Goal: Information Seeking & Learning: Learn about a topic

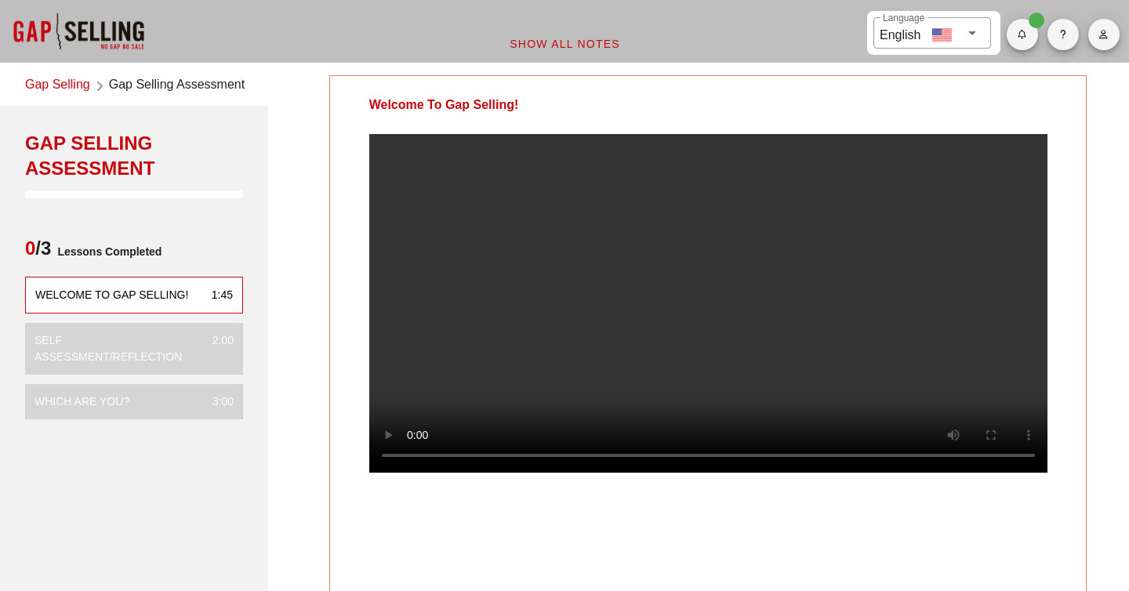
click at [968, 31] on icon at bounding box center [972, 33] width 19 height 19
click at [814, 72] on div "Welcome To Gap Selling! Your Notes Save Note Show All Notes" at bounding box center [708, 457] width 861 height 783
click at [968, 31] on icon at bounding box center [972, 33] width 19 height 19
click at [941, 69] on div "German" at bounding box center [932, 71] width 111 height 20
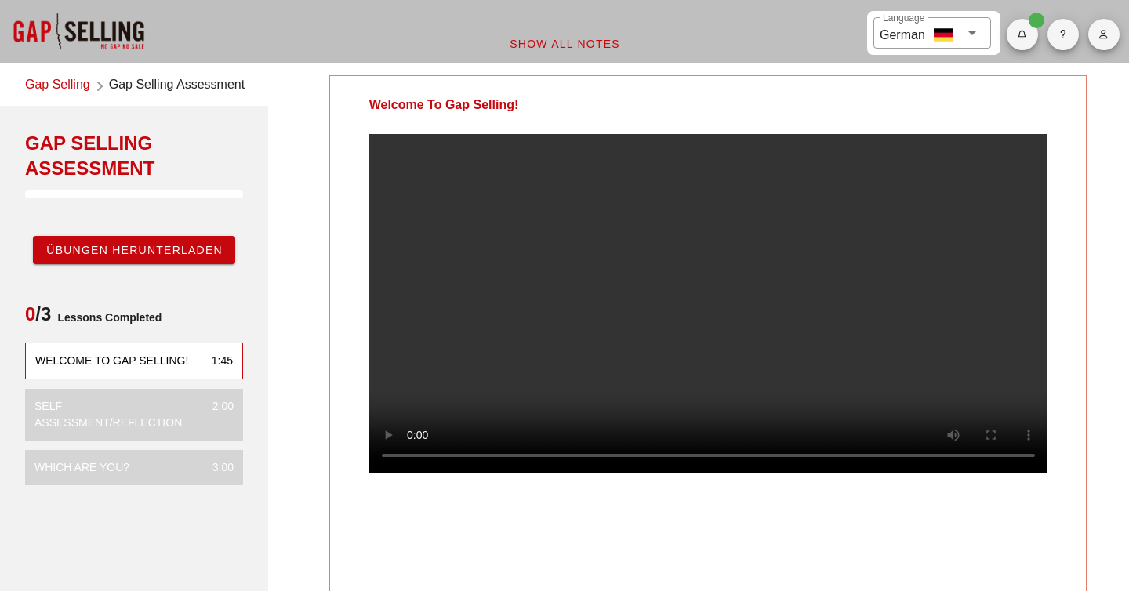
click at [904, 29] on div "German" at bounding box center [902, 33] width 45 height 23
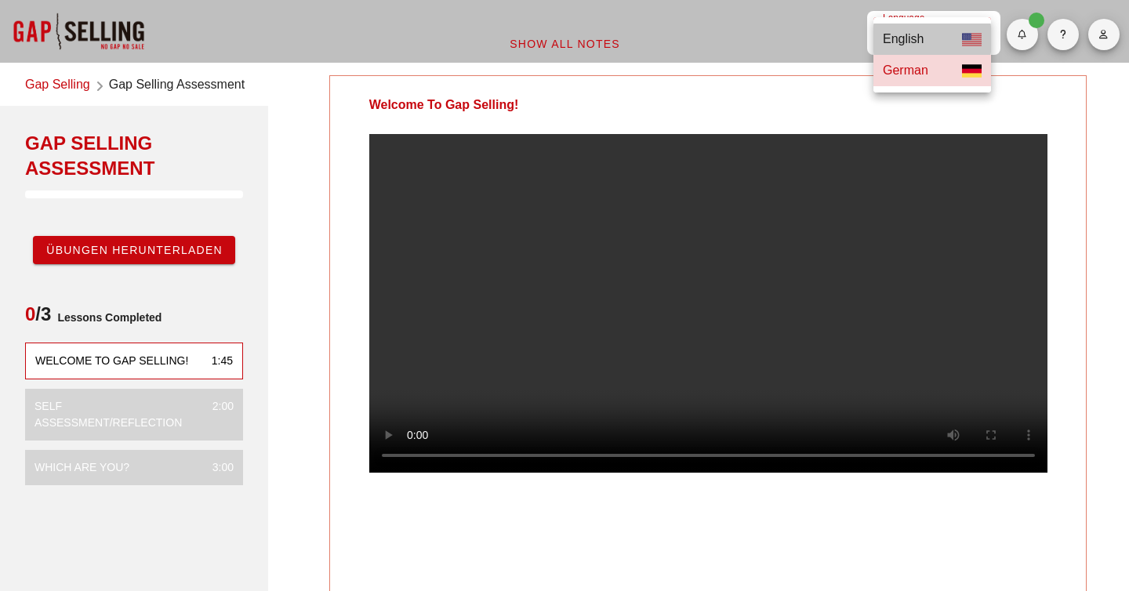
click at [909, 38] on div "English" at bounding box center [903, 40] width 41 height 20
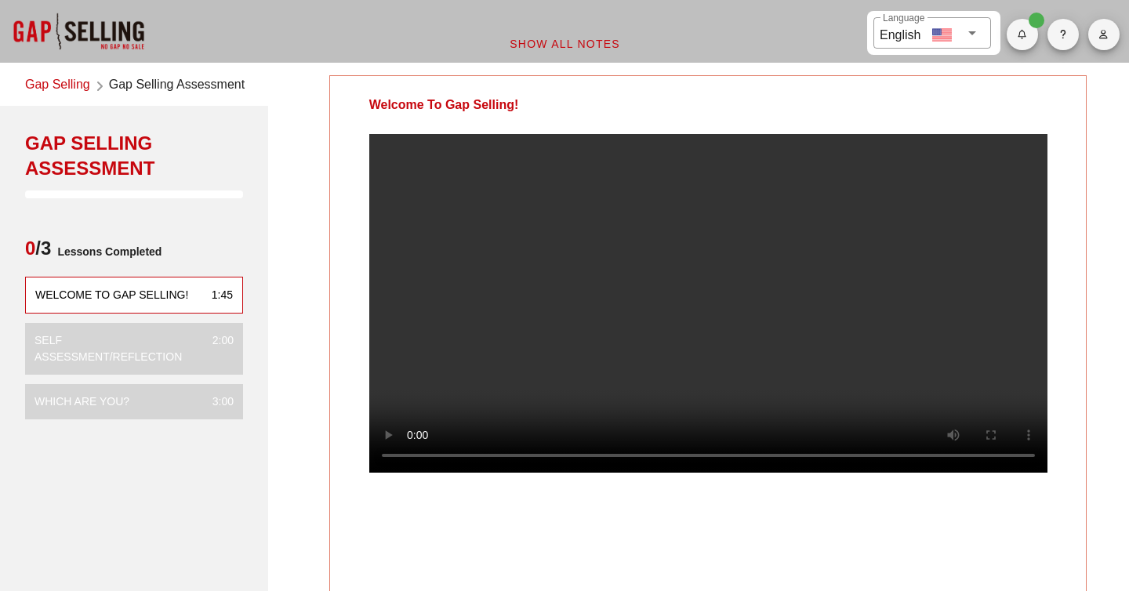
click at [771, 380] on video at bounding box center [708, 303] width 678 height 339
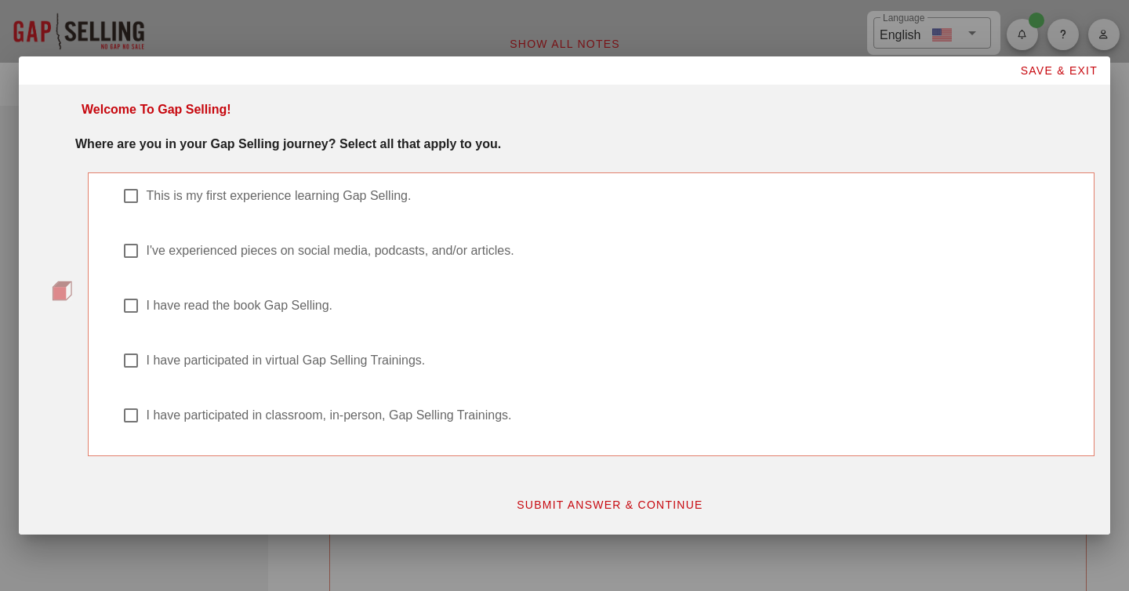
click at [209, 147] on strong "Where are you in your Gap Selling journey? Select all that apply to you." at bounding box center [288, 143] width 426 height 13
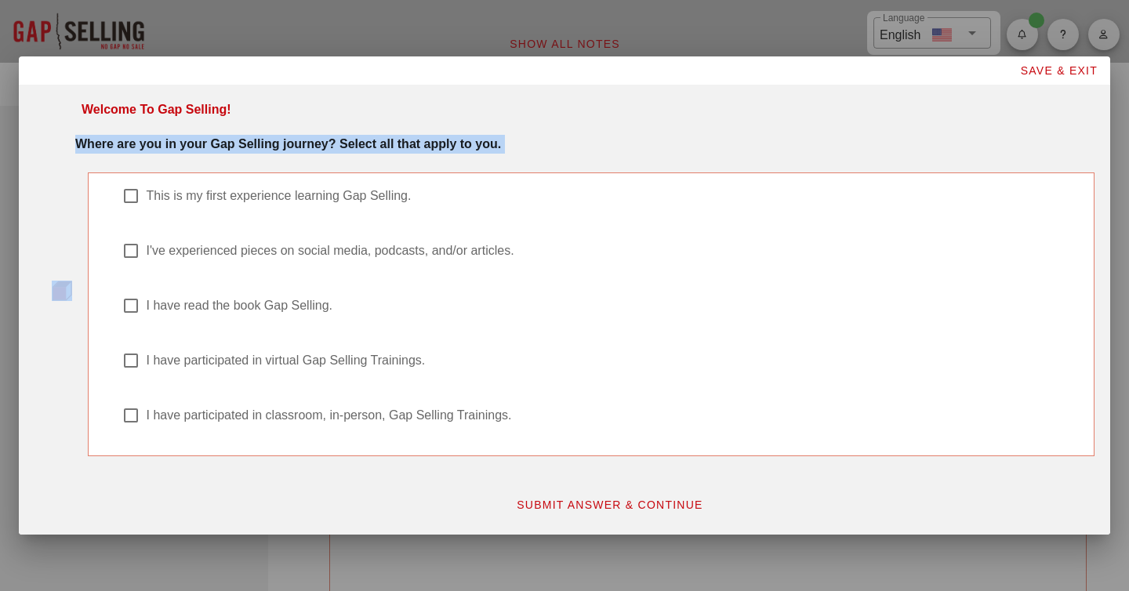
click at [209, 147] on strong "Where are you in your Gap Selling journey? Select all that apply to you." at bounding box center [288, 143] width 426 height 13
click at [189, 309] on label "I have read the book Gap Selling." at bounding box center [612, 306] width 931 height 16
checkbox input "true"
click at [593, 507] on span "SUBMIT ANSWER & CONTINUE" at bounding box center [609, 505] width 187 height 13
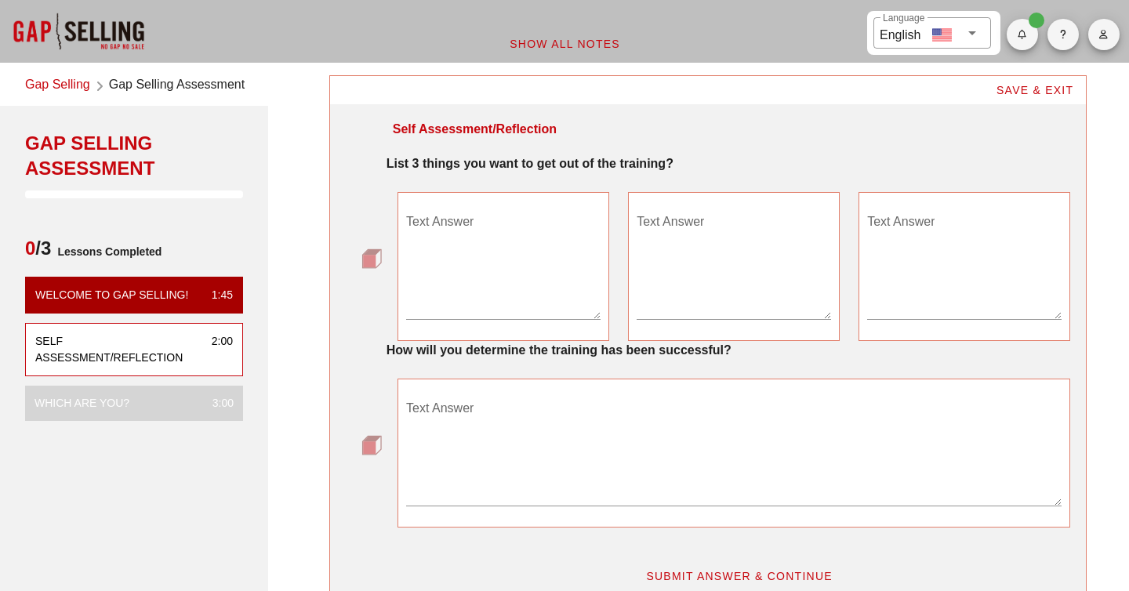
click at [469, 164] on strong "List 3 things you want to get out of the training?" at bounding box center [530, 163] width 287 height 13
click at [467, 303] on textarea "Text Answer" at bounding box center [503, 264] width 194 height 110
type textarea "I want to become better in discovery."
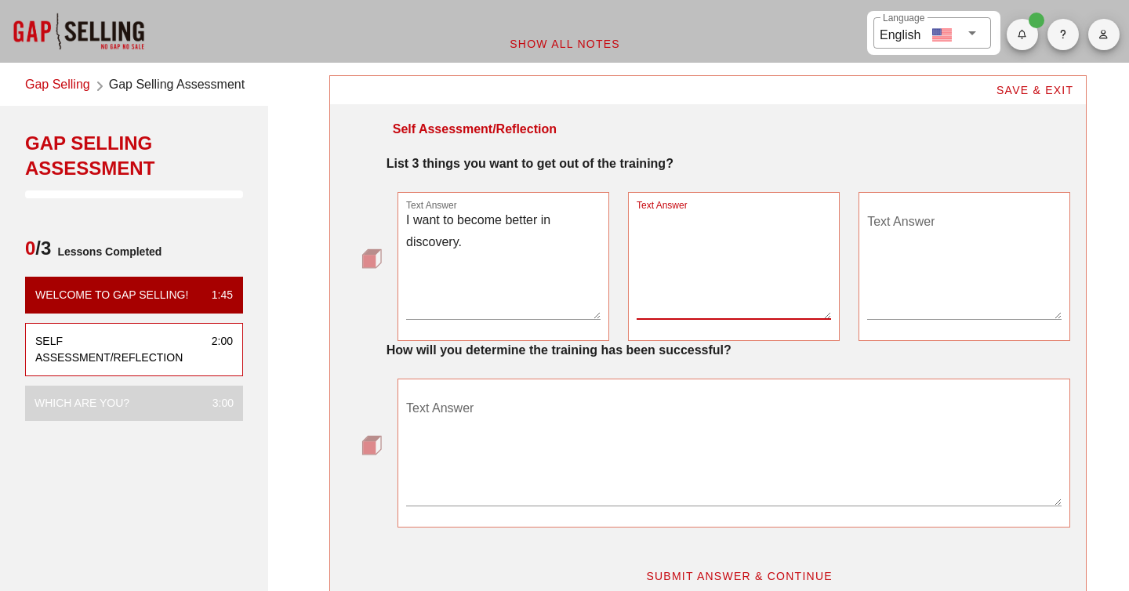
click at [721, 235] on textarea "Text Answer" at bounding box center [734, 264] width 194 height 110
type textarea "I want to understand how to derive metrics perfectly and how to isolate pain."
click at [925, 234] on textarea "Text Answer" at bounding box center [964, 264] width 194 height 110
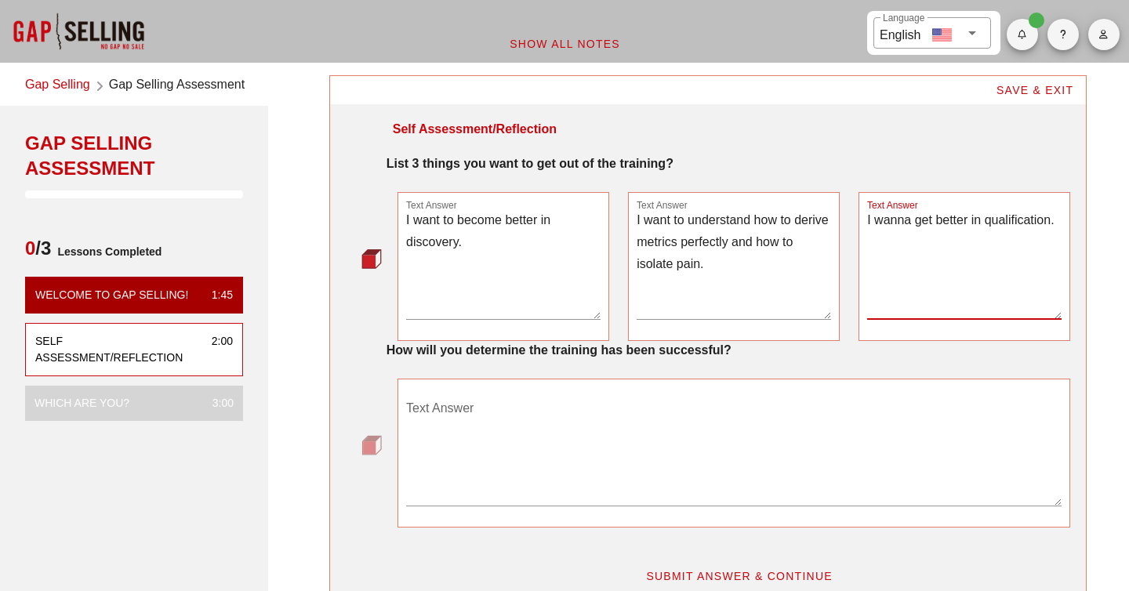
type textarea "I wanna get better in qualification."
click at [692, 468] on textarea "Text Answer" at bounding box center [734, 451] width 656 height 110
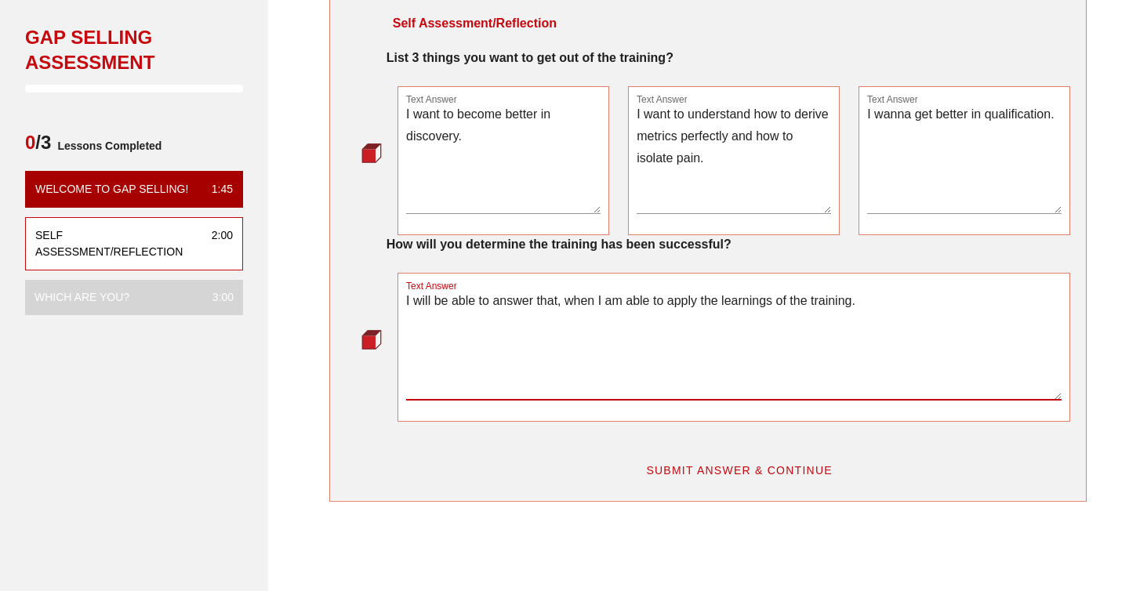
scroll to position [107, 0]
type textarea "I will be able to answer that, when I am able to apply the learnings of the tra…"
click at [691, 477] on button "SUBMIT ANSWER & CONTINUE" at bounding box center [739, 470] width 213 height 28
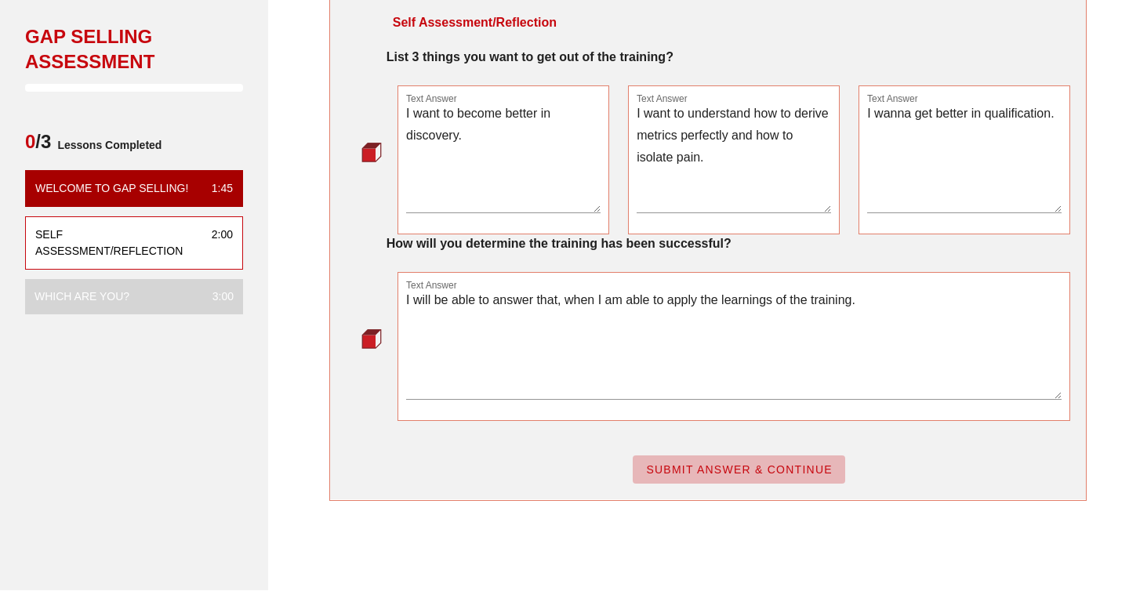
scroll to position [0, 0]
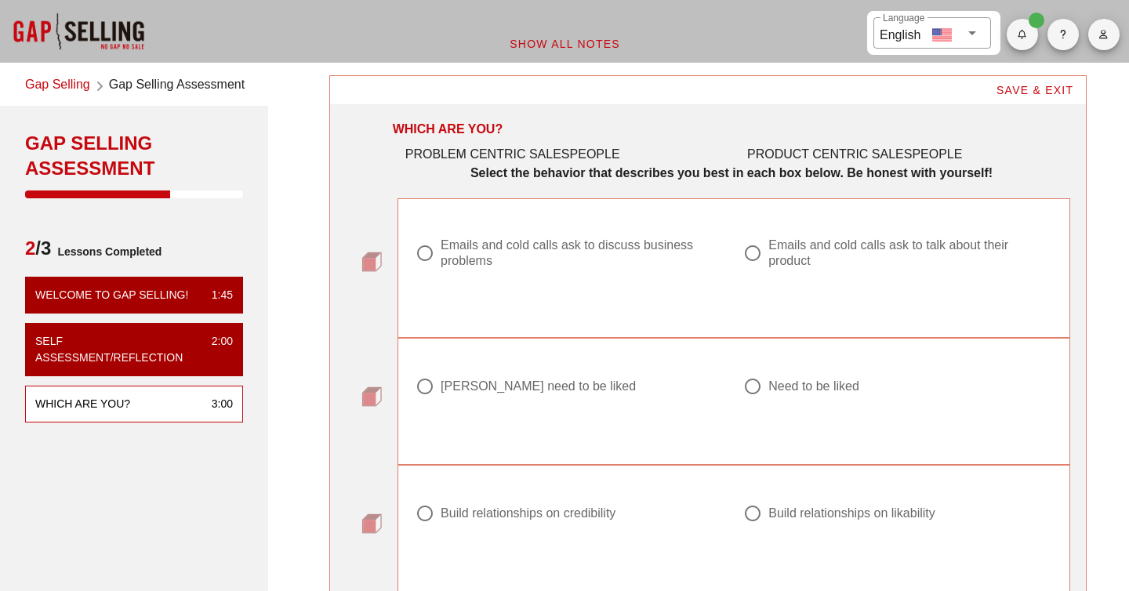
click at [451, 259] on div "Emails and cold calls ask to discuss business problems" at bounding box center [576, 253] width 271 height 31
radio input "true"
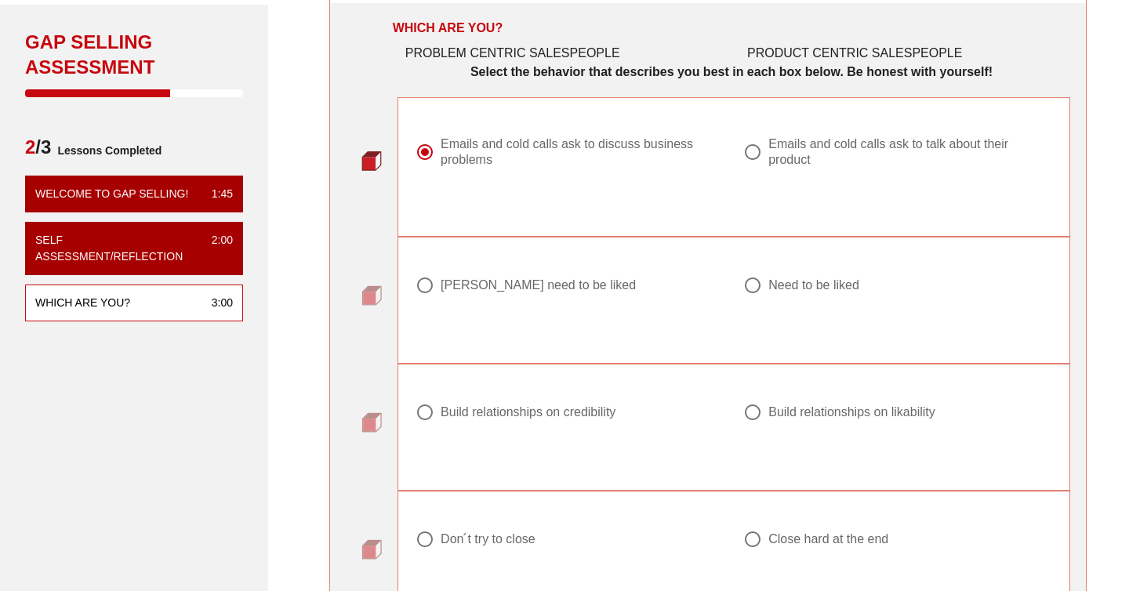
scroll to position [103, 0]
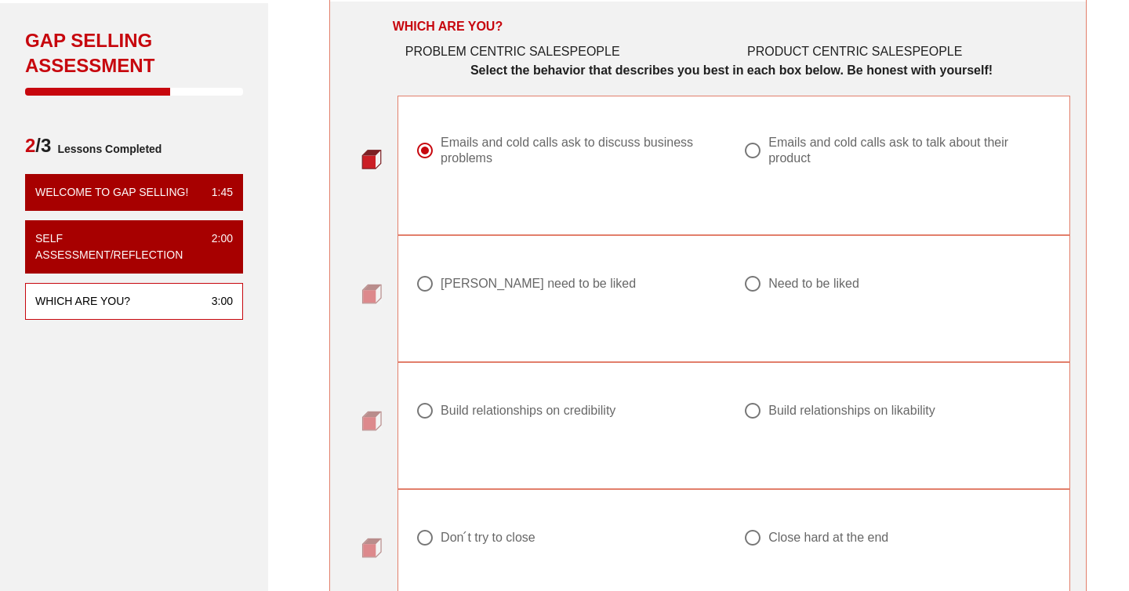
click at [553, 278] on div "Don ́t need to be liked" at bounding box center [538, 284] width 195 height 16
click at [763, 285] on div at bounding box center [753, 284] width 27 height 27
radio input "false"
radio input "true"
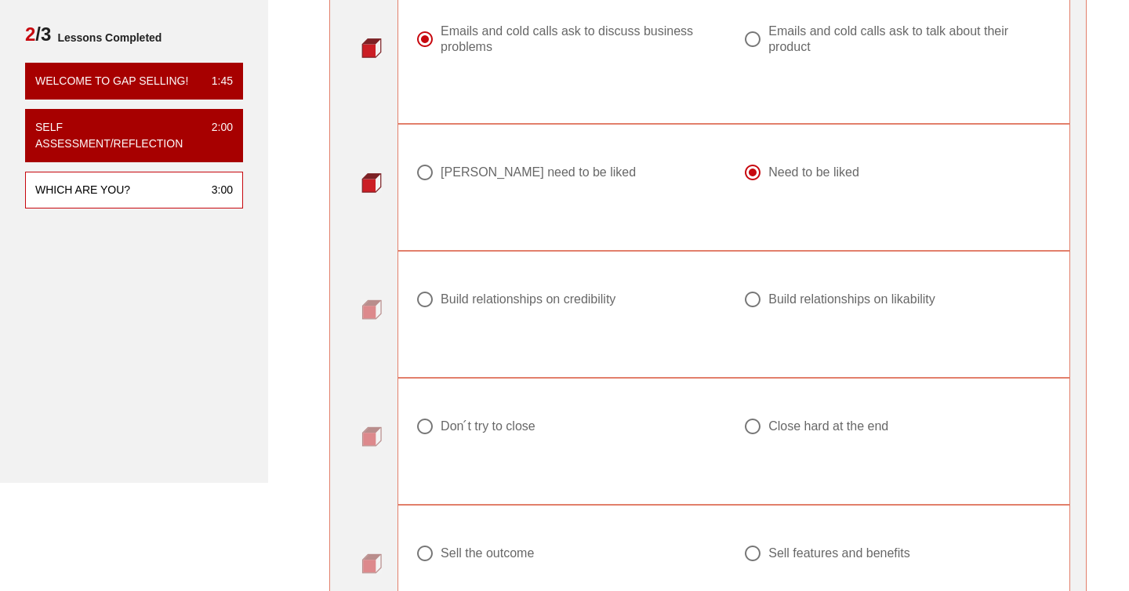
scroll to position [217, 0]
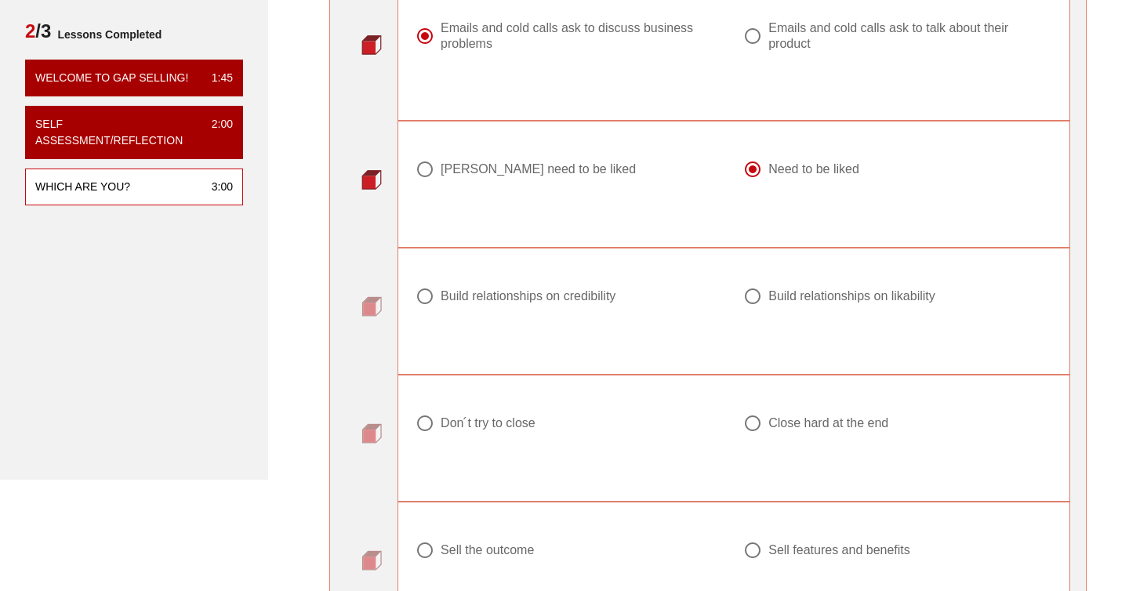
click at [564, 291] on div "Build relationships on credibility" at bounding box center [528, 297] width 175 height 16
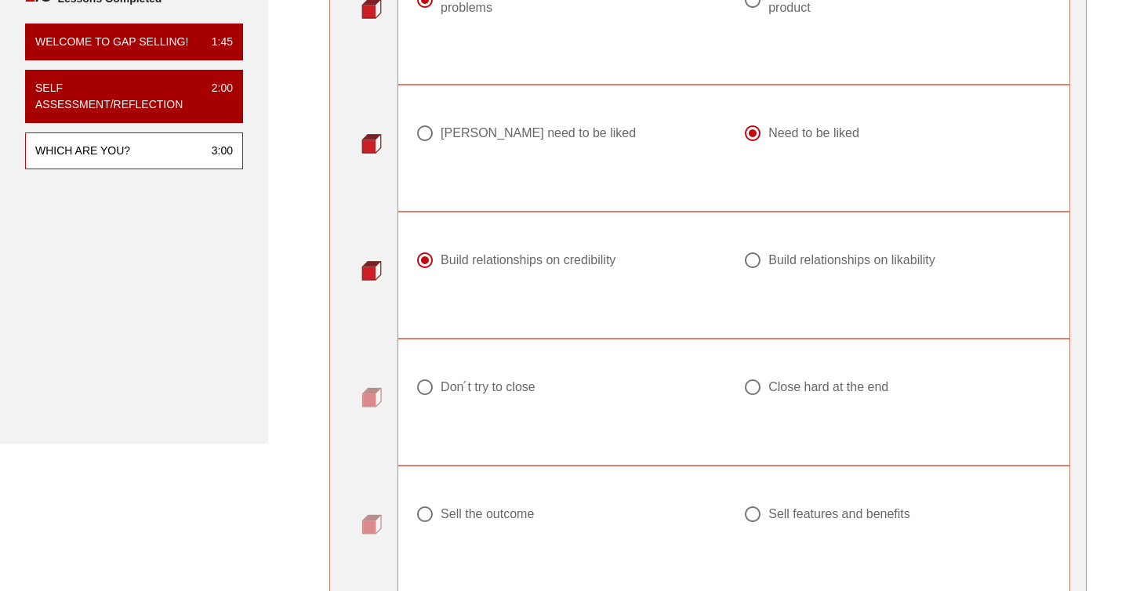
scroll to position [245, 0]
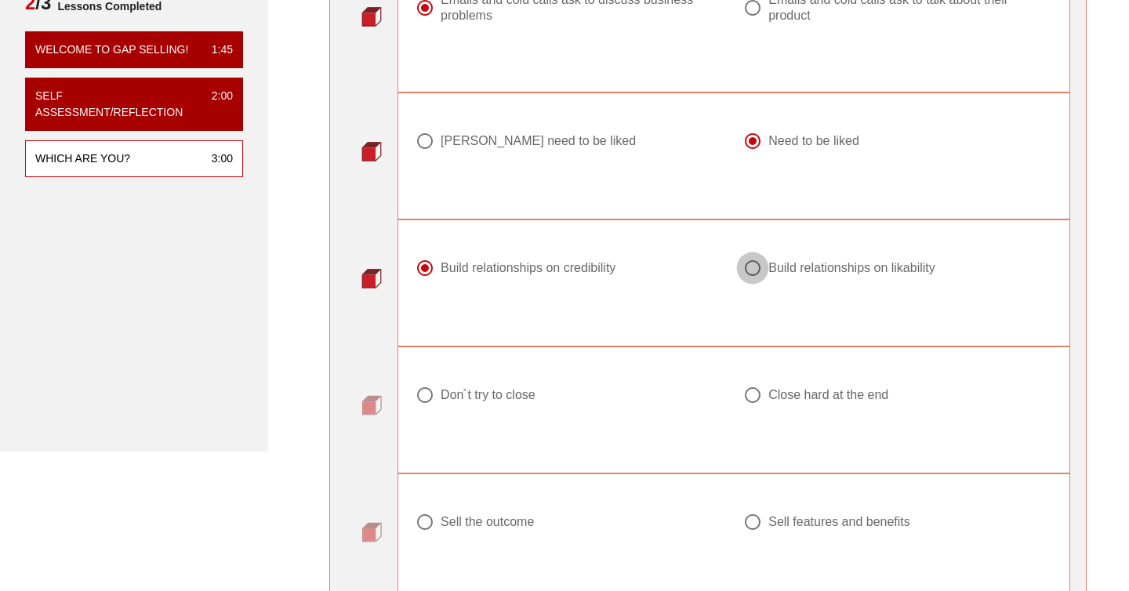
click at [755, 271] on div at bounding box center [753, 268] width 27 height 27
radio input "false"
radio input "true"
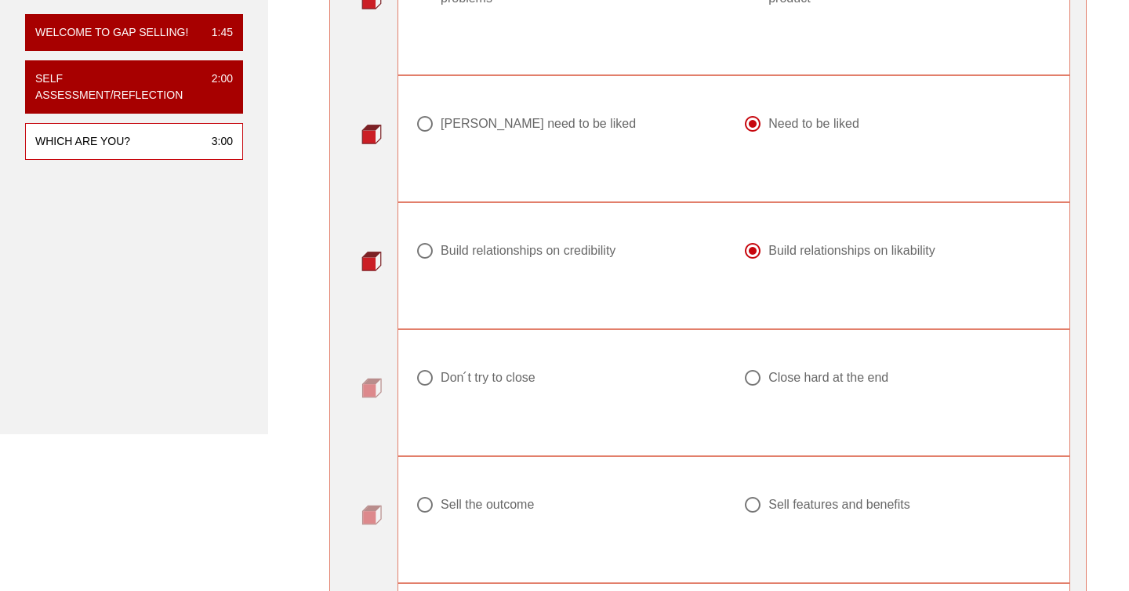
scroll to position [272, 0]
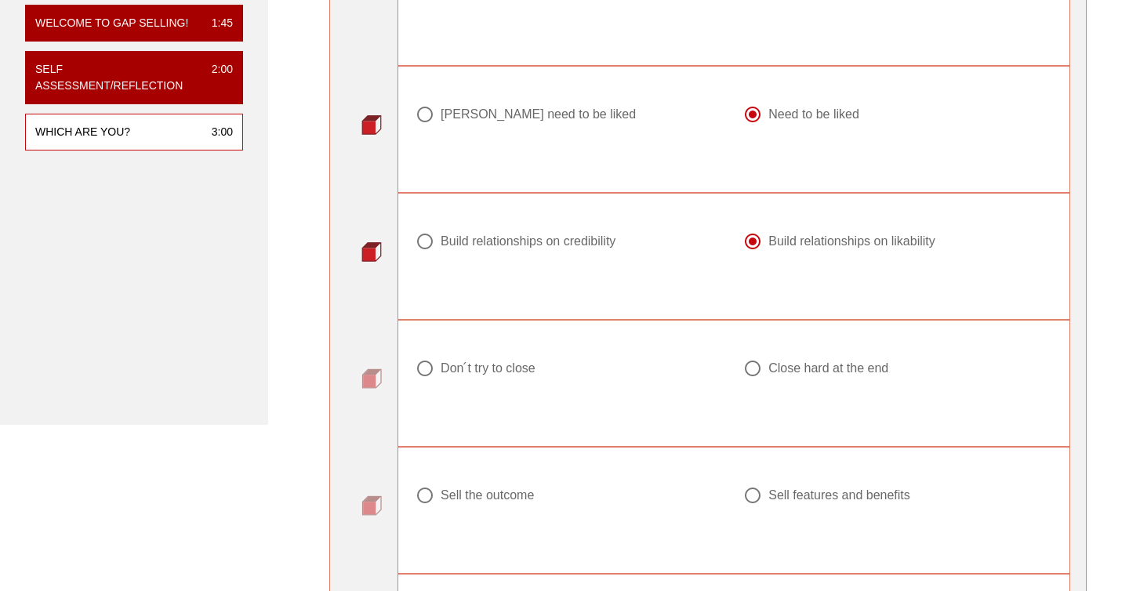
click at [770, 369] on div "Close hard at the end" at bounding box center [829, 369] width 120 height 16
radio input "true"
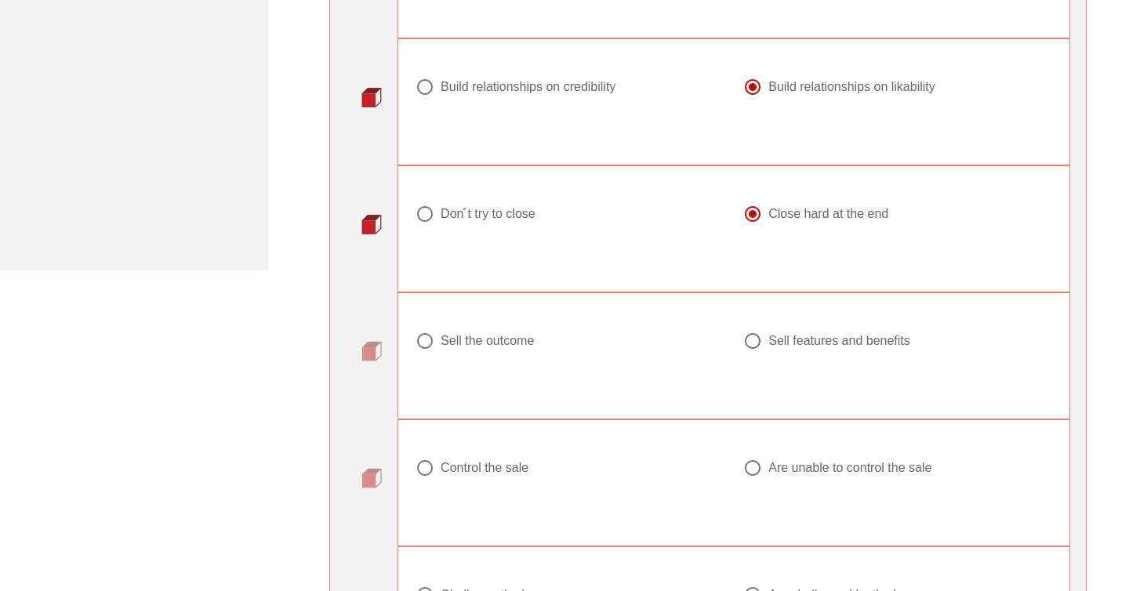
scroll to position [431, 0]
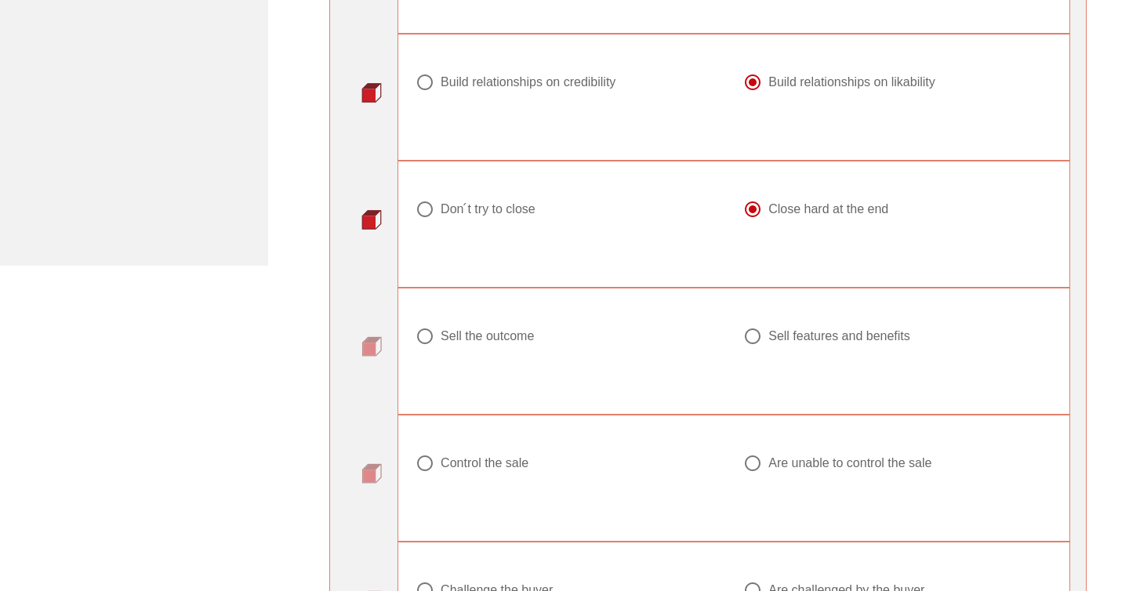
drag, startPoint x: 521, startPoint y: 341, endPoint x: 684, endPoint y: 336, distance: 163.2
click at [684, 336] on label "Sell the outcome" at bounding box center [576, 337] width 271 height 16
click at [757, 338] on div at bounding box center [753, 336] width 27 height 27
radio input "false"
radio input "true"
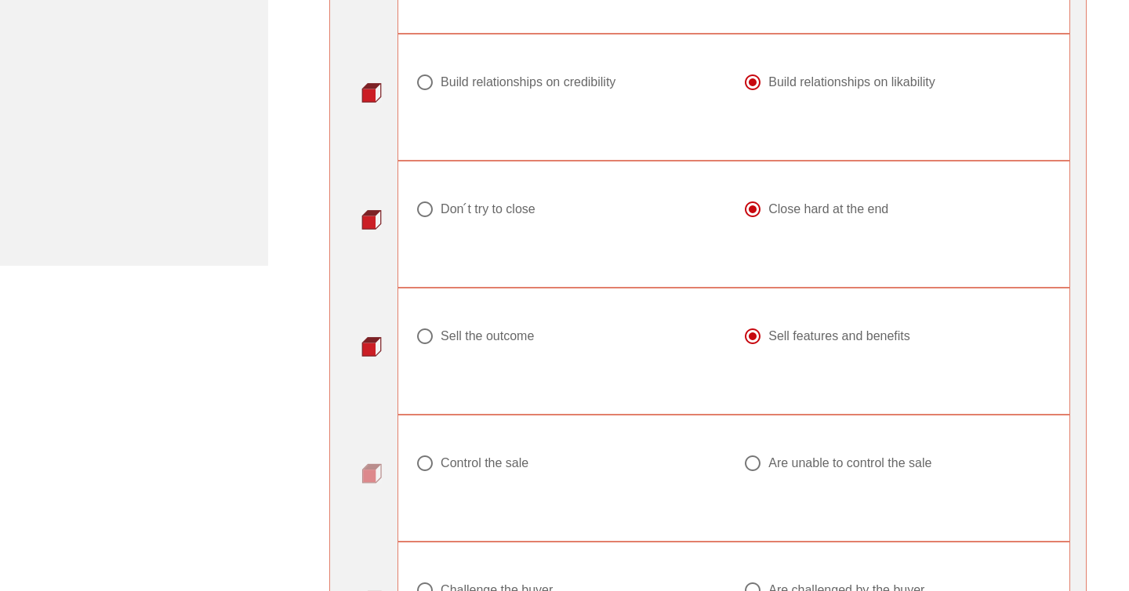
click at [470, 468] on div "Control the sale" at bounding box center [485, 464] width 88 height 16
radio input "true"
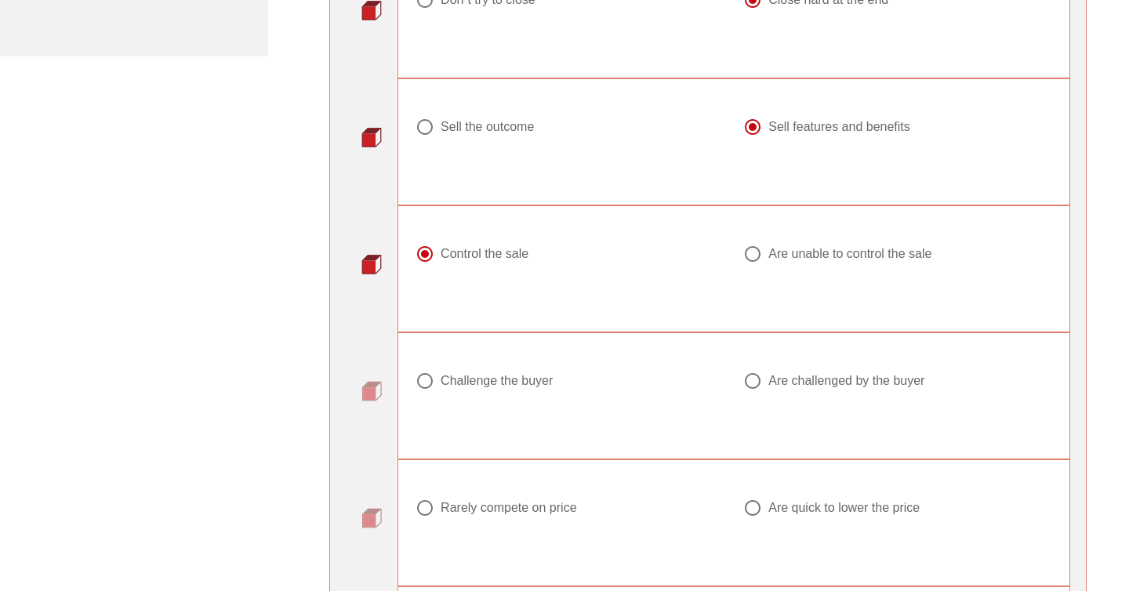
scroll to position [648, 0]
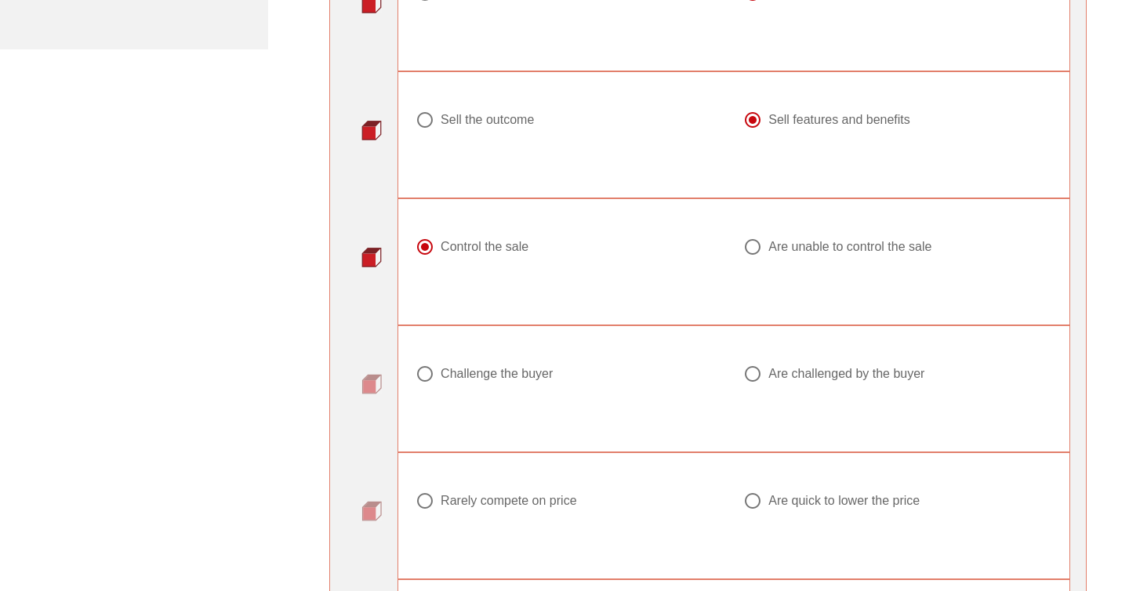
click at [521, 374] on div "Challenge the buyer" at bounding box center [497, 374] width 112 height 16
radio input "true"
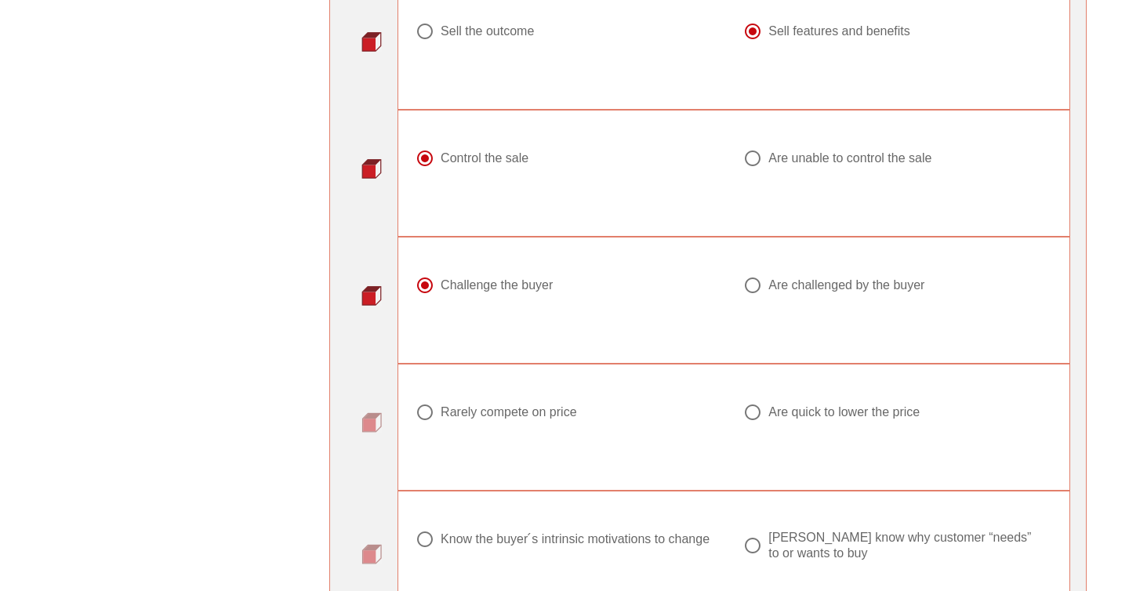
scroll to position [737, 0]
click at [758, 416] on div at bounding box center [753, 411] width 27 height 27
radio input "true"
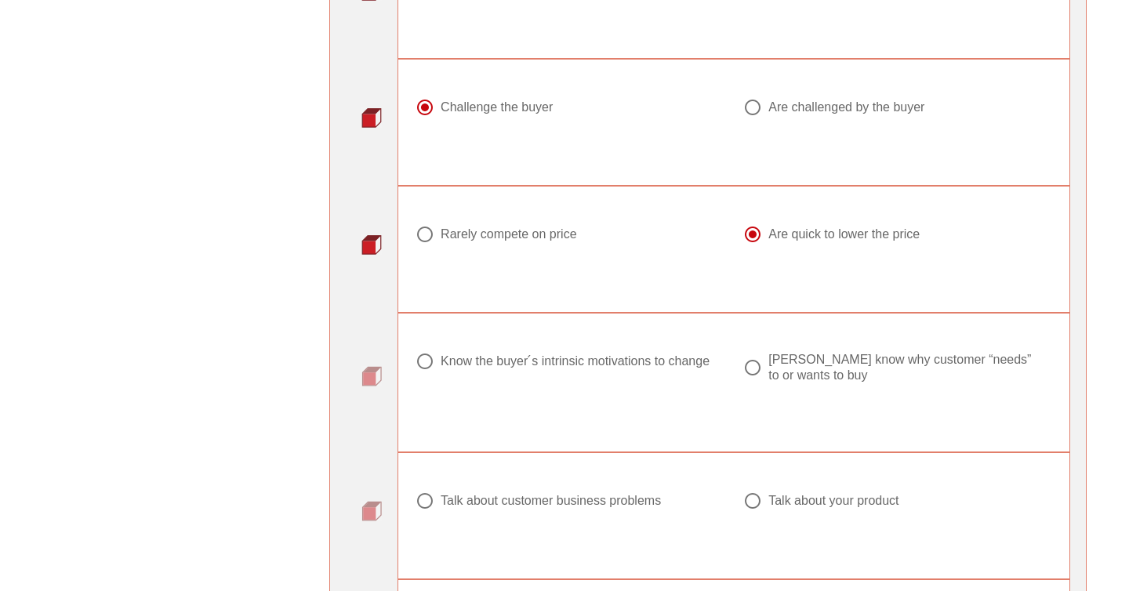
scroll to position [916, 0]
click at [493, 343] on div "Know the buyer ́s intrinsic motivations to change" at bounding box center [570, 375] width 328 height 69
click at [509, 362] on div "Know the buyer ́s intrinsic motivations to change" at bounding box center [575, 360] width 269 height 16
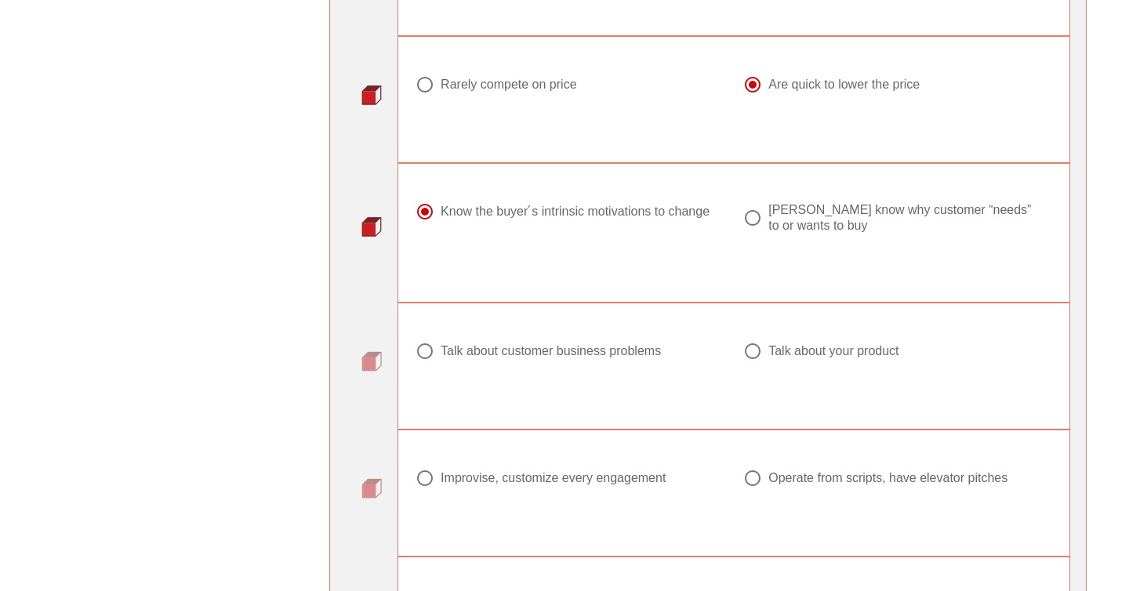
scroll to position [1063, 0]
click at [748, 222] on div at bounding box center [753, 218] width 27 height 27
radio input "false"
radio input "true"
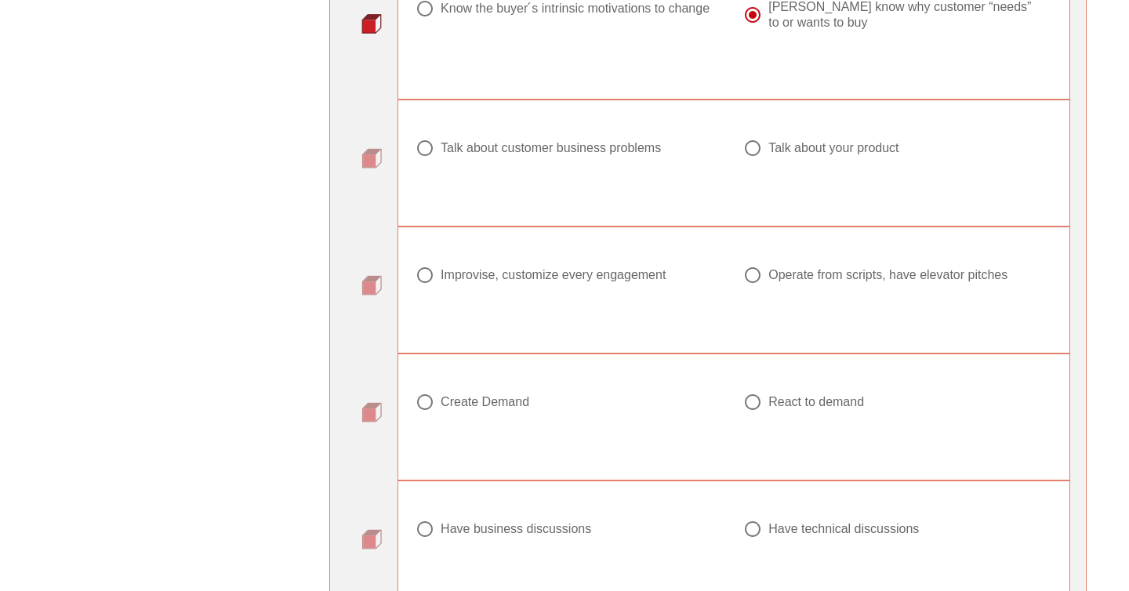
scroll to position [1208, 0]
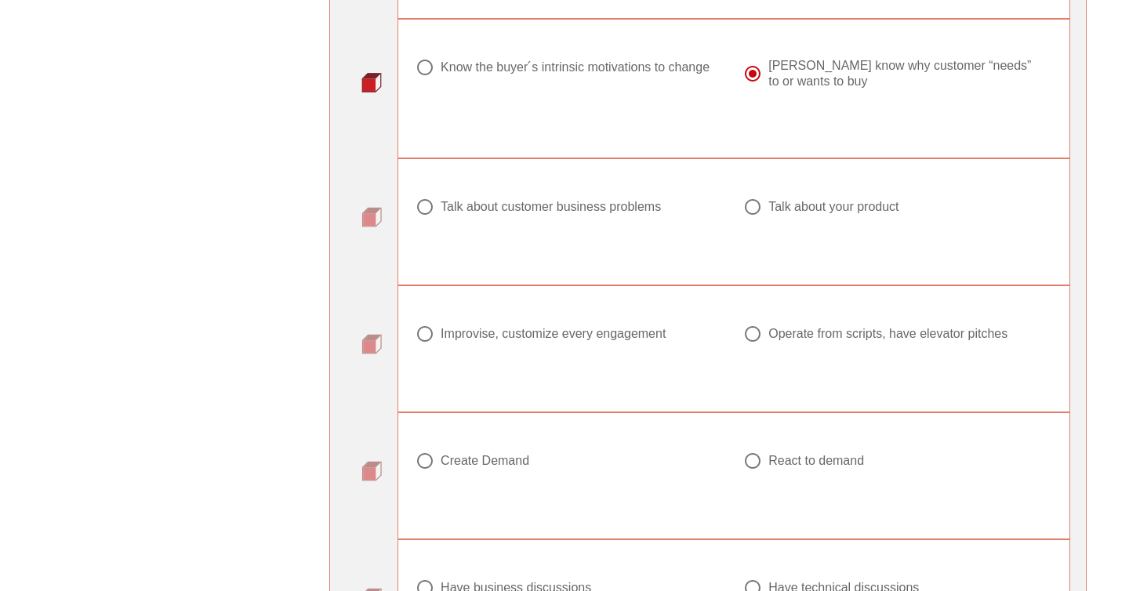
click at [532, 210] on div "Talk about customer business problems" at bounding box center [551, 207] width 220 height 16
radio input "true"
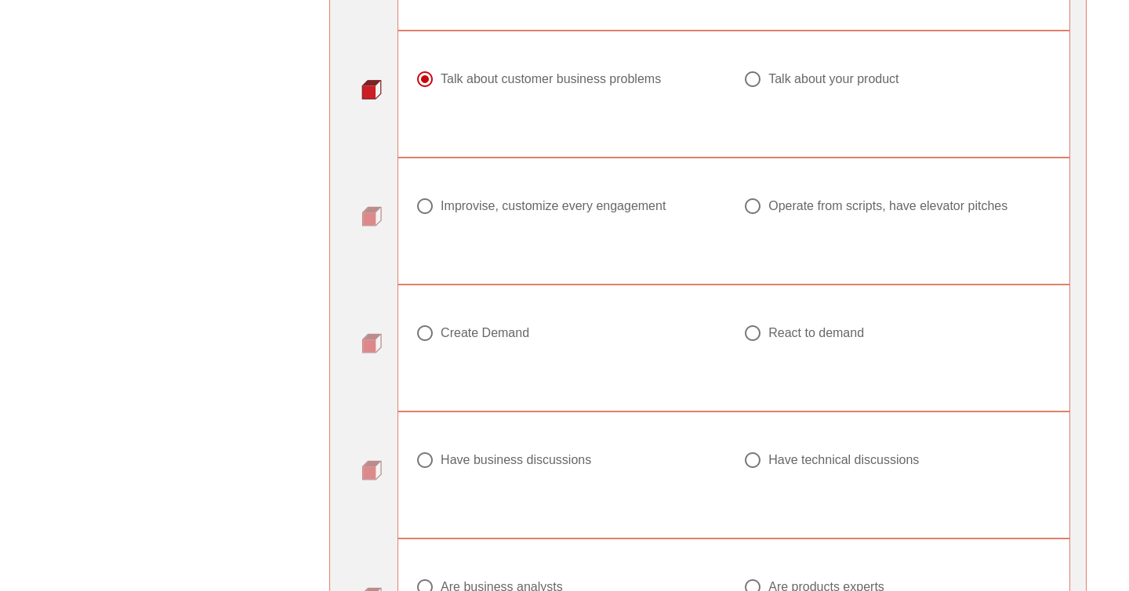
scroll to position [1337, 0]
click at [616, 205] on div "Improvise, customize every engagement" at bounding box center [553, 206] width 225 height 16
radio input "true"
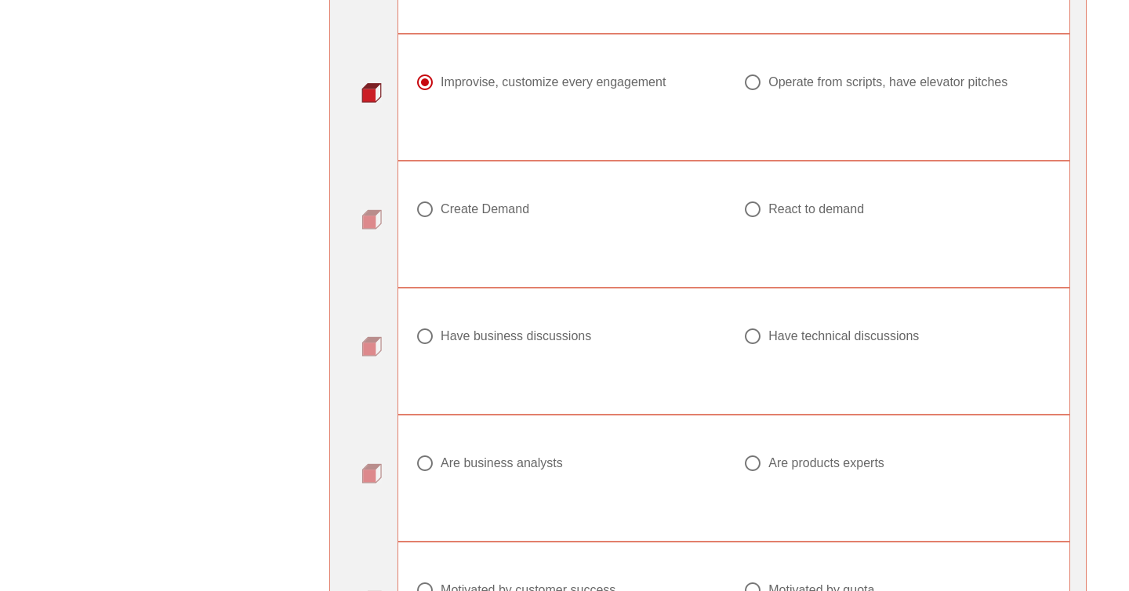
scroll to position [1463, 0]
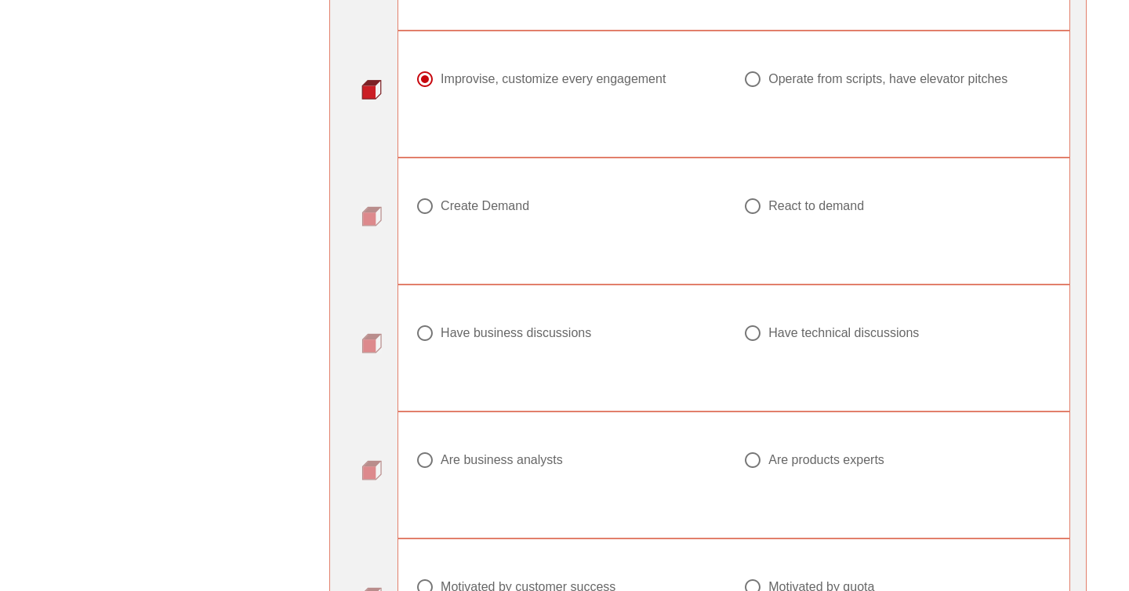
click at [511, 210] on div "Create Demand" at bounding box center [485, 206] width 89 height 16
click at [751, 199] on div at bounding box center [753, 206] width 27 height 27
radio input "false"
radio input "true"
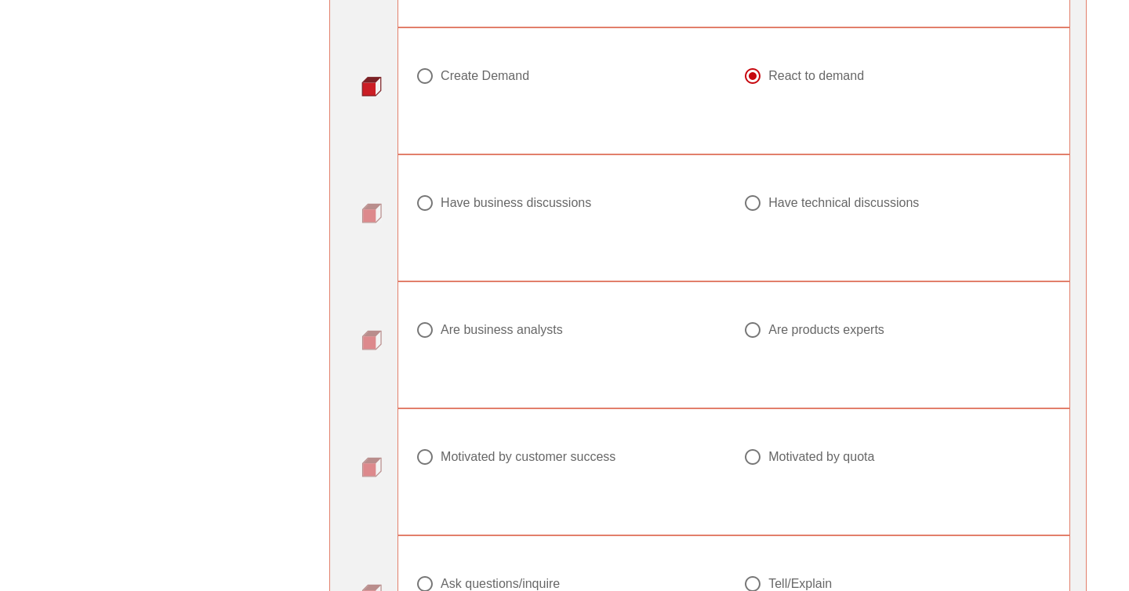
scroll to position [1597, 0]
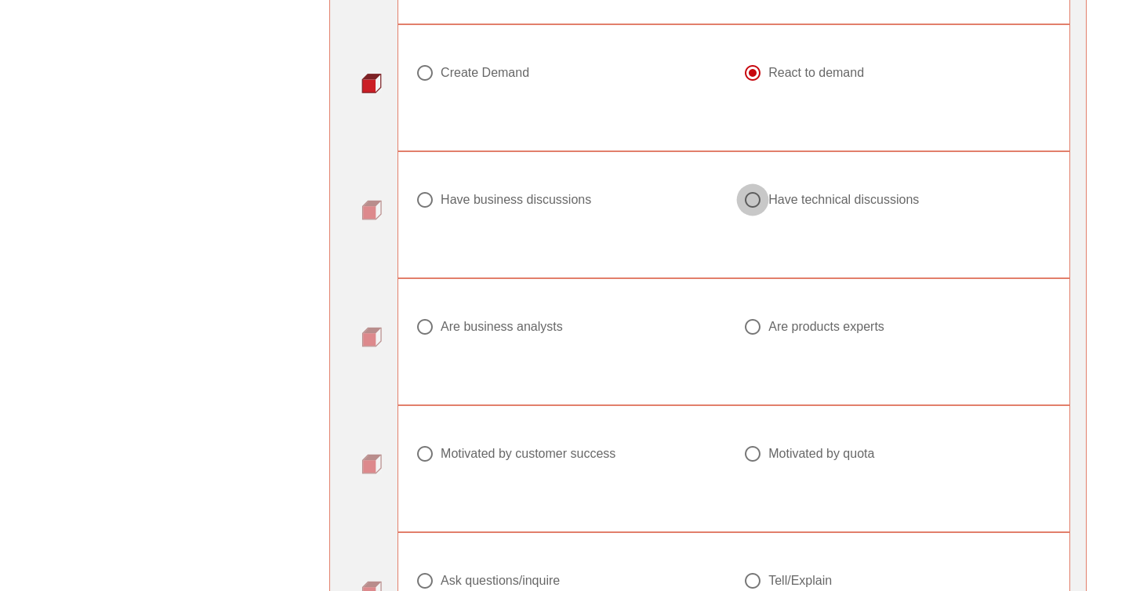
click at [750, 202] on div at bounding box center [753, 200] width 27 height 27
radio input "true"
click at [479, 203] on div "Have business discussions" at bounding box center [516, 200] width 151 height 16
radio input "true"
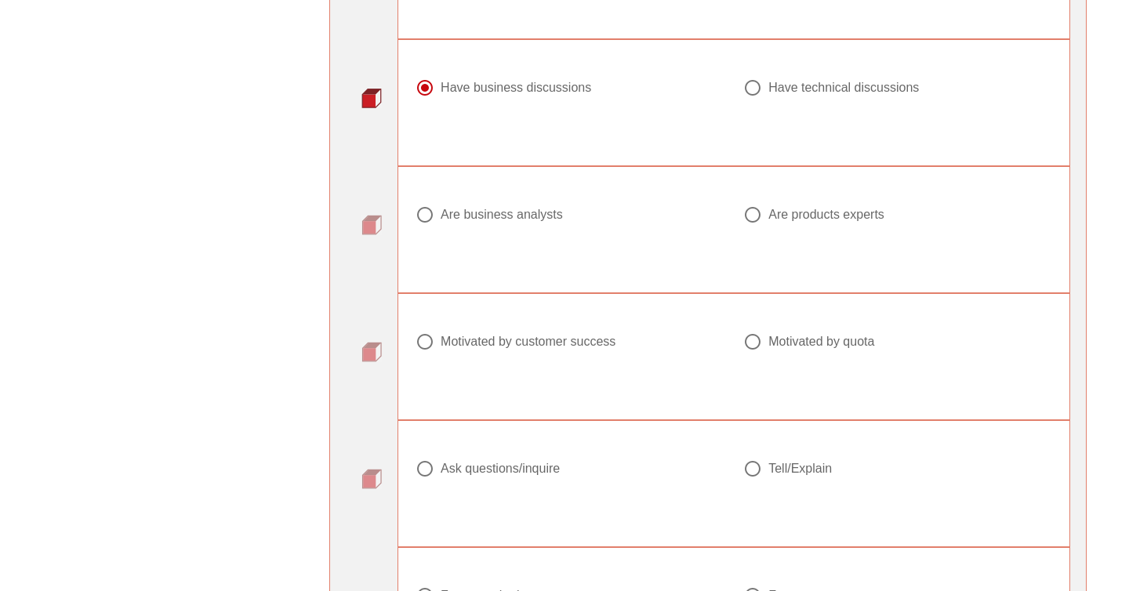
scroll to position [1711, 0]
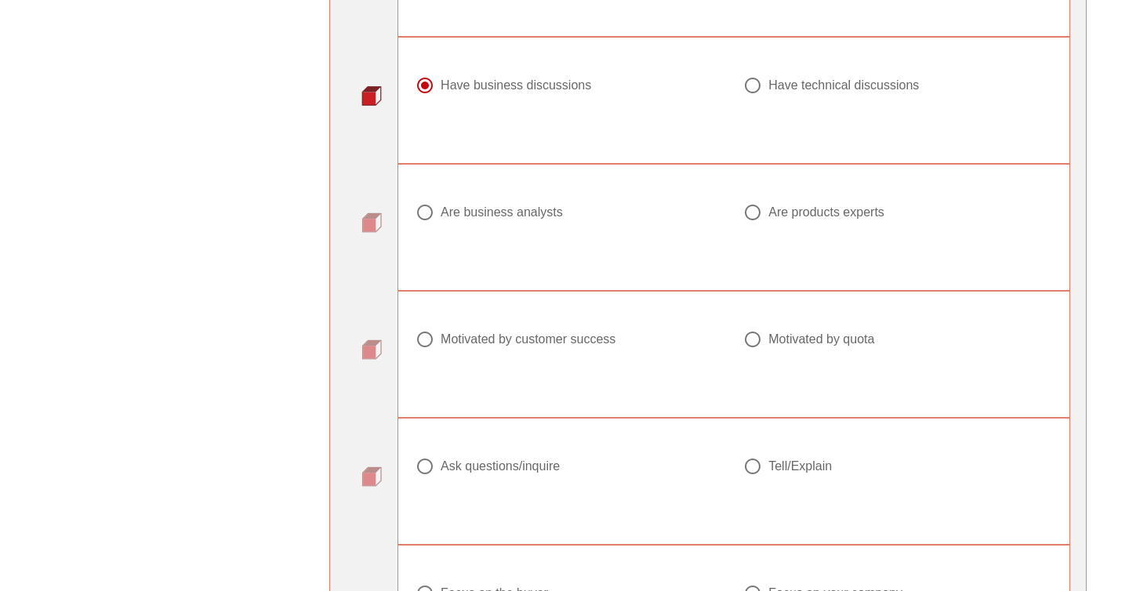
click at [490, 211] on div "Are business analysts" at bounding box center [502, 213] width 122 height 16
radio input "true"
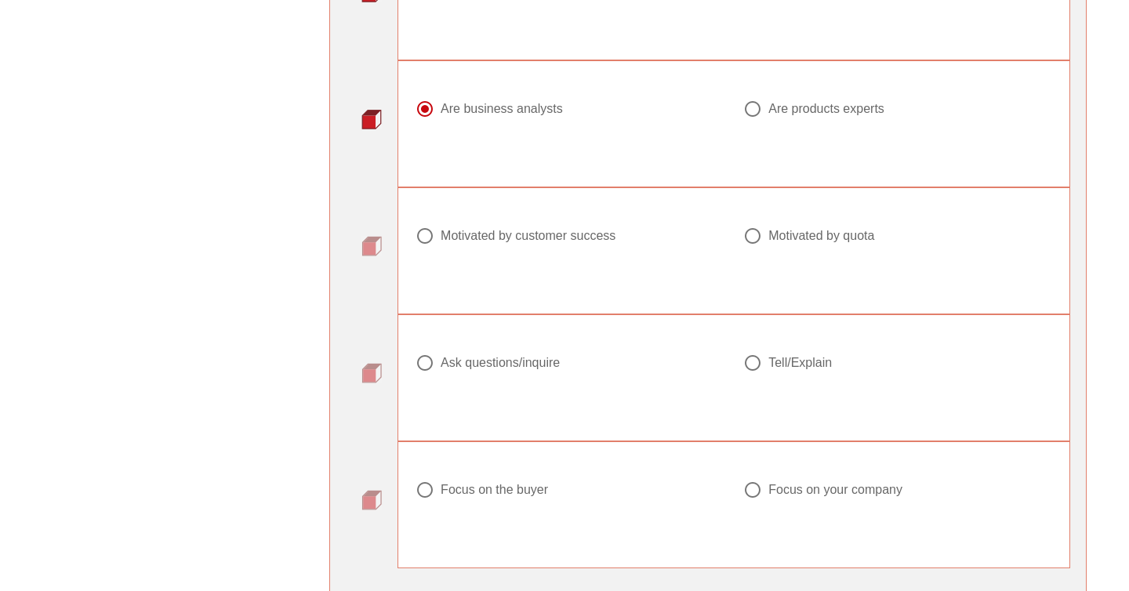
scroll to position [1817, 0]
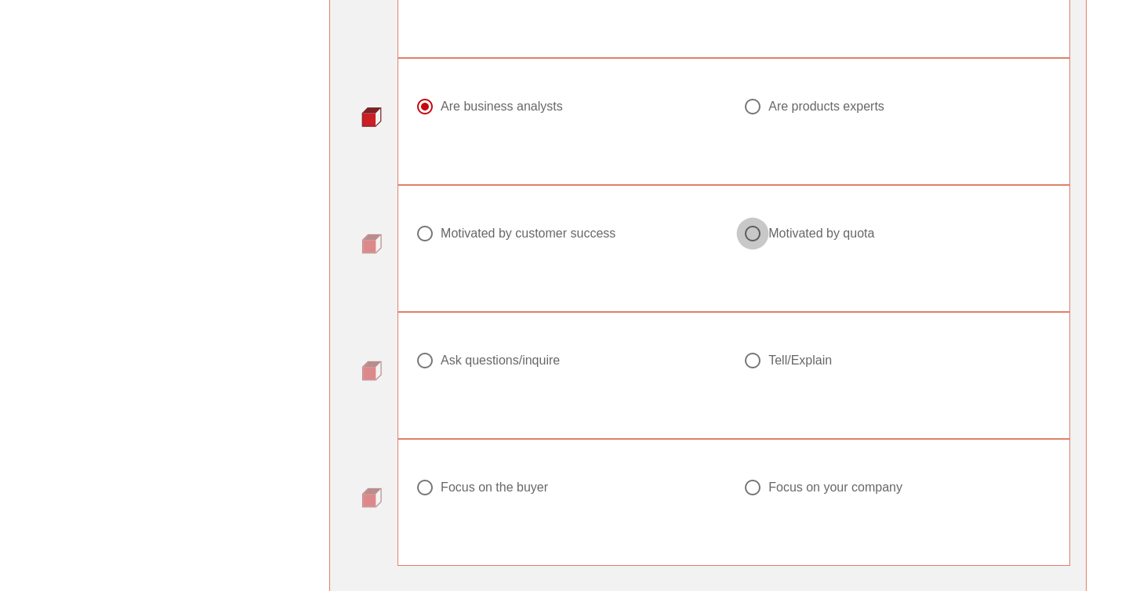
click at [761, 235] on div at bounding box center [753, 233] width 27 height 27
radio input "true"
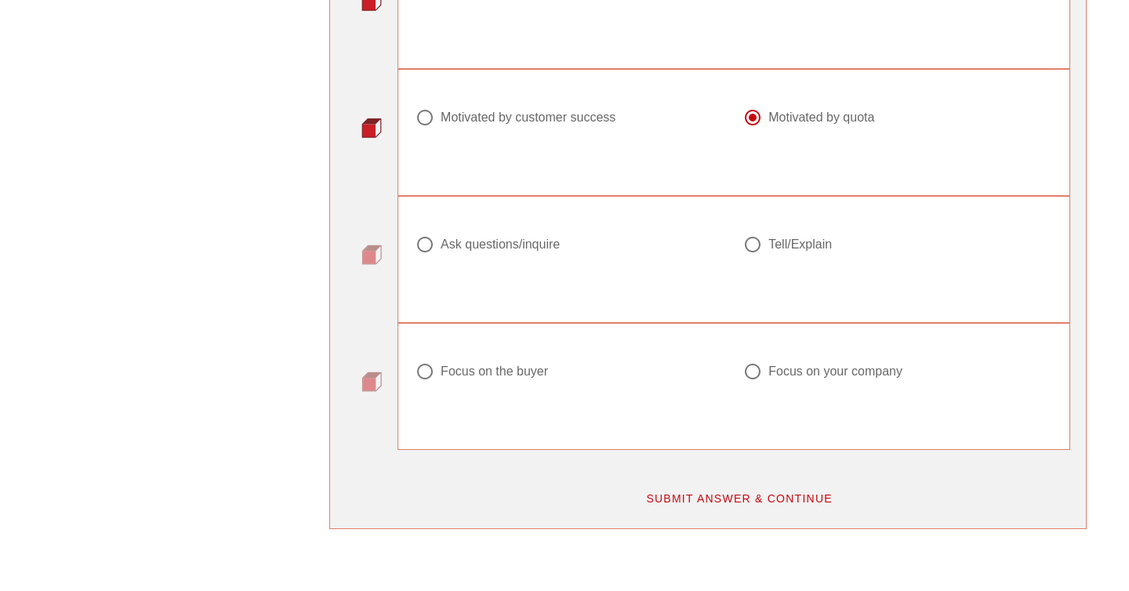
scroll to position [1935, 0]
click at [524, 240] on div "Ask questions/inquire" at bounding box center [500, 243] width 119 height 16
radio input "true"
click at [479, 372] on div "Focus on the buyer" at bounding box center [494, 370] width 107 height 16
radio input "true"
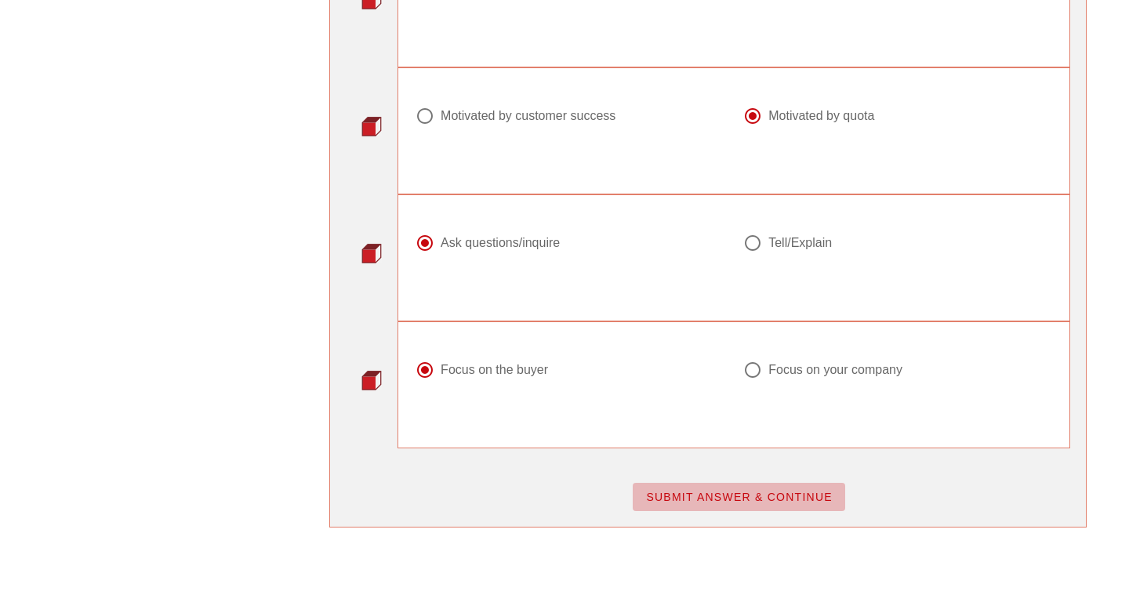
click at [722, 496] on span "SUBMIT ANSWER & CONTINUE" at bounding box center [738, 497] width 187 height 13
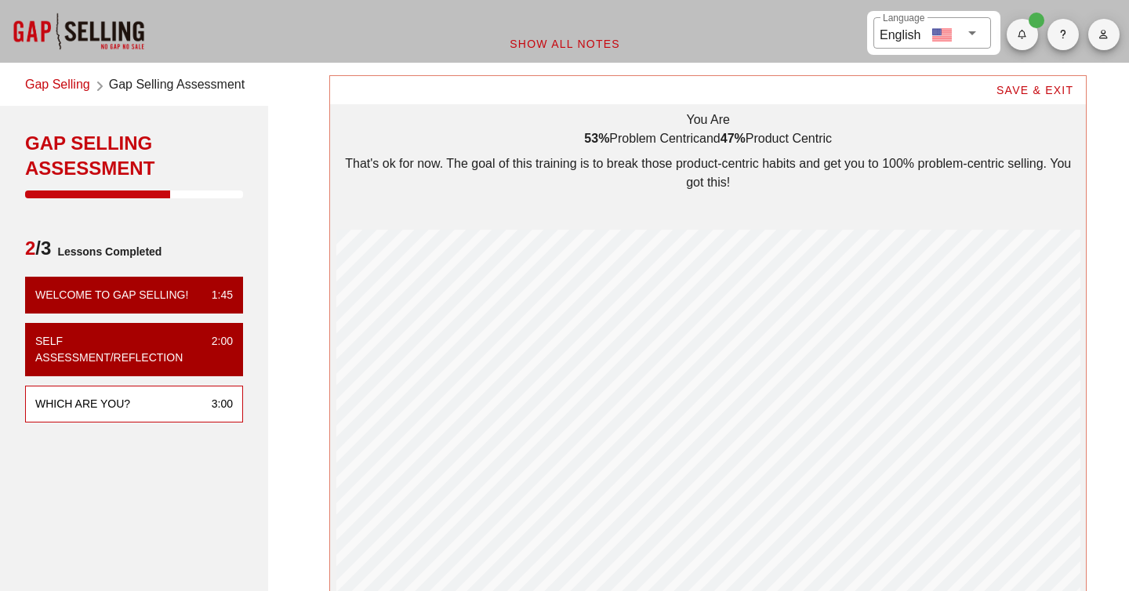
scroll to position [579, 756]
click at [521, 162] on div "That's ok for now. The goal of this training is to break those product-centric …" at bounding box center [708, 173] width 744 height 38
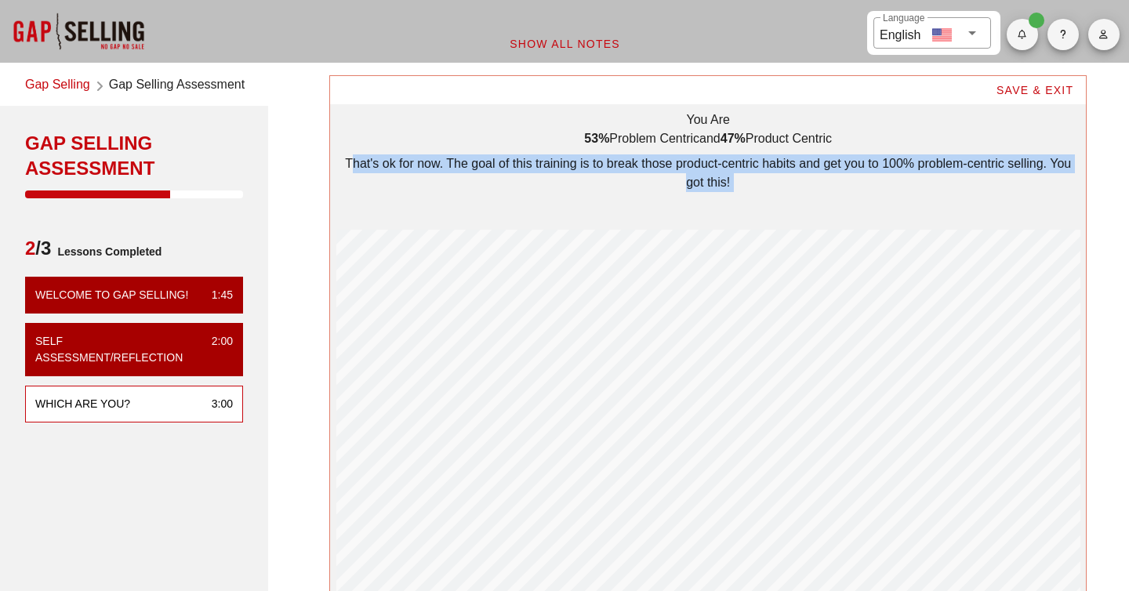
click at [521, 162] on div "That's ok for now. The goal of this training is to break those product-centric …" at bounding box center [708, 173] width 744 height 38
click at [604, 153] on div "You Are 53% problem centric and 47% product centric That's ok for now. The goal…" at bounding box center [708, 356] width 744 height 491
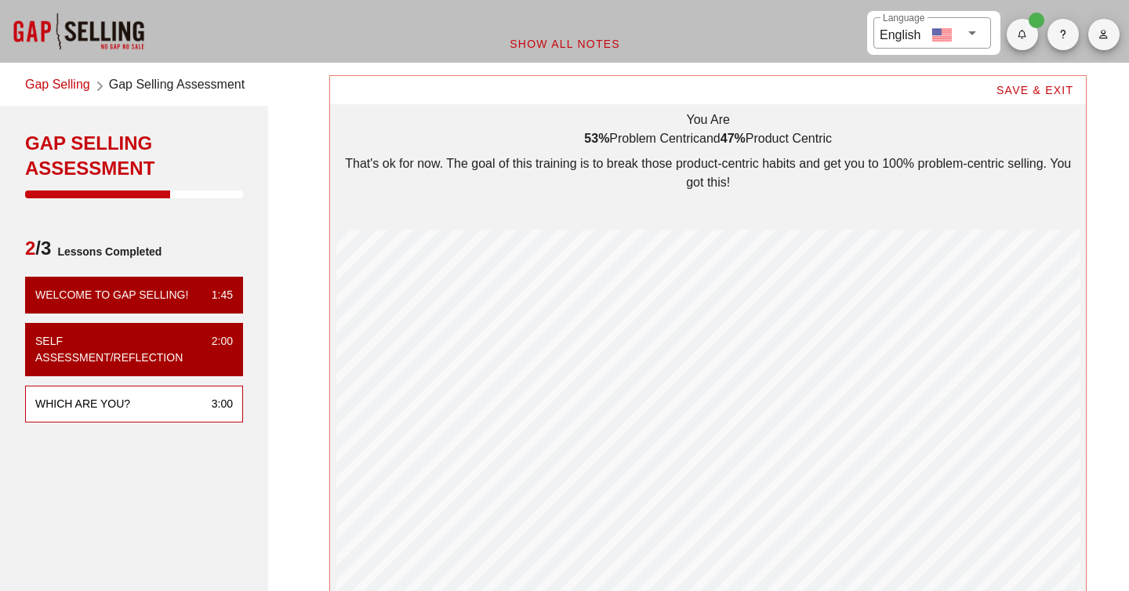
click at [606, 161] on div "That's ok for now. The goal of this training is to break those product-centric …" at bounding box center [708, 173] width 744 height 38
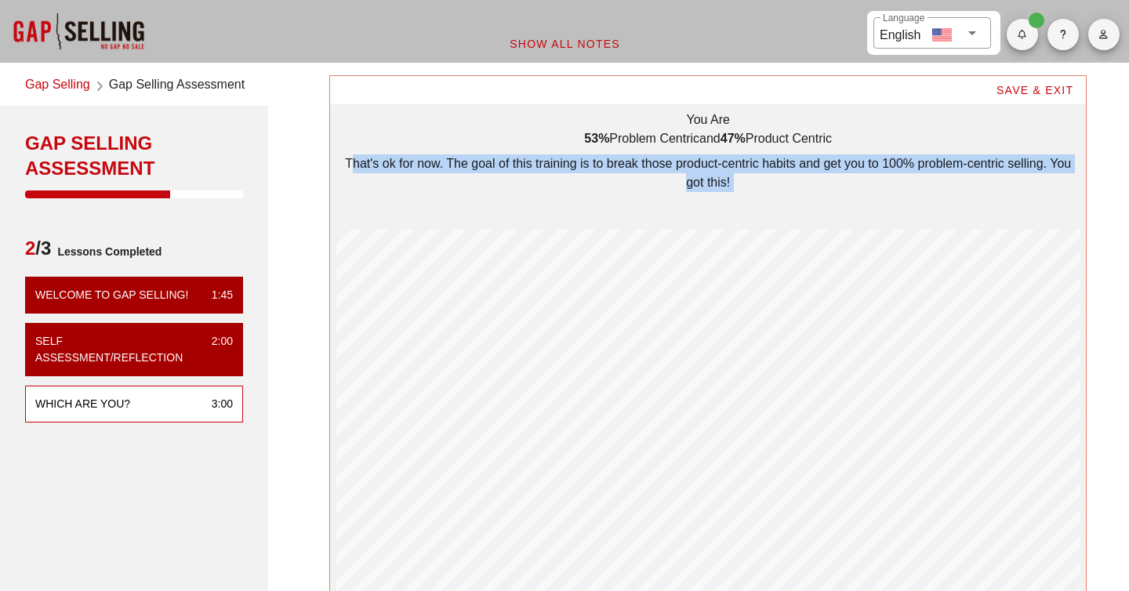
click at [606, 161] on div "That's ok for now. The goal of this training is to break those product-centric …" at bounding box center [708, 173] width 744 height 38
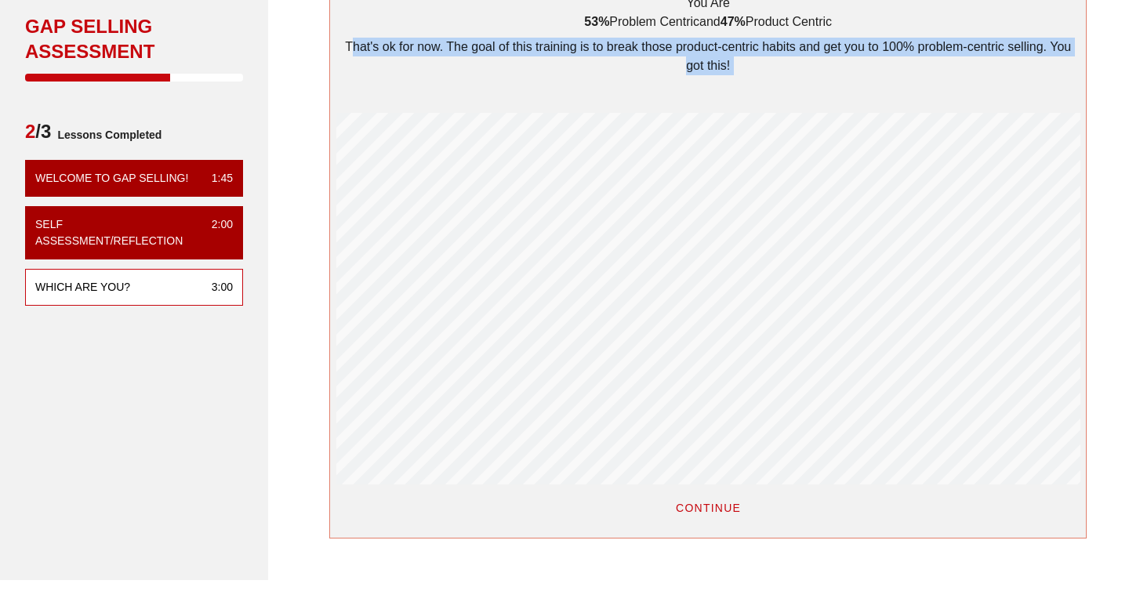
scroll to position [0, 0]
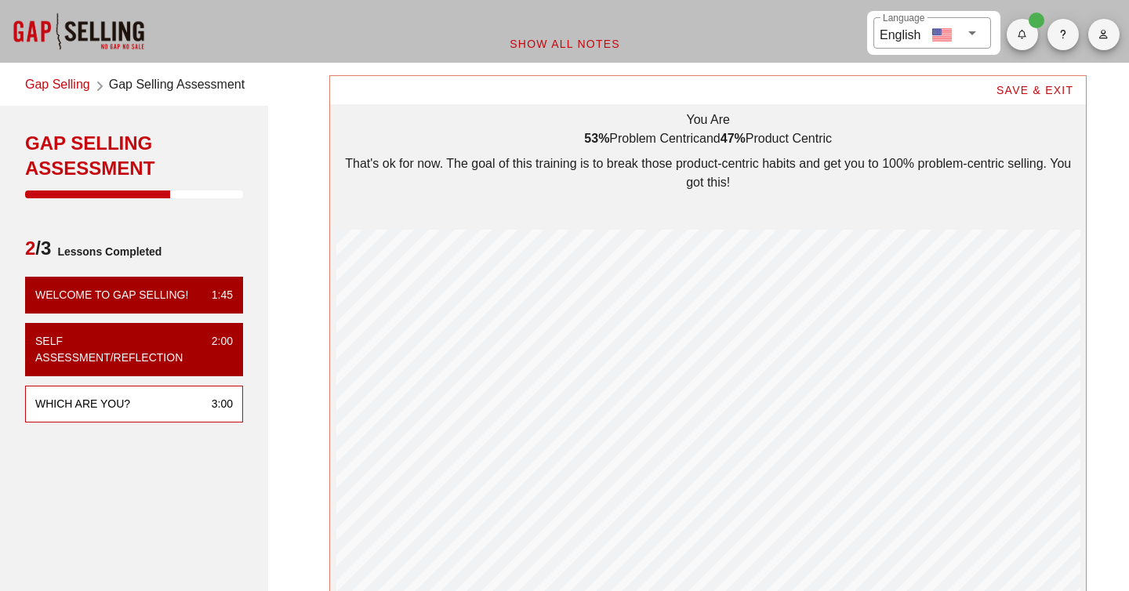
click at [134, 394] on div "WHICH ARE YOU? 3:00" at bounding box center [134, 404] width 218 height 37
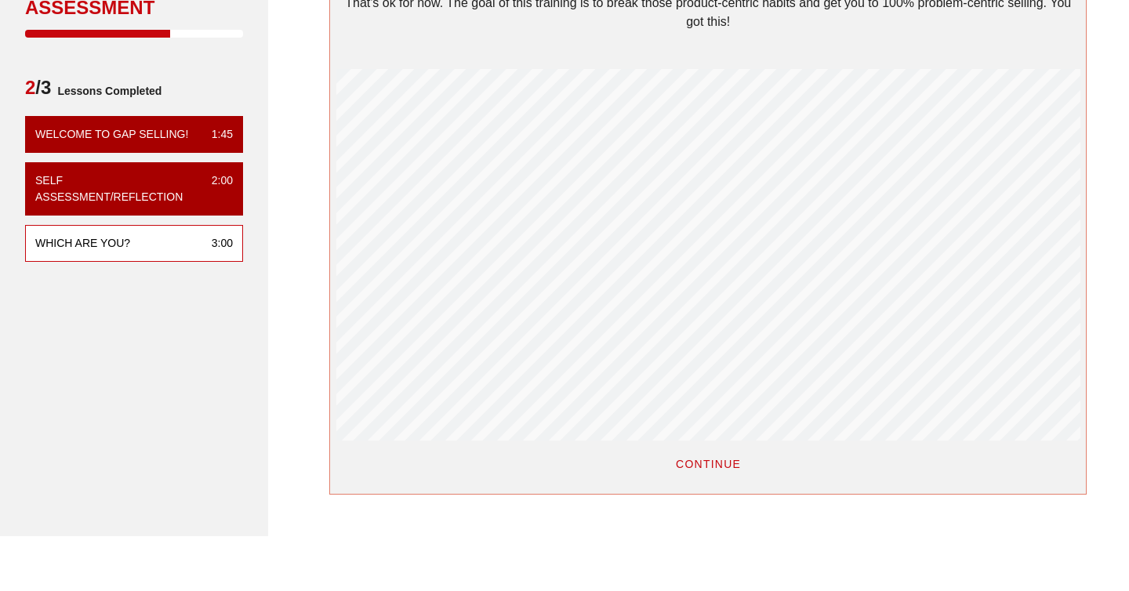
scroll to position [339, 0]
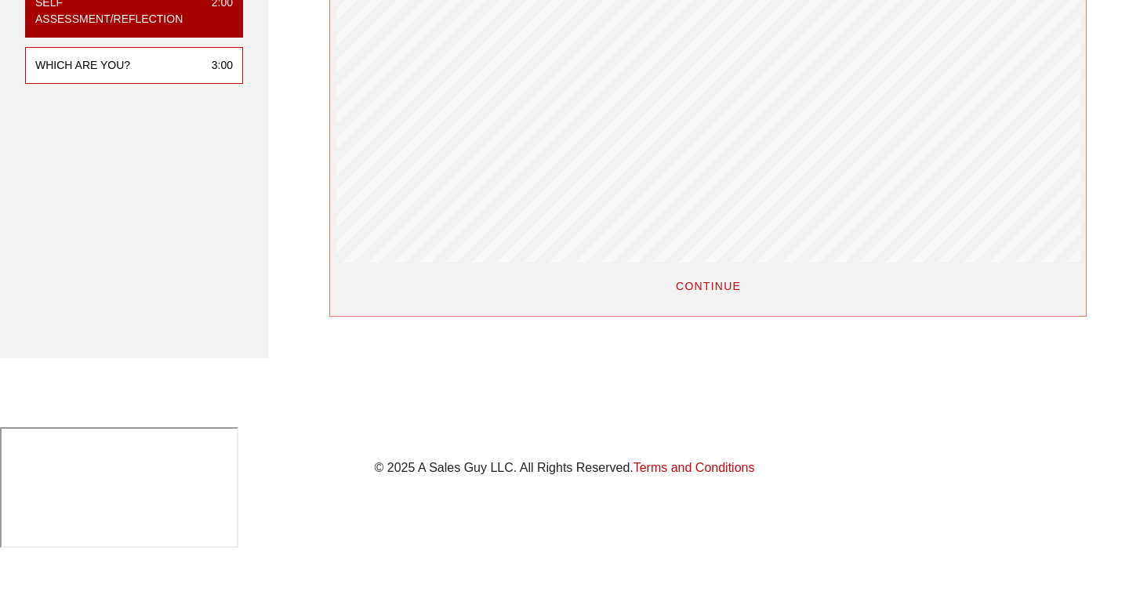
click at [716, 280] on span "CONTINUE" at bounding box center [708, 286] width 66 height 13
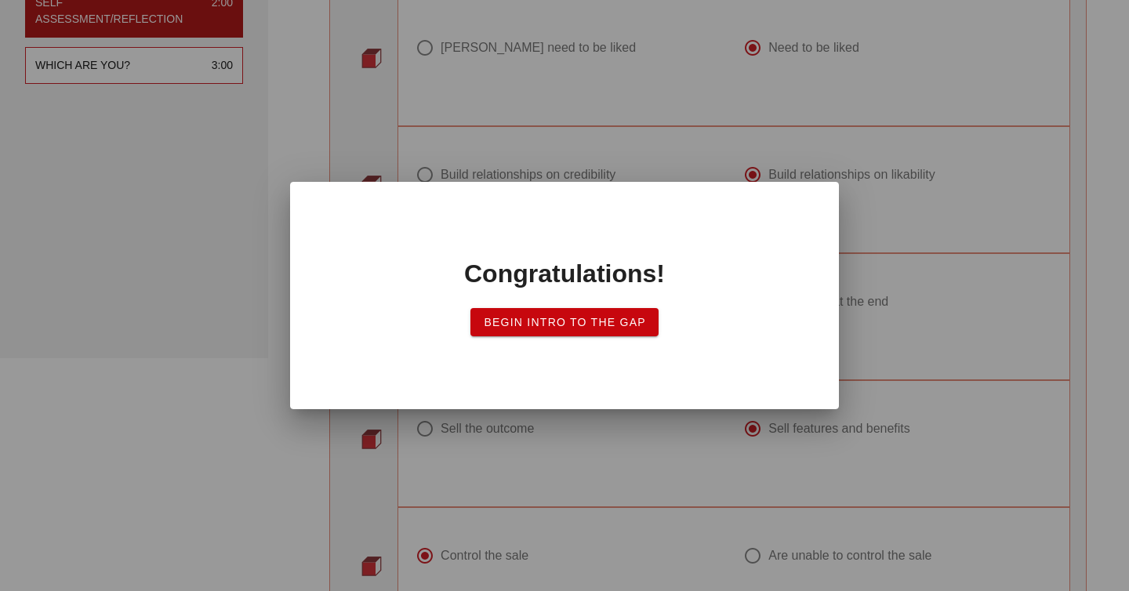
click at [584, 322] on span "Begin Intro to the Gap" at bounding box center [564, 322] width 163 height 13
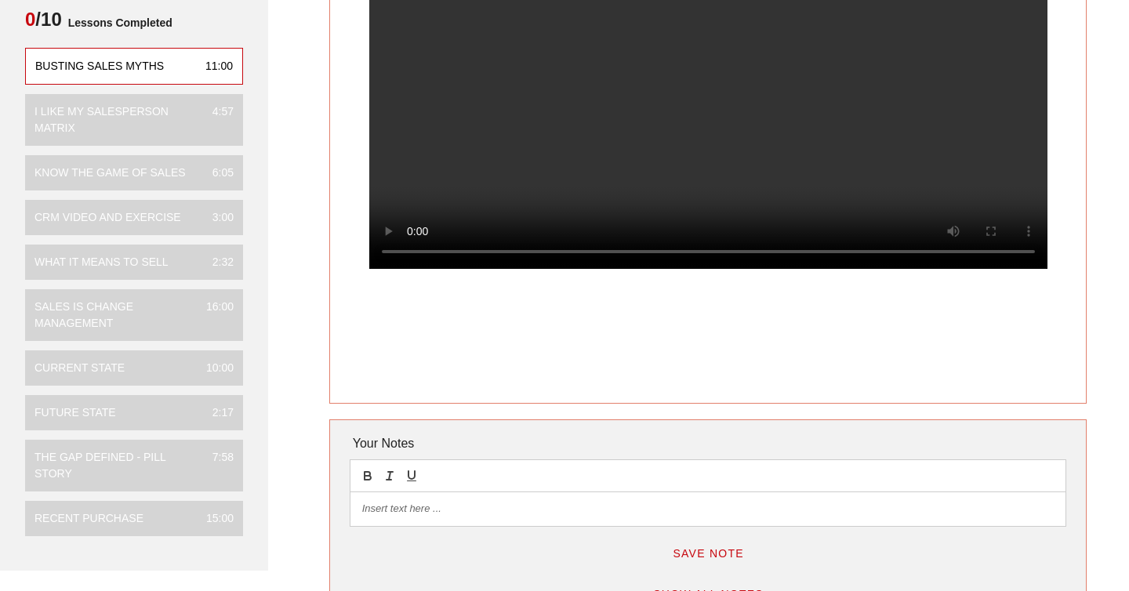
scroll to position [198, 0]
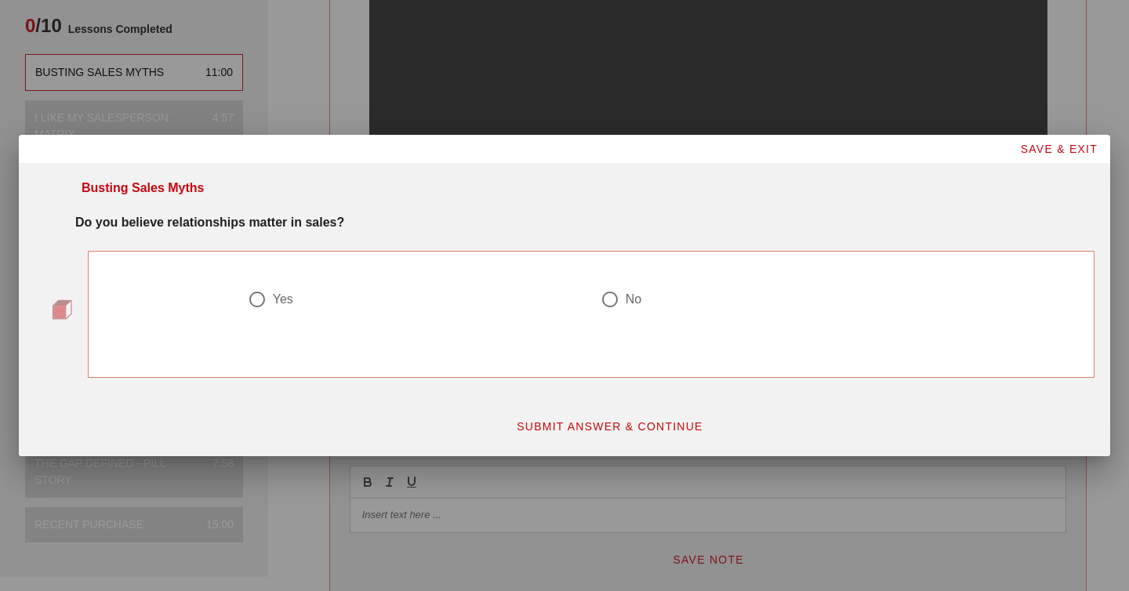
click at [260, 297] on div at bounding box center [257, 299] width 27 height 27
radio input "true"
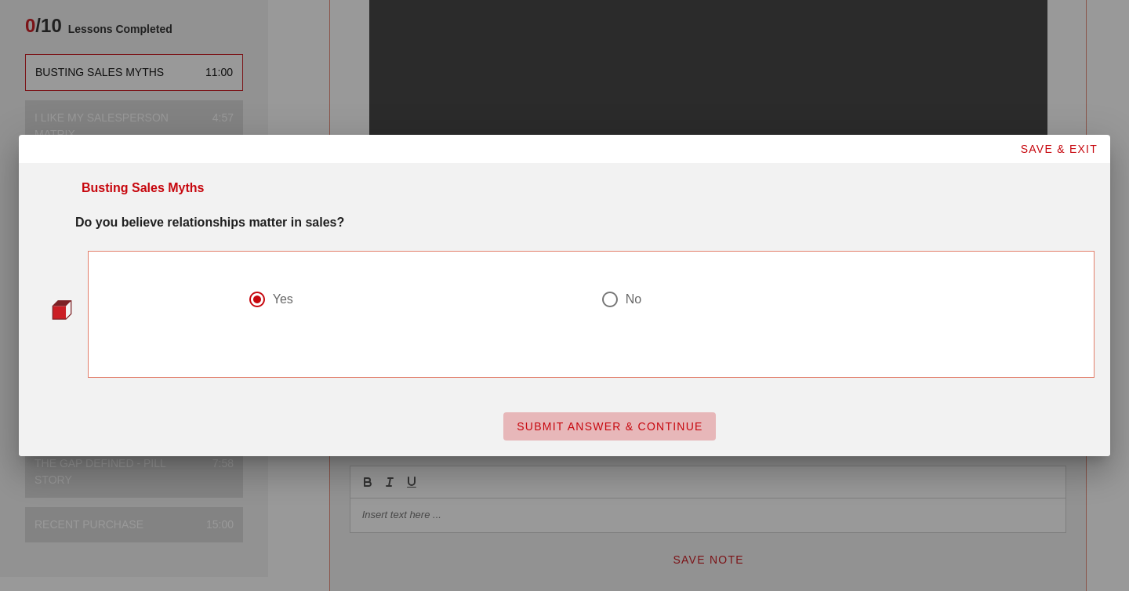
click at [577, 423] on span "SUBMIT ANSWER & CONTINUE" at bounding box center [609, 426] width 187 height 13
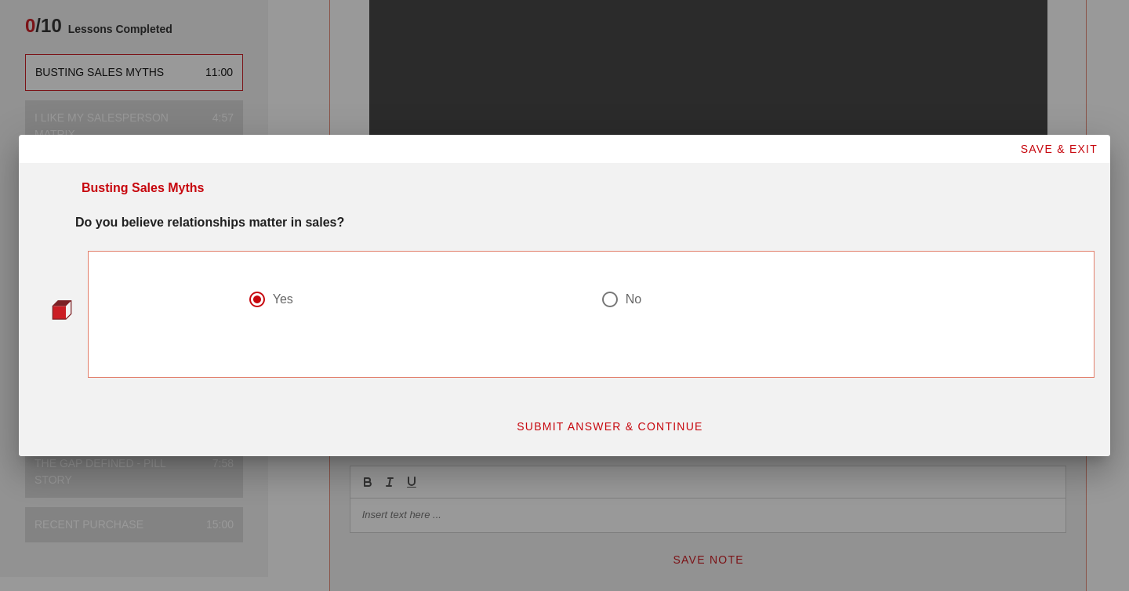
scroll to position [0, 0]
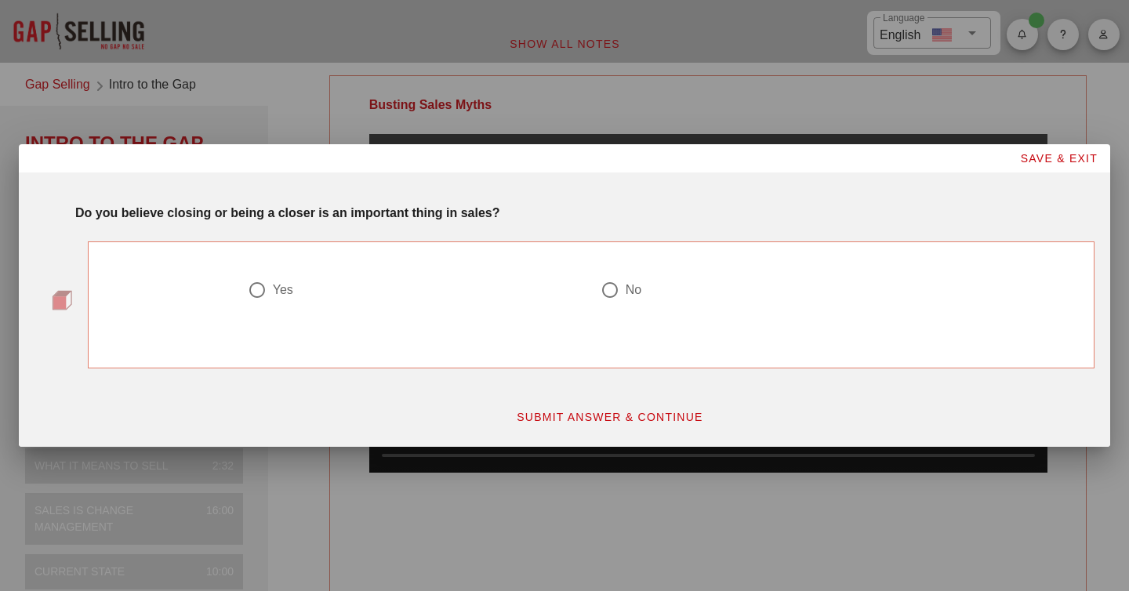
click at [337, 213] on strong "Do you believe closing or being a closer is an important thing in sales?" at bounding box center [287, 212] width 424 height 13
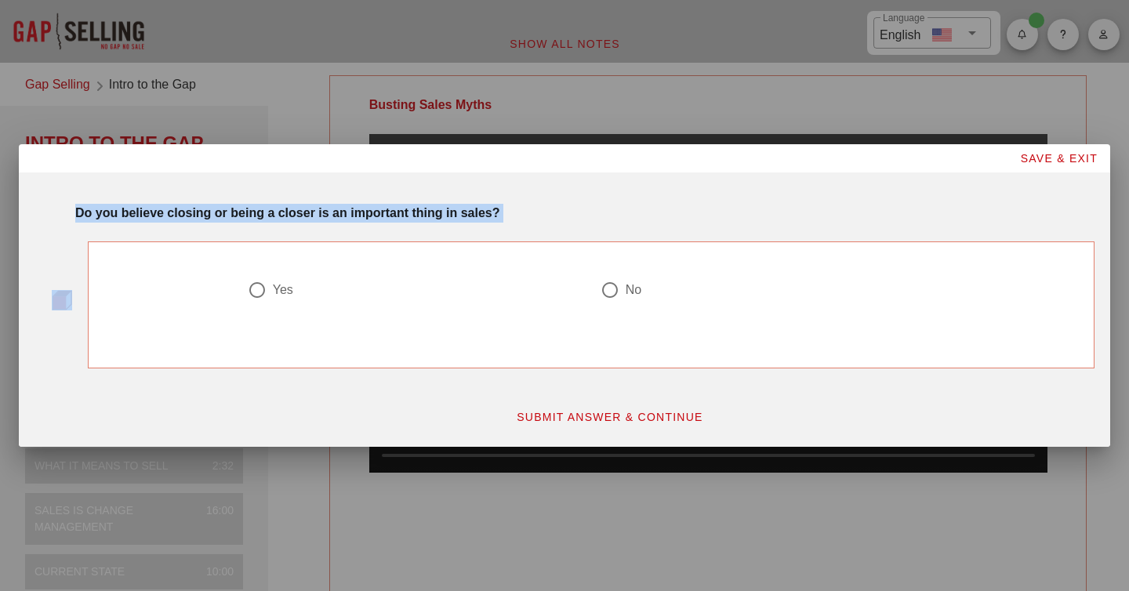
click at [337, 213] on strong "Do you believe closing or being a closer is an important thing in sales?" at bounding box center [287, 212] width 424 height 13
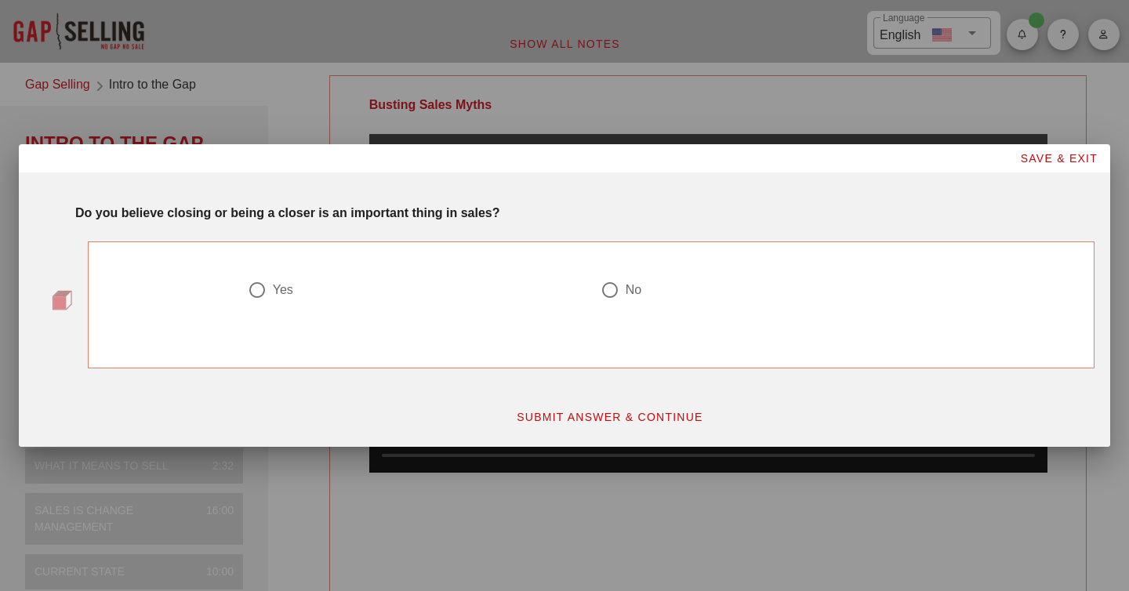
click at [271, 287] on div "Yes" at bounding box center [409, 290] width 322 height 19
radio input "true"
click at [646, 422] on span "SUBMIT ANSWER & CONTINUE" at bounding box center [609, 417] width 187 height 13
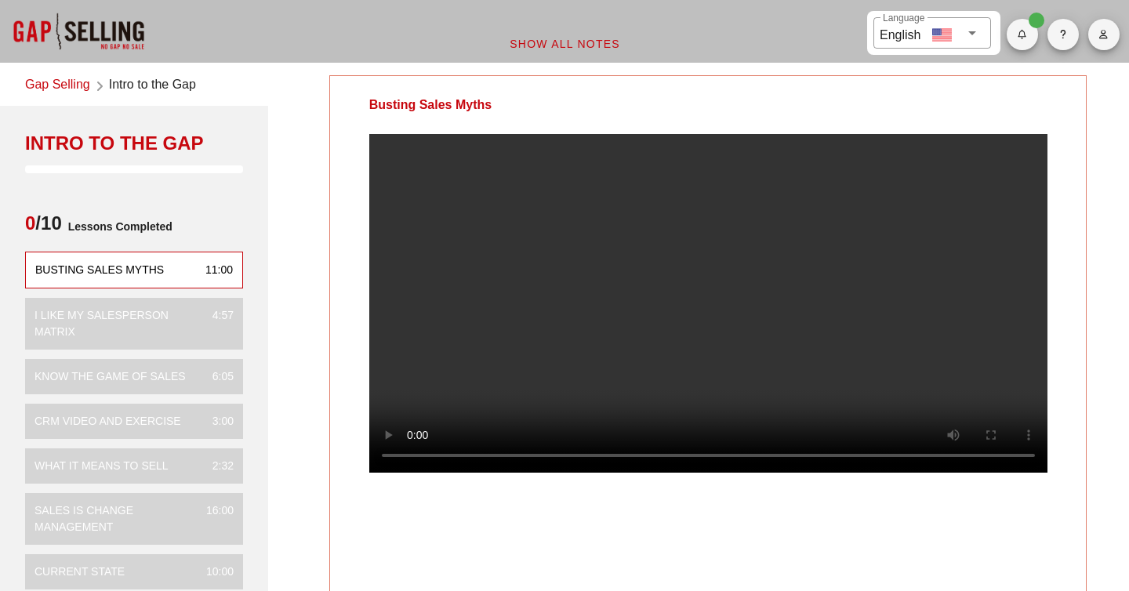
click at [710, 389] on video at bounding box center [708, 303] width 678 height 339
click at [598, 291] on video at bounding box center [708, 303] width 678 height 339
click at [419, 111] on div "Busting Sales Myths" at bounding box center [430, 105] width 201 height 58
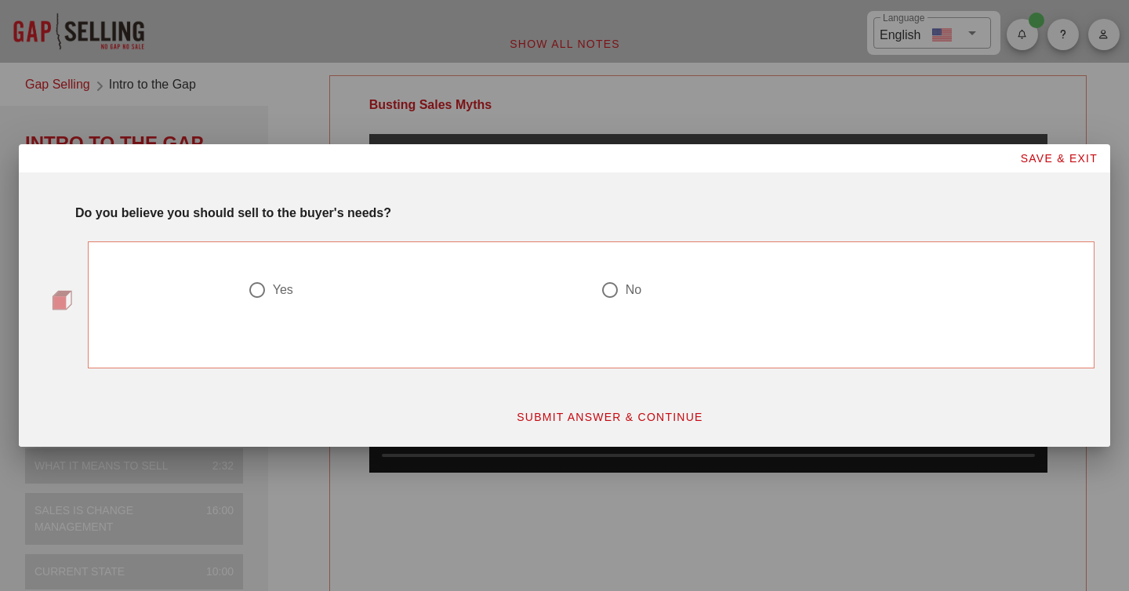
click at [259, 217] on strong "Do you believe you should sell to the buyer's needs?" at bounding box center [233, 212] width 316 height 13
click at [253, 282] on div at bounding box center [257, 290] width 27 height 27
radio input "true"
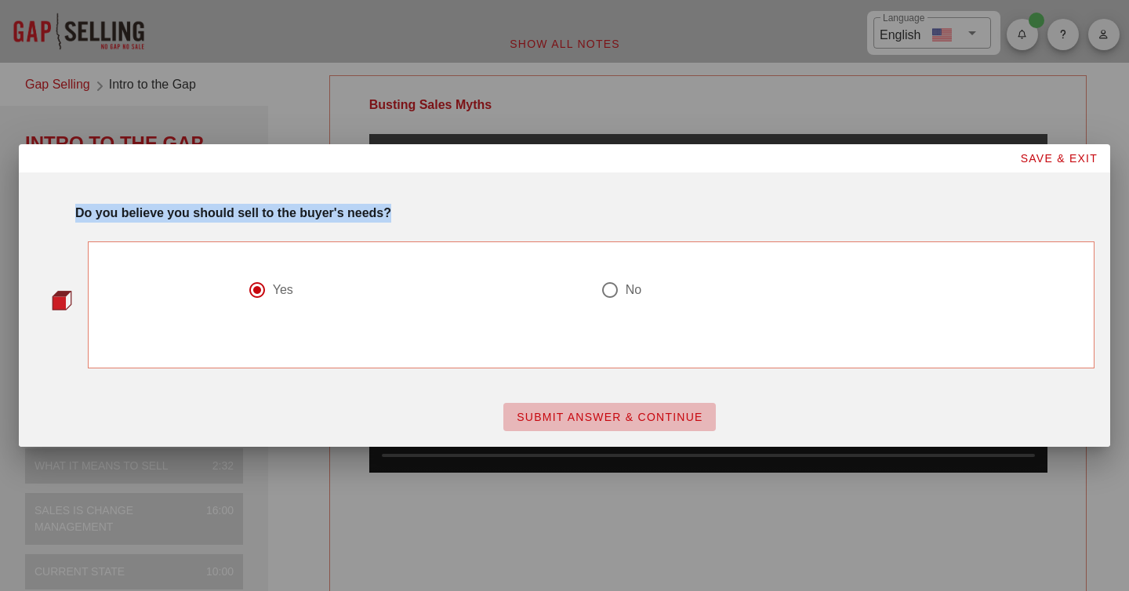
click at [571, 418] on span "SUBMIT ANSWER & CONTINUE" at bounding box center [609, 417] width 187 height 13
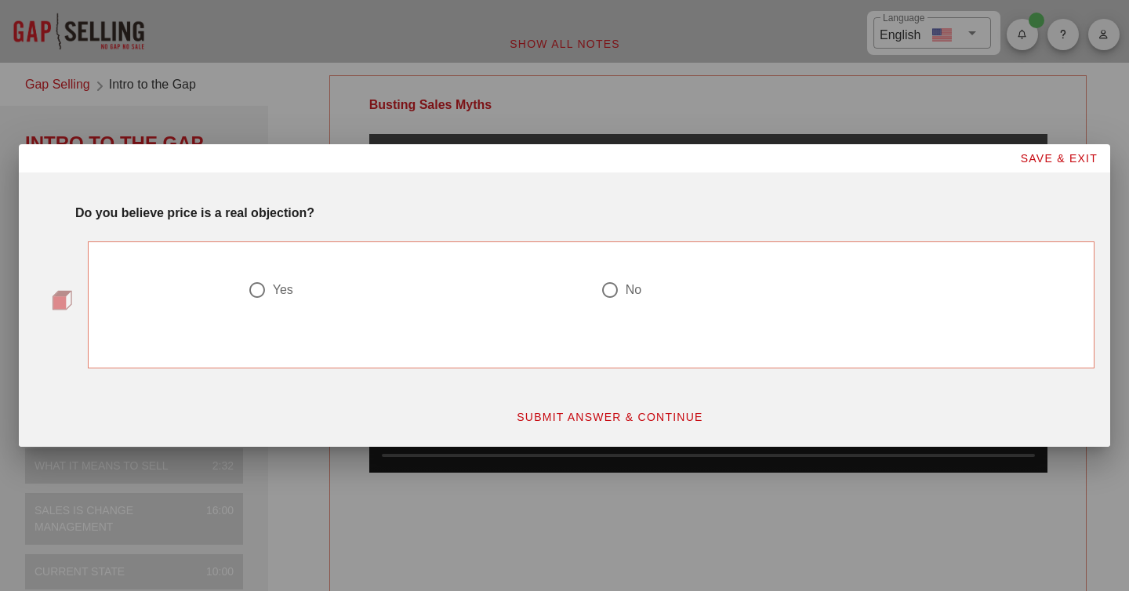
click at [281, 282] on div "Yes" at bounding box center [283, 290] width 20 height 16
radio input "true"
click at [585, 414] on span "SUBMIT ANSWER & CONTINUE" at bounding box center [609, 417] width 187 height 13
click at [614, 294] on div at bounding box center [610, 290] width 27 height 27
radio input "true"
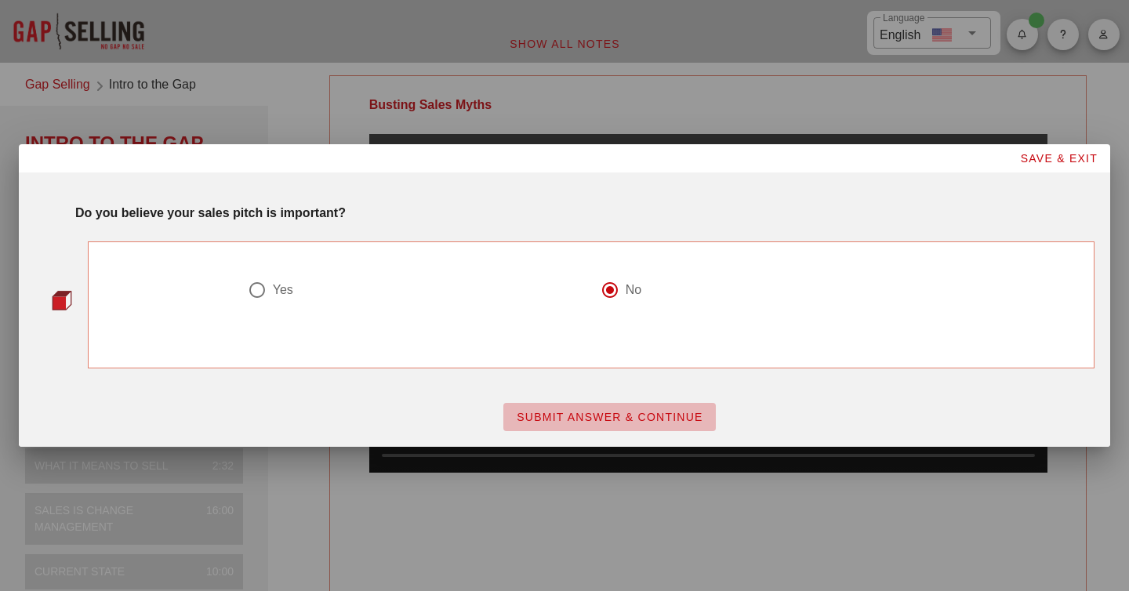
click at [612, 418] on span "SUBMIT ANSWER & CONTINUE" at bounding box center [609, 417] width 187 height 13
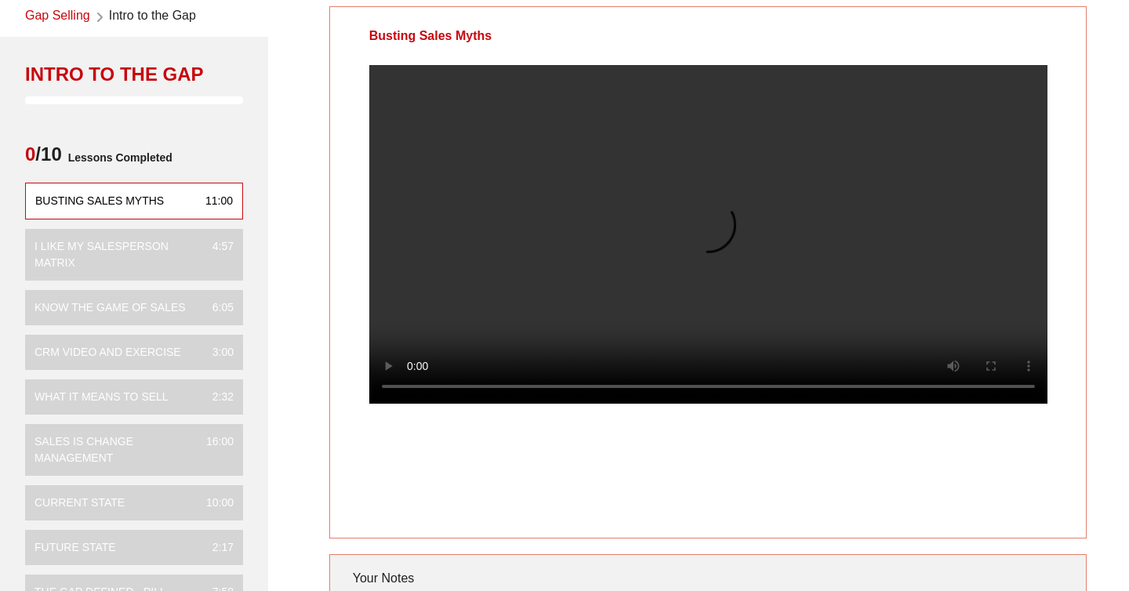
scroll to position [47, 0]
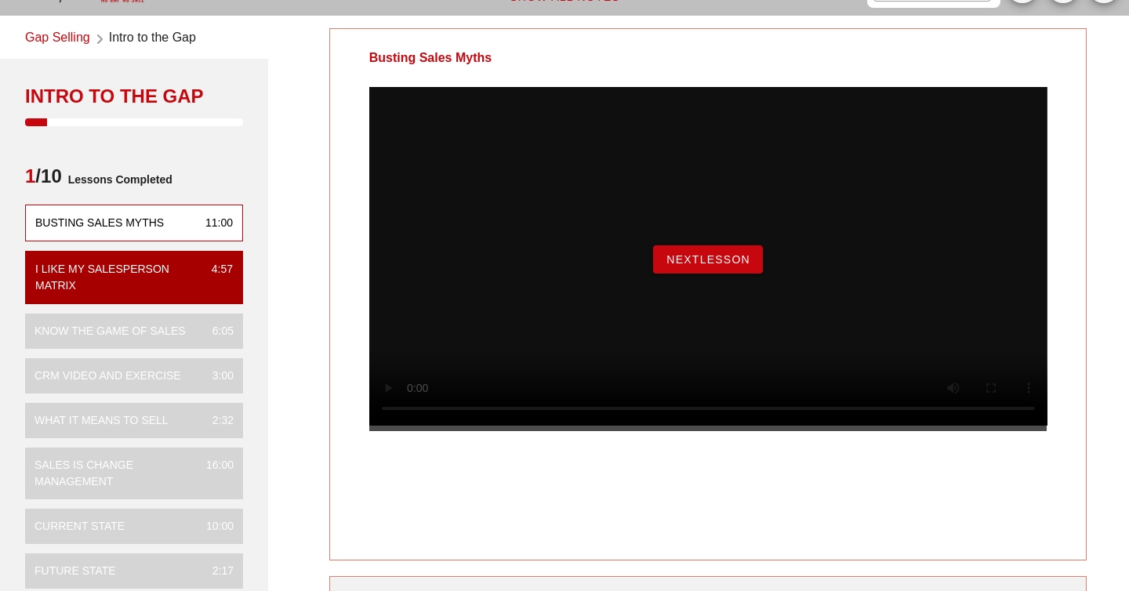
click at [706, 266] on span "NextLesson" at bounding box center [708, 259] width 85 height 13
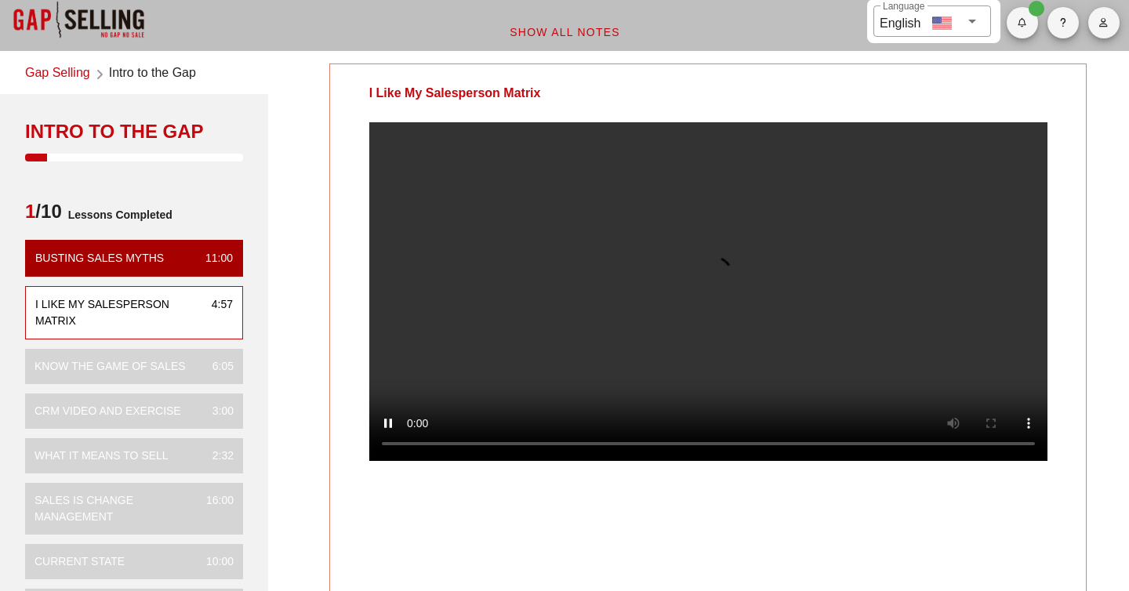
scroll to position [15, 0]
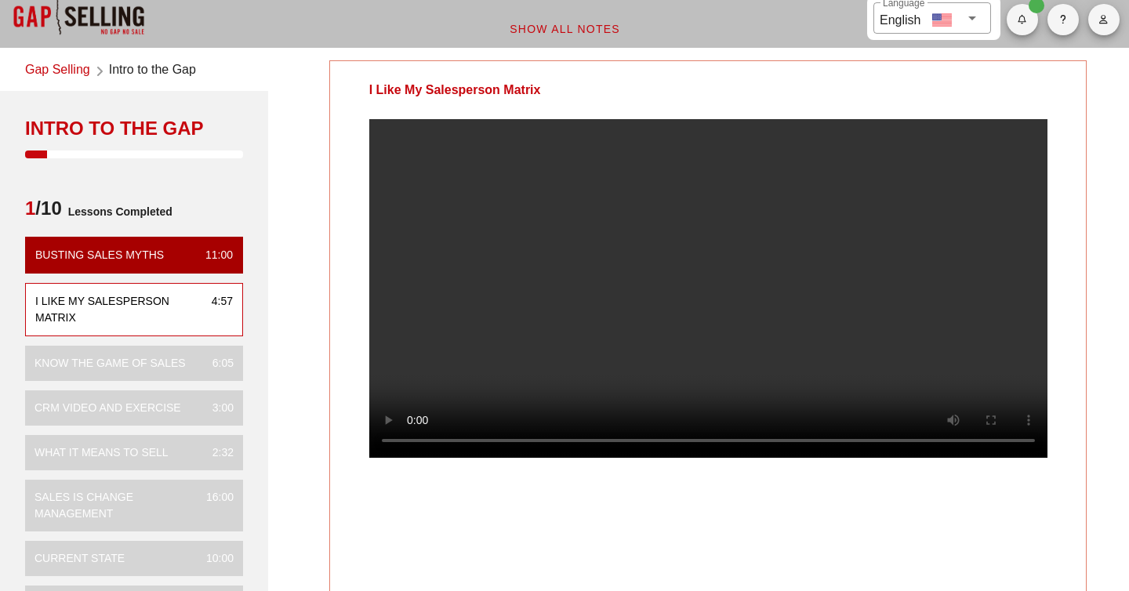
click at [731, 253] on video at bounding box center [708, 288] width 678 height 339
click at [776, 374] on video at bounding box center [708, 288] width 678 height 339
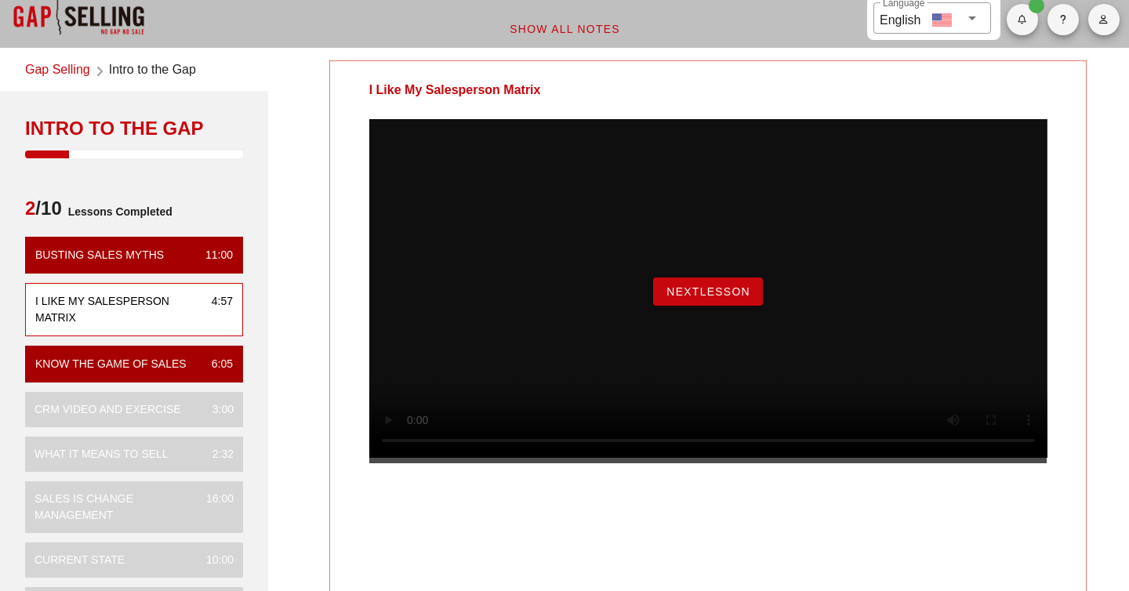
click at [717, 298] on span "NextLesson" at bounding box center [708, 291] width 85 height 13
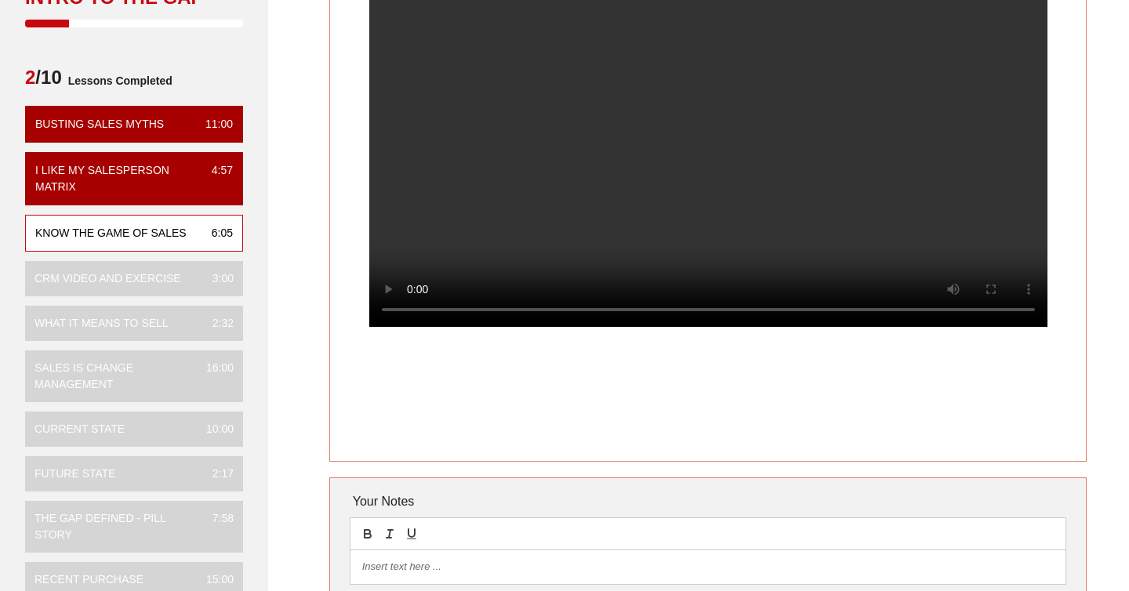
scroll to position [147, 0]
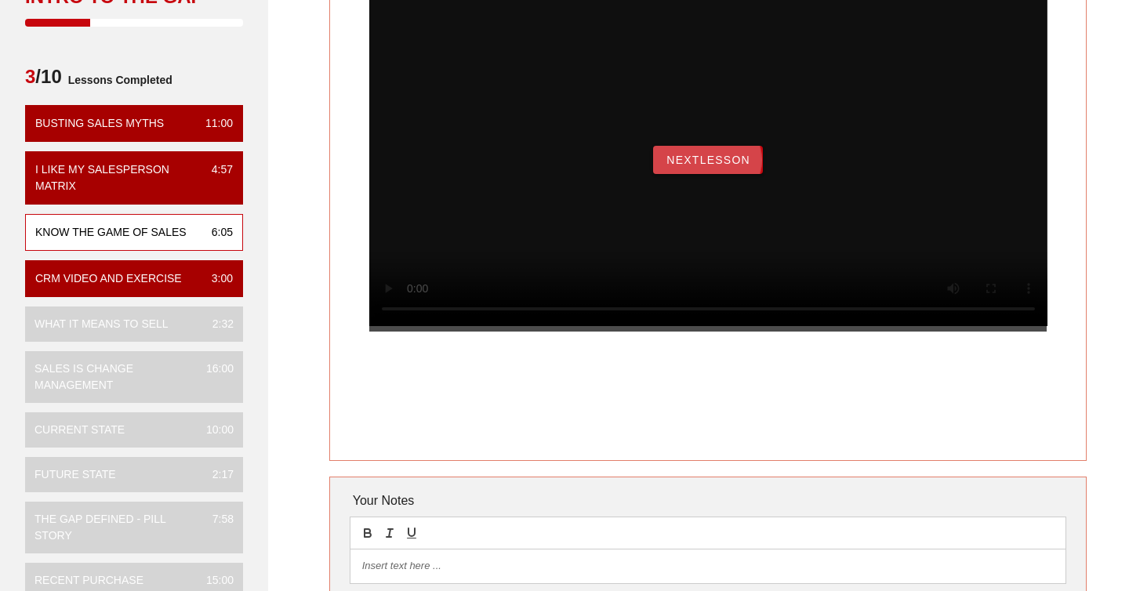
click at [716, 166] on span "NextLesson" at bounding box center [708, 160] width 85 height 13
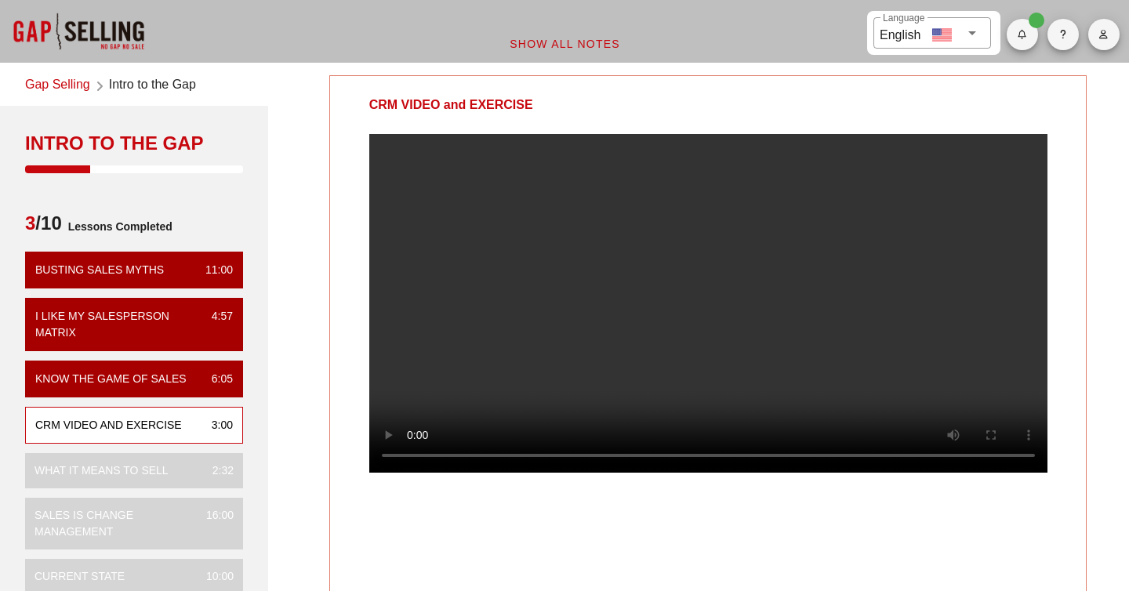
click at [646, 248] on video at bounding box center [708, 303] width 678 height 339
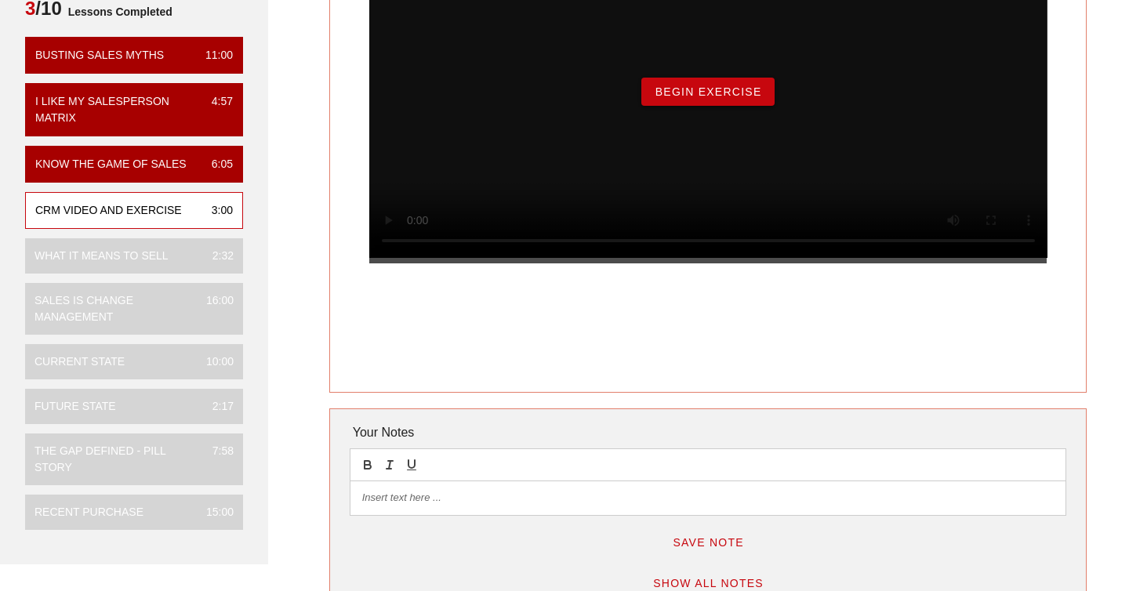
scroll to position [220, 0]
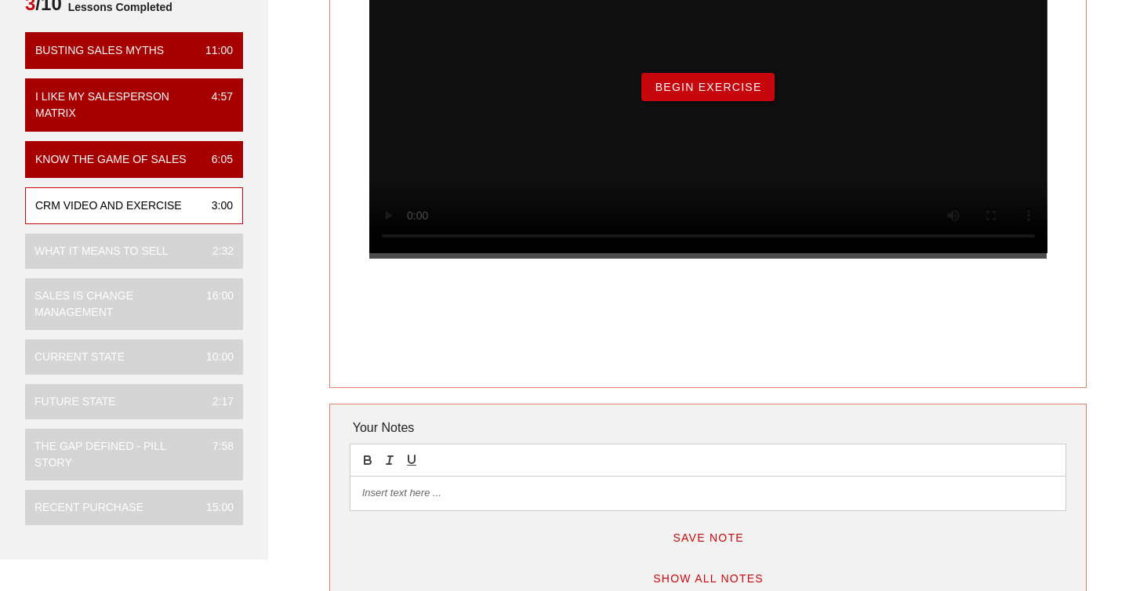
click at [539, 496] on p at bounding box center [708, 493] width 692 height 14
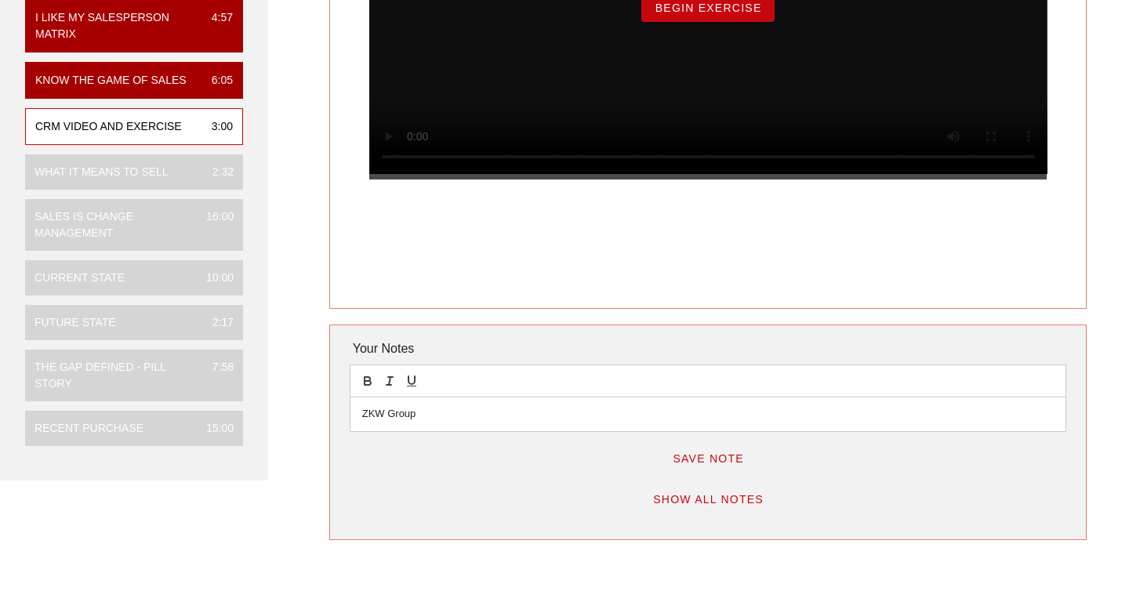
scroll to position [303, 0]
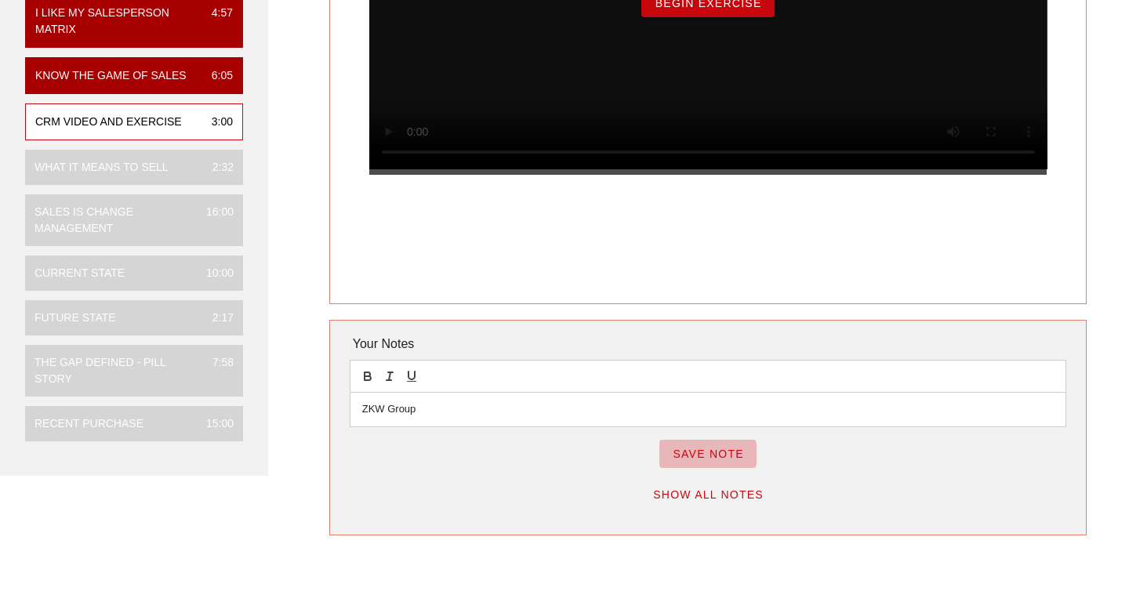
click at [710, 450] on span "Save Note" at bounding box center [708, 454] width 72 height 13
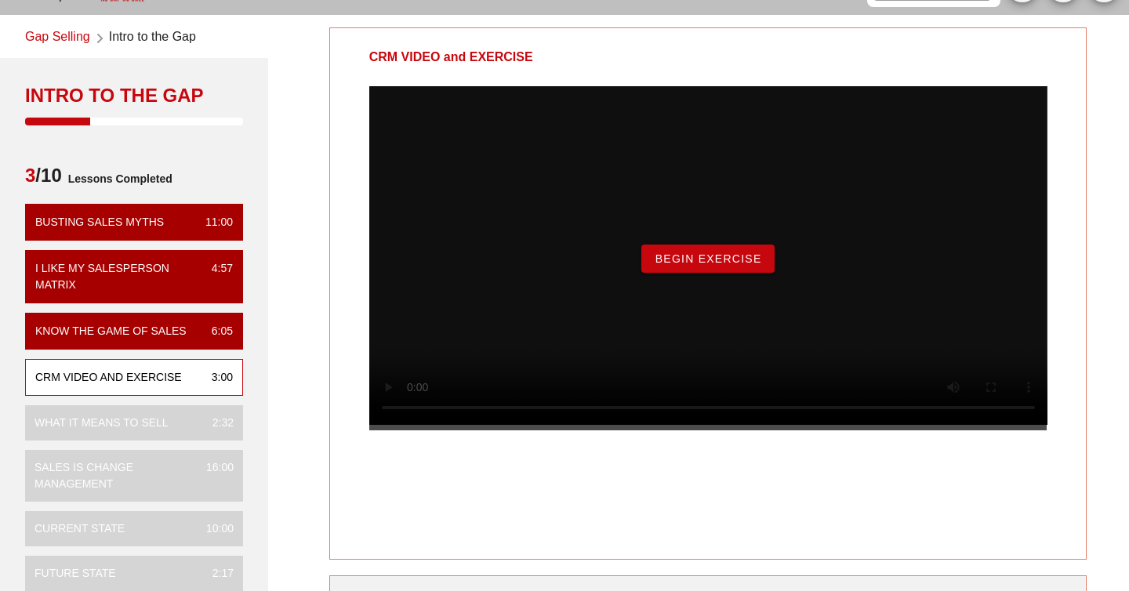
scroll to position [19, 0]
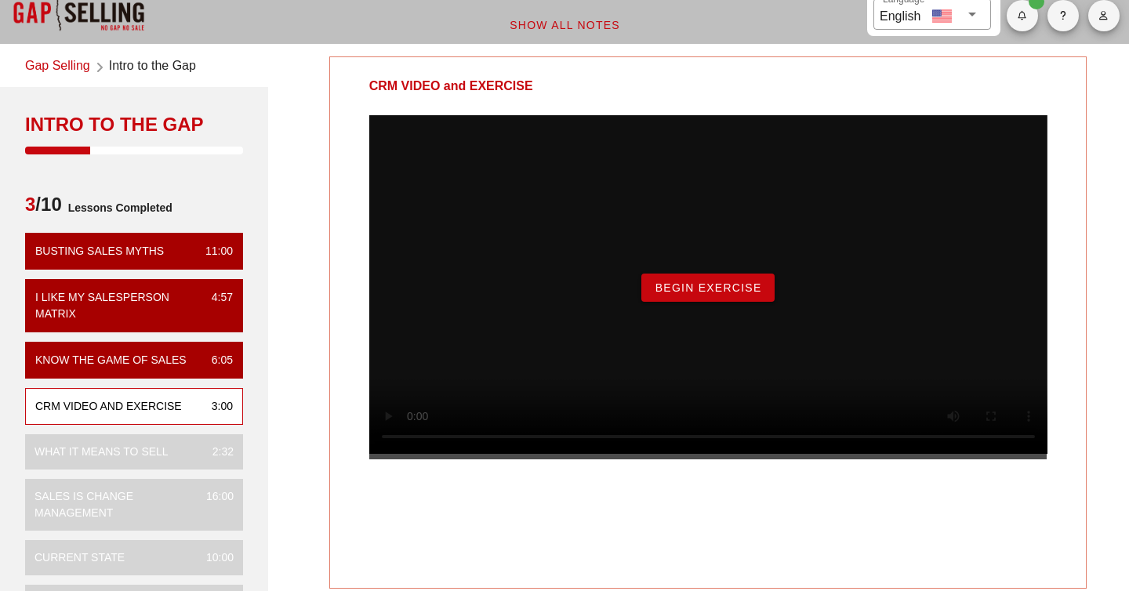
click at [721, 294] on span "Begin Exercise" at bounding box center [707, 288] width 107 height 13
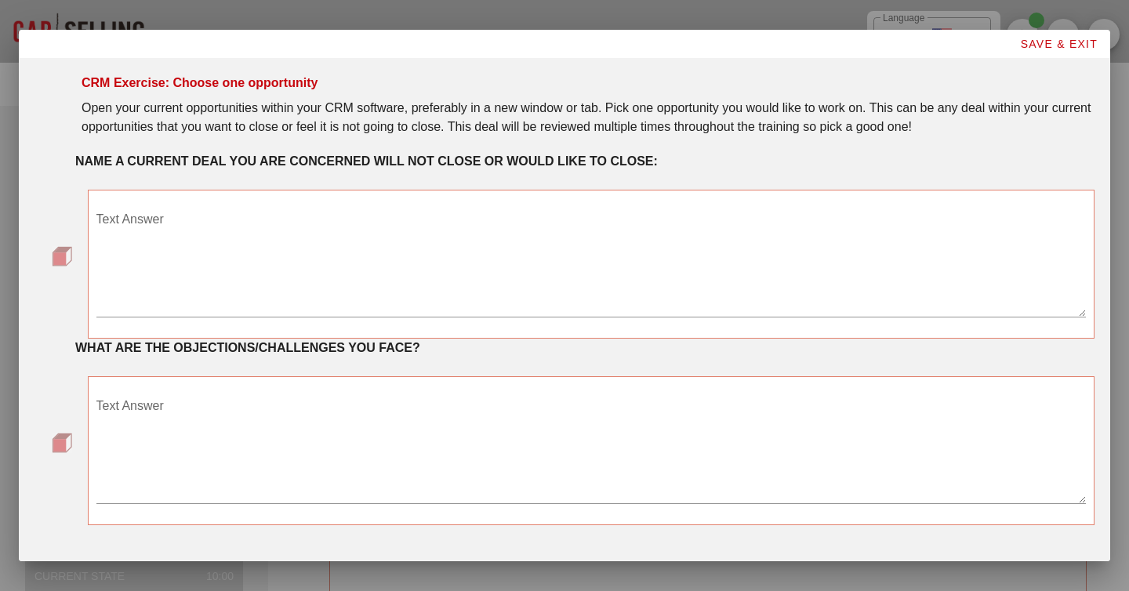
click at [394, 205] on div "Text Answer" at bounding box center [591, 266] width 990 height 136
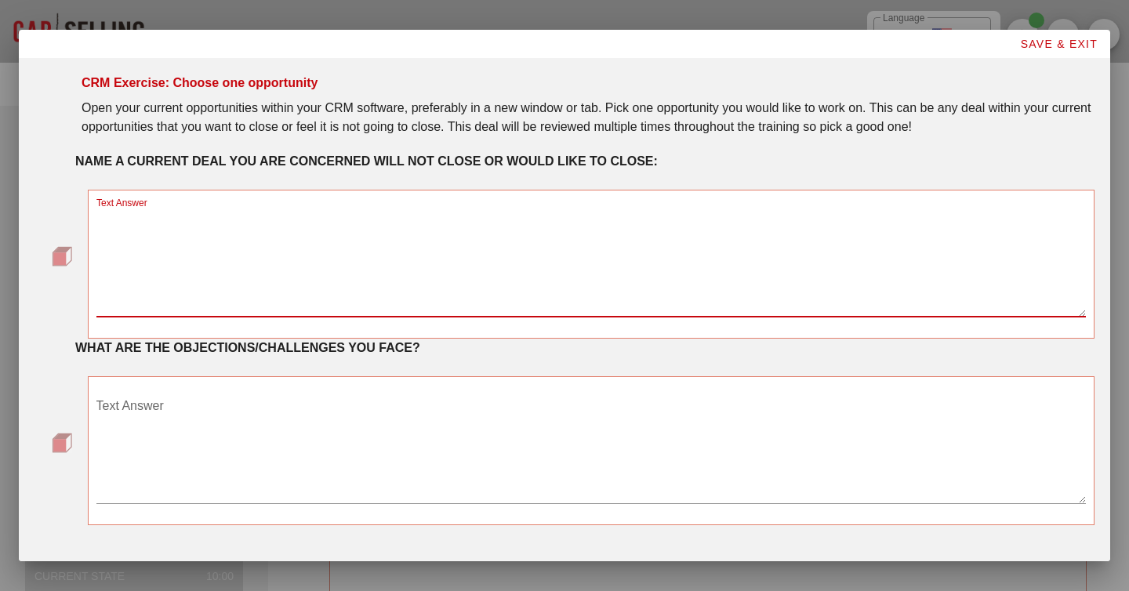
click at [299, 227] on textarea "Text Answer" at bounding box center [591, 262] width 990 height 110
type textarea "AT&S"
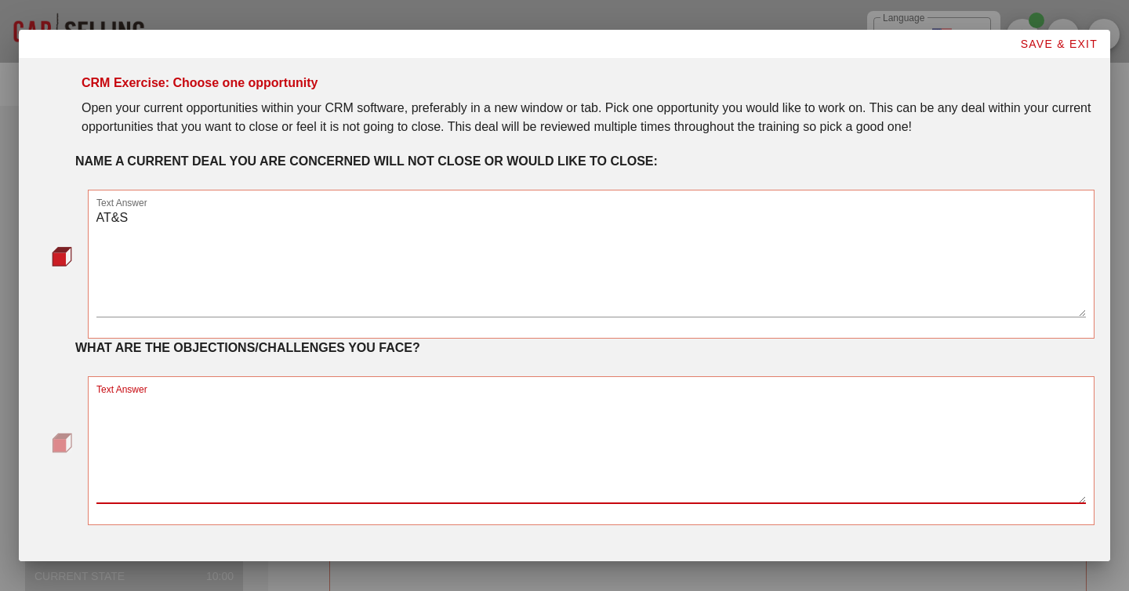
click at [317, 411] on textarea "Text Answer" at bounding box center [591, 449] width 990 height 110
type textarea "W"
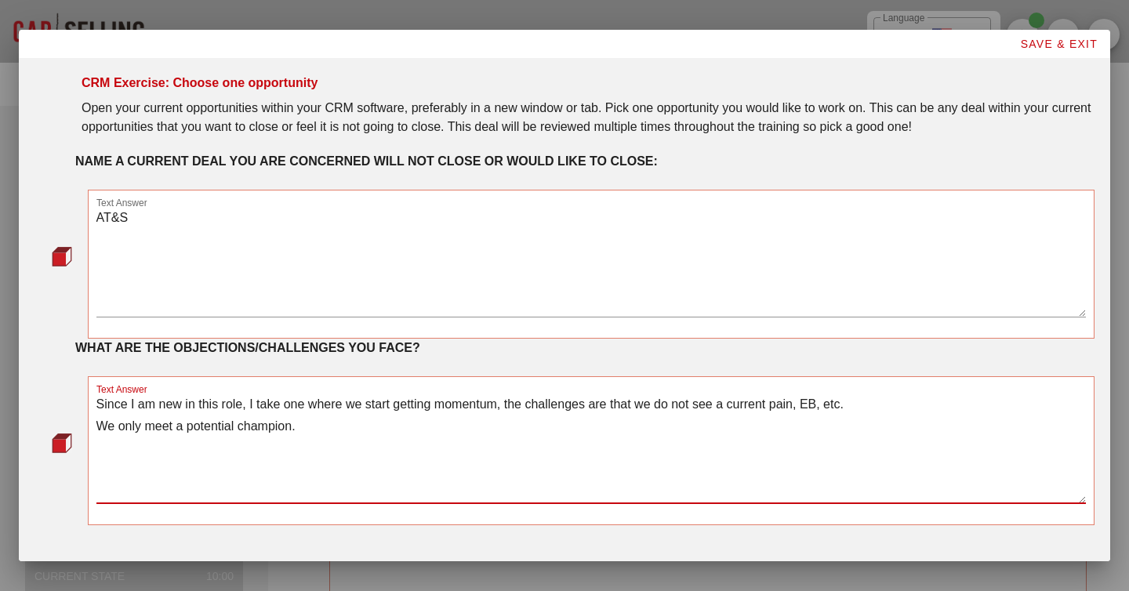
type textarea "Since I am new in this role, I take one where we start getting momentum, the ch…"
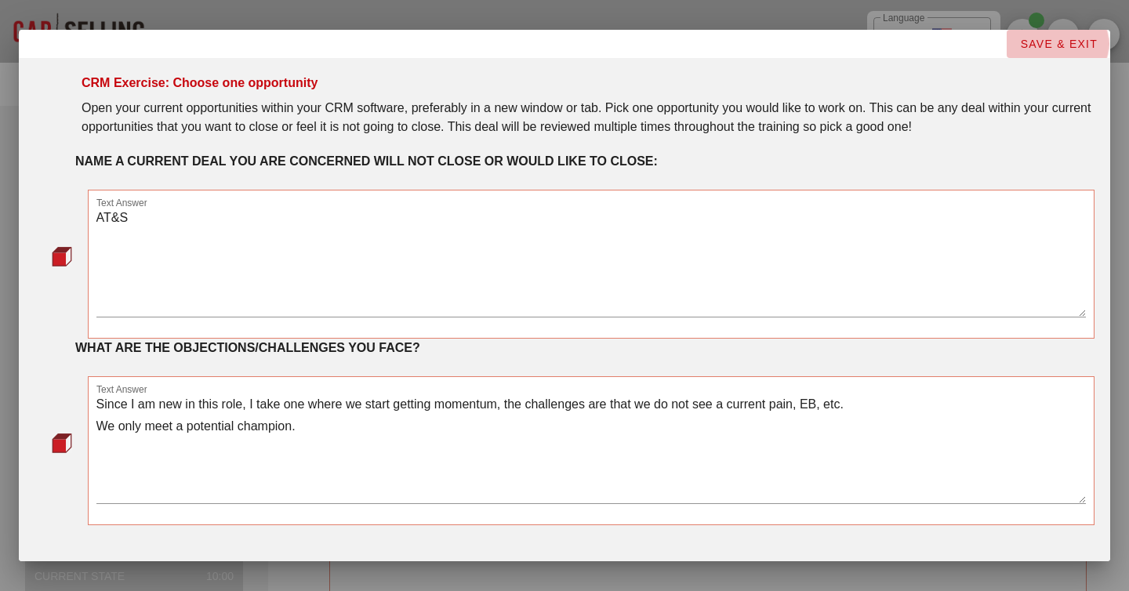
click at [1031, 42] on span "SAVE & EXIT" at bounding box center [1058, 44] width 78 height 13
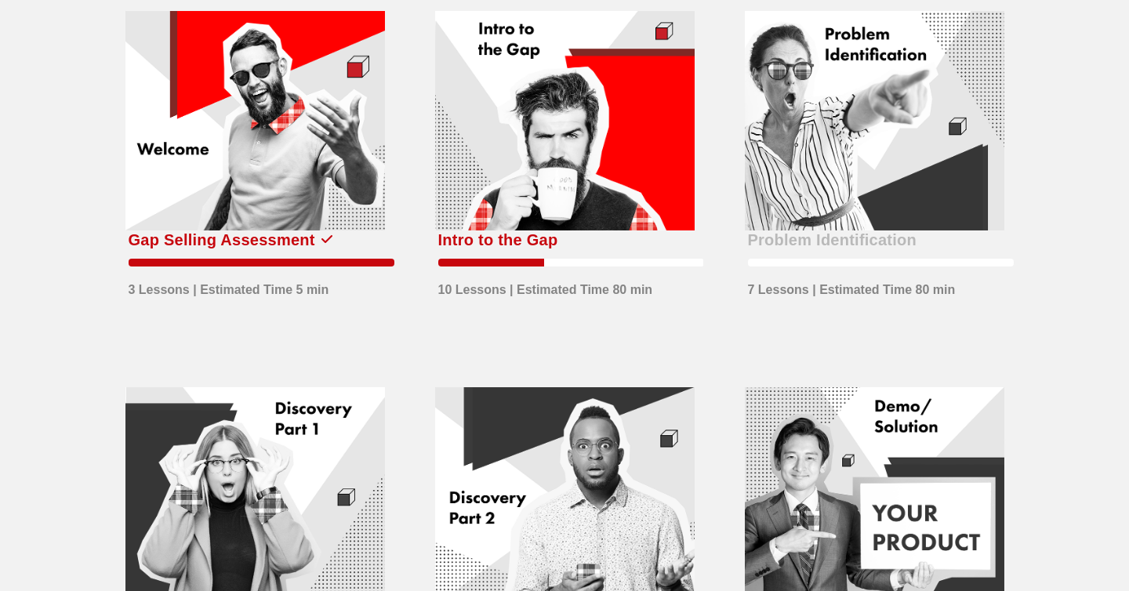
scroll to position [106, 0]
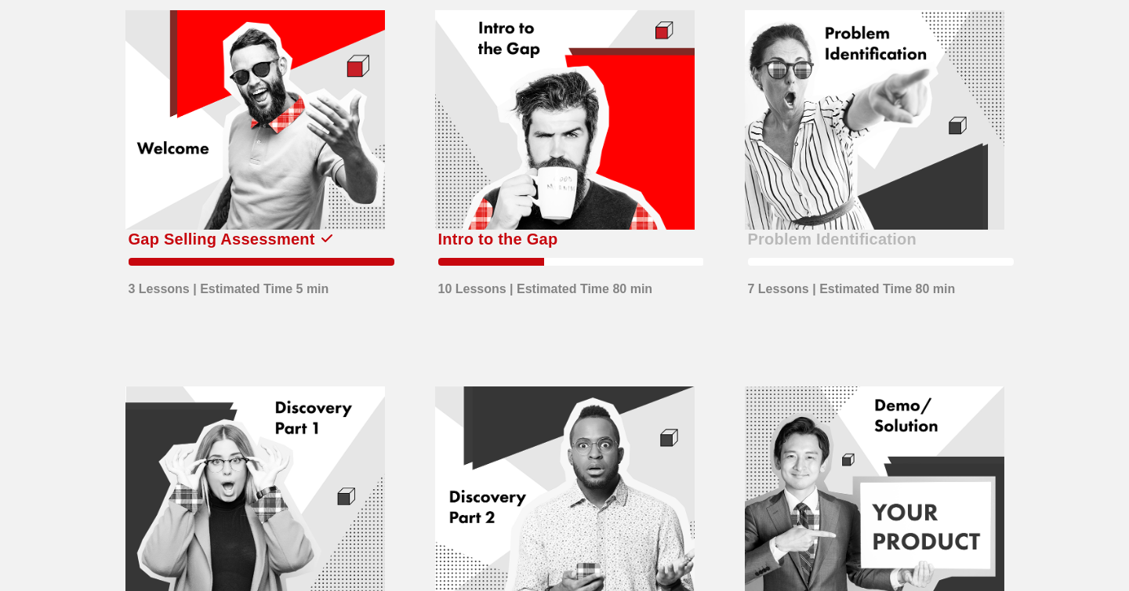
click at [582, 177] on div at bounding box center [565, 120] width 260 height 220
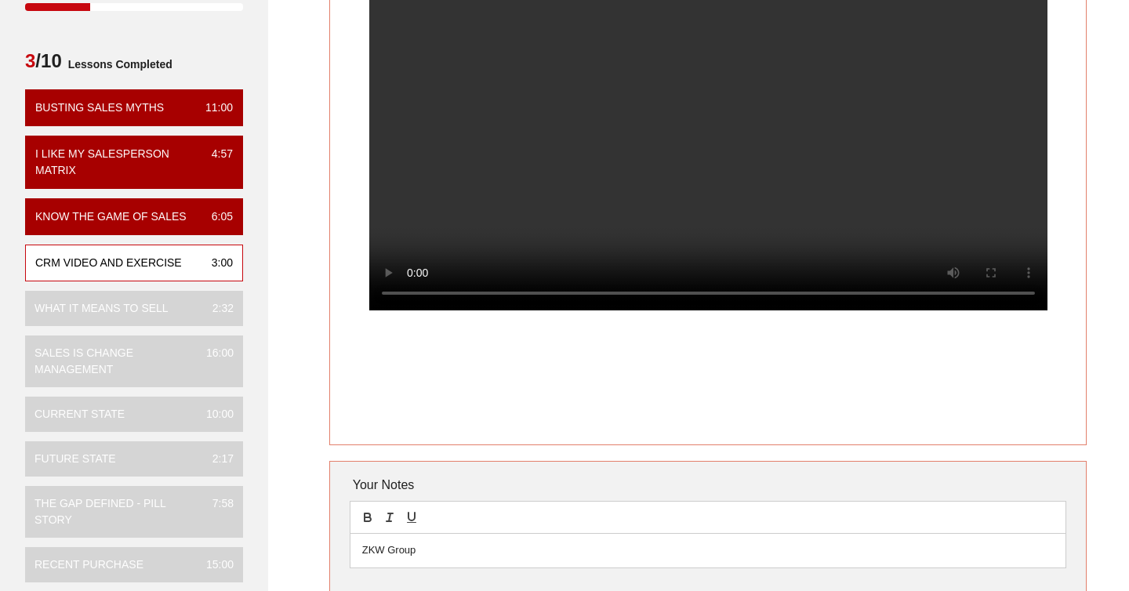
scroll to position [163, 0]
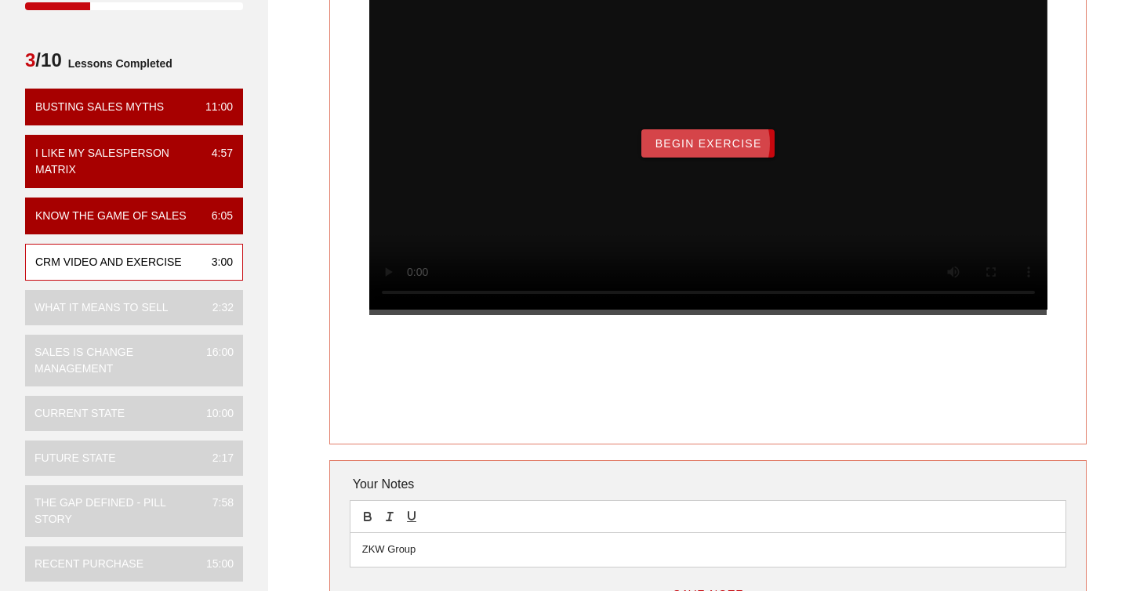
click at [687, 150] on span "Begin Exercise" at bounding box center [707, 143] width 107 height 13
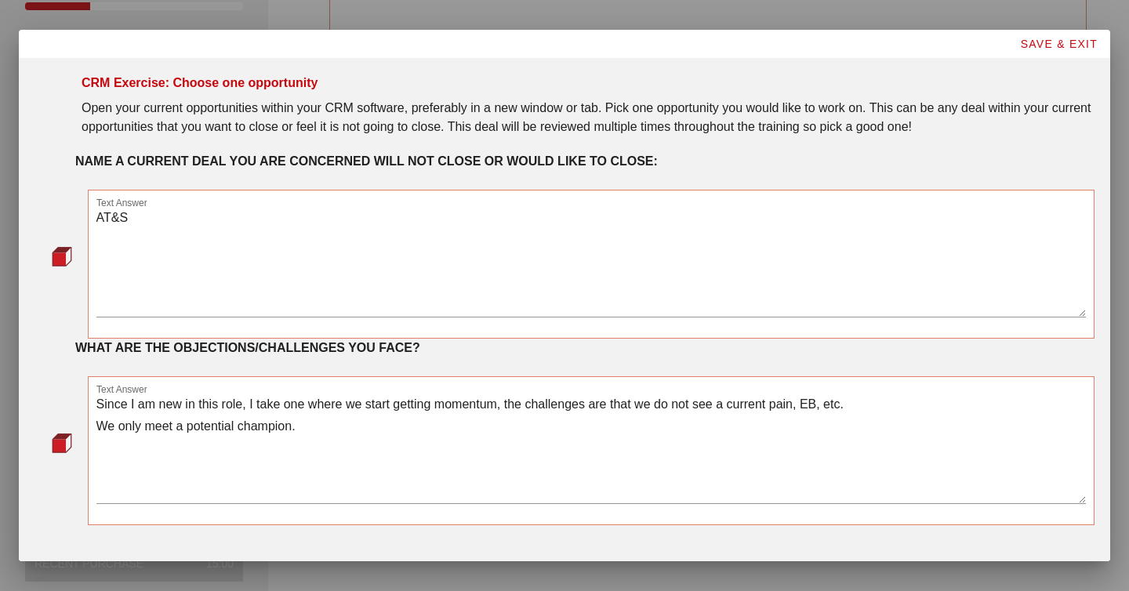
scroll to position [0, 0]
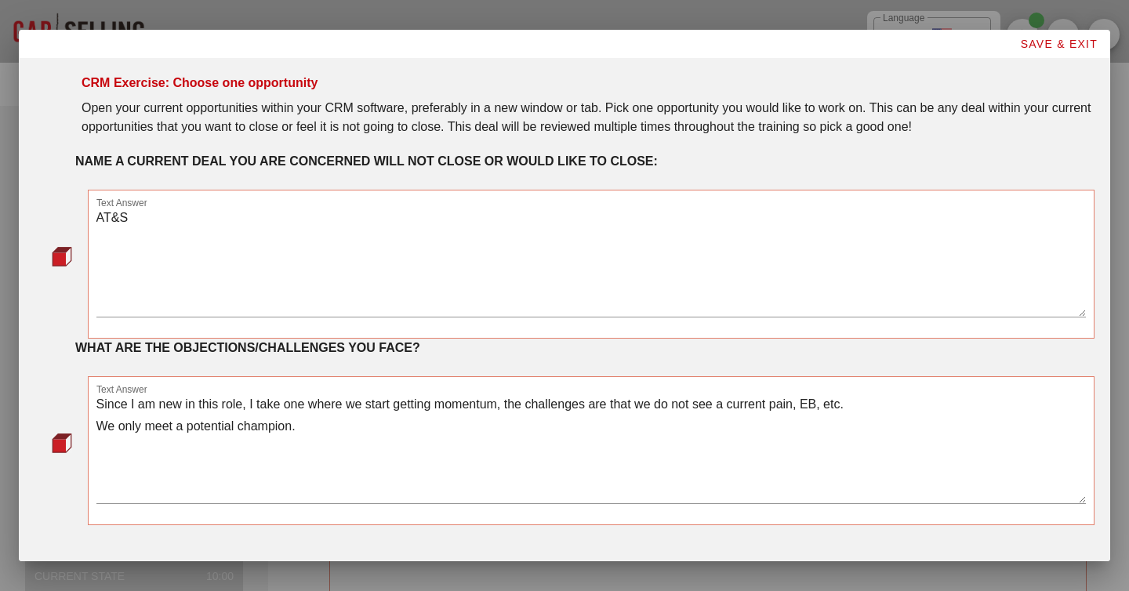
click at [163, 209] on textarea "AT&S" at bounding box center [591, 262] width 990 height 110
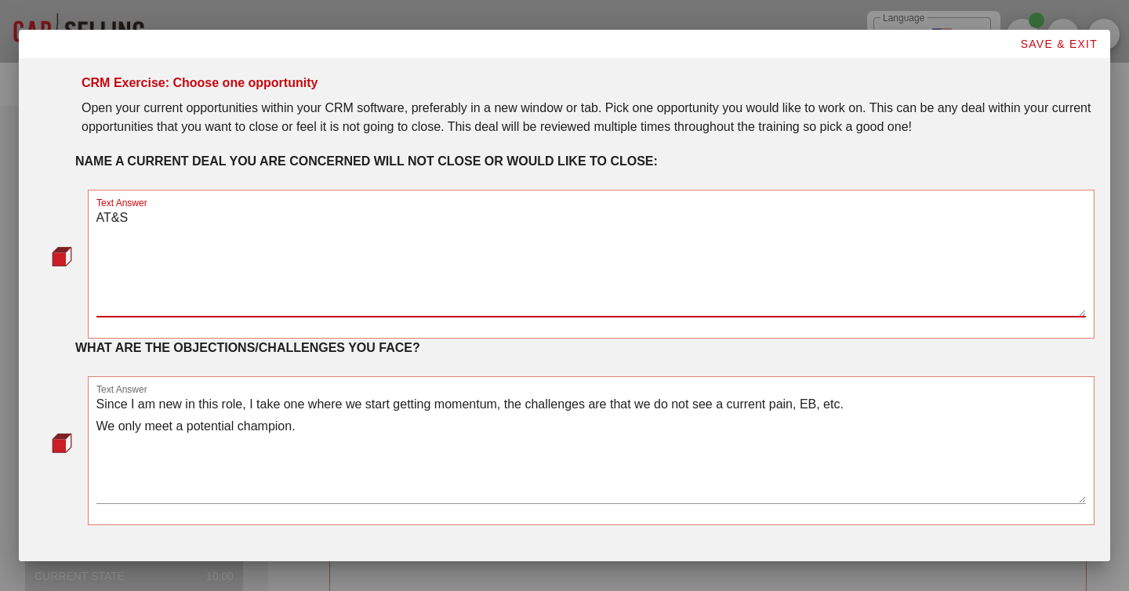
click at [163, 209] on textarea "AT&S" at bounding box center [591, 262] width 990 height 110
type textarea "Swietelsky"
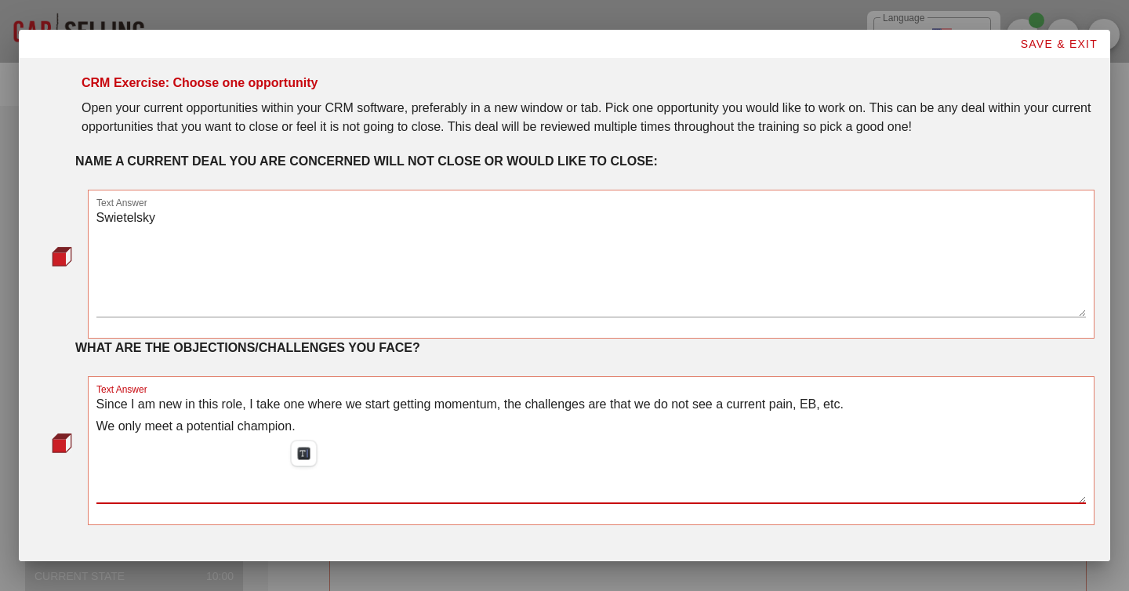
drag, startPoint x: 321, startPoint y: 427, endPoint x: 512, endPoint y: 404, distance: 192.8
click at [512, 404] on textarea "Since I am new in this role, I take one where we start getting momentum, the ch…" at bounding box center [591, 449] width 990 height 110
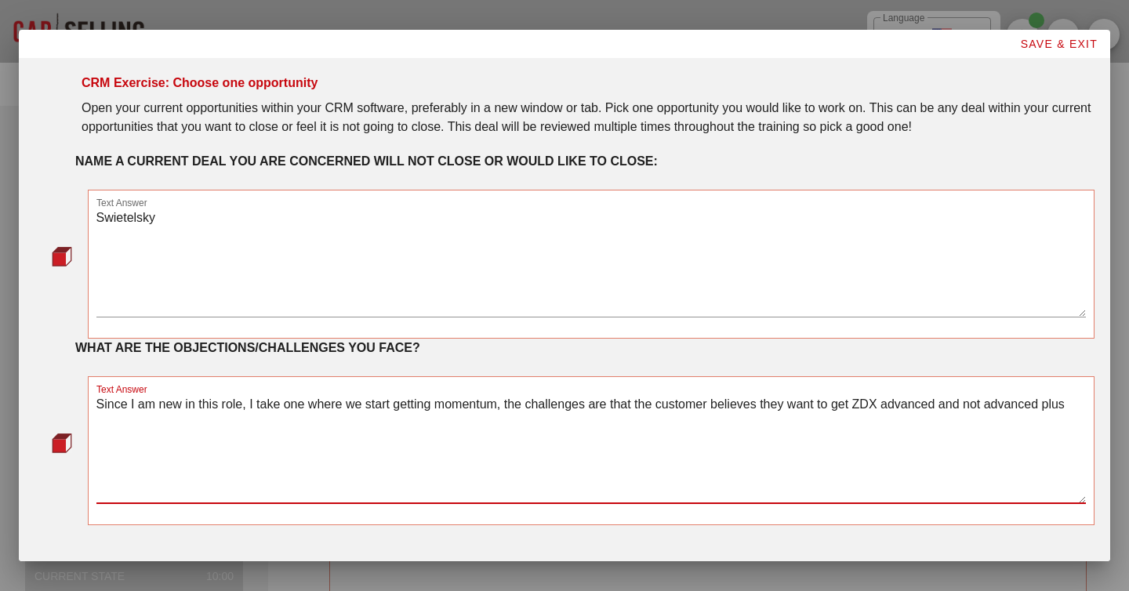
type textarea "Since I am new in this role, I take one where we start getting momentum, the ch…"
click at [1039, 47] on span "SAVE & EXIT" at bounding box center [1058, 44] width 78 height 13
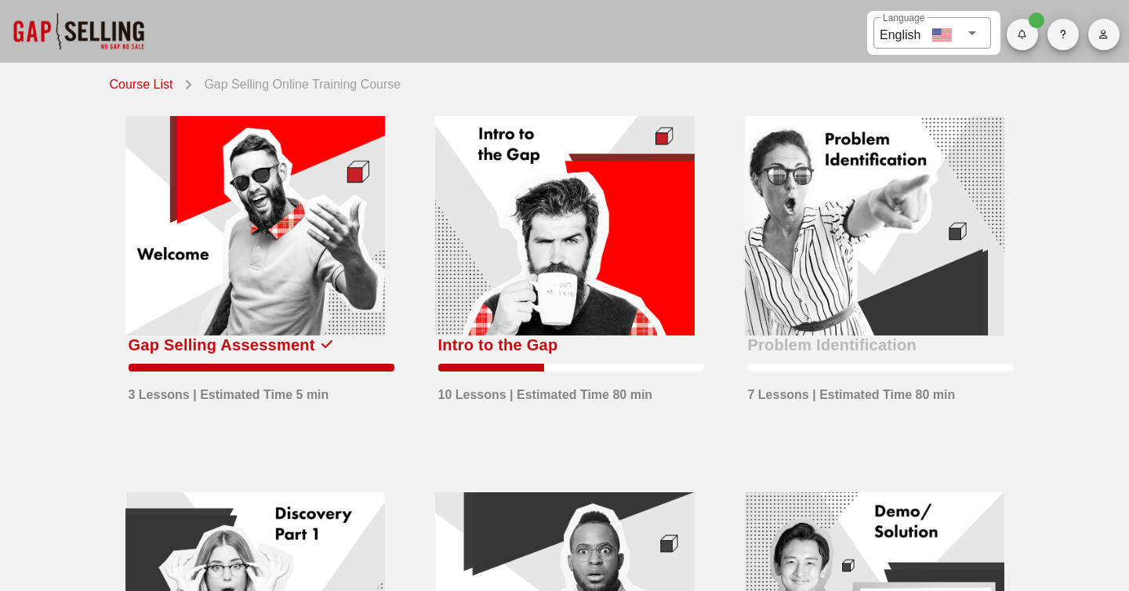
click at [683, 262] on div at bounding box center [565, 226] width 260 height 220
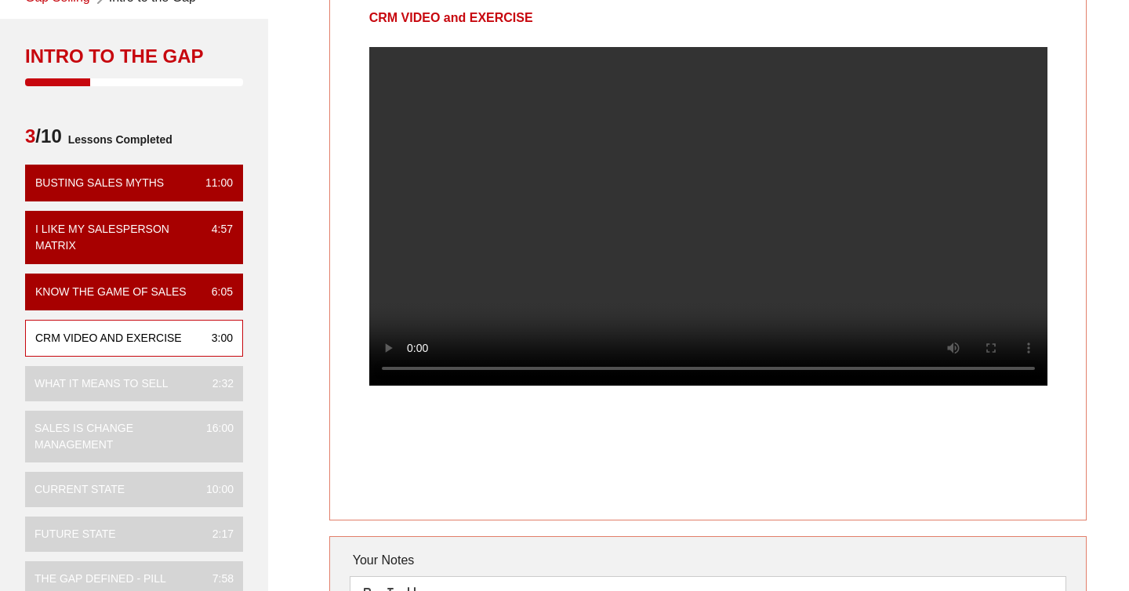
scroll to position [88, 0]
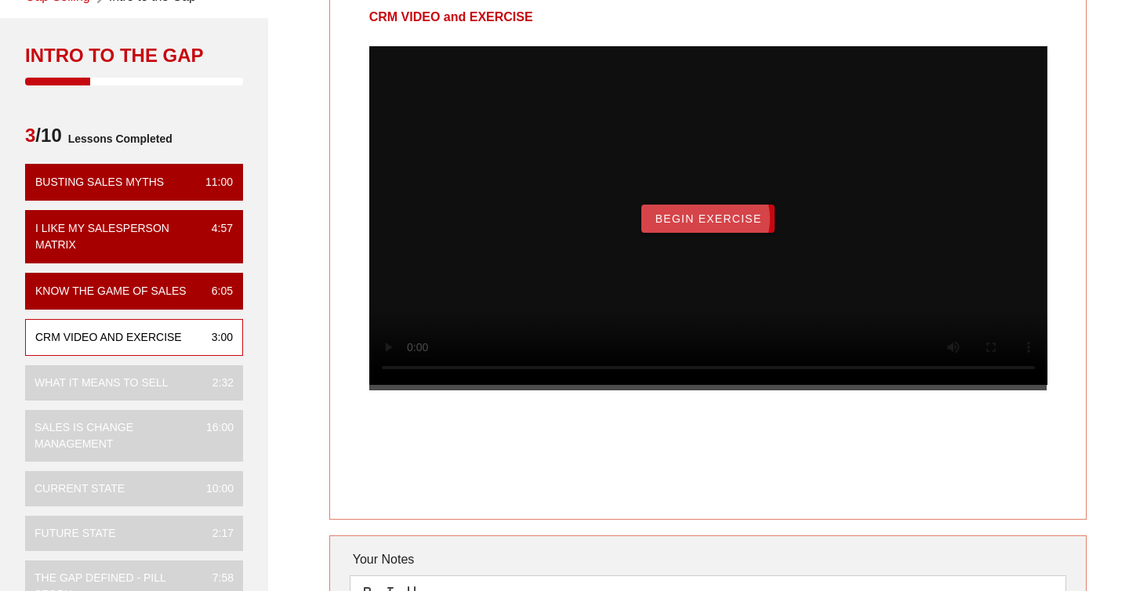
click at [744, 225] on span "Begin Exercise" at bounding box center [707, 219] width 107 height 13
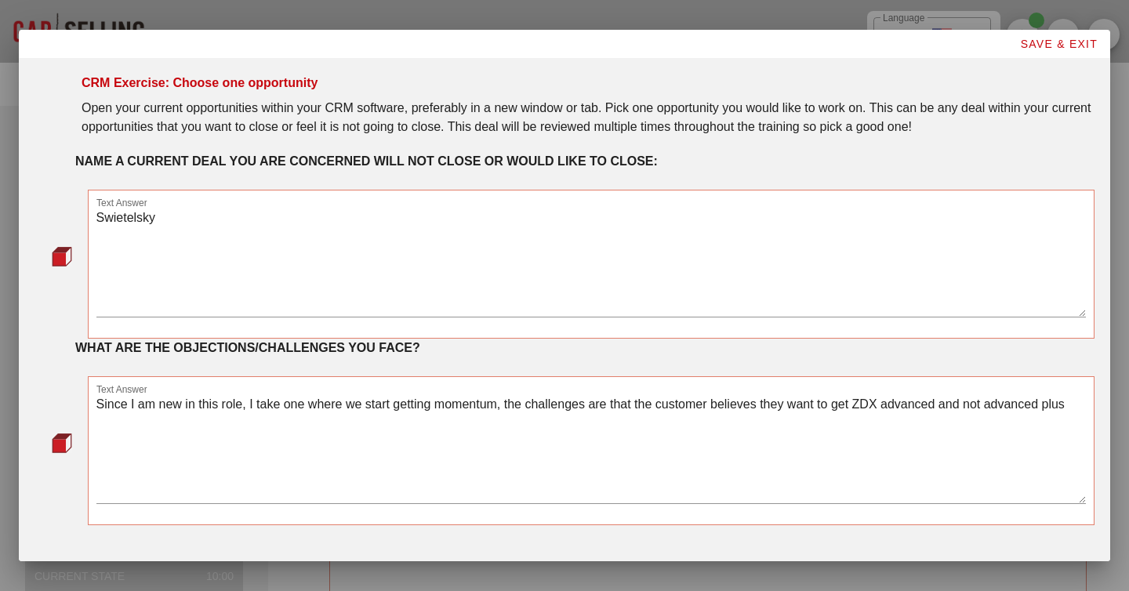
scroll to position [42, 0]
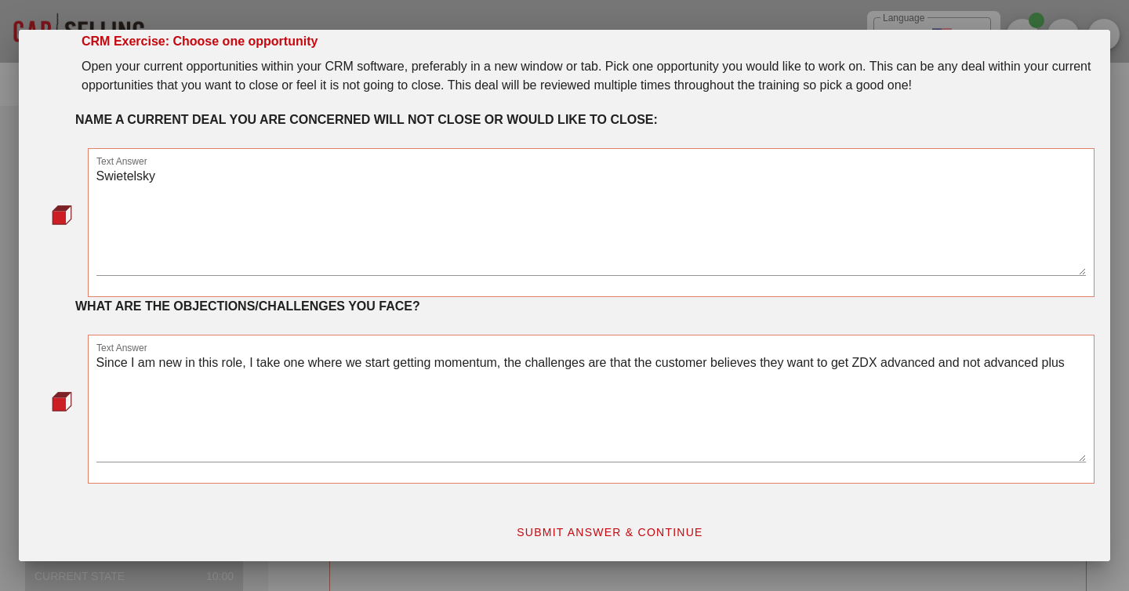
click at [623, 533] on span "SUBMIT ANSWER & CONTINUE" at bounding box center [609, 532] width 187 height 13
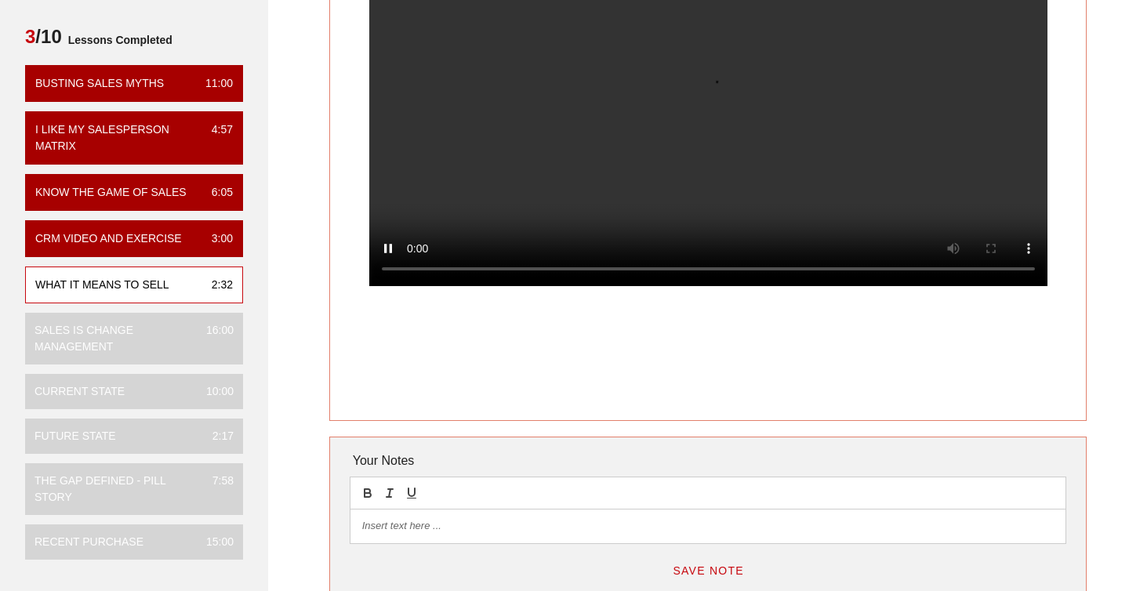
scroll to position [0, 0]
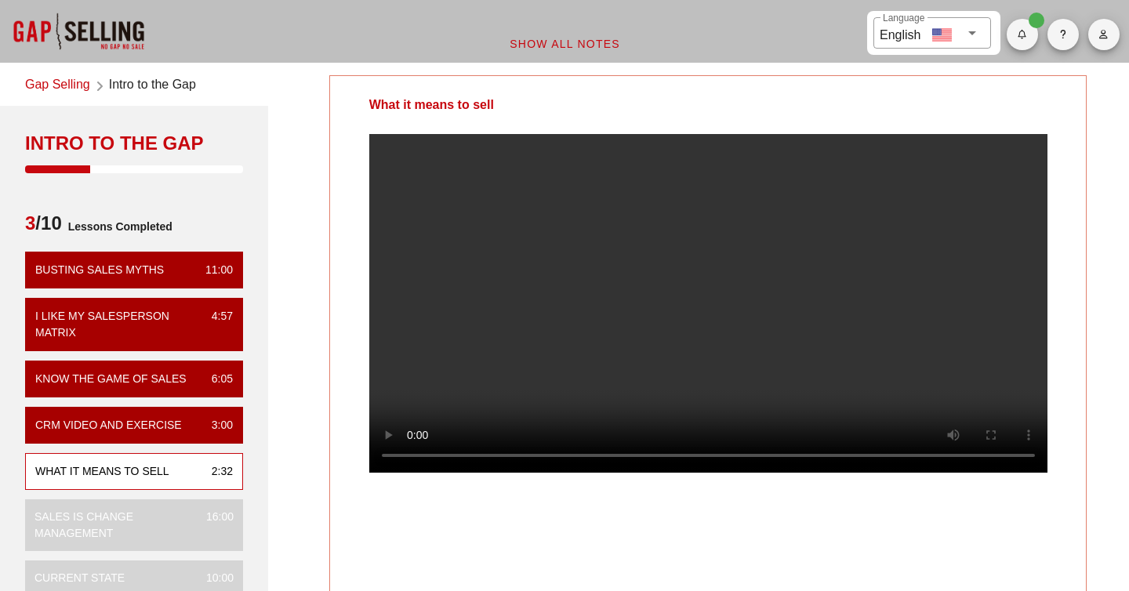
click at [607, 291] on video at bounding box center [708, 303] width 678 height 339
click at [643, 251] on video at bounding box center [708, 303] width 678 height 339
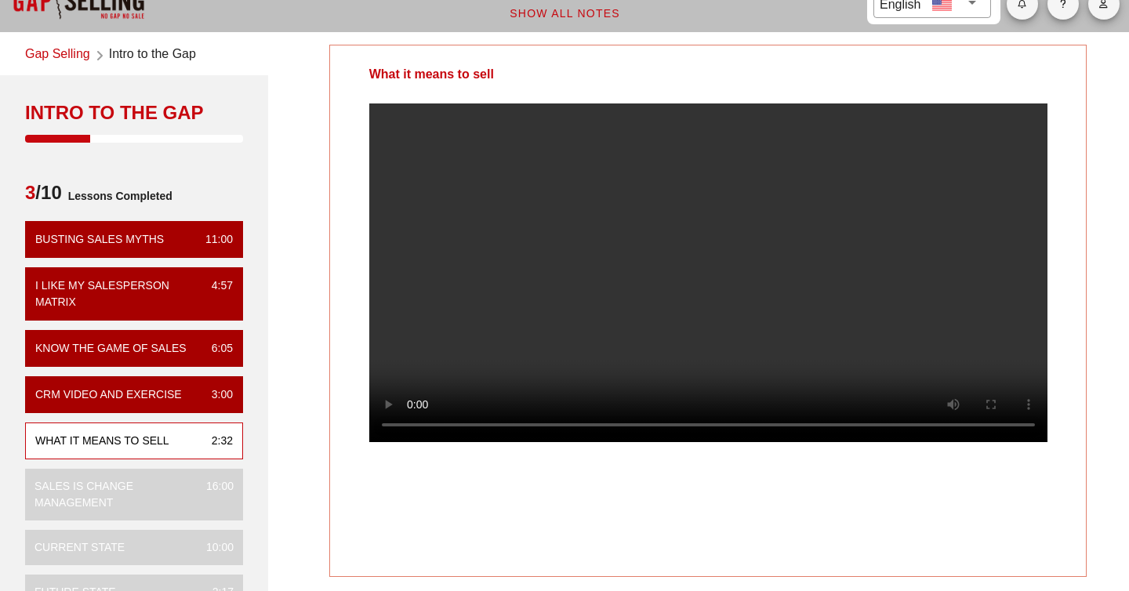
scroll to position [36, 0]
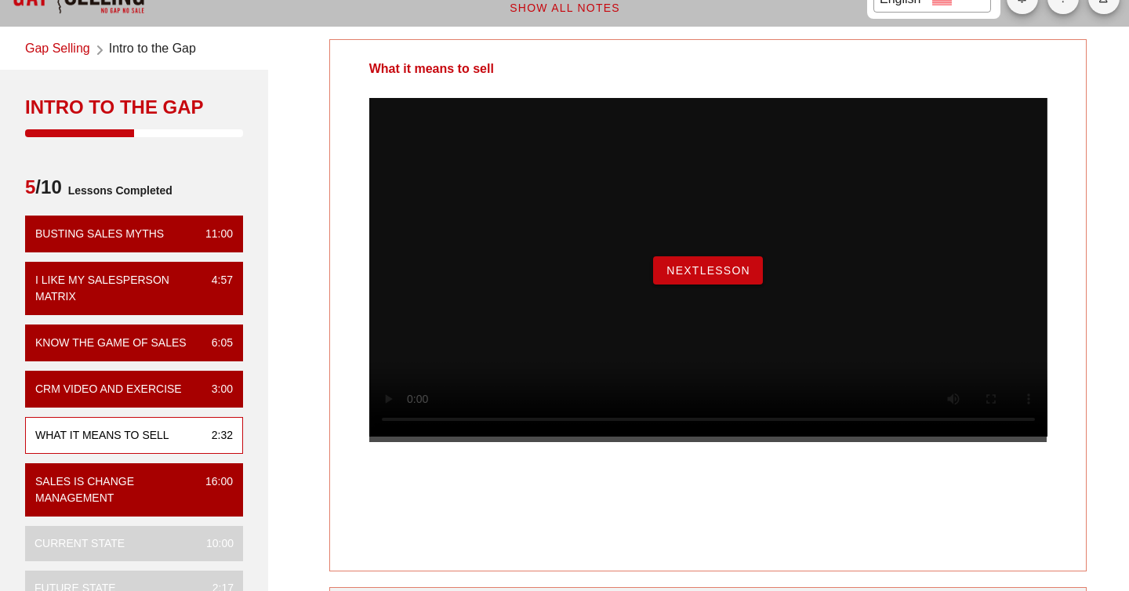
click at [703, 277] on span "NextLesson" at bounding box center [708, 270] width 85 height 13
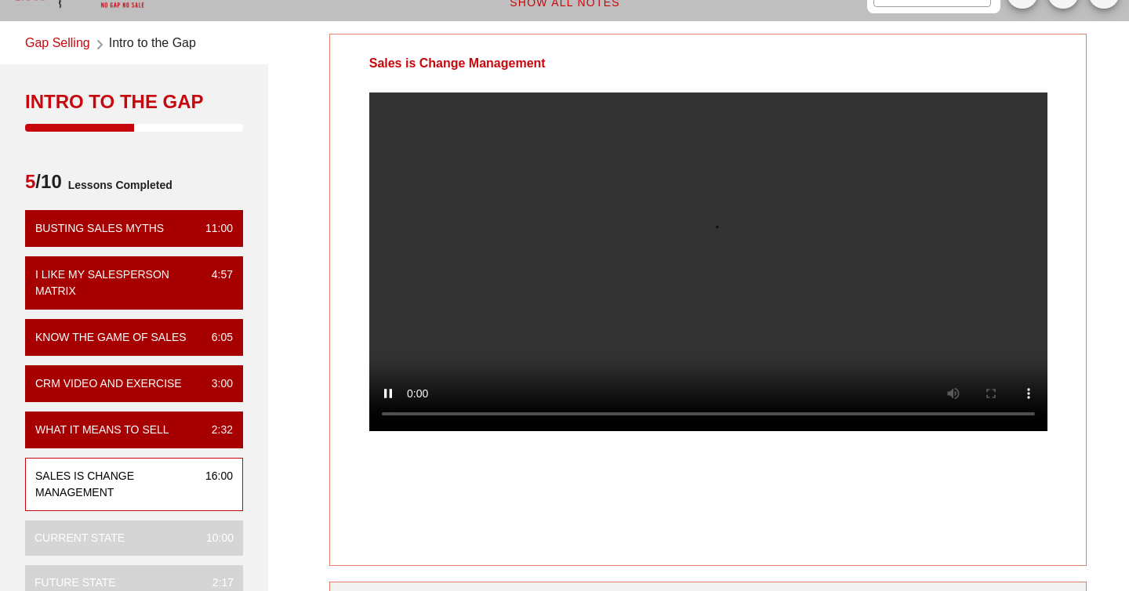
scroll to position [38, 0]
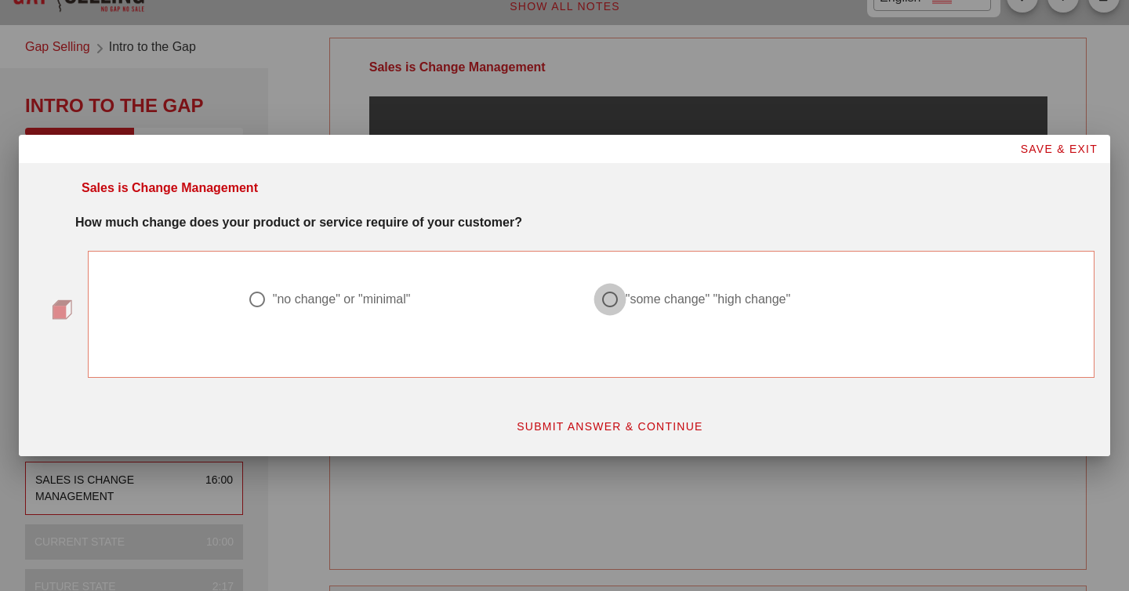
click at [616, 296] on div at bounding box center [610, 299] width 27 height 27
radio input "true"
click at [614, 427] on span "SUBMIT ANSWER & CONTINUE" at bounding box center [609, 426] width 187 height 13
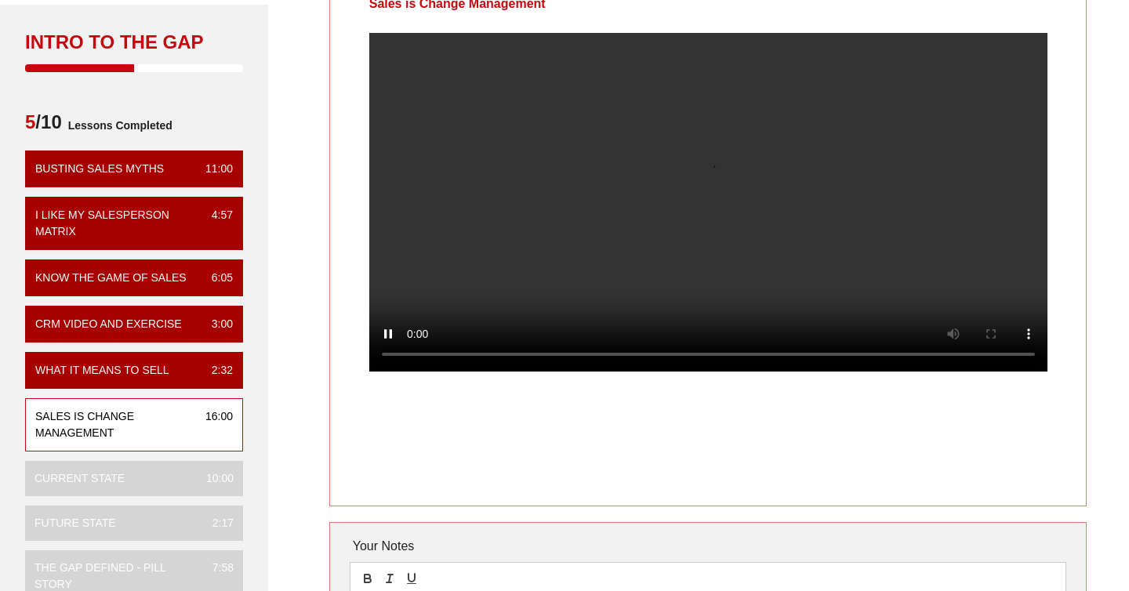
scroll to position [95, 0]
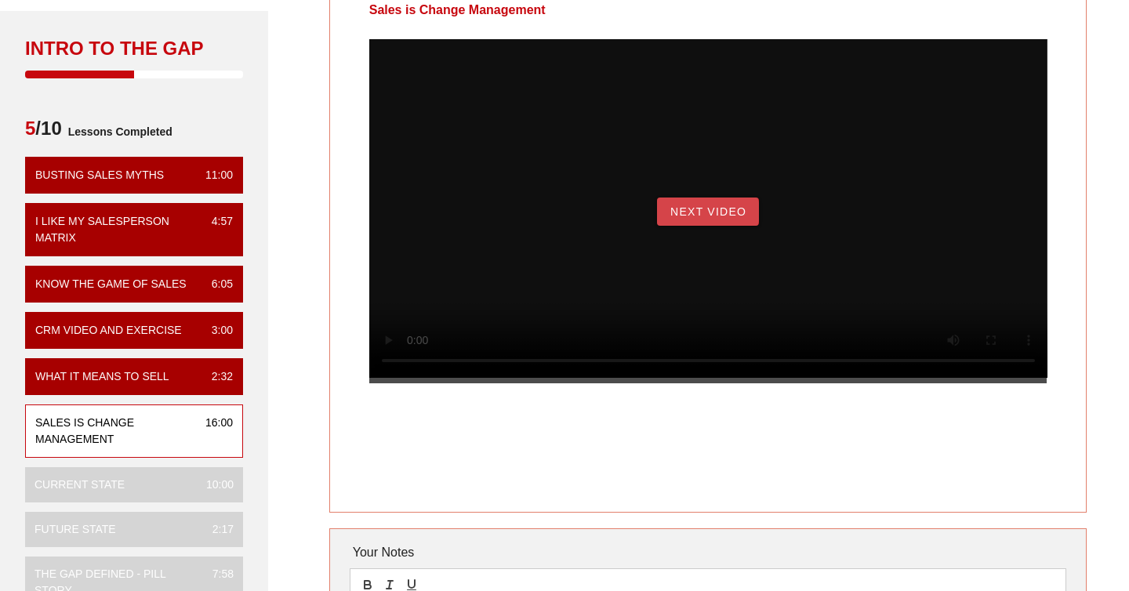
click at [714, 218] on span "Next Video" at bounding box center [708, 211] width 77 height 13
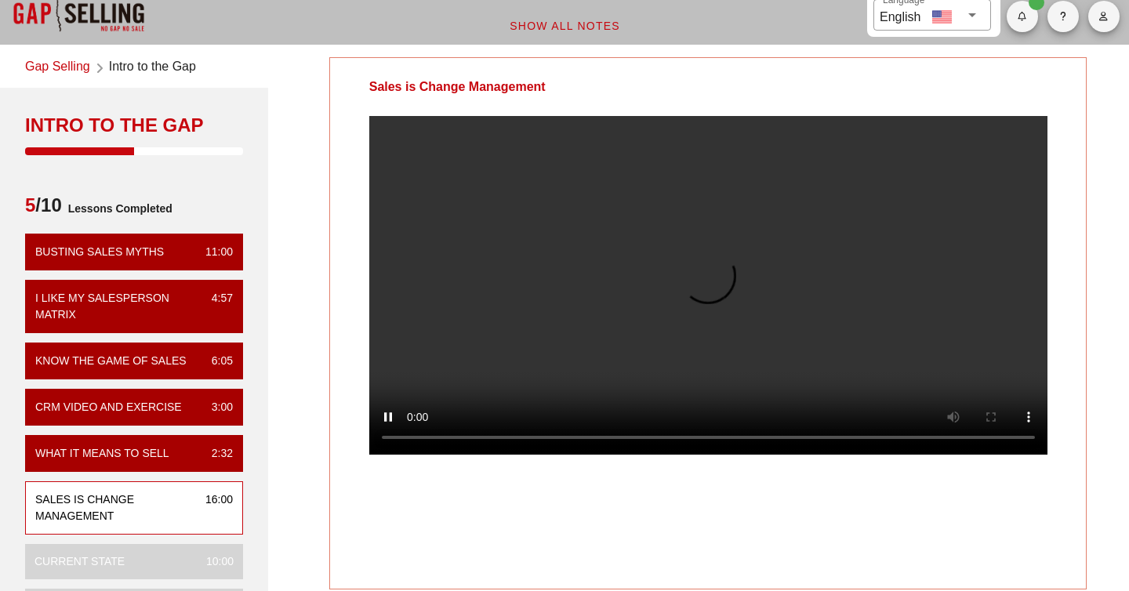
scroll to position [0, 0]
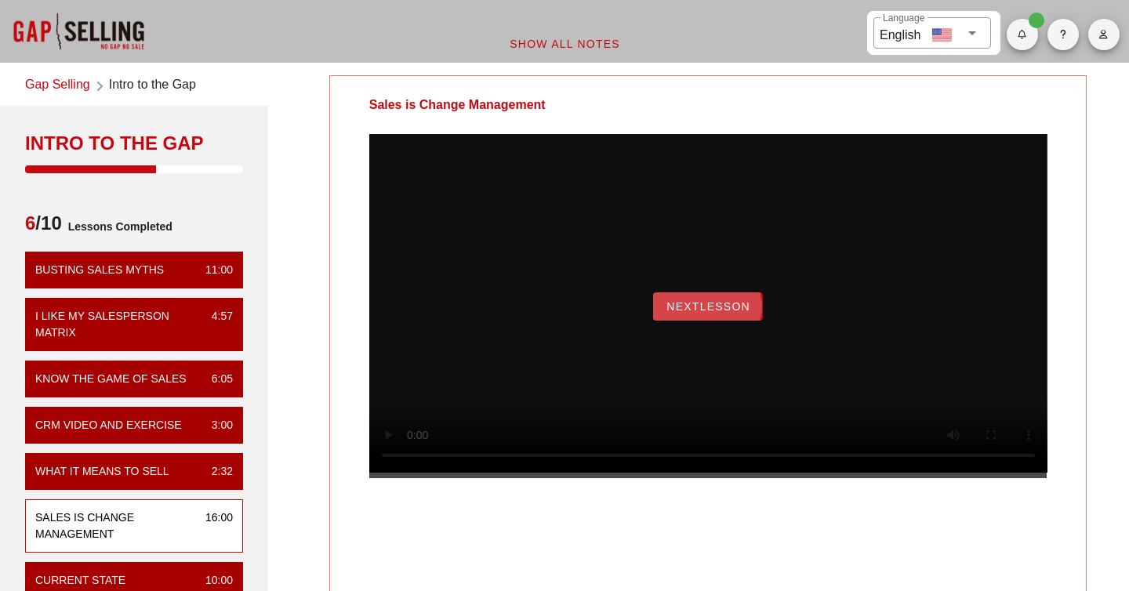
click at [700, 313] on span "NextLesson" at bounding box center [708, 306] width 85 height 13
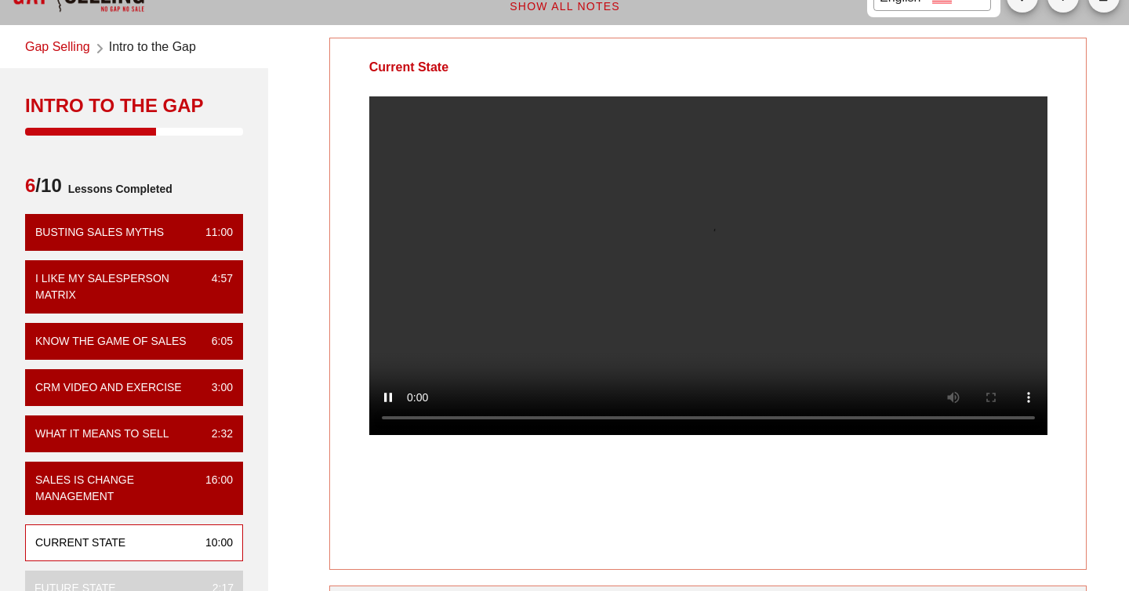
scroll to position [38, 0]
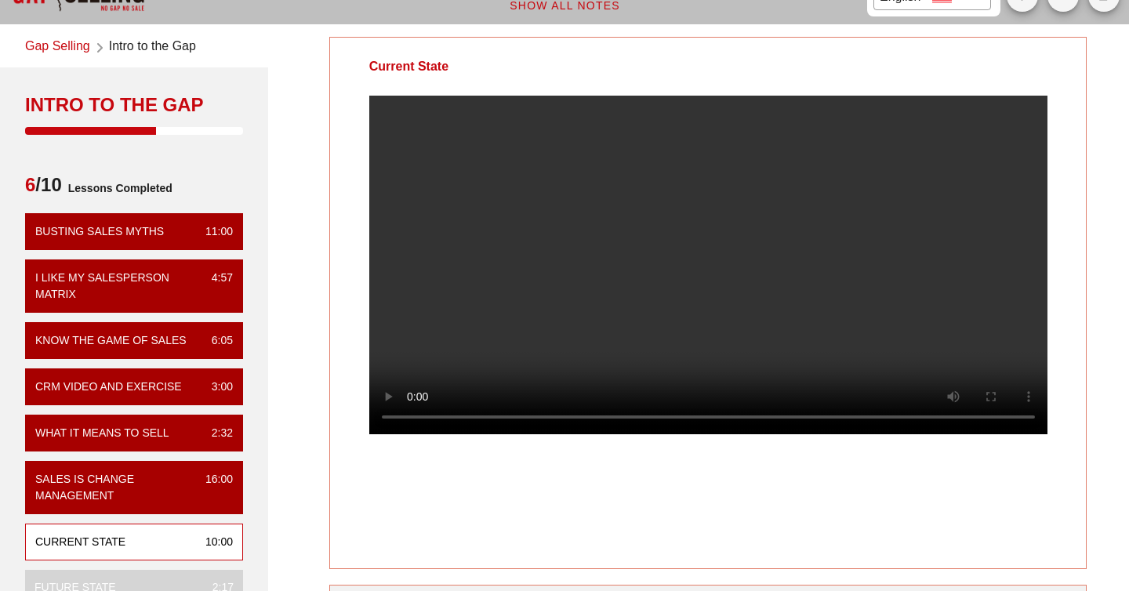
click at [426, 178] on video at bounding box center [708, 265] width 678 height 339
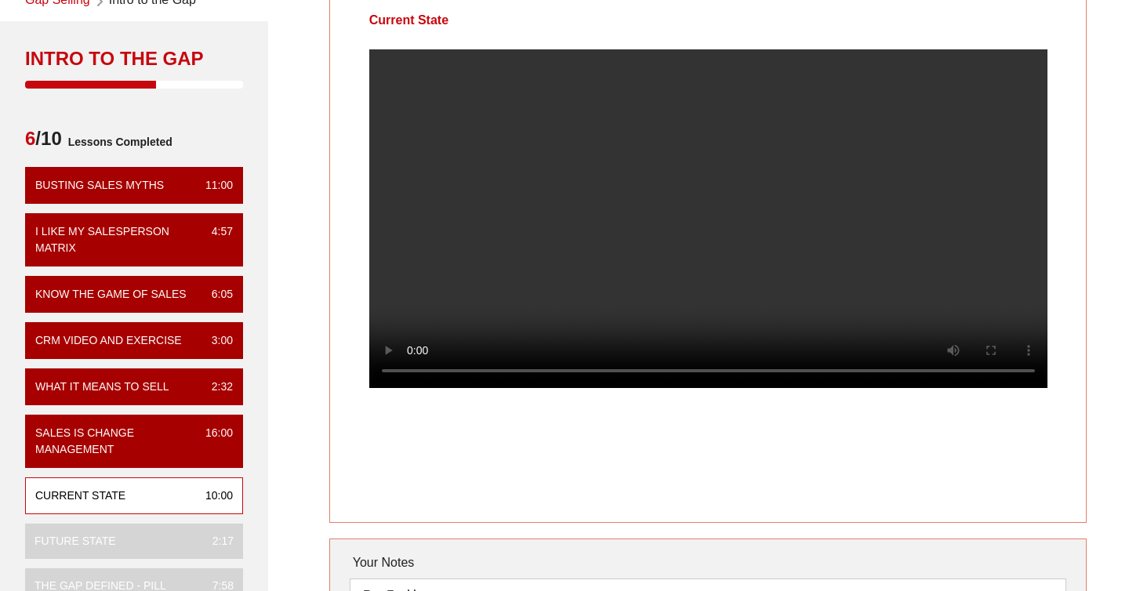
scroll to position [33, 0]
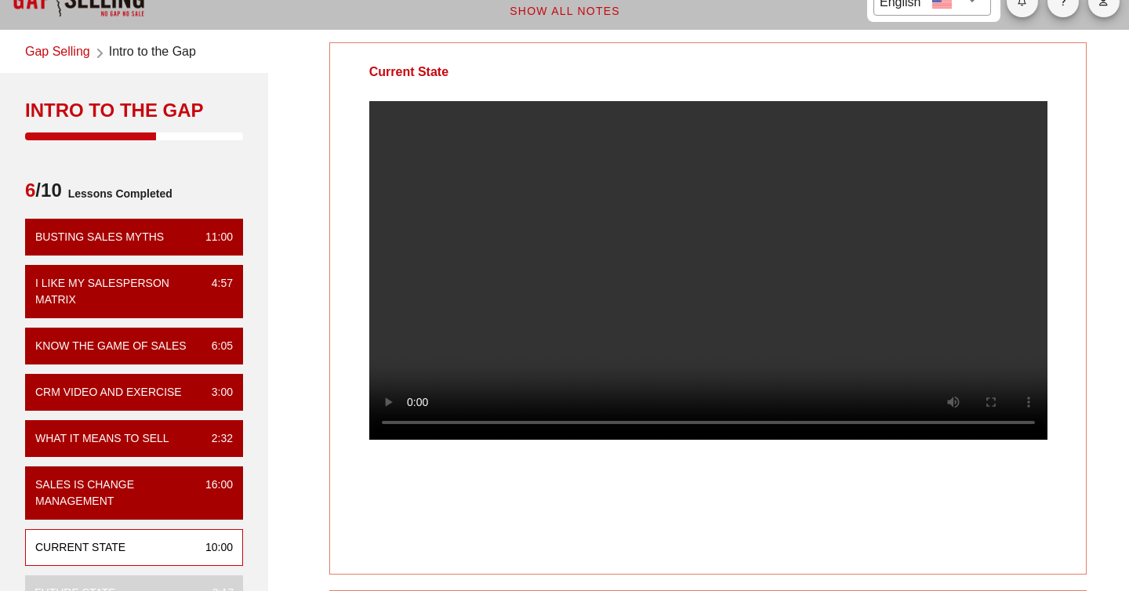
click at [637, 342] on video at bounding box center [708, 270] width 678 height 339
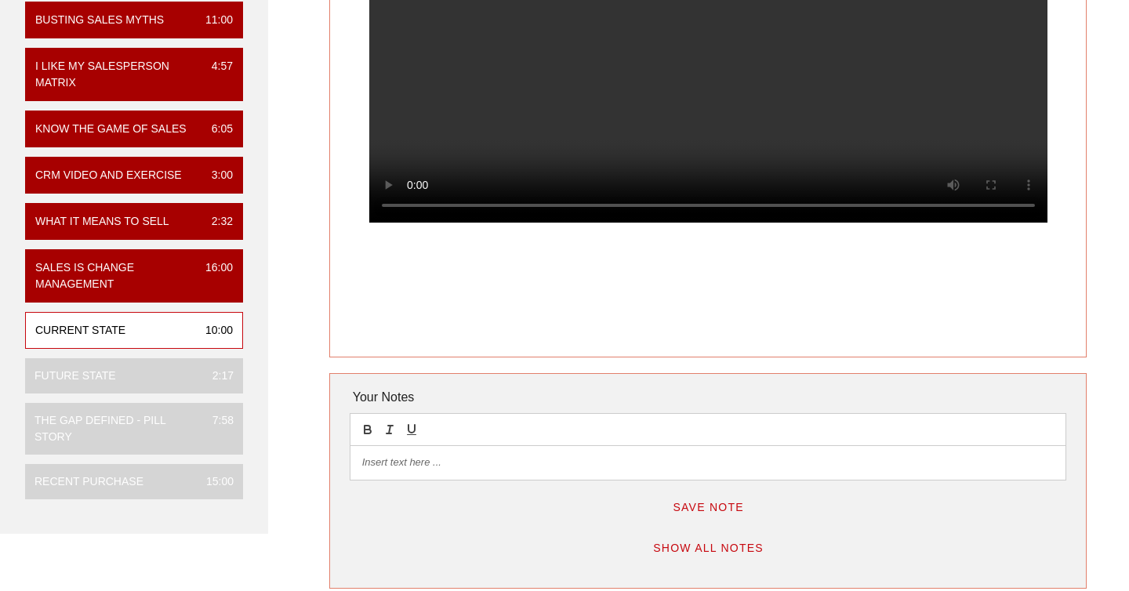
scroll to position [248, 0]
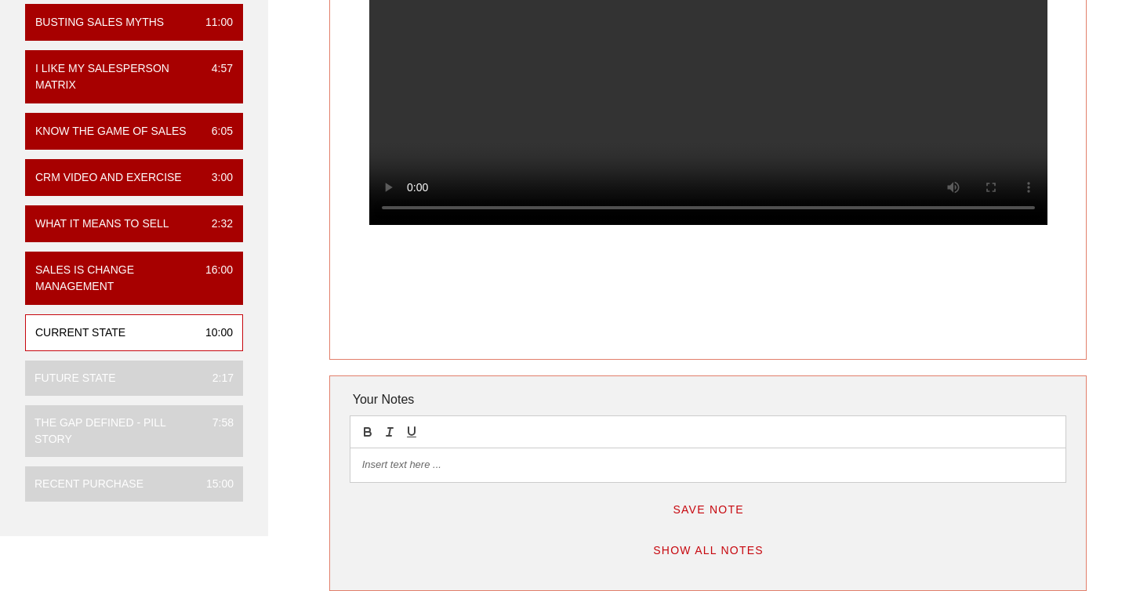
click at [478, 465] on p at bounding box center [708, 465] width 692 height 14
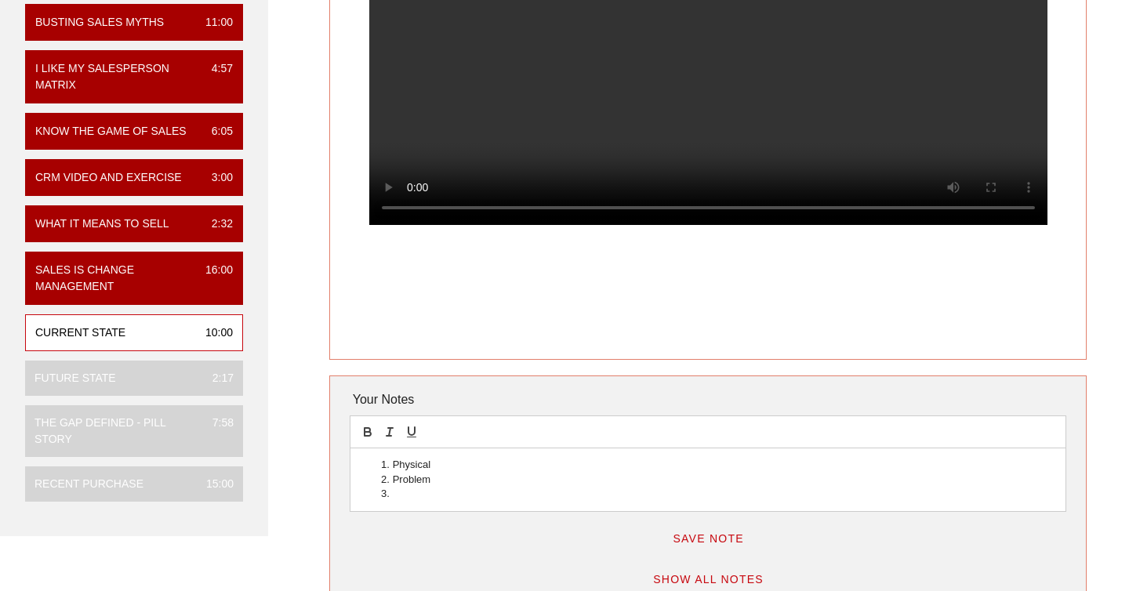
click at [448, 477] on li "Problem" at bounding box center [715, 480] width 677 height 14
click at [413, 496] on li at bounding box center [715, 494] width 677 height 14
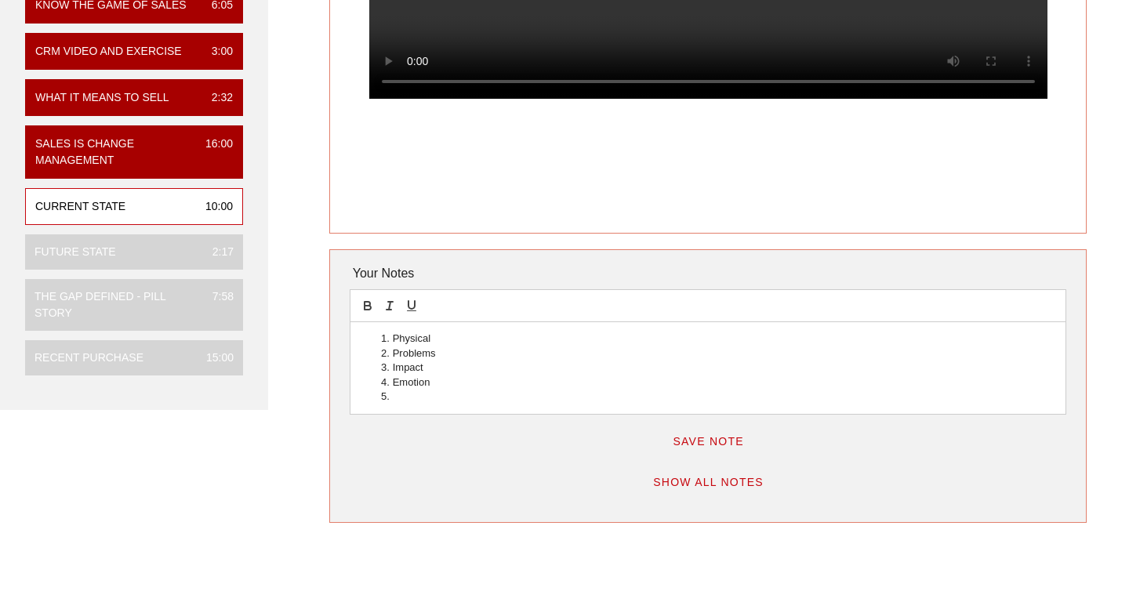
scroll to position [394, 0]
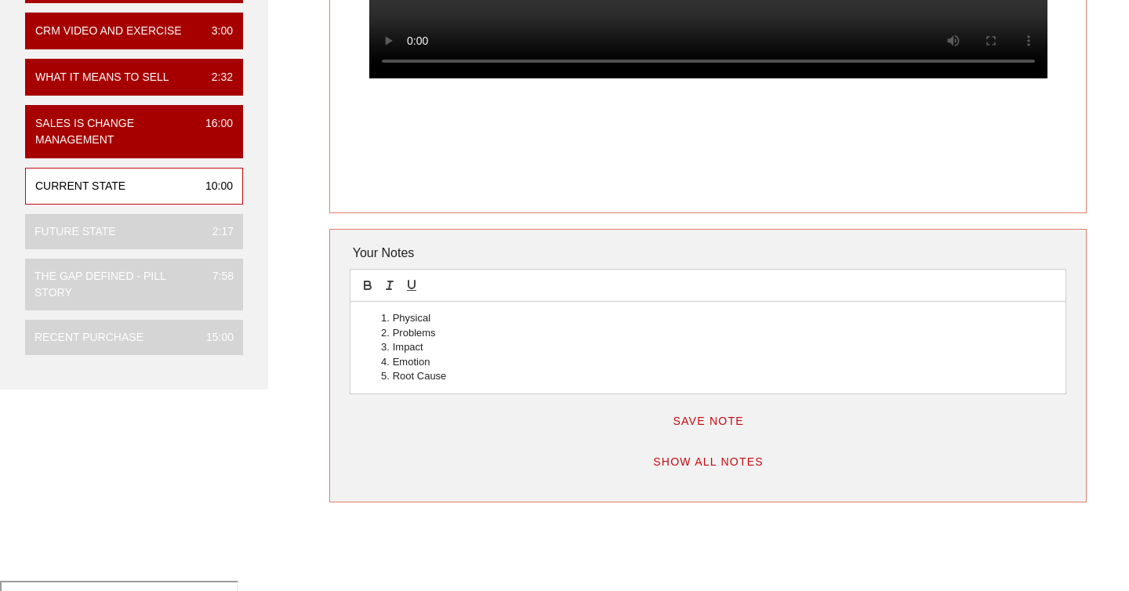
click at [385, 222] on div "Current State Your Notes Physical Problems Impact Emotion Root Cause Save Note …" at bounding box center [708, 91] width 861 height 841
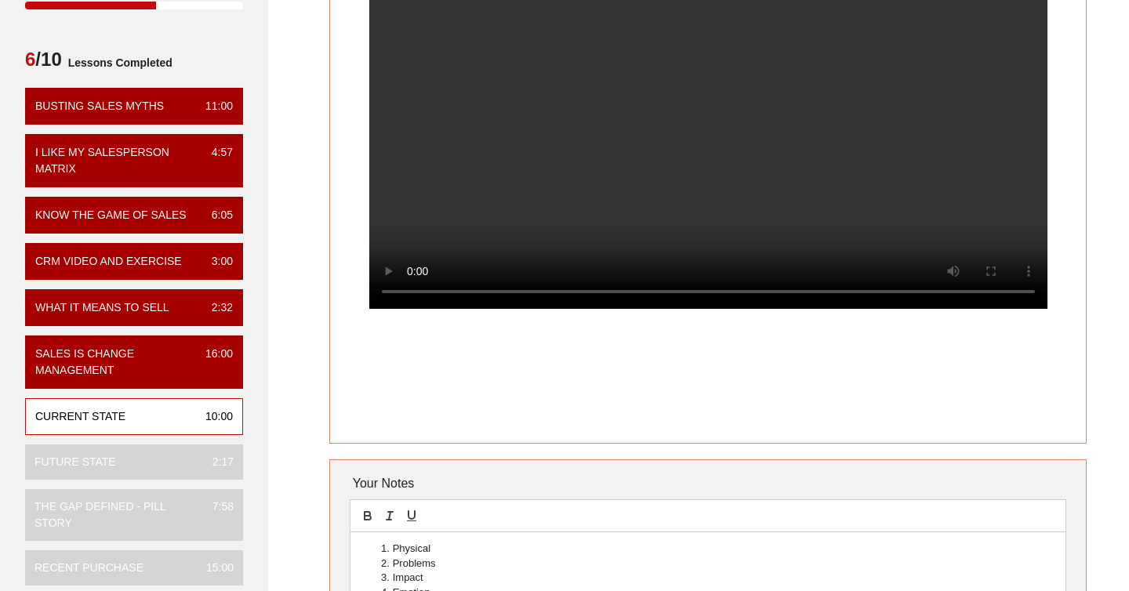
scroll to position [151, 0]
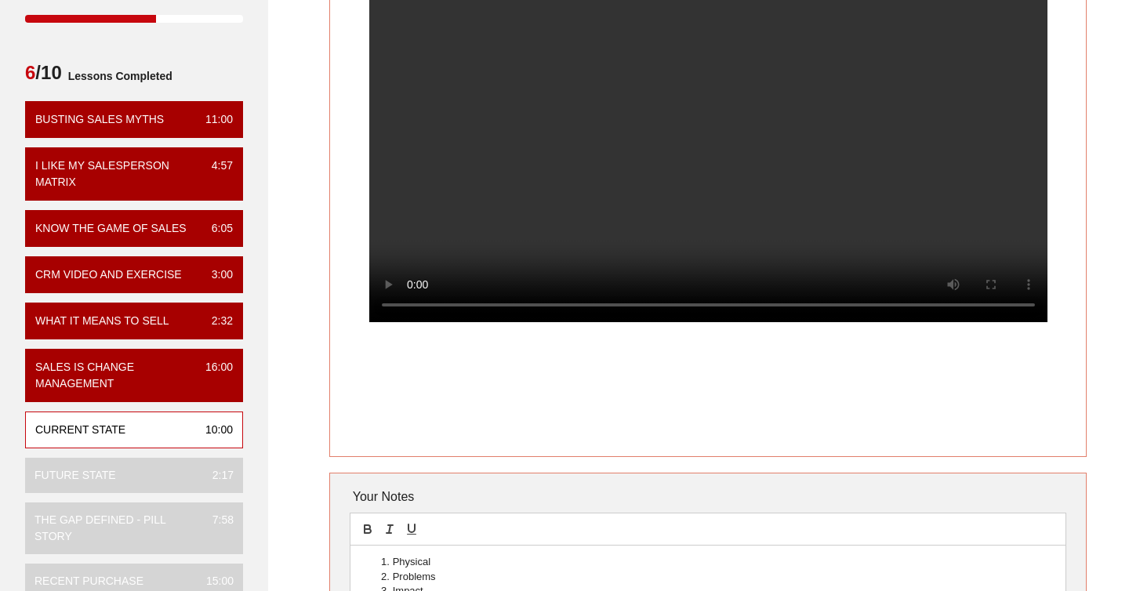
click at [459, 558] on li "Physical" at bounding box center [715, 562] width 677 height 14
click at [465, 576] on li "Problems" at bounding box center [715, 577] width 677 height 14
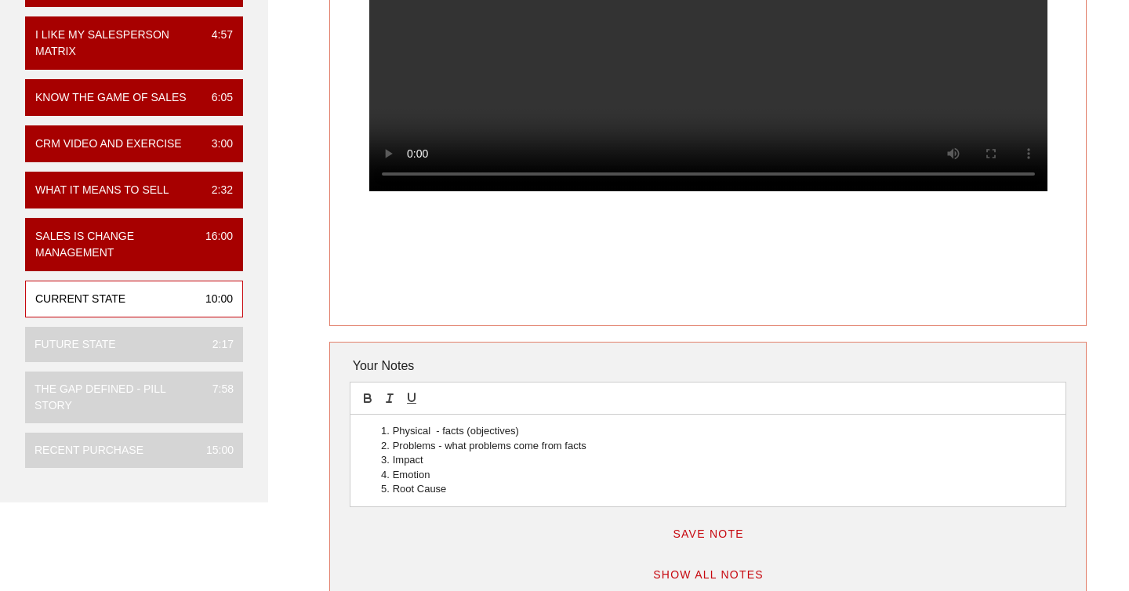
click at [454, 463] on li "Impact" at bounding box center [715, 460] width 677 height 14
click at [486, 495] on li "Root Cause" at bounding box center [715, 489] width 677 height 14
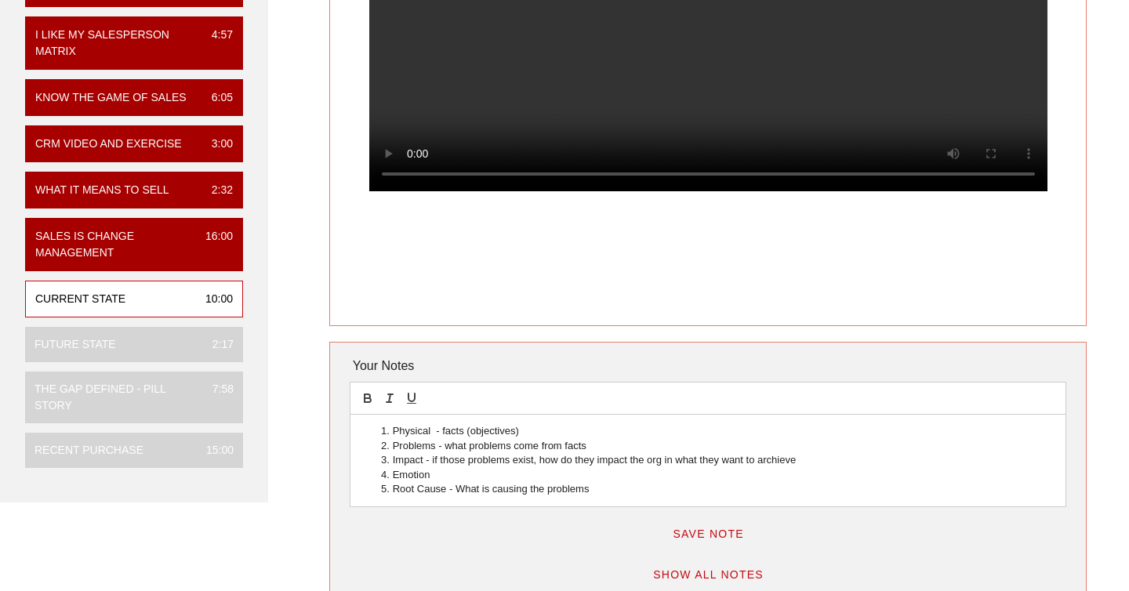
click at [476, 475] on li "Emotion" at bounding box center [715, 475] width 677 height 14
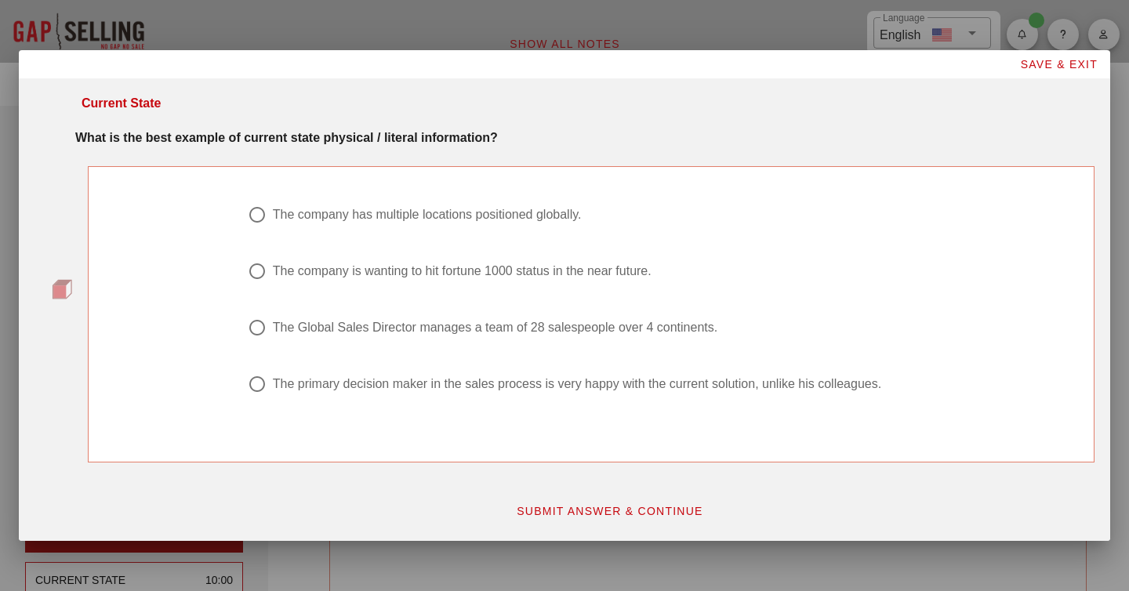
click at [226, 140] on strong "What is the best example of current state physical / literal information?" at bounding box center [286, 137] width 423 height 13
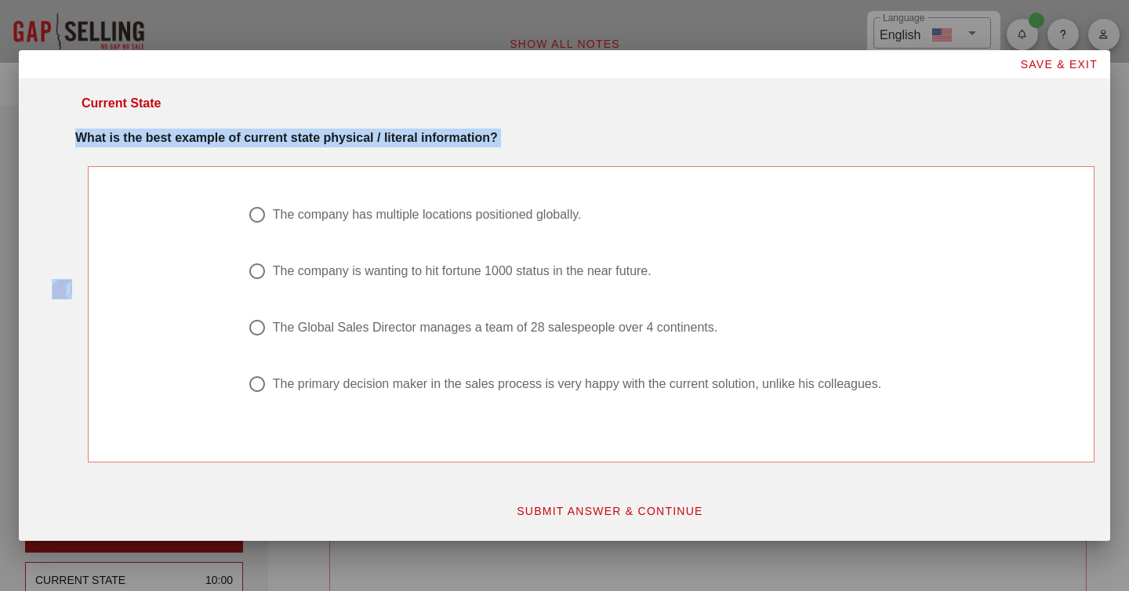
click at [226, 140] on strong "What is the best example of current state physical / literal information?" at bounding box center [286, 137] width 423 height 13
click at [231, 140] on strong "What is the best example of current state physical / literal information?" at bounding box center [286, 137] width 423 height 13
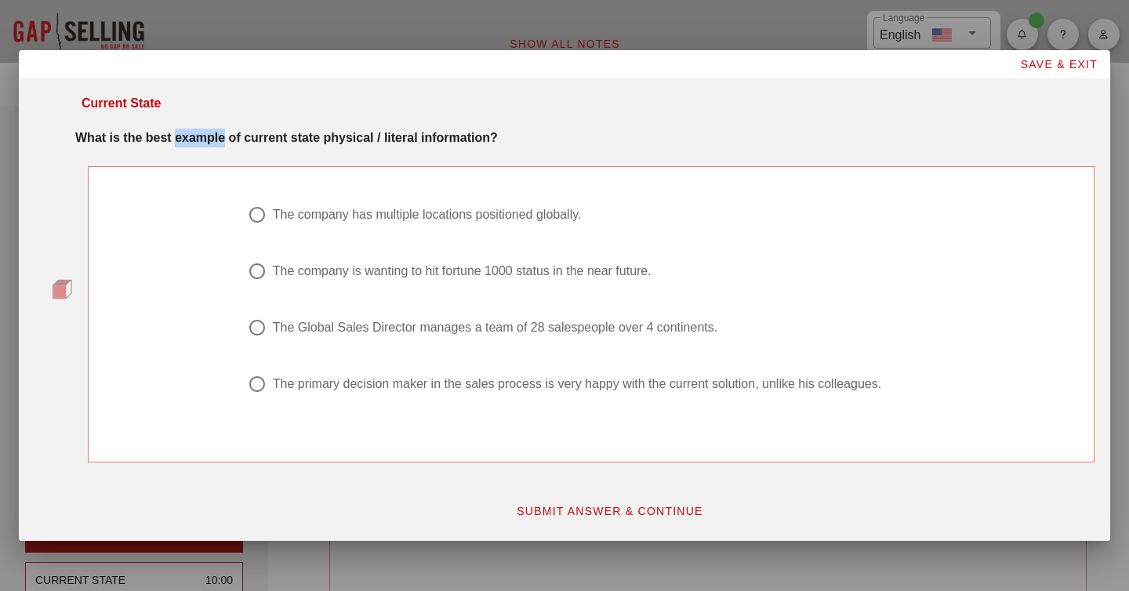
click at [231, 140] on strong "What is the best example of current state physical / literal information?" at bounding box center [286, 137] width 423 height 13
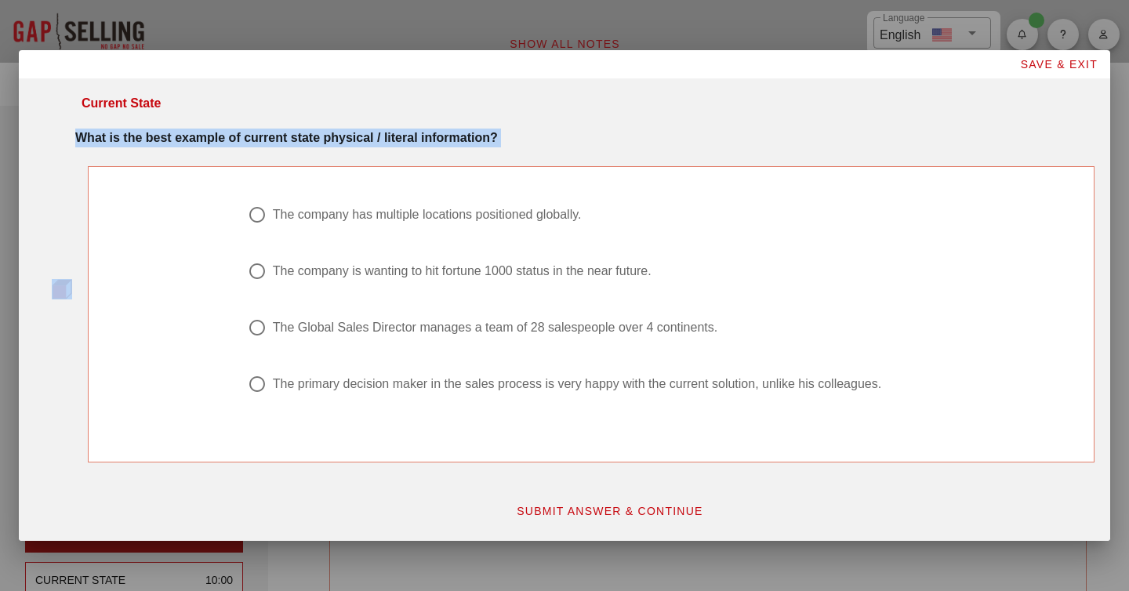
click at [231, 140] on strong "What is the best example of current state physical / literal information?" at bounding box center [286, 137] width 423 height 13
click at [405, 213] on div "The company has multiple locations positioned globally." at bounding box center [427, 215] width 309 height 16
click at [530, 326] on div "The Global Sales Director manages a team of 28 salespeople over 4 continents." at bounding box center [495, 328] width 445 height 16
radio input "false"
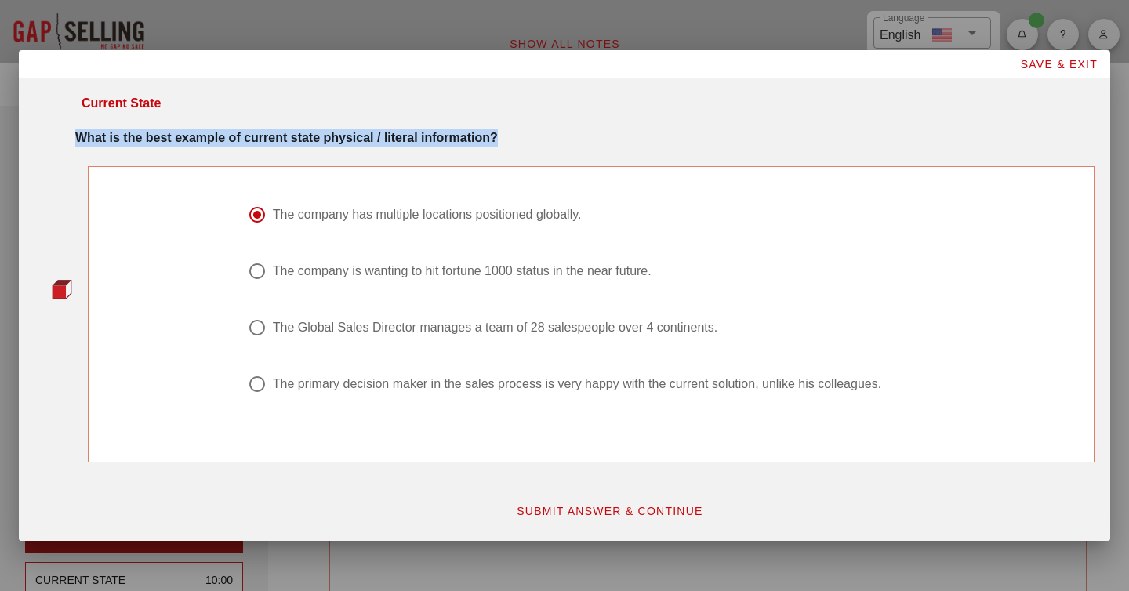
radio input "true"
click at [577, 509] on span "SUBMIT ANSWER & CONTINUE" at bounding box center [609, 511] width 187 height 13
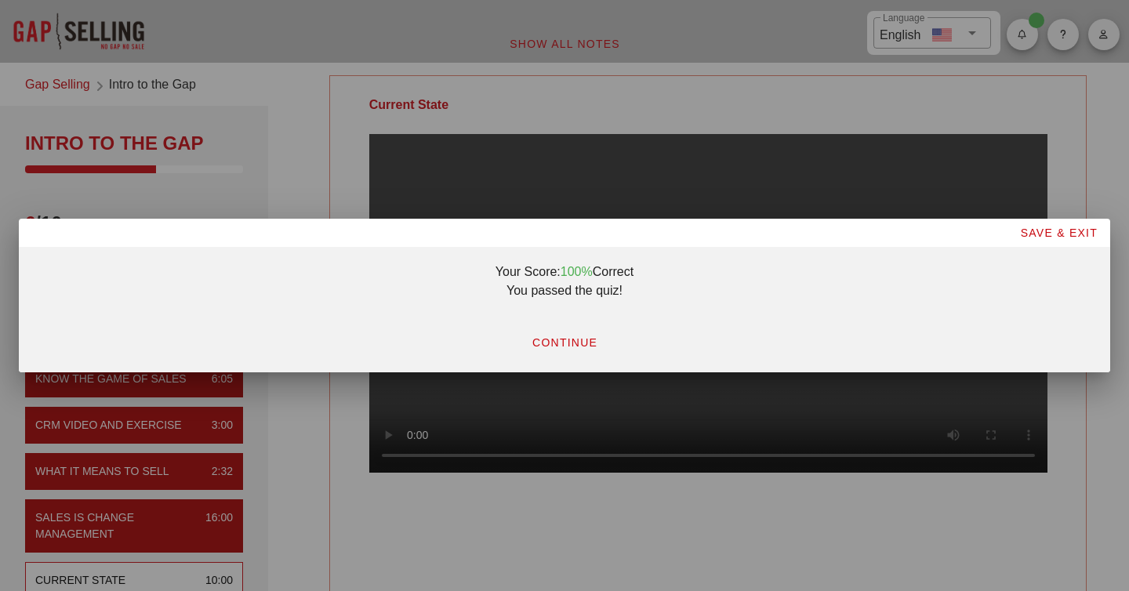
click at [580, 344] on span "CONTINUE" at bounding box center [565, 342] width 66 height 13
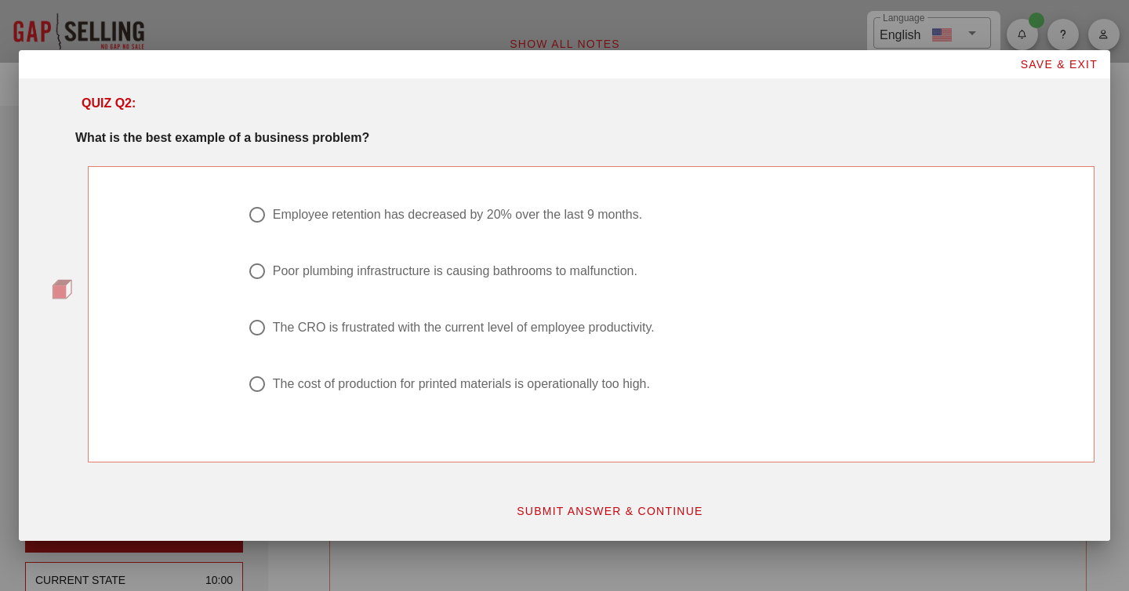
click at [223, 144] on strong "What is the best example of a business problem?" at bounding box center [222, 137] width 294 height 13
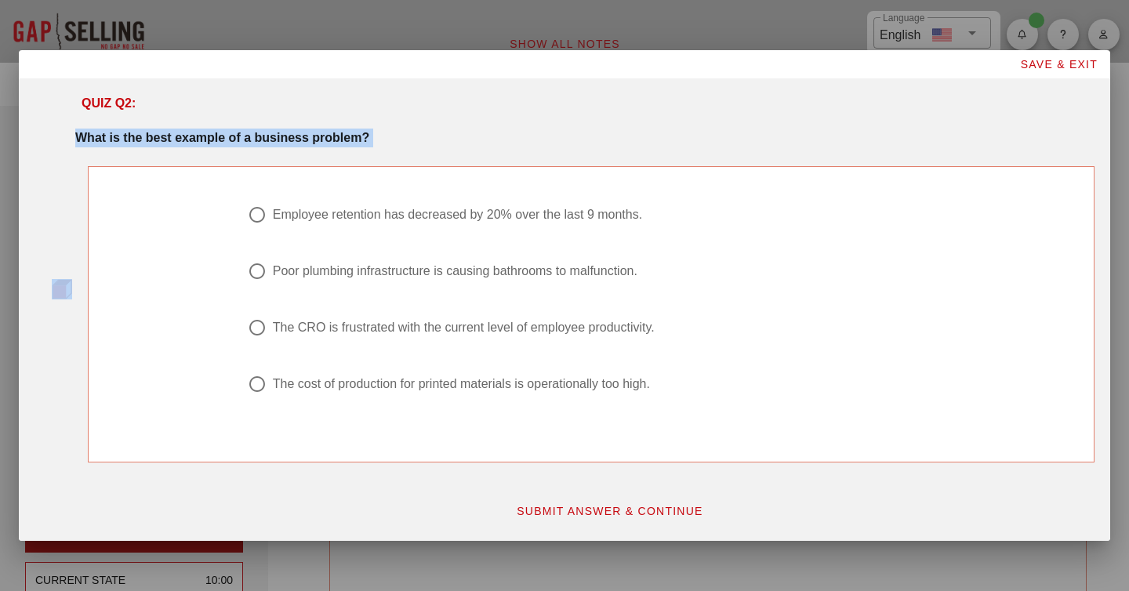
click at [223, 144] on strong "What is the best example of a business problem?" at bounding box center [222, 137] width 294 height 13
click at [423, 212] on div "Employee retention has decreased by 20% over the last 9 months." at bounding box center [457, 215] width 369 height 16
click at [360, 141] on strong "What is the best example of a business problem?" at bounding box center [222, 137] width 294 height 13
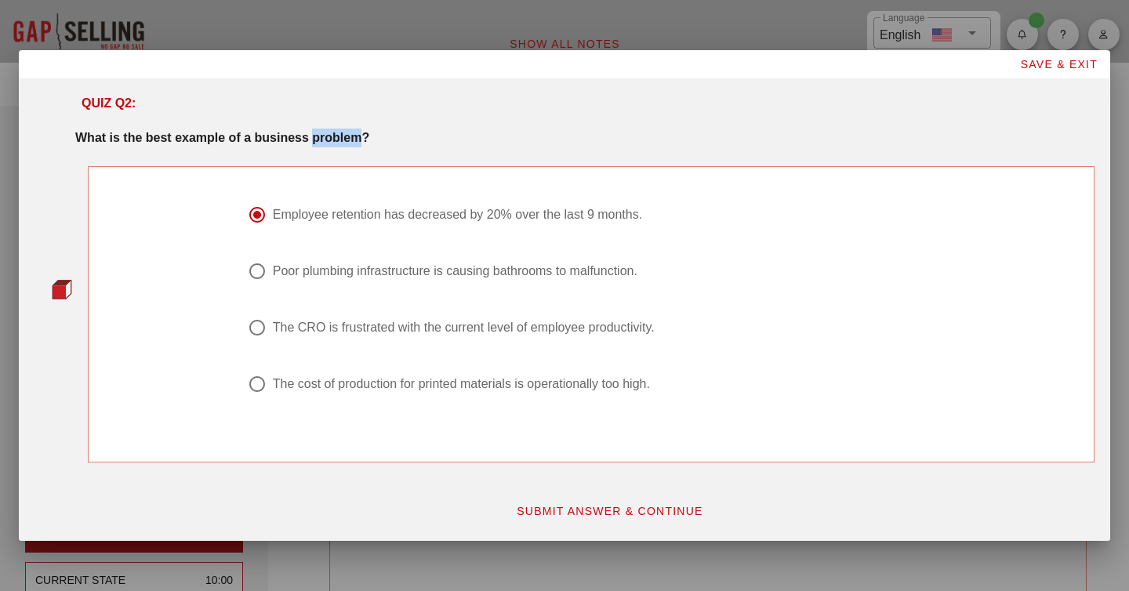
click at [360, 141] on strong "What is the best example of a business problem?" at bounding box center [222, 137] width 294 height 13
click at [430, 271] on div "Poor plumbing infrastructure is causing bathrooms to malfunction." at bounding box center [455, 271] width 365 height 16
radio input "false"
radio input "true"
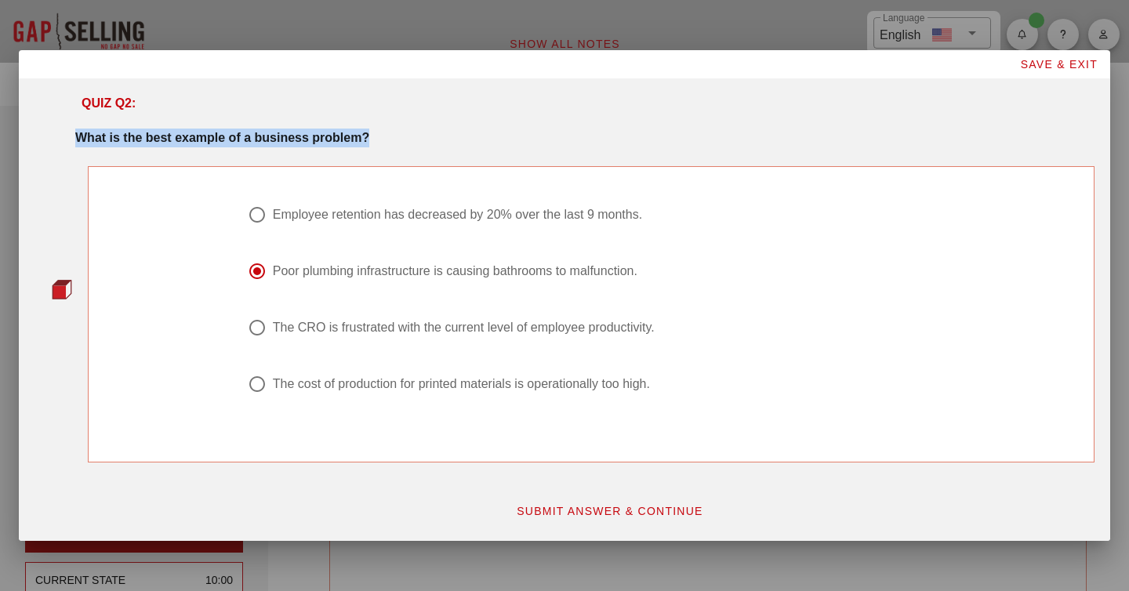
click at [595, 508] on span "SUBMIT ANSWER & CONTINUE" at bounding box center [609, 511] width 187 height 13
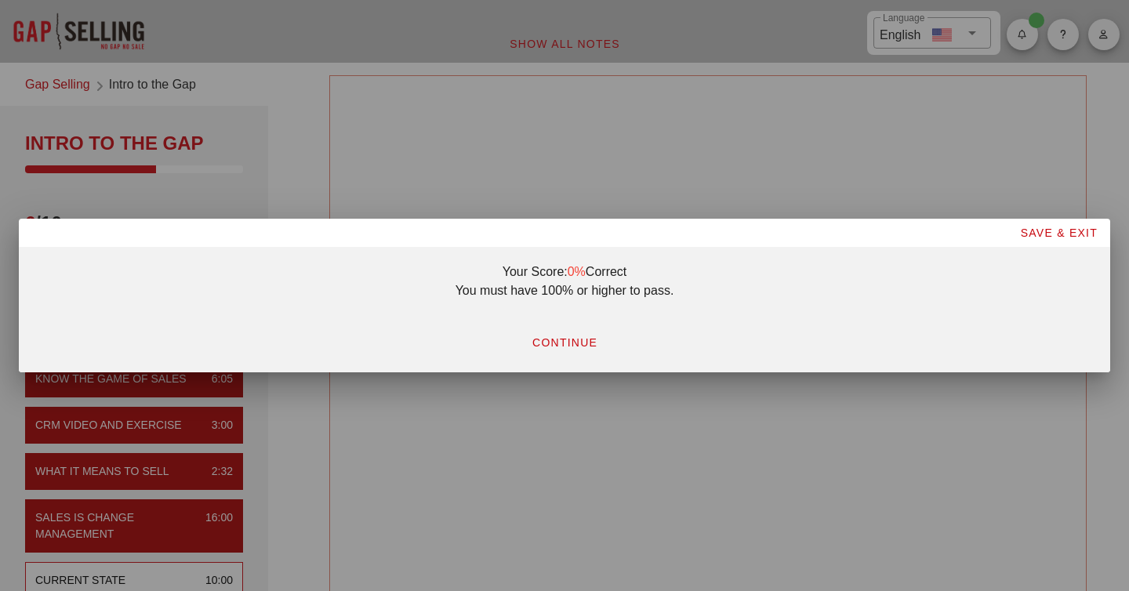
click at [583, 338] on span "CONTINUE" at bounding box center [565, 342] width 66 height 13
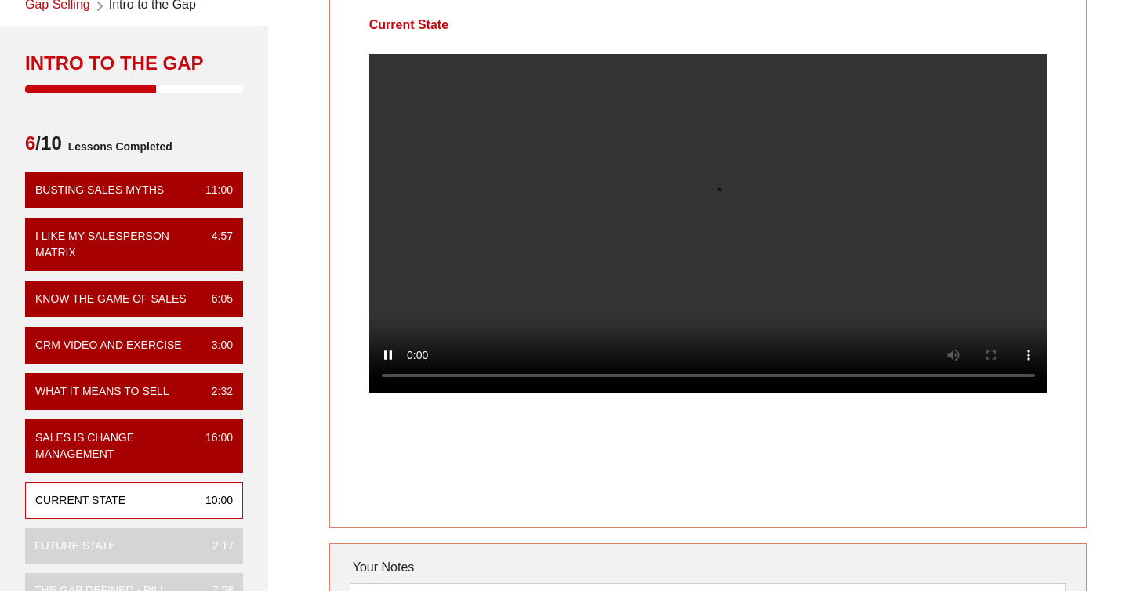
scroll to position [79, 0]
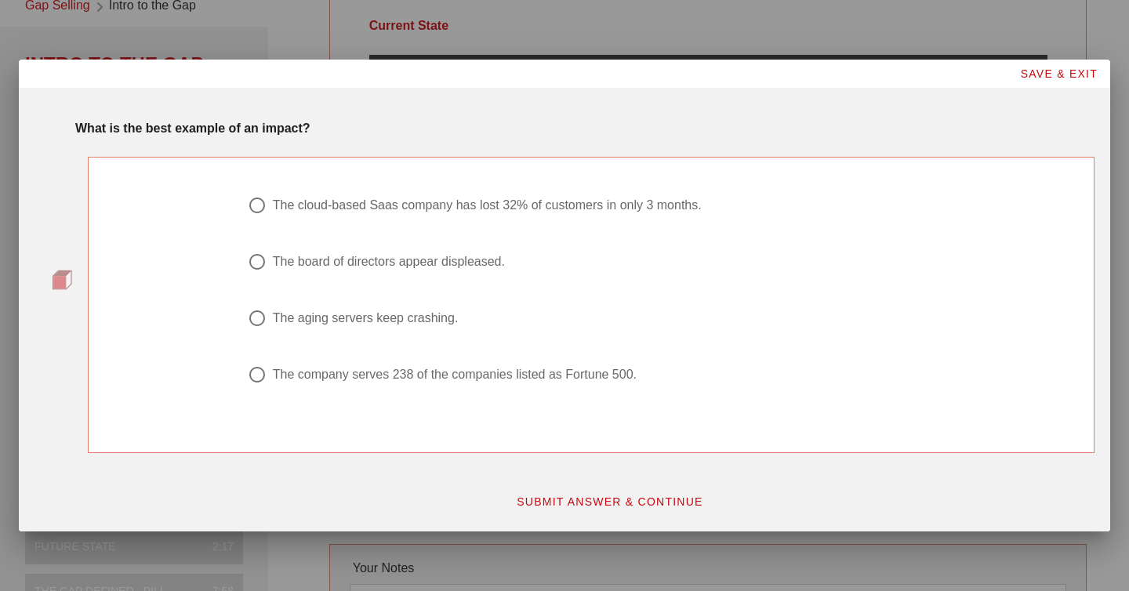
click at [474, 206] on div "The cloud-based Saas company has lost 32% of customers in only 3 months." at bounding box center [487, 206] width 429 height 16
radio input "true"
click at [592, 496] on span "SUBMIT ANSWER & CONTINUE" at bounding box center [609, 502] width 187 height 13
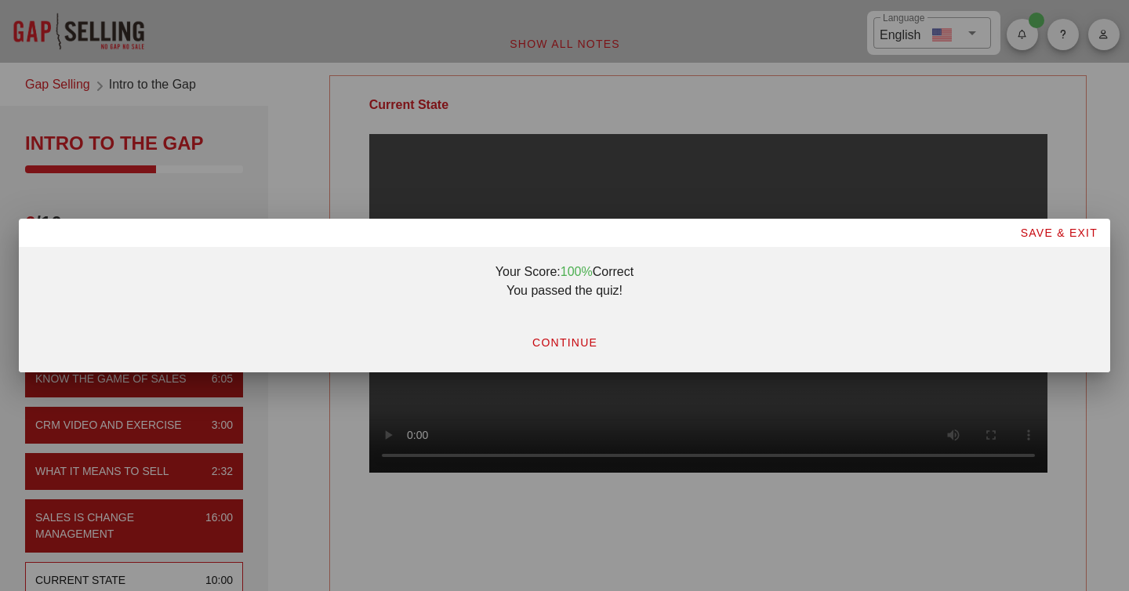
click at [572, 347] on span "CONTINUE" at bounding box center [565, 342] width 66 height 13
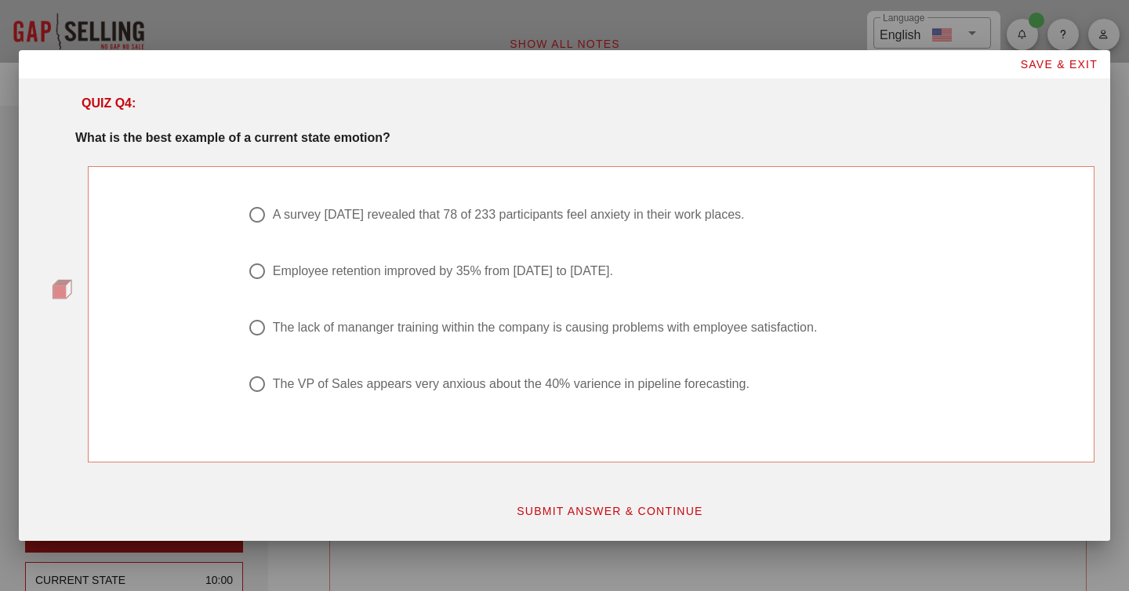
click at [164, 137] on strong "What is the best example of a current state emotion?" at bounding box center [232, 137] width 315 height 13
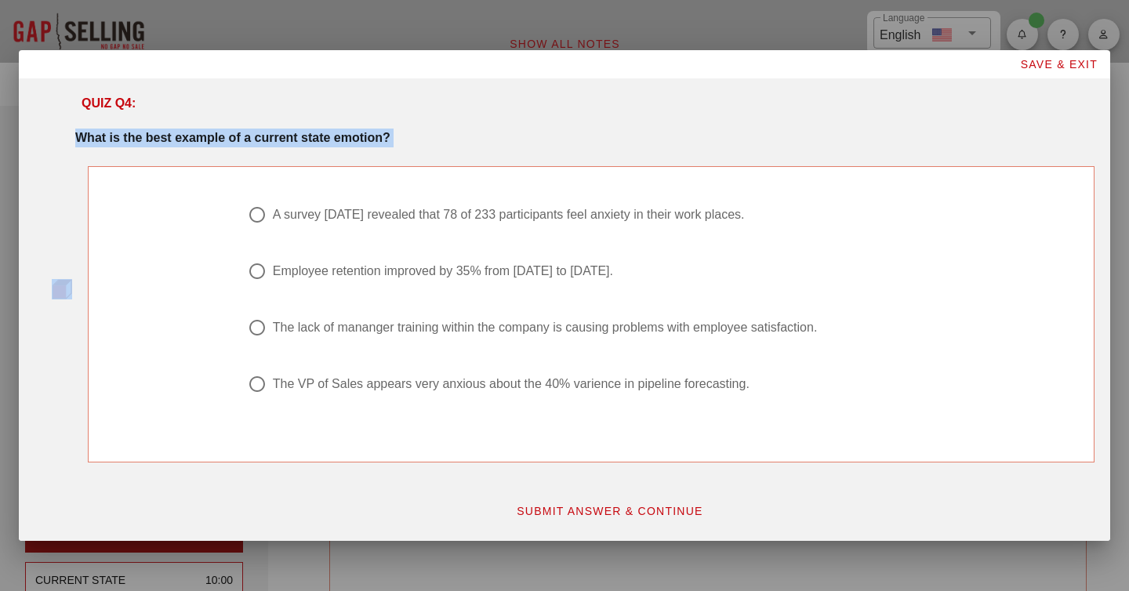
click at [164, 137] on strong "What is the best example of a current state emotion?" at bounding box center [232, 137] width 315 height 13
click at [330, 136] on strong "What is the best example of a current state emotion?" at bounding box center [232, 137] width 315 height 13
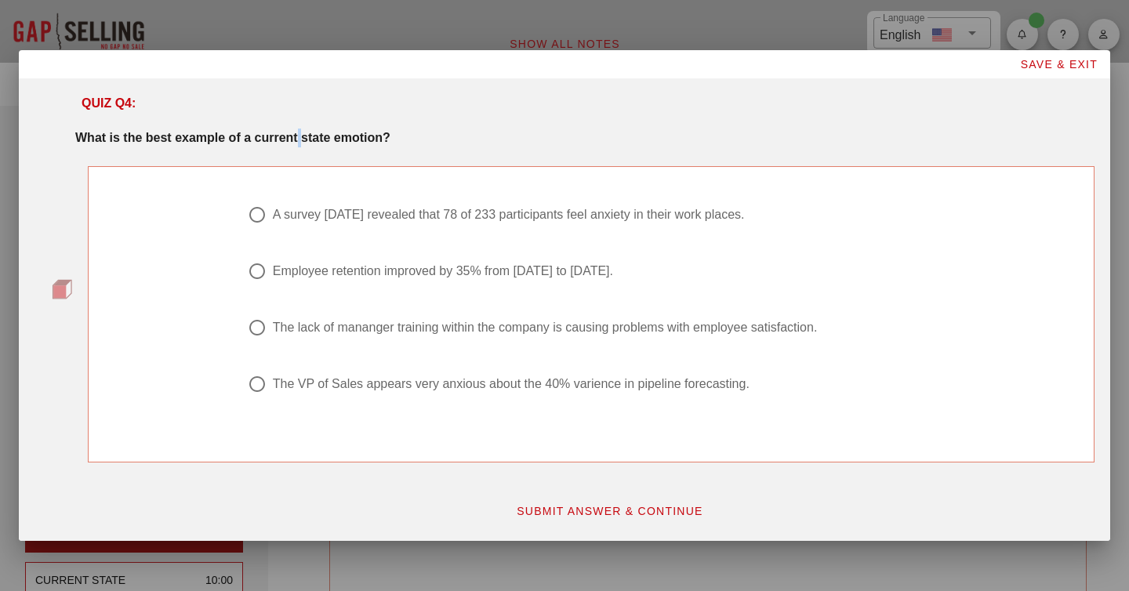
click at [330, 136] on strong "What is the best example of a current state emotion?" at bounding box center [232, 137] width 315 height 13
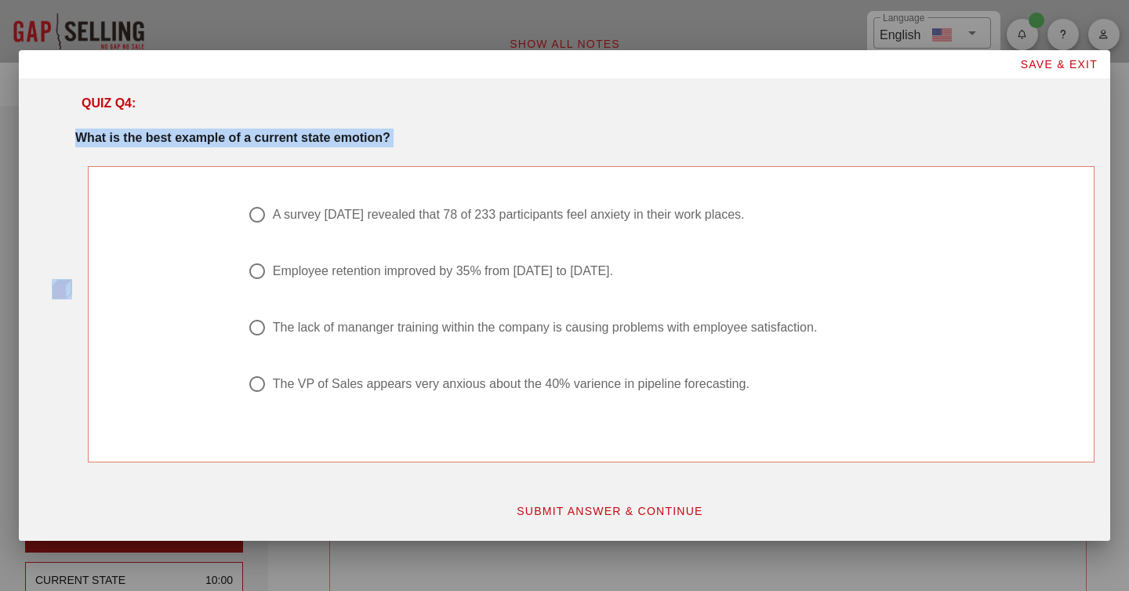
click at [330, 136] on strong "What is the best example of a current state emotion?" at bounding box center [232, 137] width 315 height 13
click at [420, 217] on div "A survey two years ago revealed that 78 of 233 participants feel anxiety in the…" at bounding box center [509, 215] width 472 height 16
click at [379, 383] on div "The VP of Sales appears very anxious about the 40% varience in pipeline forecas…" at bounding box center [511, 384] width 477 height 16
radio input "false"
radio input "true"
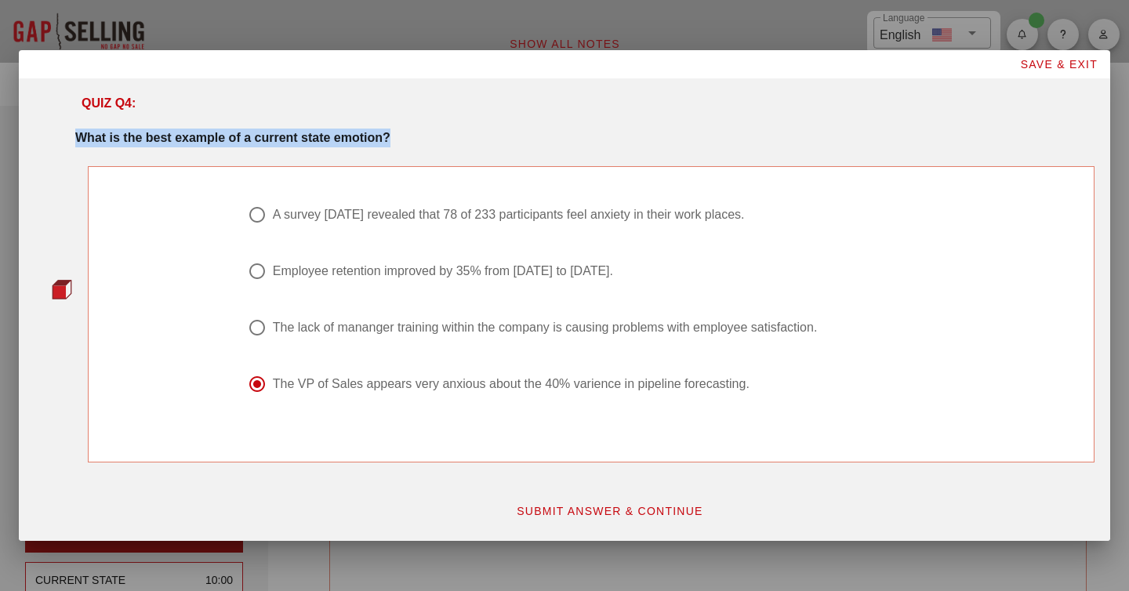
click at [577, 511] on span "SUBMIT ANSWER & CONTINUE" at bounding box center [609, 511] width 187 height 13
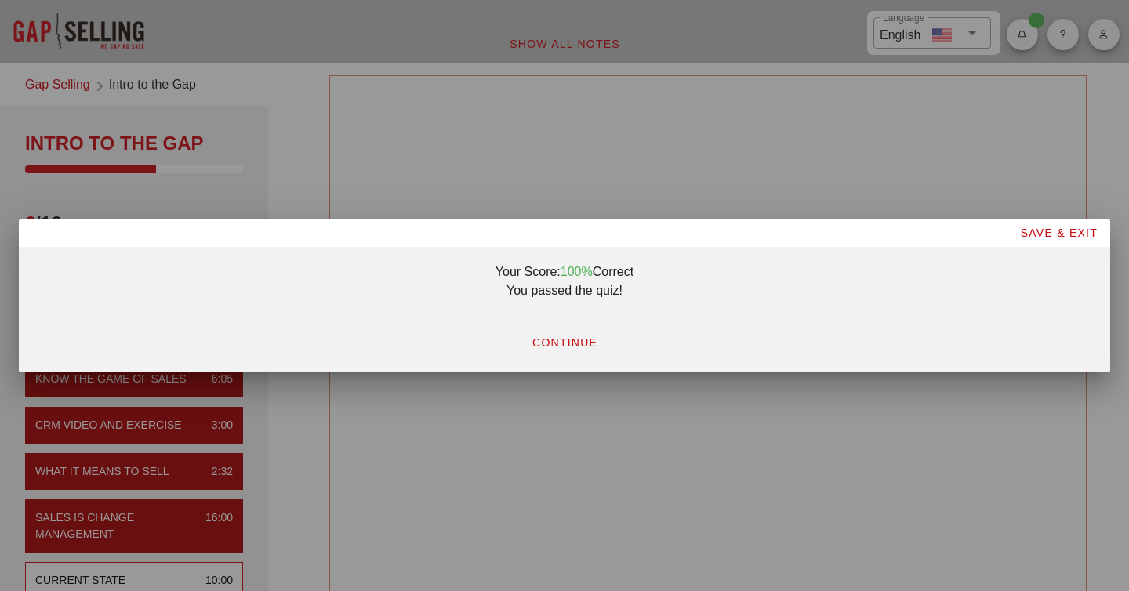
click at [564, 338] on span "CONTINUE" at bounding box center [565, 342] width 66 height 13
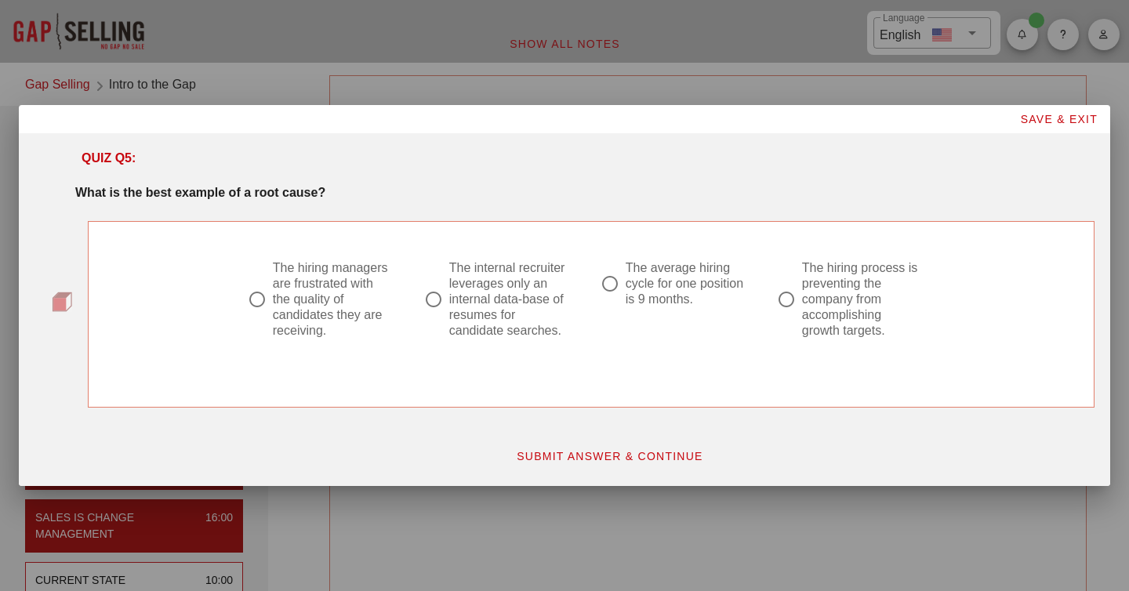
click at [246, 189] on strong "What is the best example of a root cause?" at bounding box center [200, 192] width 250 height 13
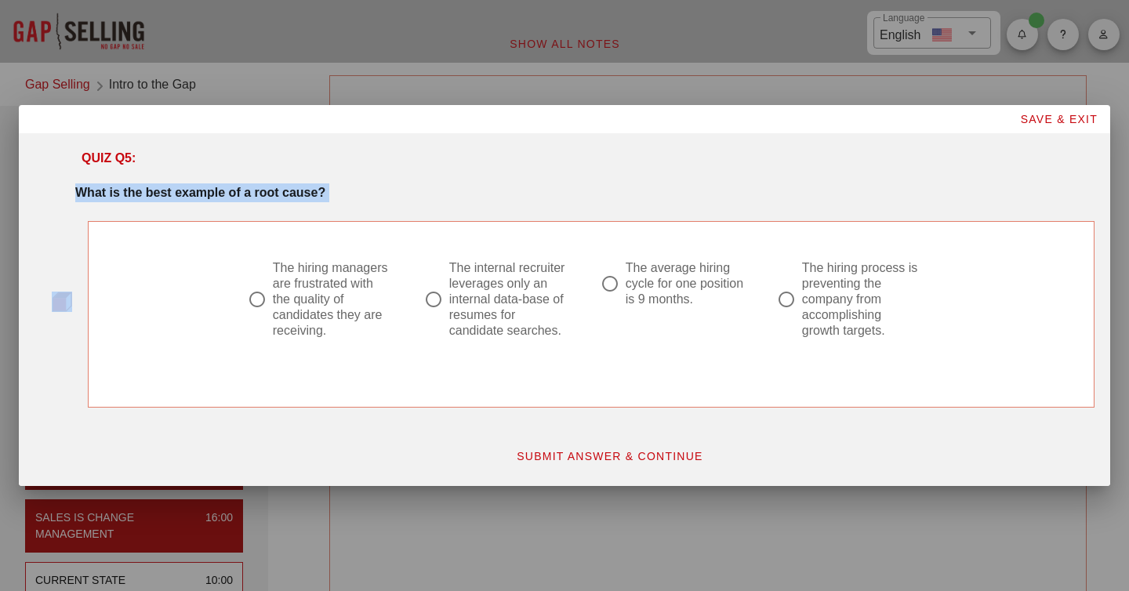
click at [246, 189] on strong "What is the best example of a root cause?" at bounding box center [200, 192] width 250 height 13
click at [383, 180] on div "What is the best example of a root cause?" at bounding box center [585, 189] width 1038 height 31
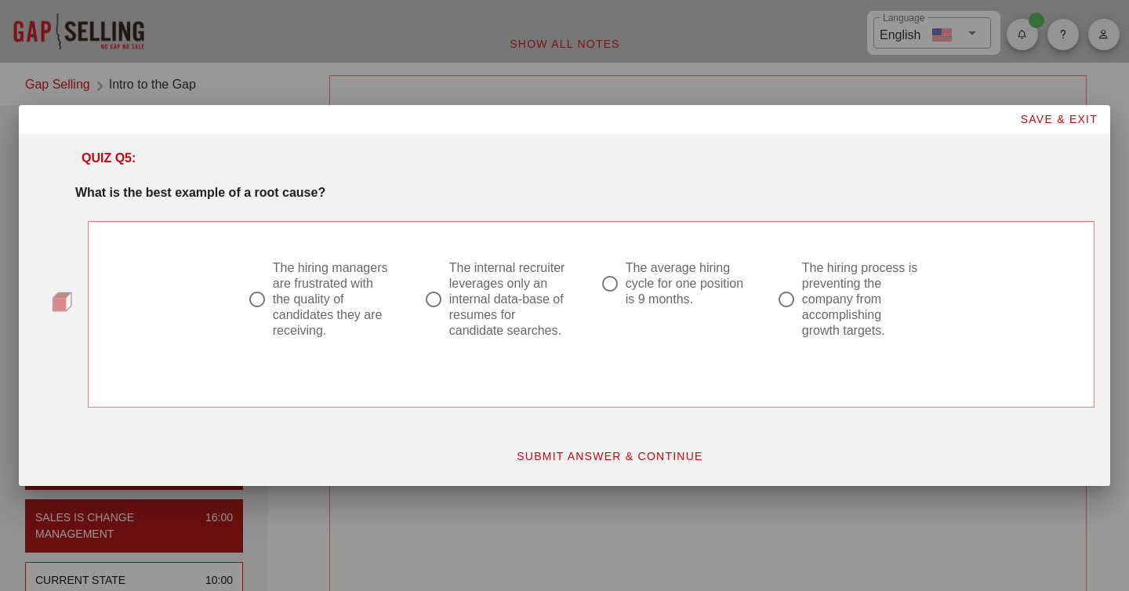
click at [485, 294] on div "The internal recruiter leverages only an internal data-base of resumes for cand…" at bounding box center [509, 299] width 120 height 78
radio input "true"
click at [616, 451] on span "SUBMIT ANSWER & CONTINUE" at bounding box center [609, 456] width 187 height 13
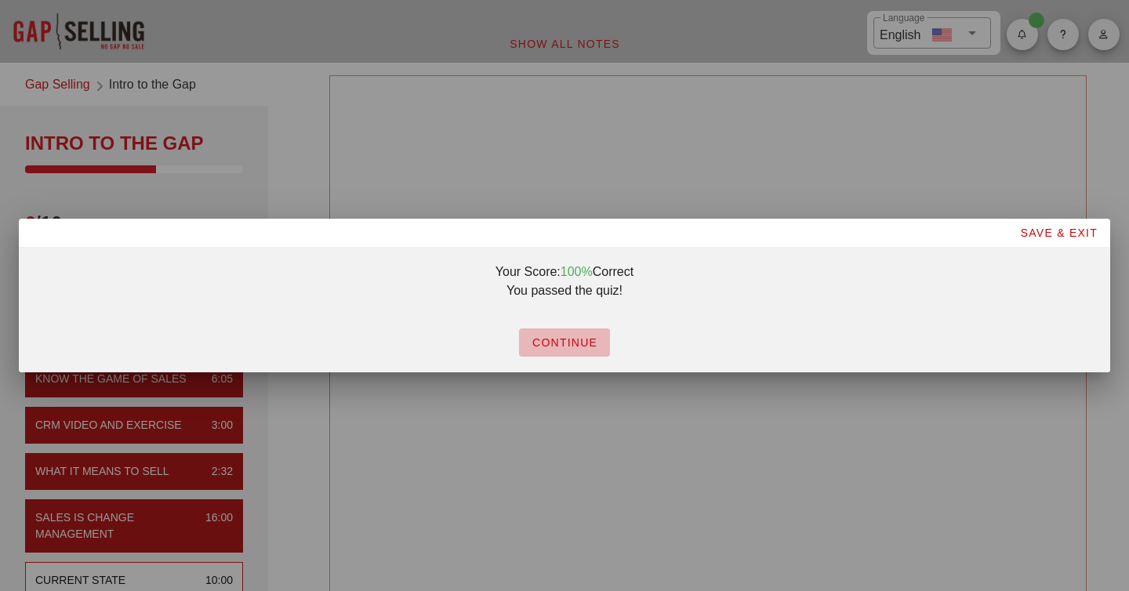
click at [576, 353] on button "CONTINUE" at bounding box center [564, 343] width 91 height 28
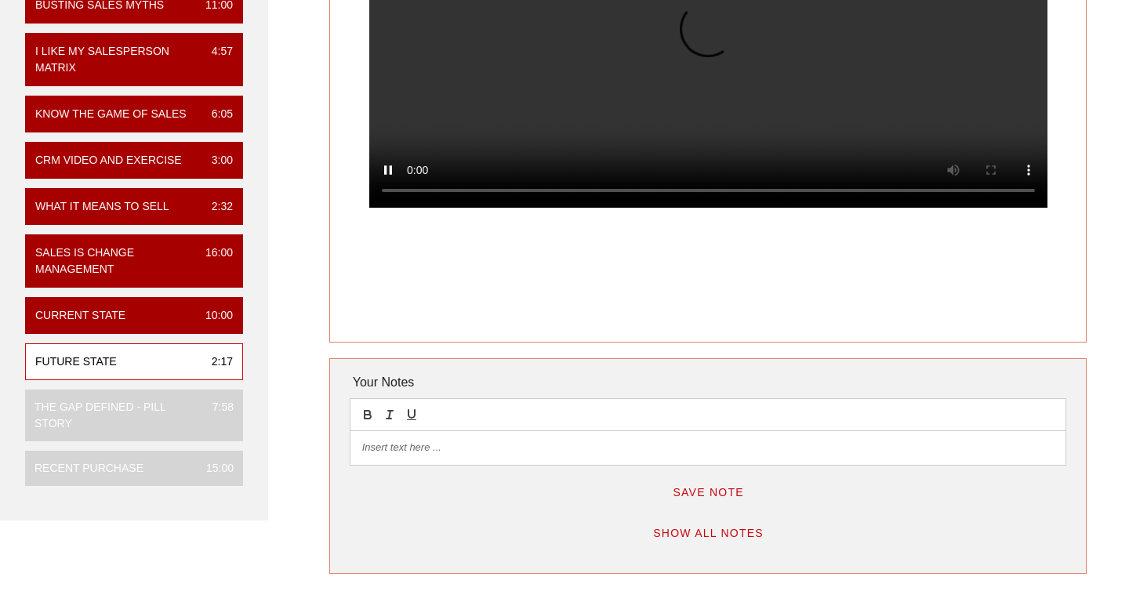
scroll to position [267, 0]
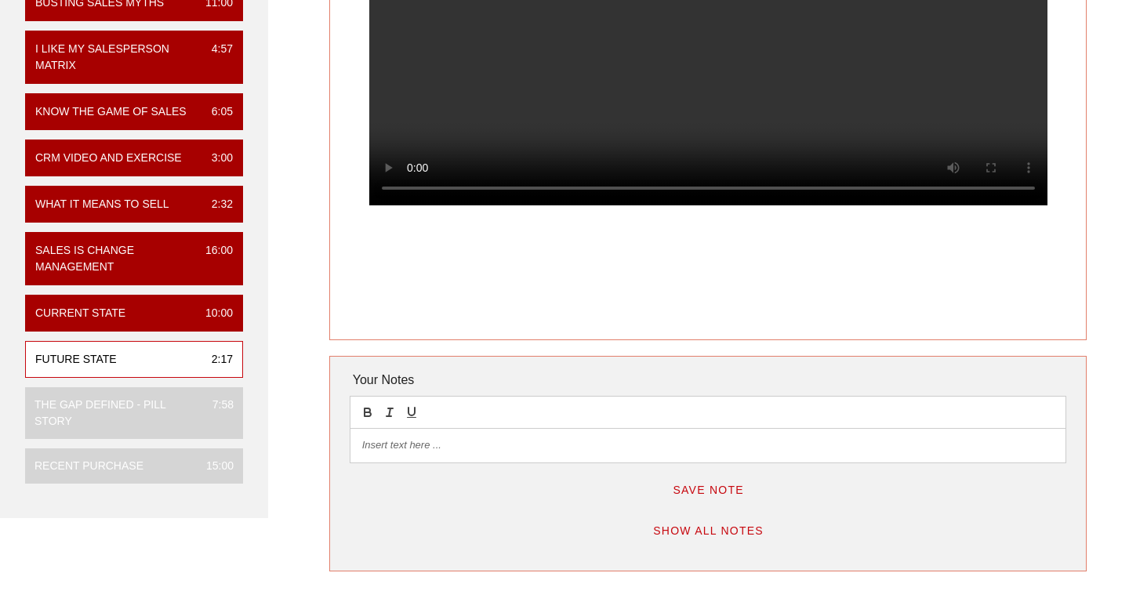
click at [417, 447] on p at bounding box center [708, 445] width 692 height 14
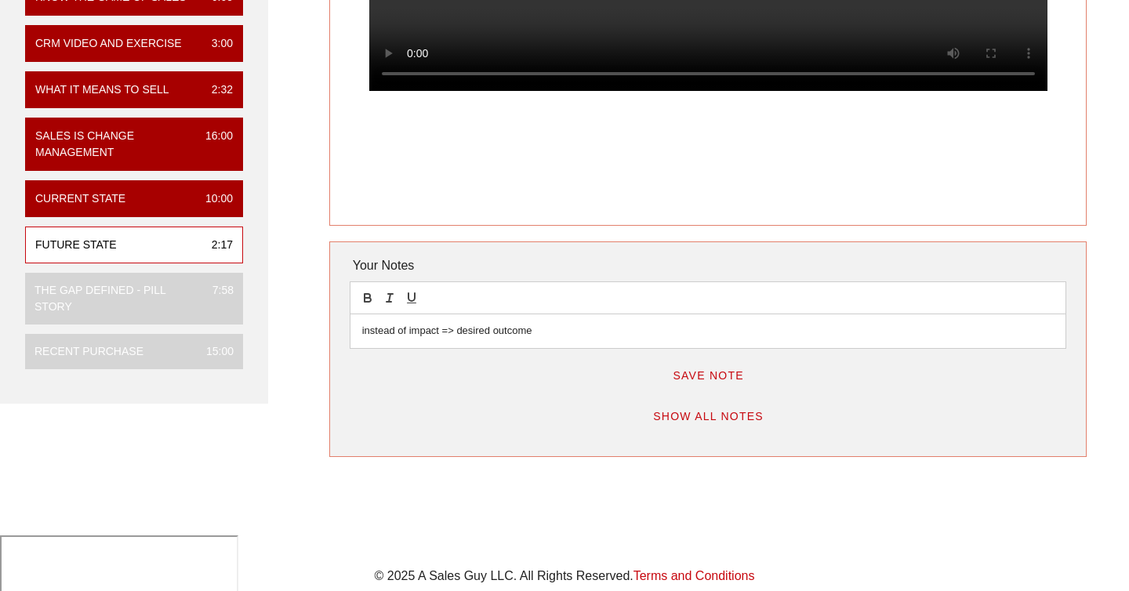
scroll to position [387, 0]
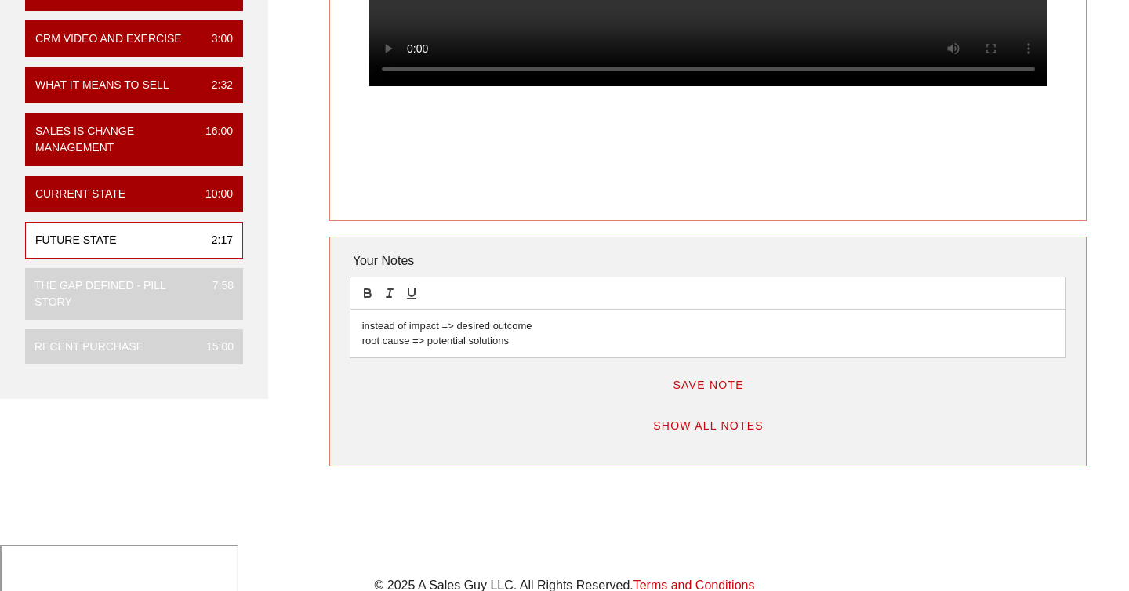
click at [704, 385] on span "Save Note" at bounding box center [708, 385] width 72 height 13
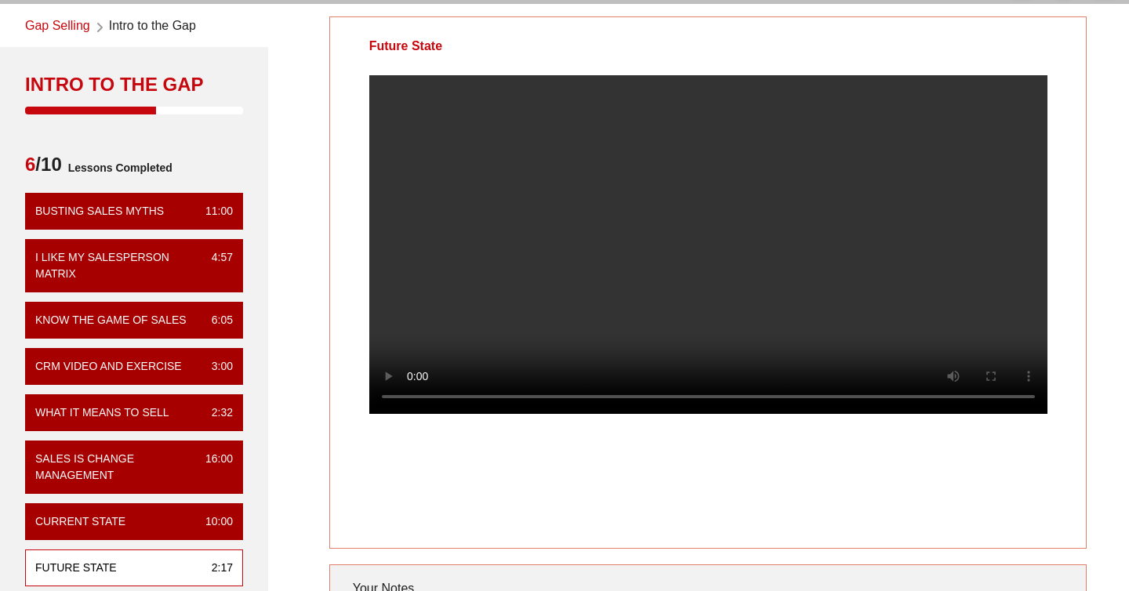
scroll to position [54, 0]
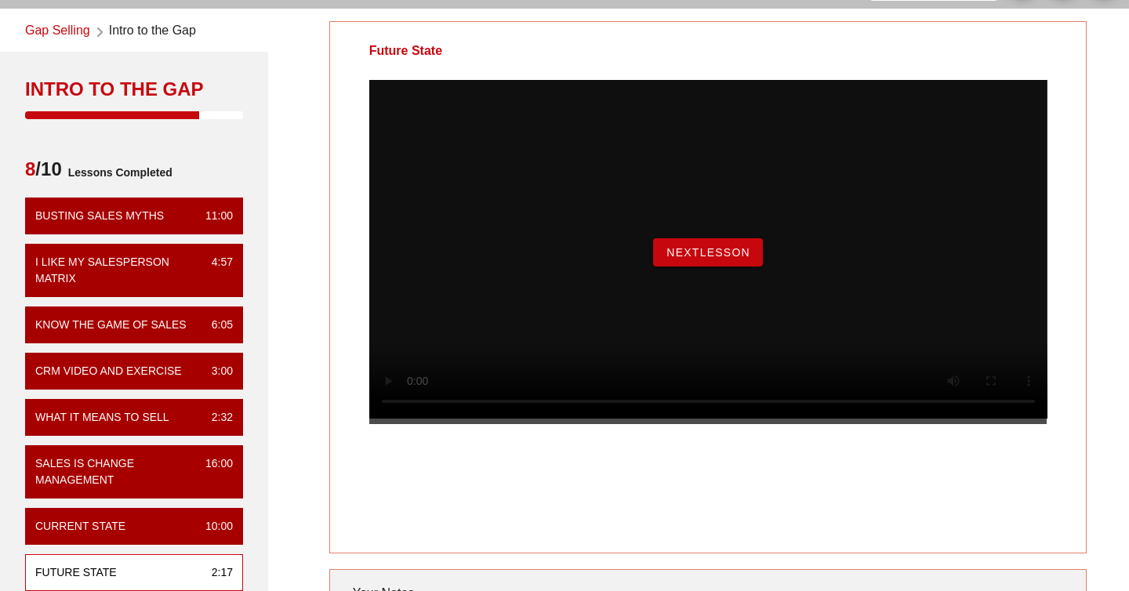
click at [713, 259] on span "NextLesson" at bounding box center [708, 252] width 85 height 13
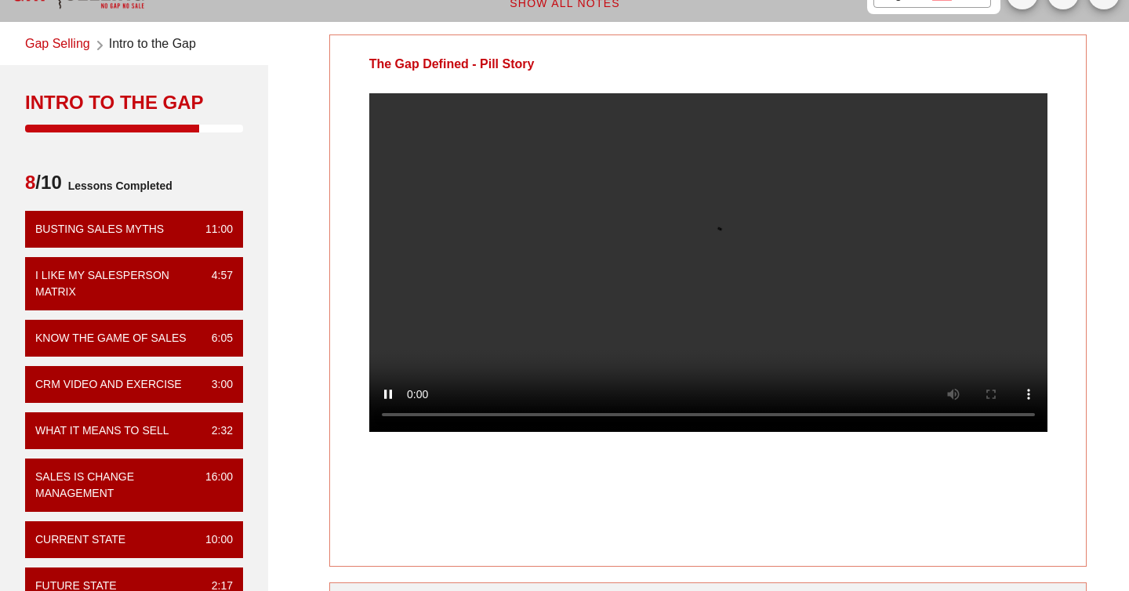
scroll to position [31, 0]
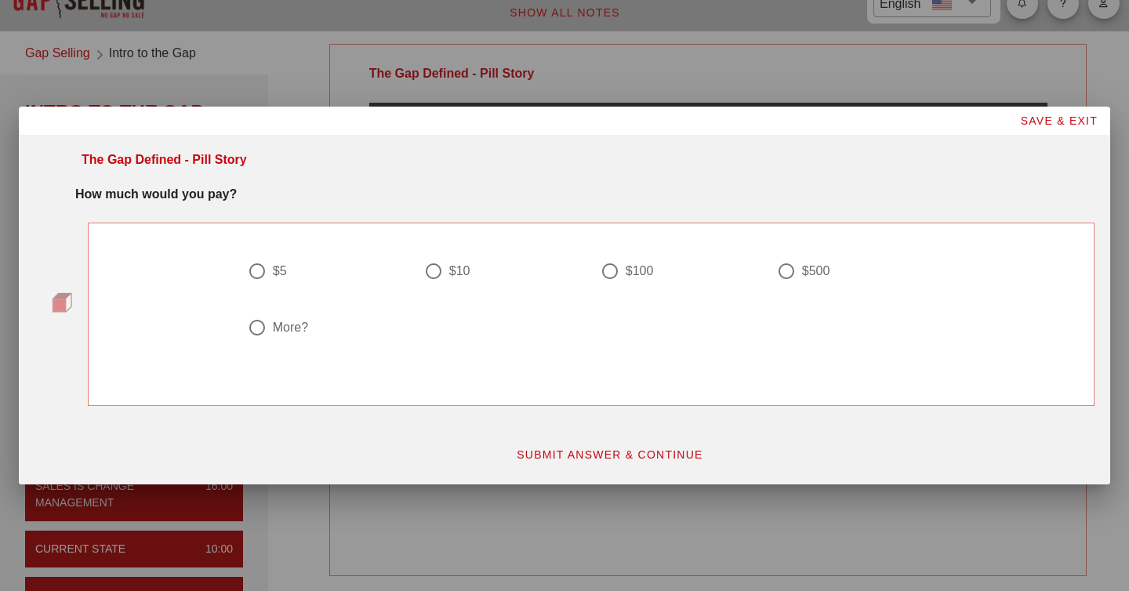
click at [291, 332] on div "More?" at bounding box center [290, 328] width 35 height 16
radio input "true"
click at [576, 460] on span "SUBMIT ANSWER & CONTINUE" at bounding box center [609, 455] width 187 height 13
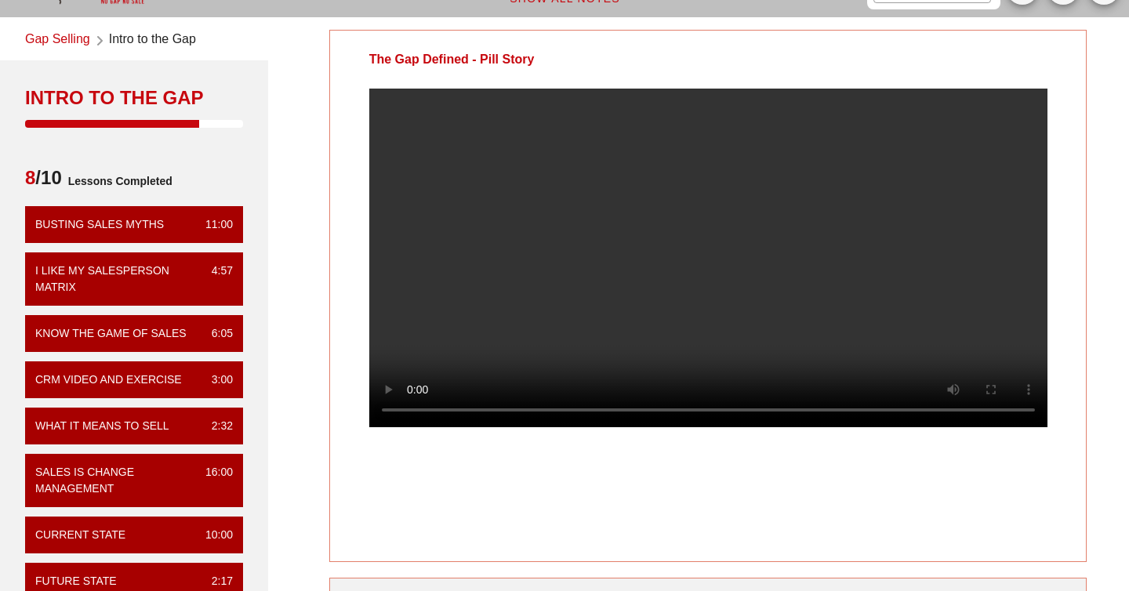
scroll to position [43, 0]
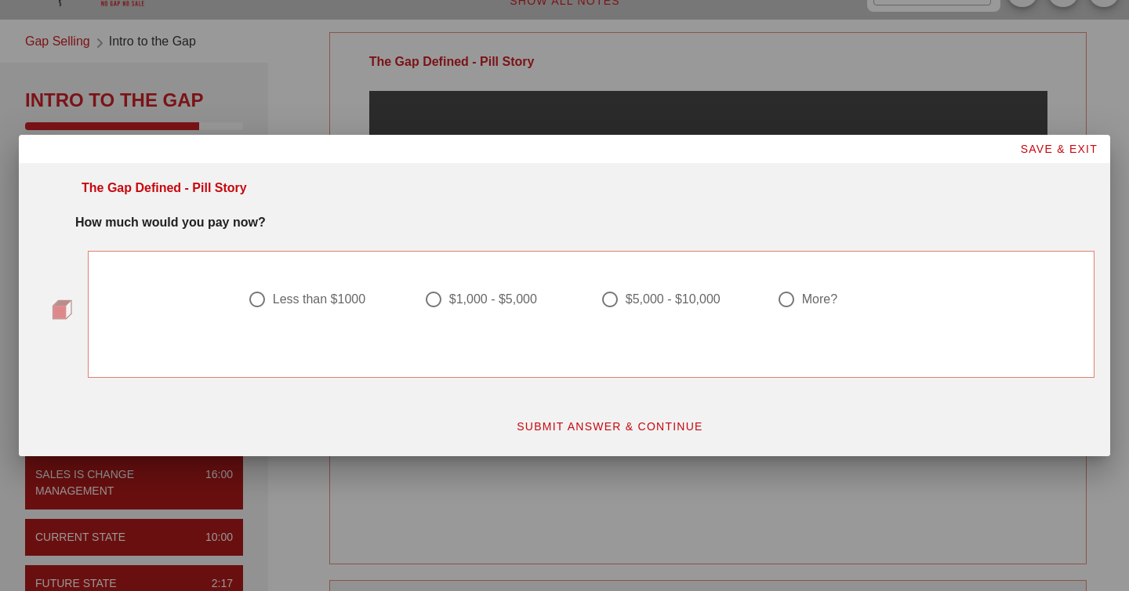
click at [602, 297] on div at bounding box center [610, 299] width 27 height 27
radio input "true"
click at [599, 425] on span "SUBMIT ANSWER & CONTINUE" at bounding box center [609, 426] width 187 height 13
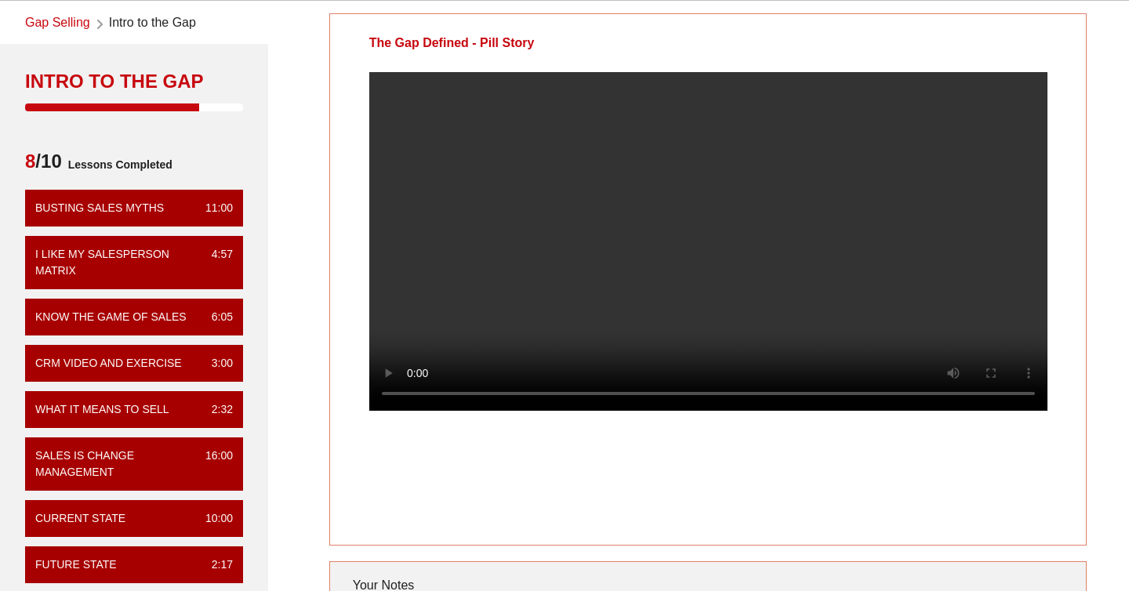
scroll to position [0, 0]
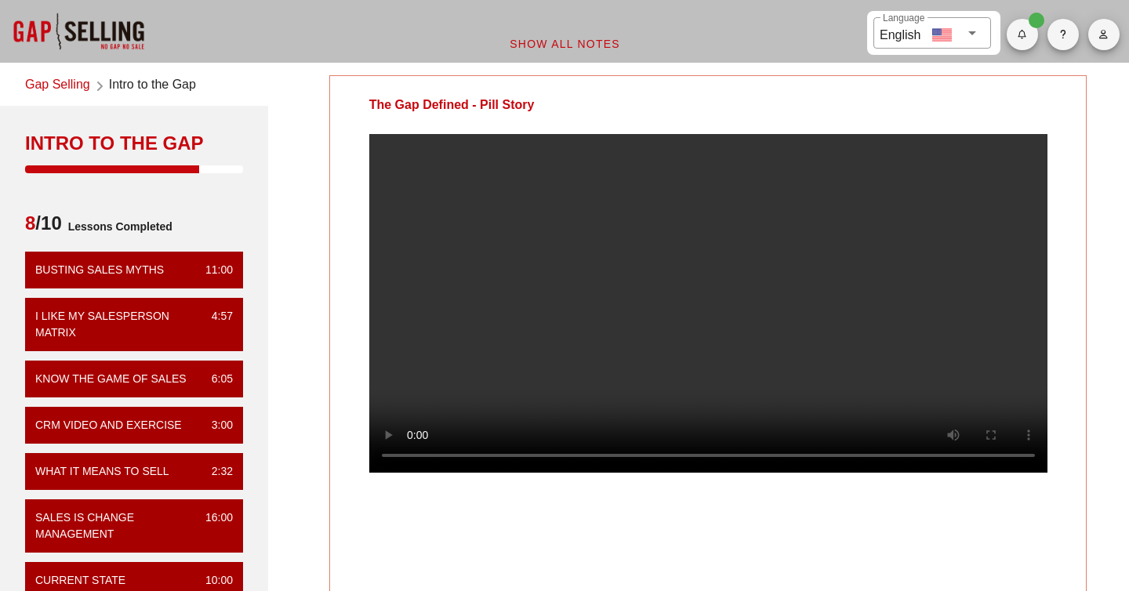
click at [543, 105] on div "The Gap Defined - Pill Story" at bounding box center [452, 105] width 244 height 58
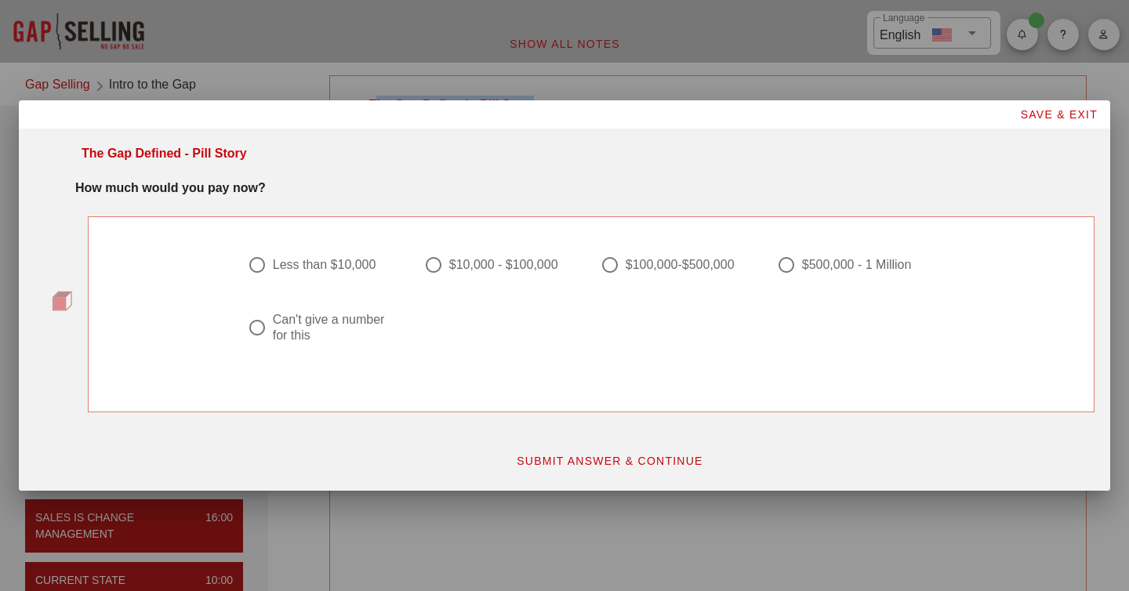
click at [277, 334] on div "Can't give a number for this" at bounding box center [333, 327] width 120 height 31
radio input "true"
click at [649, 456] on span "SUBMIT ANSWER & CONTINUE" at bounding box center [609, 461] width 187 height 13
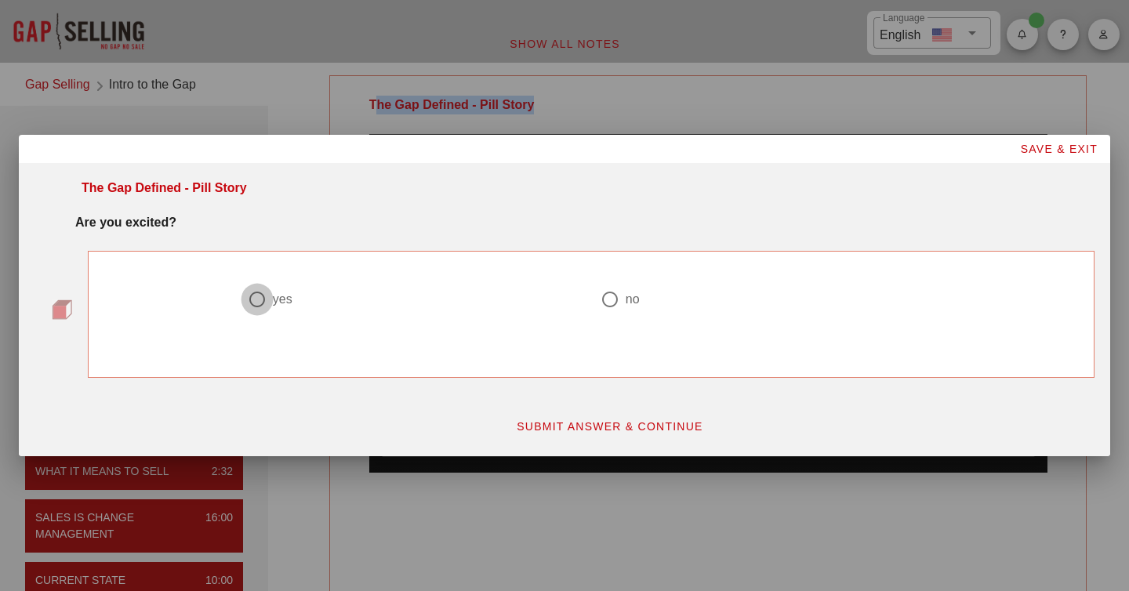
click at [267, 293] on div at bounding box center [257, 299] width 27 height 27
radio input "true"
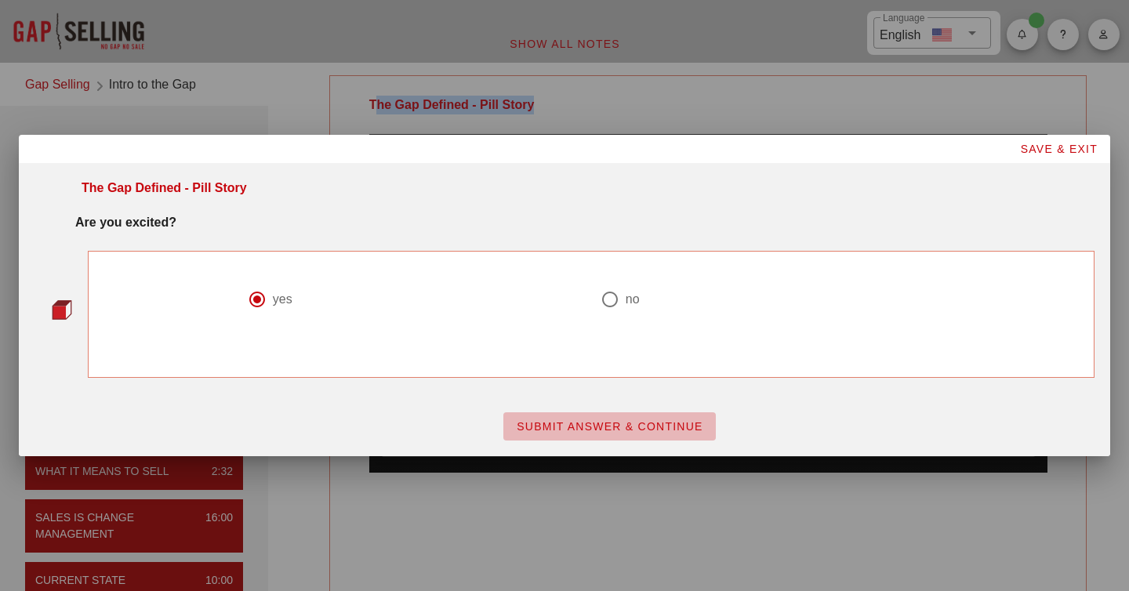
click at [627, 420] on span "SUBMIT ANSWER & CONTINUE" at bounding box center [609, 426] width 187 height 13
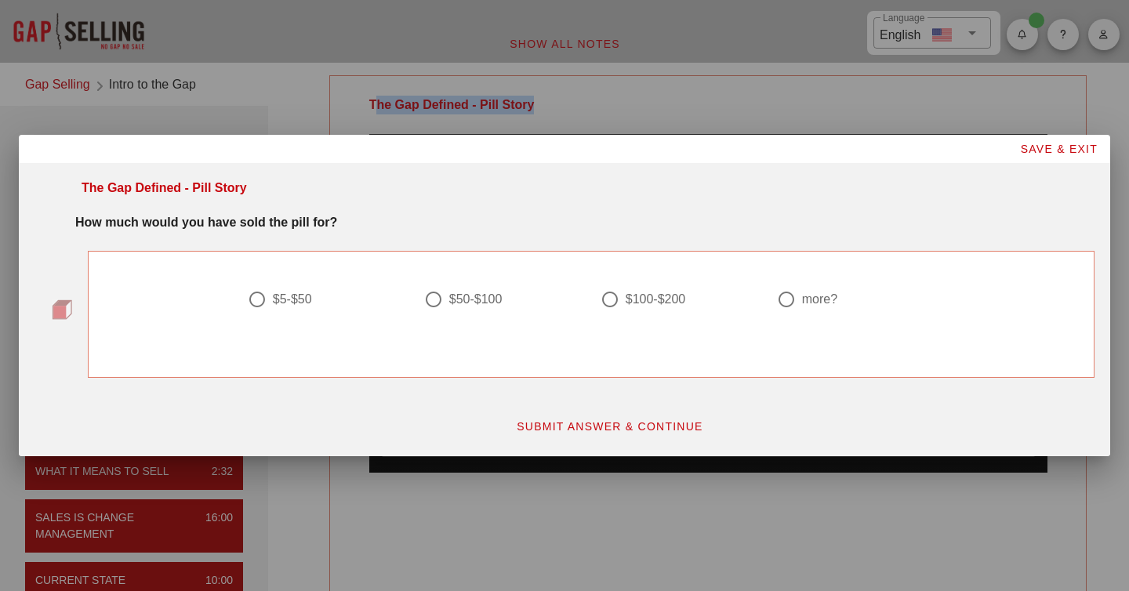
click at [667, 299] on div "$100-$200" at bounding box center [656, 300] width 60 height 16
radio input "true"
click at [594, 423] on span "SUBMIT ANSWER & CONTINUE" at bounding box center [609, 426] width 187 height 13
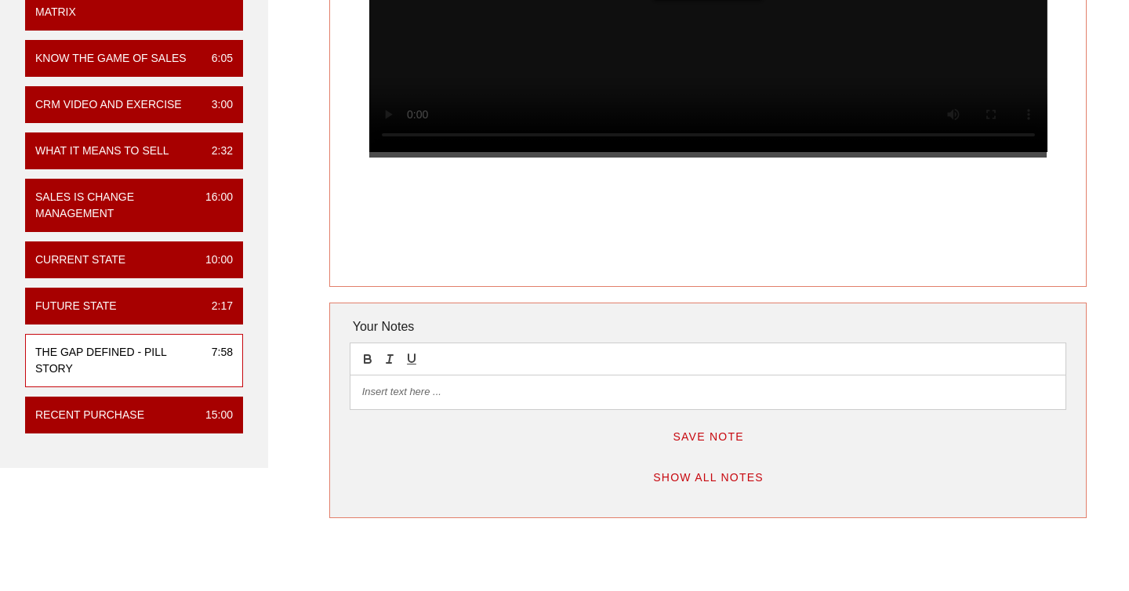
scroll to position [322, 0]
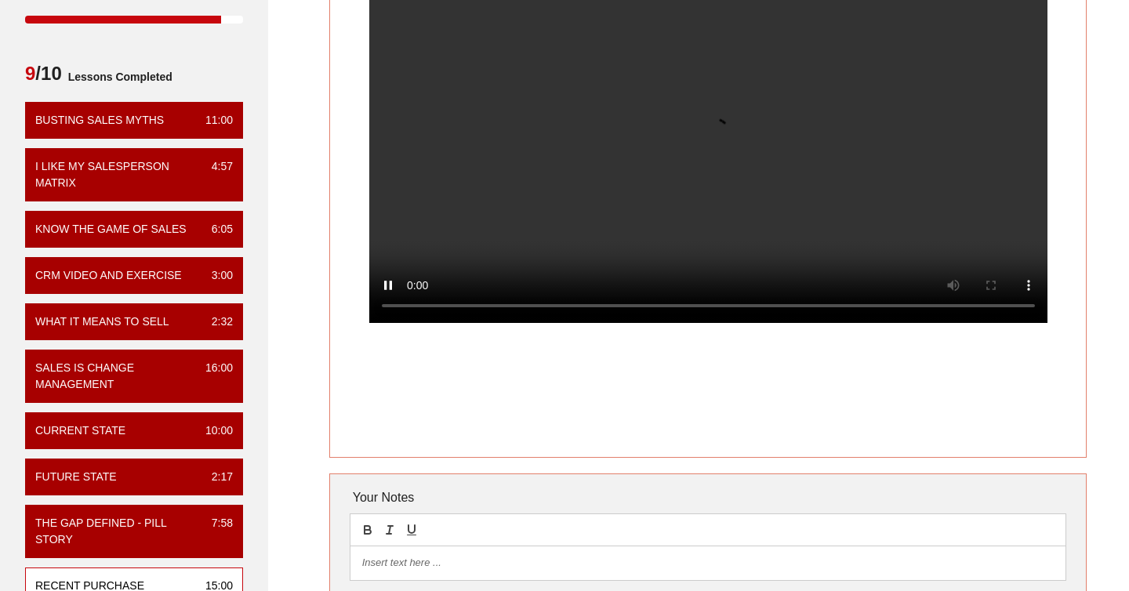
scroll to position [144, 0]
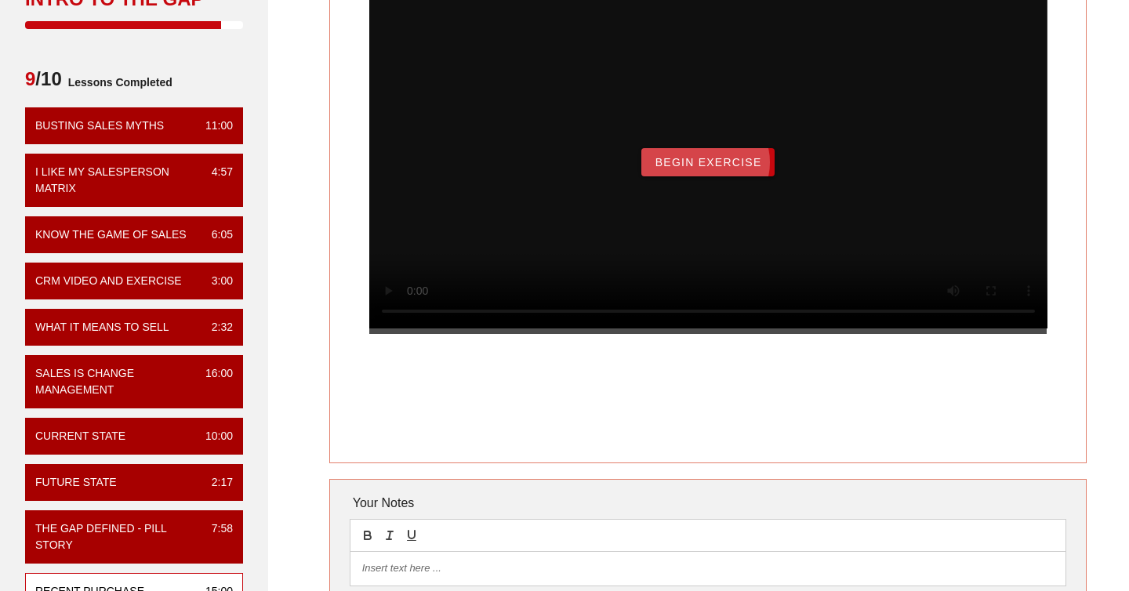
click at [685, 169] on span "Begin Exercise" at bounding box center [707, 162] width 107 height 13
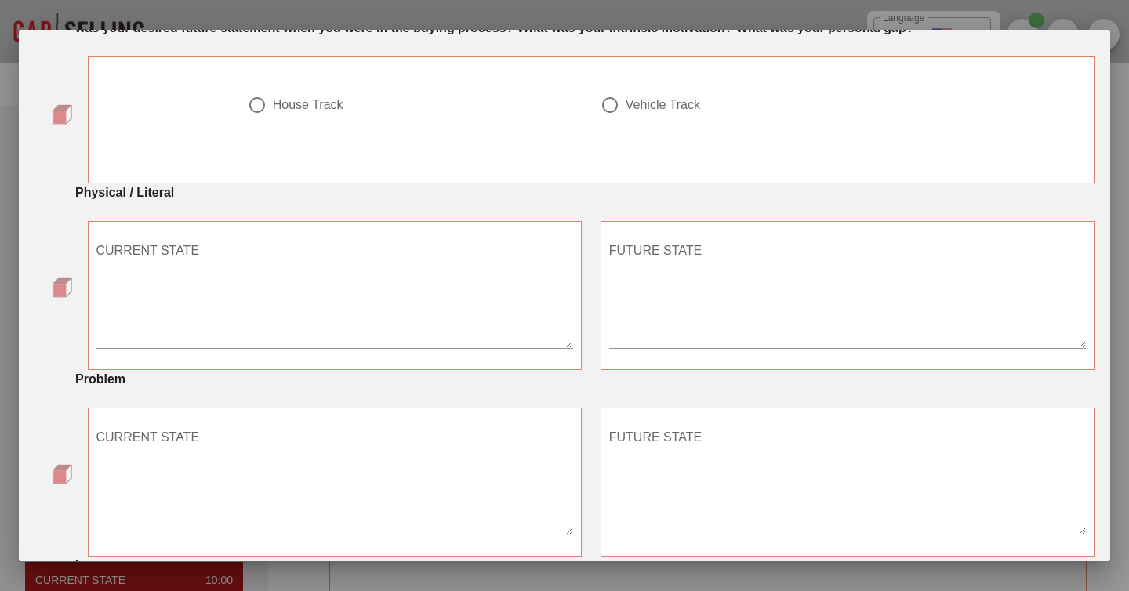
scroll to position [0, 0]
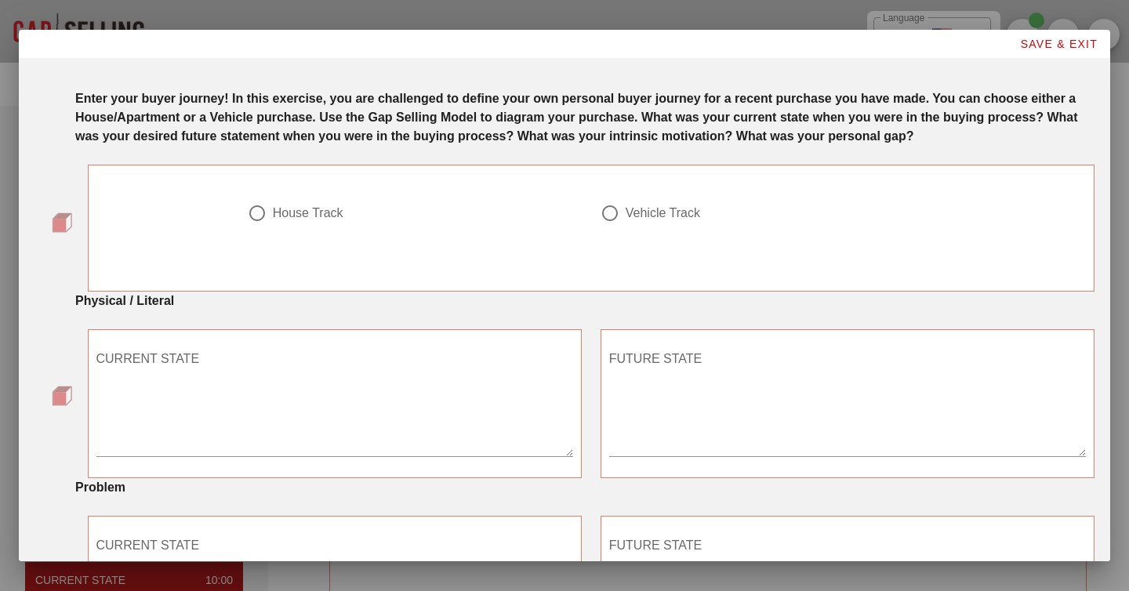
click at [282, 118] on strong "Enter your buyer journey! In this exercise, you are challenged to define your o…" at bounding box center [576, 117] width 1003 height 51
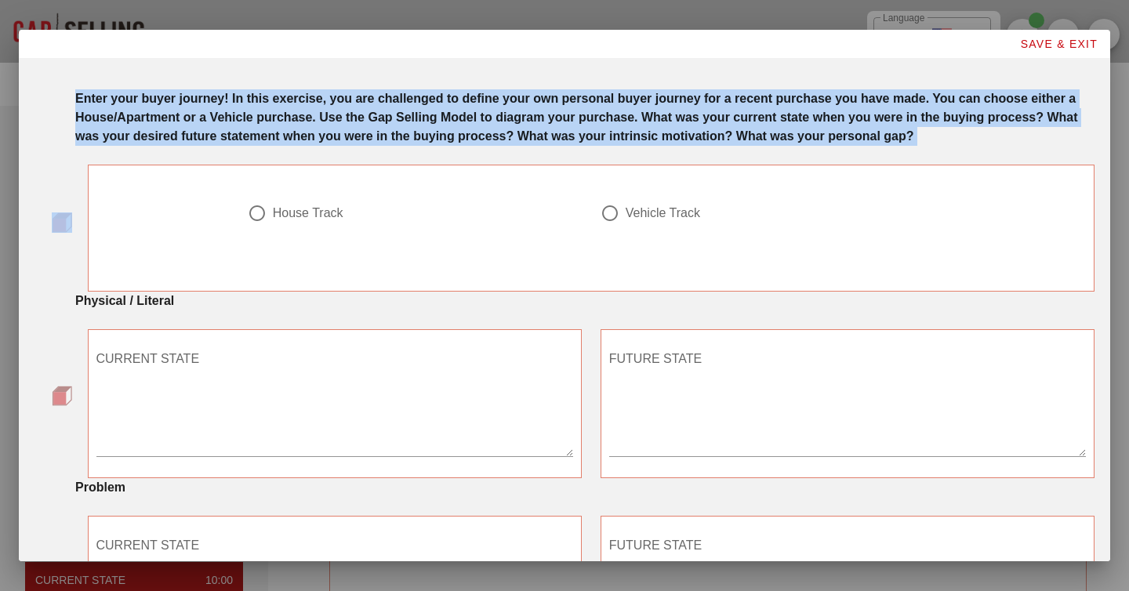
click at [282, 118] on strong "Enter your buyer journey! In this exercise, you are challenged to define your o…" at bounding box center [576, 117] width 1003 height 51
click at [258, 227] on div at bounding box center [257, 213] width 27 height 27
click at [289, 122] on strong "Enter your buyer journey! In this exercise, you are challenged to define your o…" at bounding box center [576, 117] width 1003 height 51
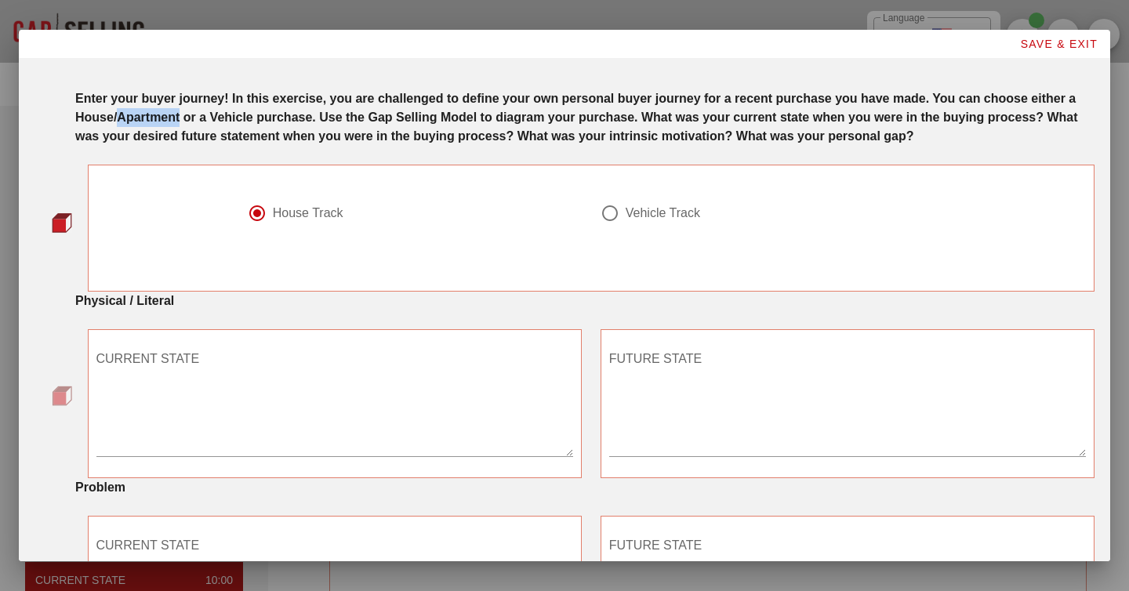
click at [289, 122] on strong "Enter your buyer journey! In this exercise, you are challenged to define your o…" at bounding box center [576, 117] width 1003 height 51
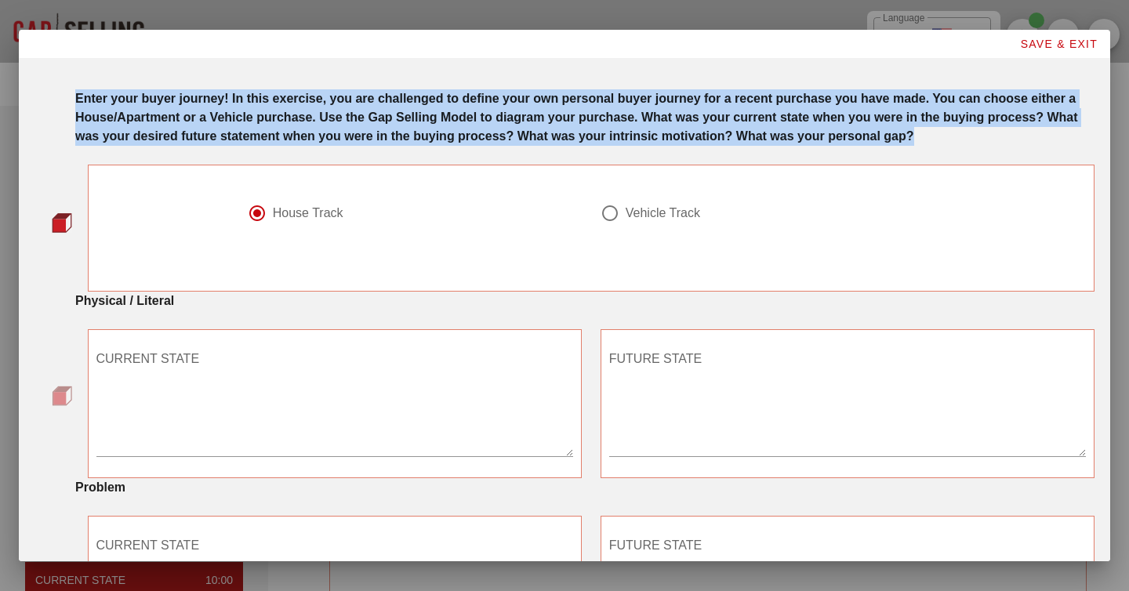
click at [289, 122] on strong "Enter your buyer journey! In this exercise, you are challenged to define your o…" at bounding box center [576, 117] width 1003 height 51
click at [584, 108] on div "Enter your buyer journey! In this exercise, you are challenged to define your o…" at bounding box center [584, 117] width 1019 height 56
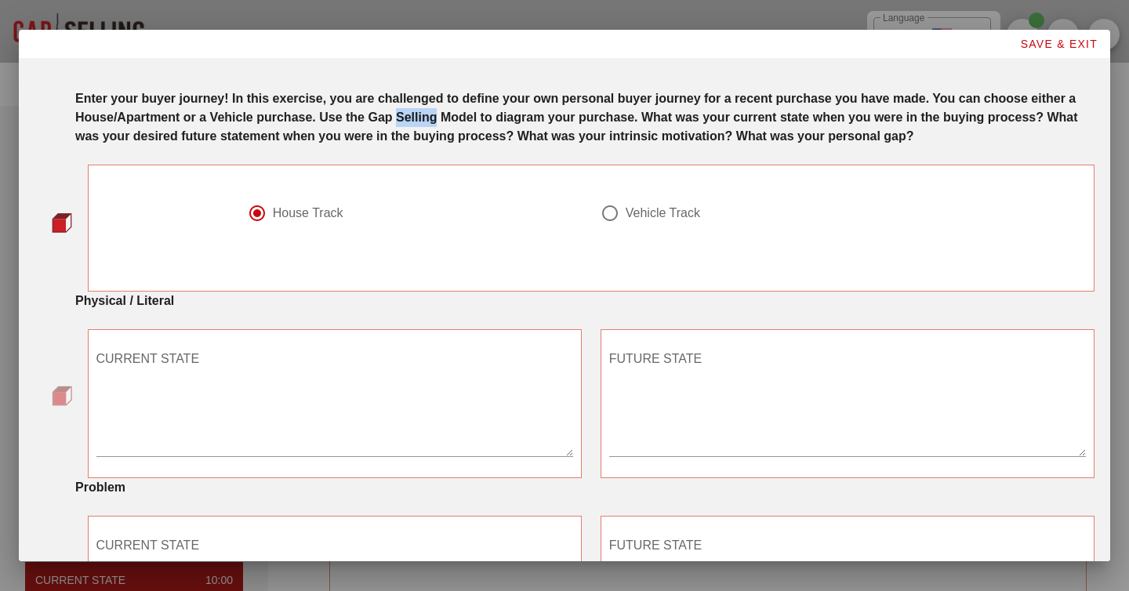
click at [584, 108] on div "Enter your buyer journey! In this exercise, you are challenged to define your o…" at bounding box center [584, 117] width 1019 height 56
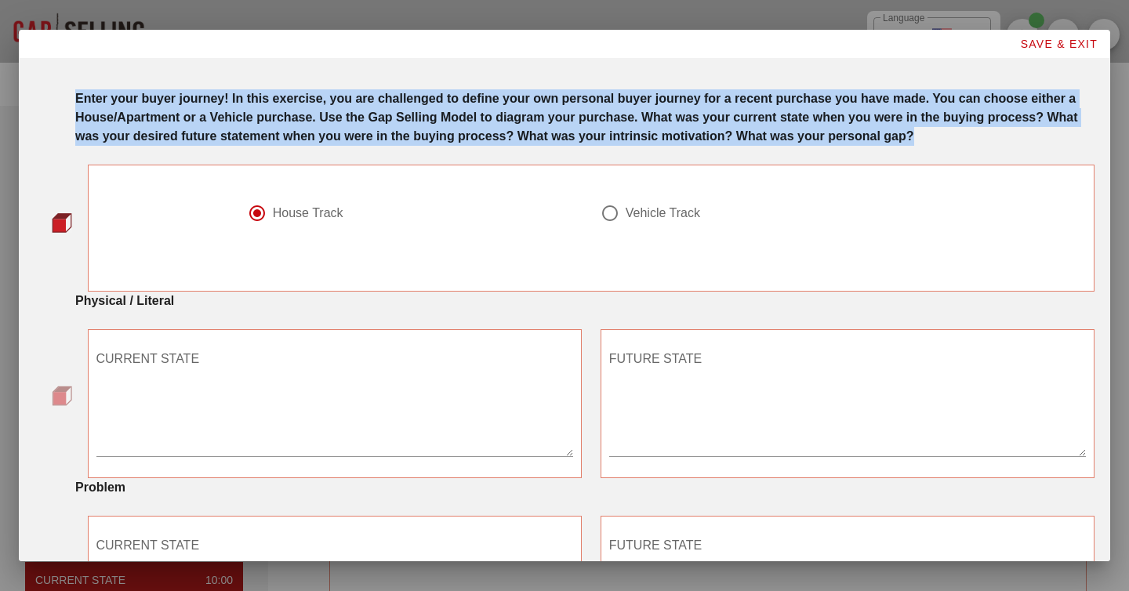
click at [584, 108] on div "Enter your buyer journey! In this exercise, you are challenged to define your o…" at bounding box center [584, 117] width 1019 height 56
click at [676, 113] on strong "Enter your buyer journey! In this exercise, you are challenged to define your o…" at bounding box center [576, 117] width 1003 height 51
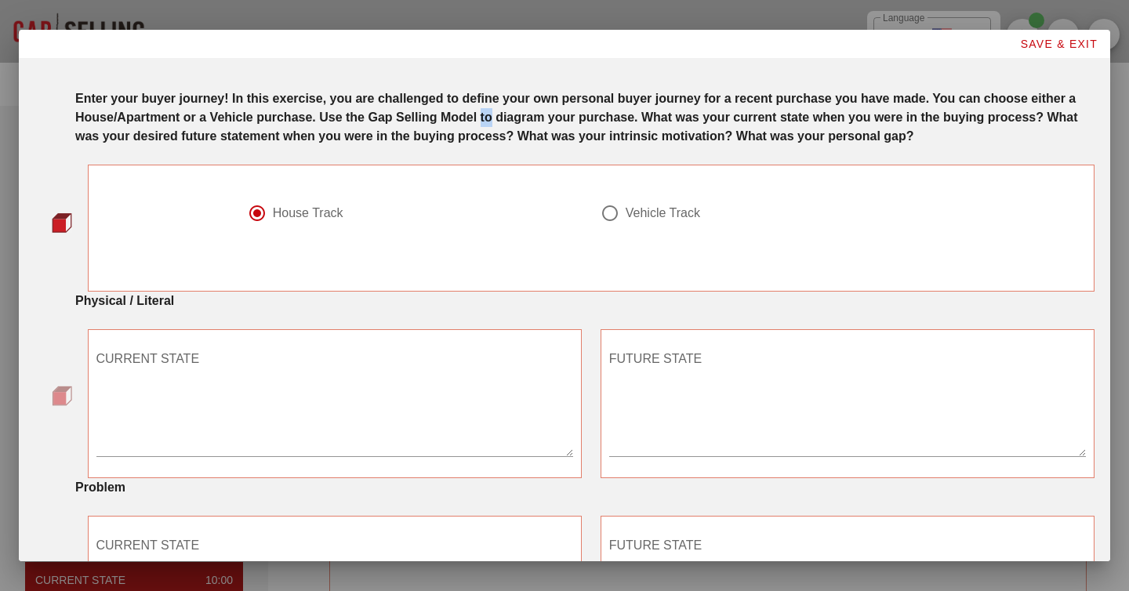
click at [676, 113] on strong "Enter your buyer journey! In this exercise, you are challenged to define your o…" at bounding box center [576, 117] width 1003 height 51
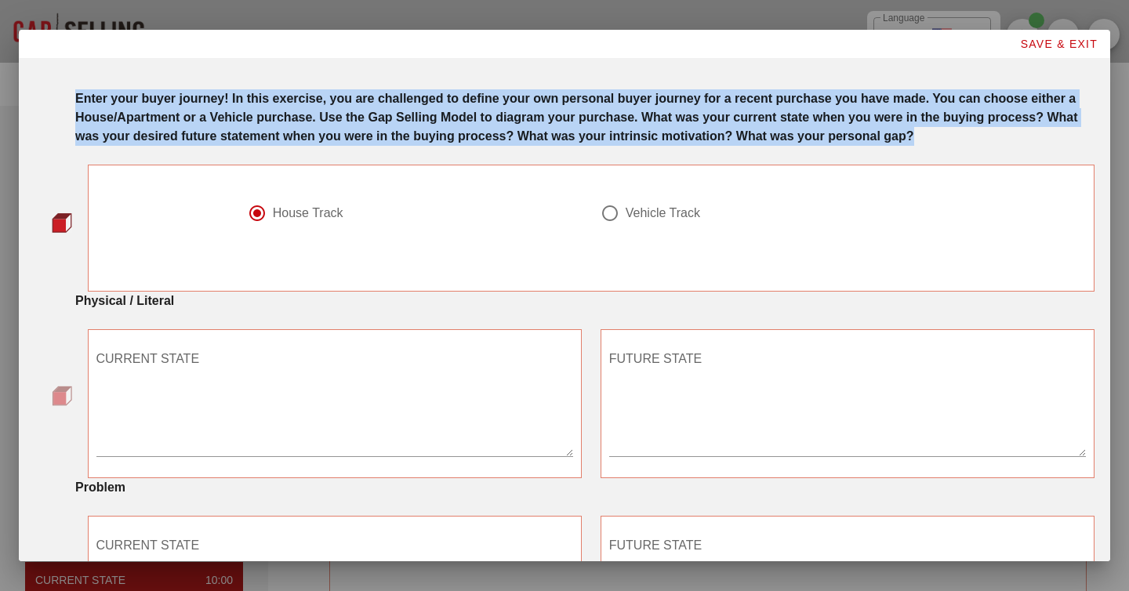
click at [676, 113] on strong "Enter your buyer journey! In this exercise, you are challenged to define your o…" at bounding box center [576, 117] width 1003 height 51
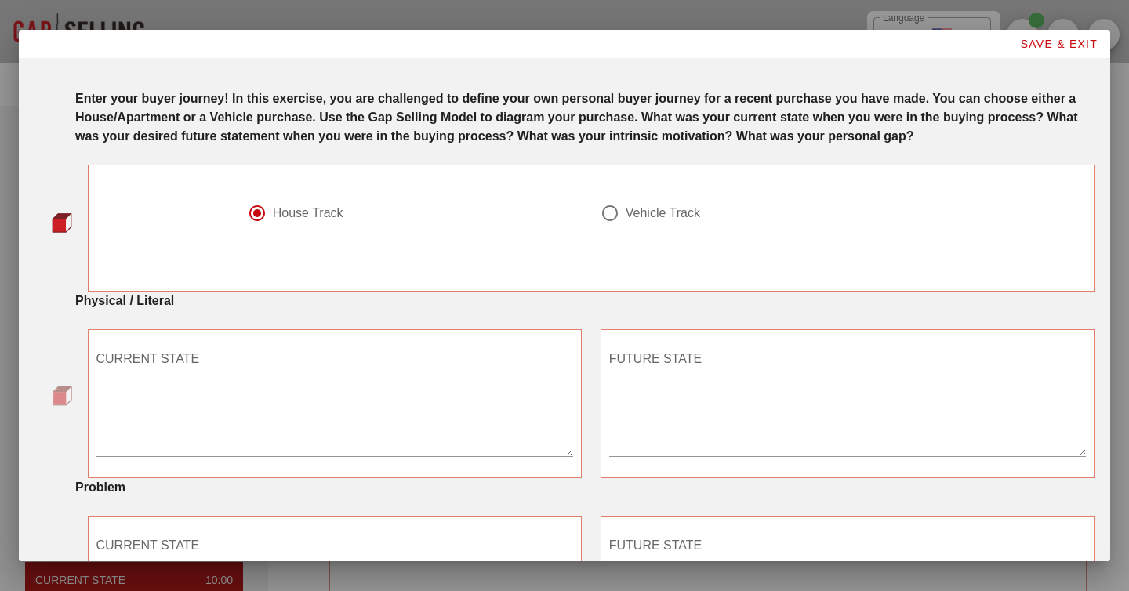
click at [665, 220] on div "Vehicle Track" at bounding box center [767, 222] width 353 height 56
click at [665, 221] on div "Vehicle Track" at bounding box center [663, 213] width 74 height 16
radio input "false"
radio input "true"
click at [790, 121] on strong "Enter your buyer journey! In this exercise, you are challenged to define your o…" at bounding box center [576, 117] width 1003 height 51
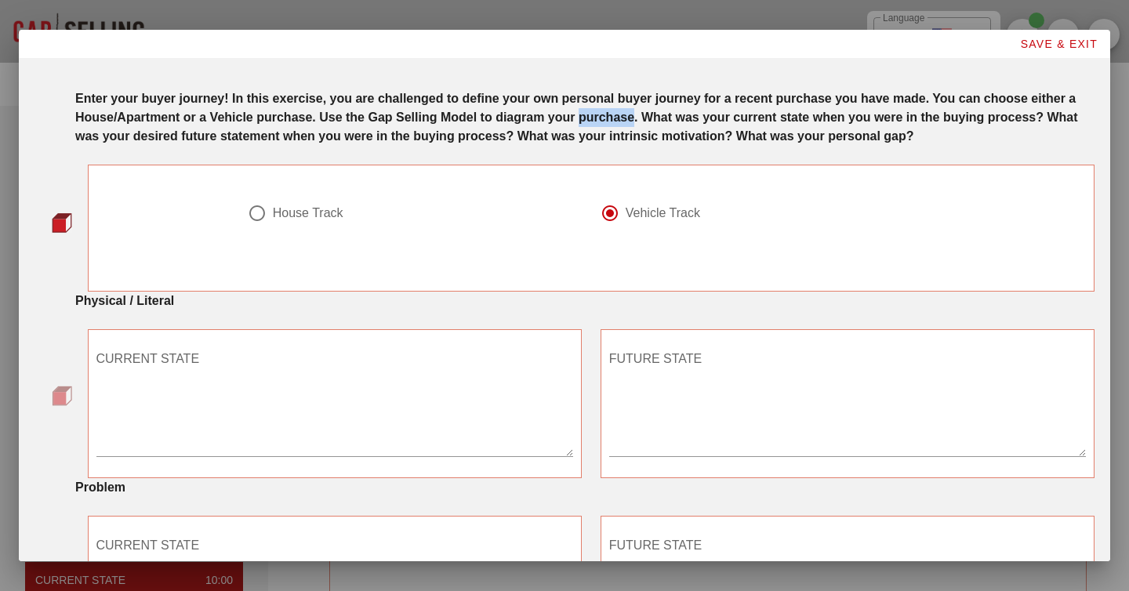
click at [790, 121] on strong "Enter your buyer journey! In this exercise, you are challenged to define your o…" at bounding box center [576, 117] width 1003 height 51
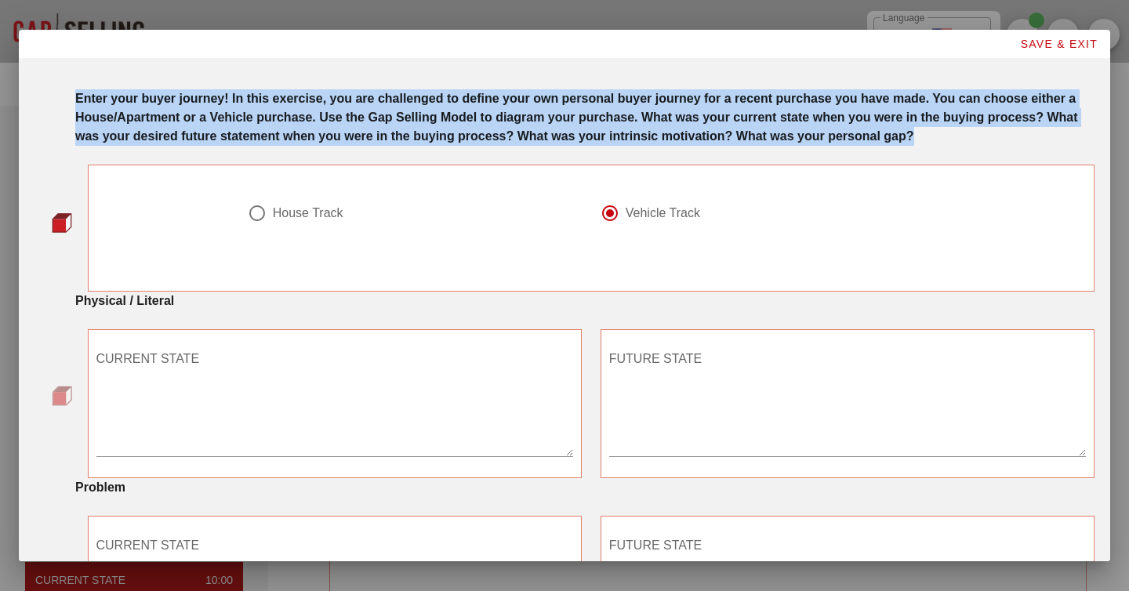
click at [790, 121] on strong "Enter your buyer journey! In this exercise, you are challenged to define your o…" at bounding box center [576, 117] width 1003 height 51
click at [939, 126] on div "Enter your buyer journey! In this exercise, you are challenged to define your o…" at bounding box center [584, 117] width 1019 height 56
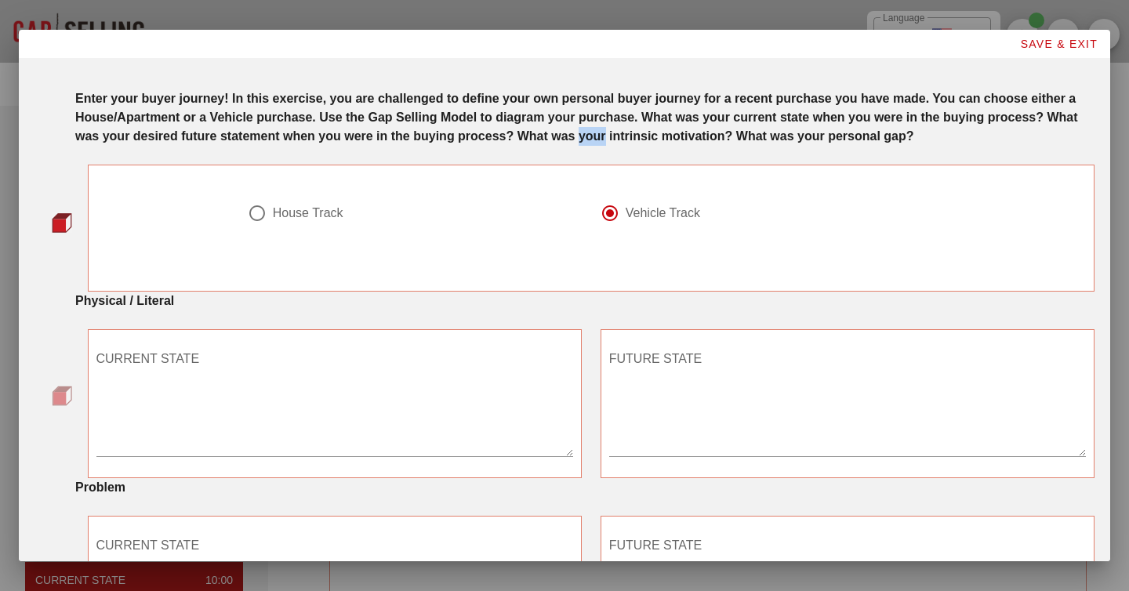
click at [939, 126] on div "Enter your buyer journey! In this exercise, you are challenged to define your o…" at bounding box center [584, 117] width 1019 height 56
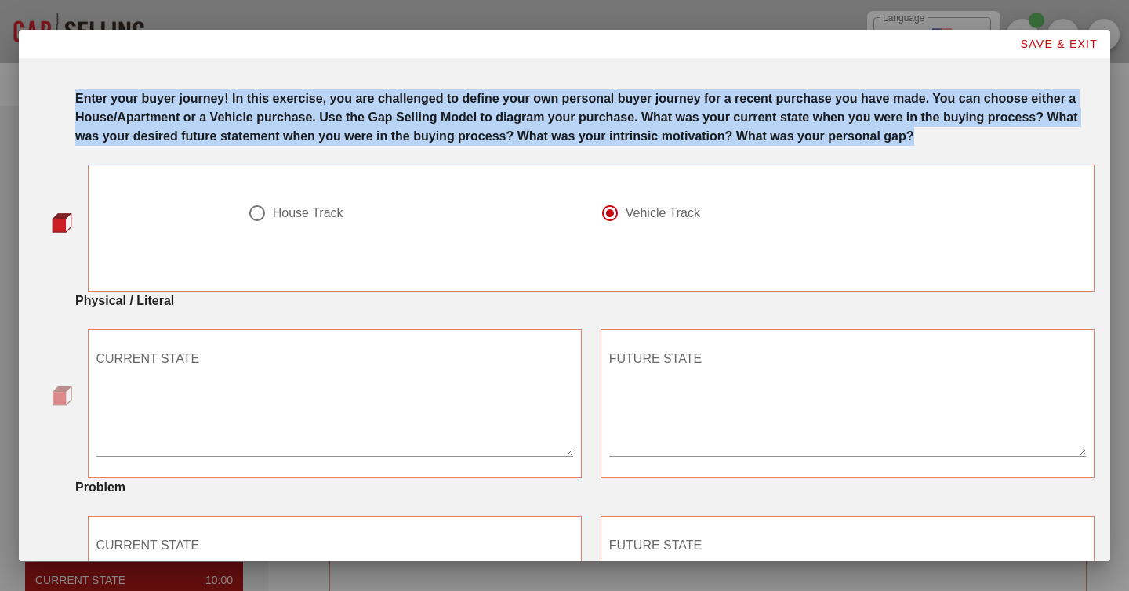
click at [939, 126] on div "Enter your buyer journey! In this exercise, you are challenged to define your o…" at bounding box center [584, 117] width 1019 height 56
click at [288, 136] on strong "Enter your buyer journey! In this exercise, you are challenged to define your o…" at bounding box center [576, 117] width 1003 height 51
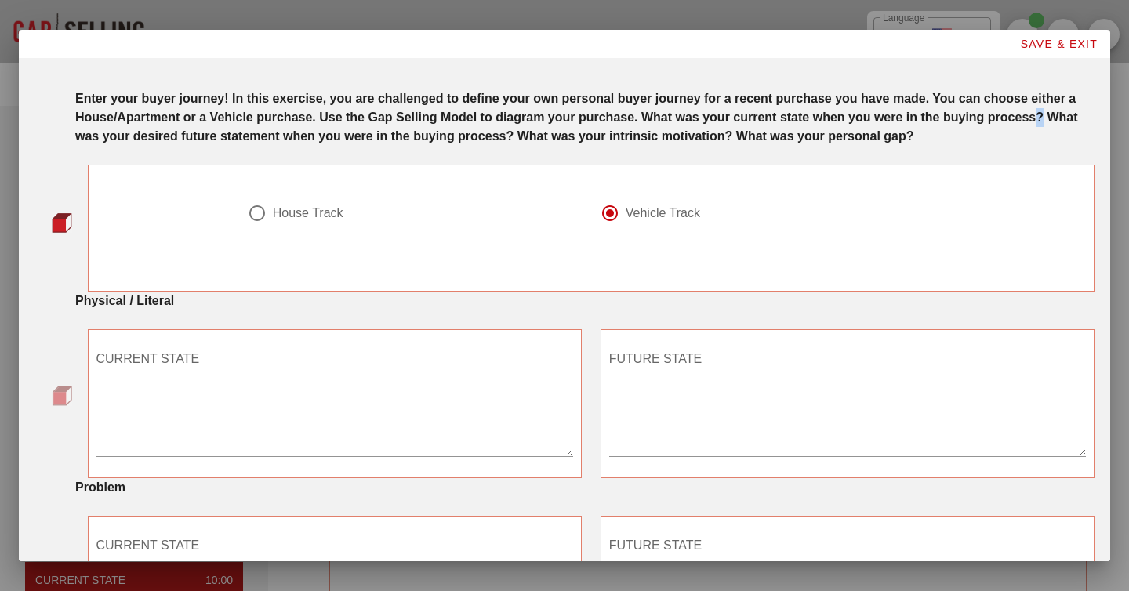
click at [288, 136] on strong "Enter your buyer journey! In this exercise, you are challenged to define your o…" at bounding box center [576, 117] width 1003 height 51
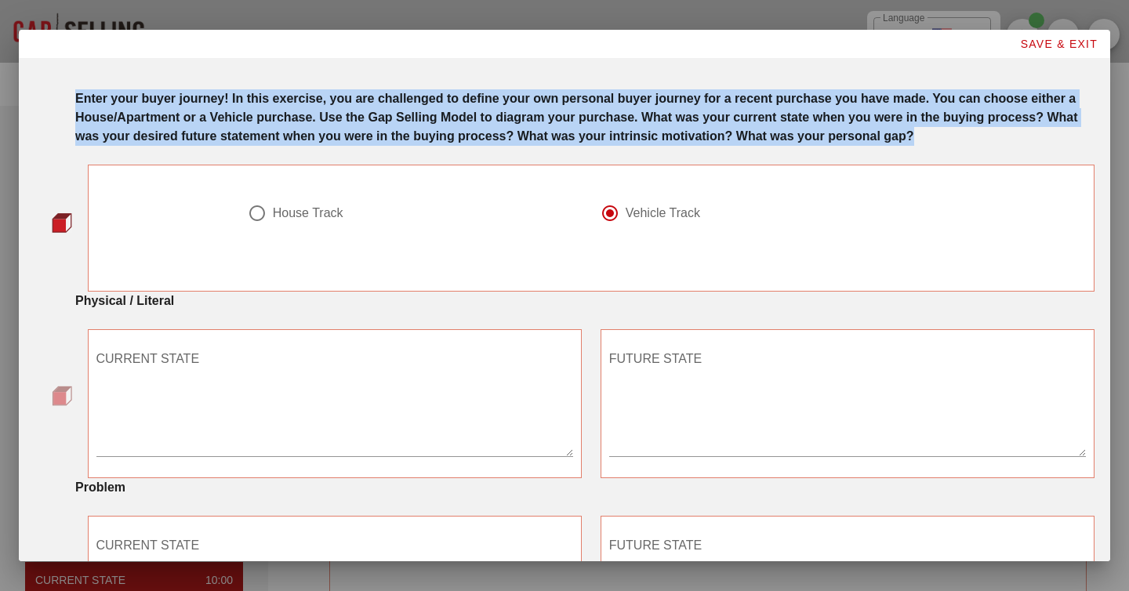
click at [288, 136] on strong "Enter your buyer journey! In this exercise, you are challenged to define your o…" at bounding box center [576, 117] width 1003 height 51
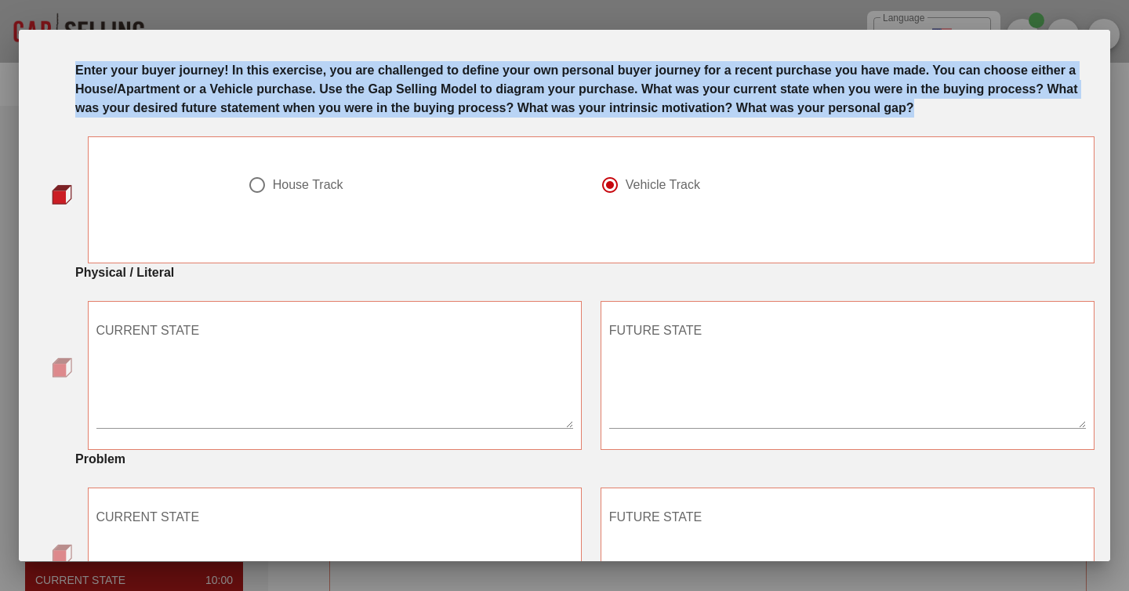
scroll to position [29, 0]
click at [448, 117] on div "Enter your buyer journey! In this exercise, you are challenged to define your o…" at bounding box center [584, 88] width 1019 height 56
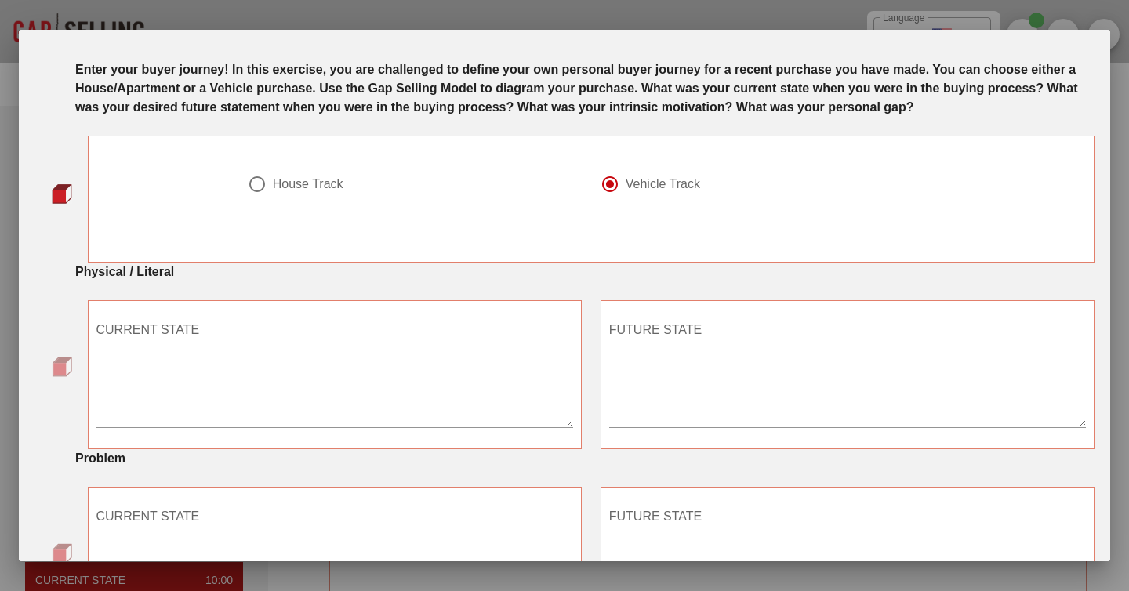
click at [448, 117] on div "Enter your buyer journey! In this exercise, you are challenged to define your o…" at bounding box center [584, 88] width 1019 height 56
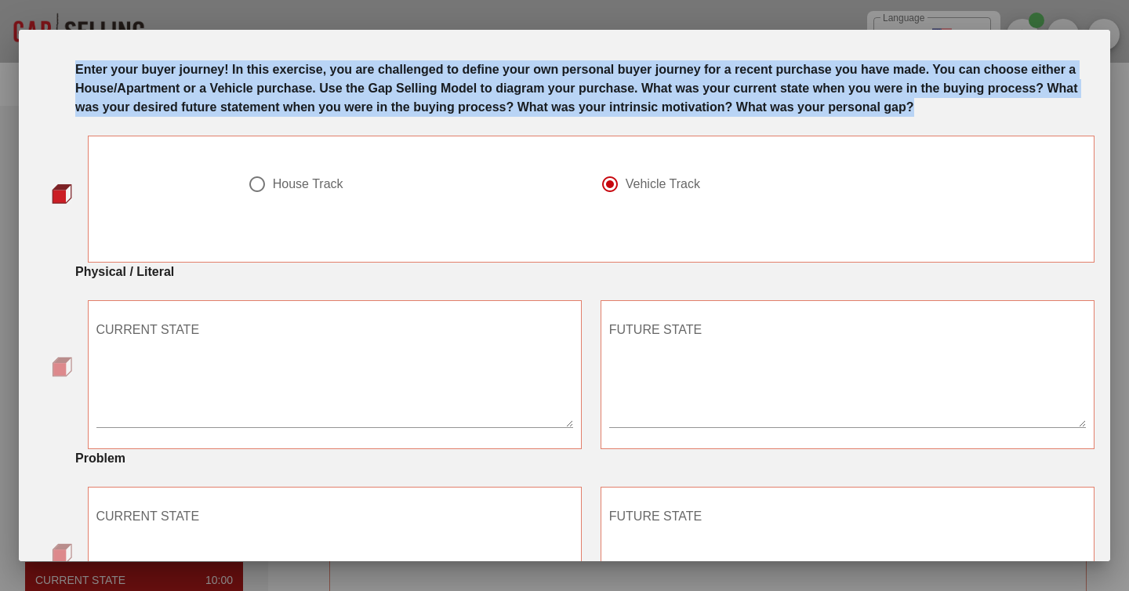
click at [448, 117] on div "Enter your buyer journey! In this exercise, you are challenged to define your o…" at bounding box center [584, 88] width 1019 height 56
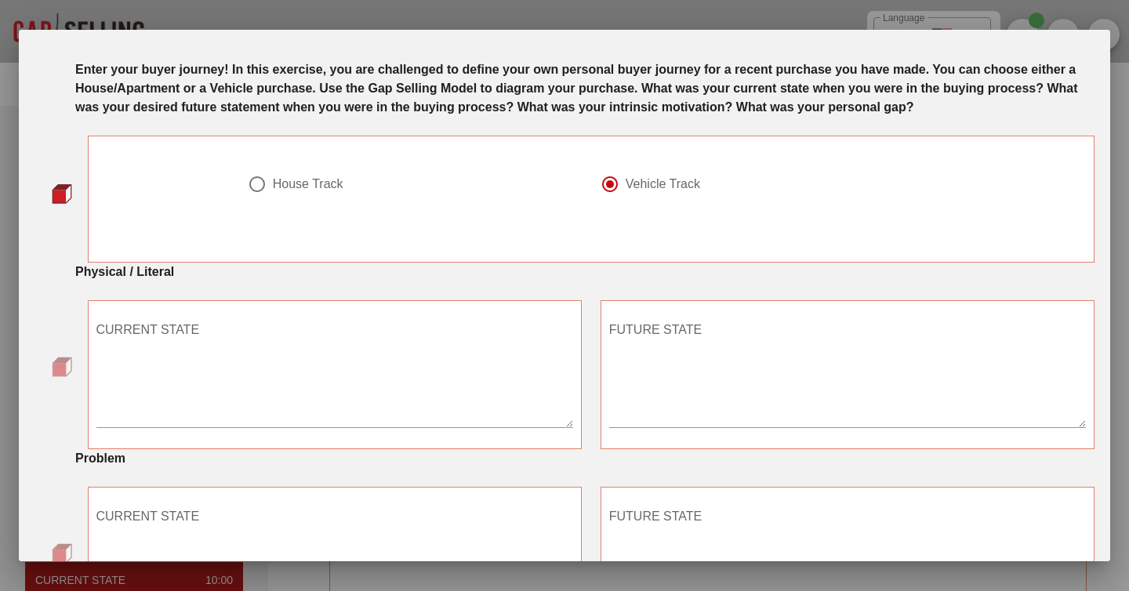
click at [194, 427] on textarea "CURRENT STATE" at bounding box center [334, 373] width 477 height 110
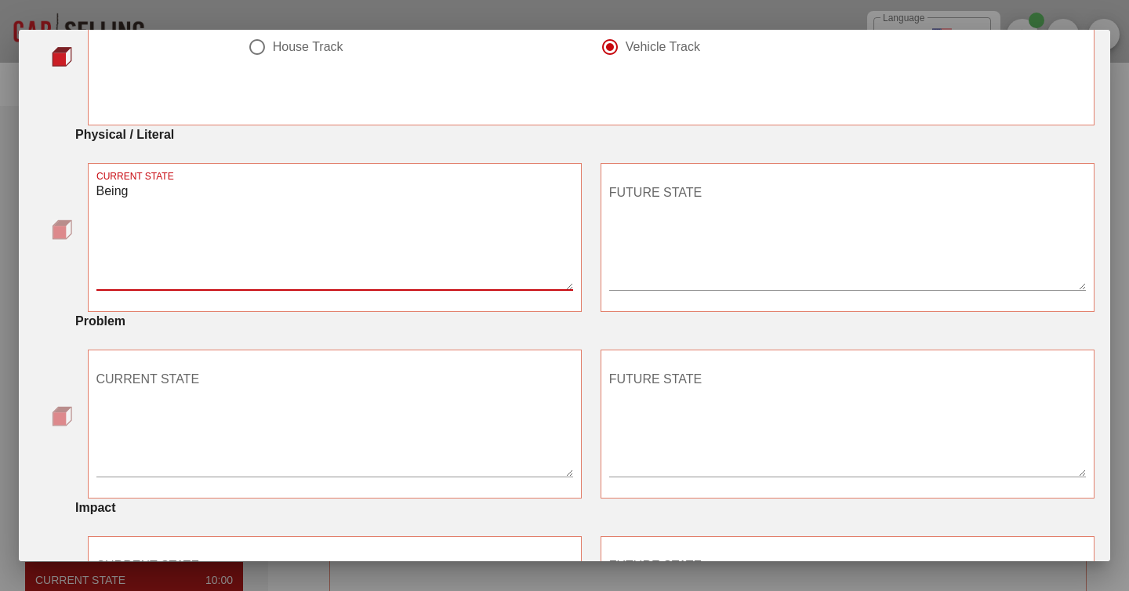
scroll to position [165, 0]
type textarea "B"
type textarea "Being often late to meetings"
click at [678, 238] on textarea "FUTURE STATE" at bounding box center [847, 236] width 477 height 110
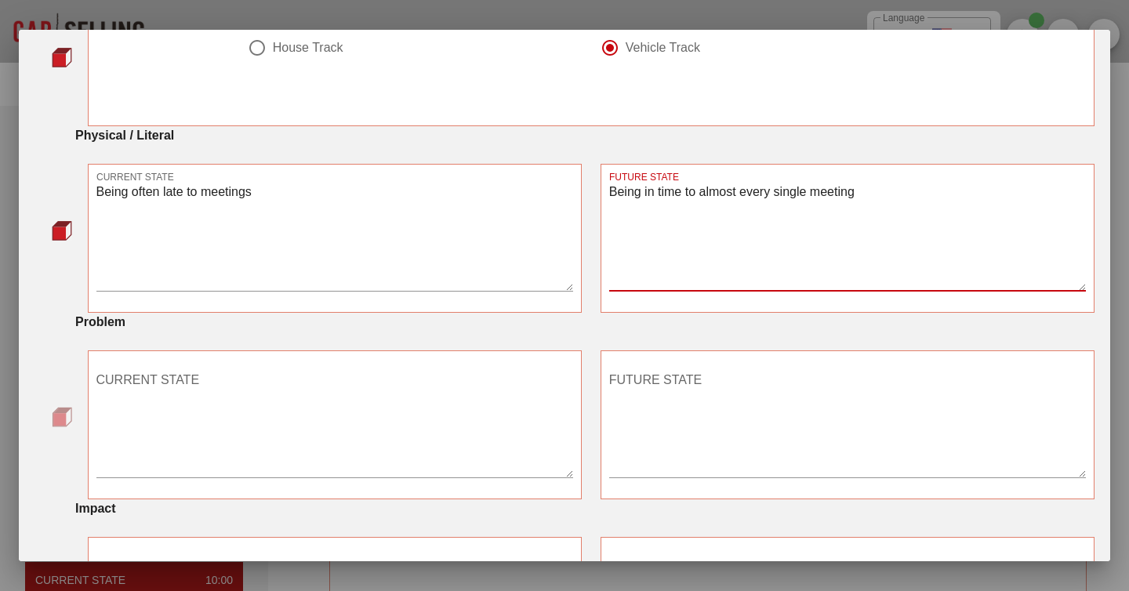
type textarea "Being in time to almost every single meeting"
click at [421, 470] on textarea "CURRENT STATE" at bounding box center [334, 423] width 477 height 110
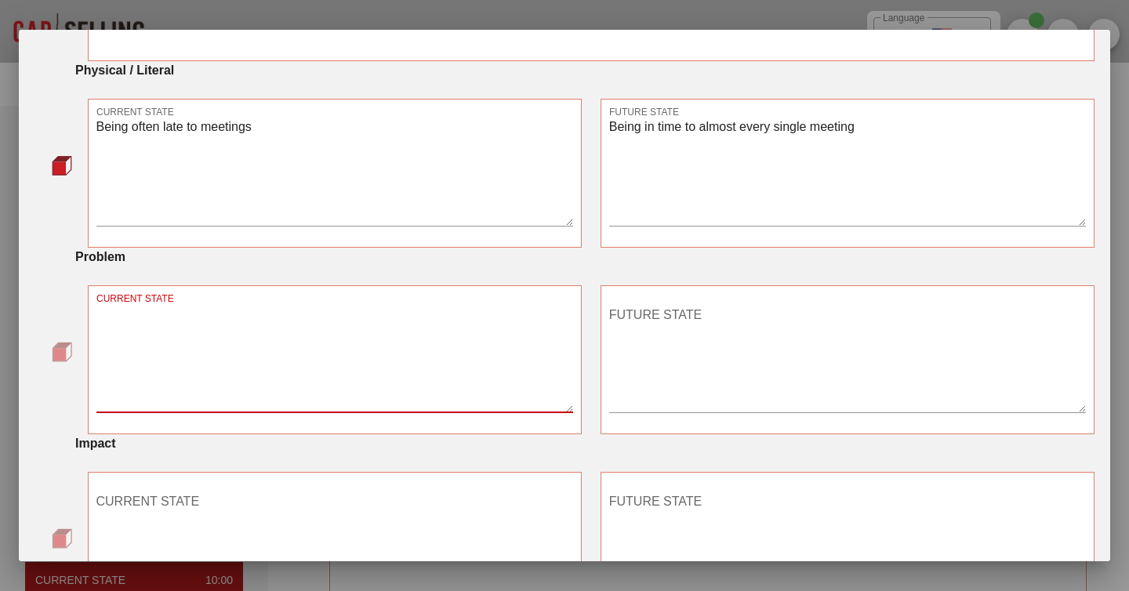
scroll to position [227, 0]
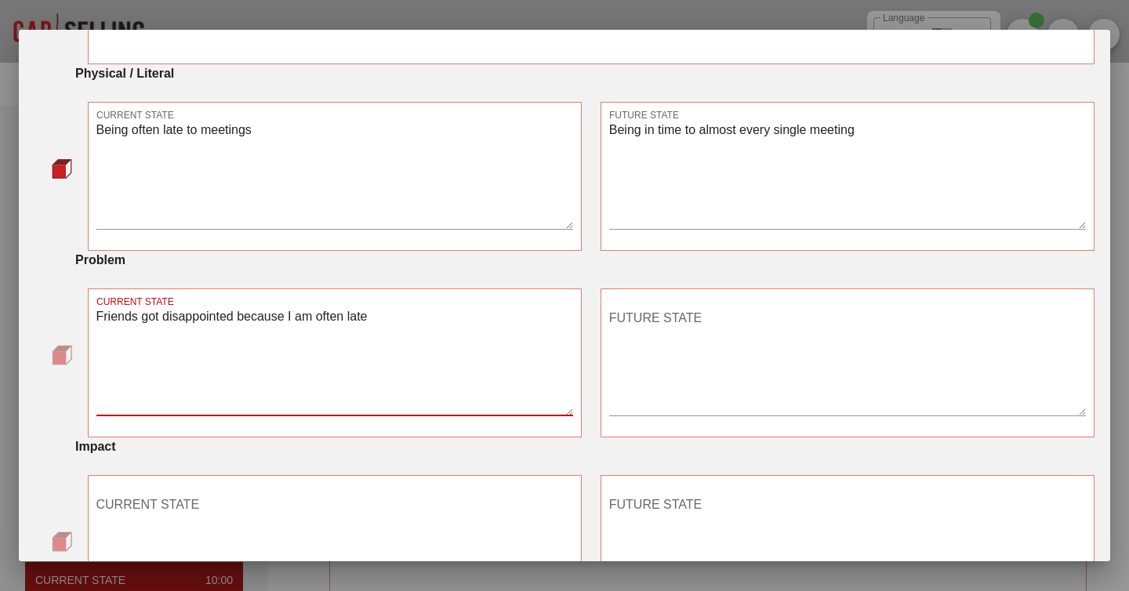
type textarea "Friends got disappointed because I am often late"
click at [674, 336] on textarea "FUTURE STATE" at bounding box center [847, 361] width 477 height 110
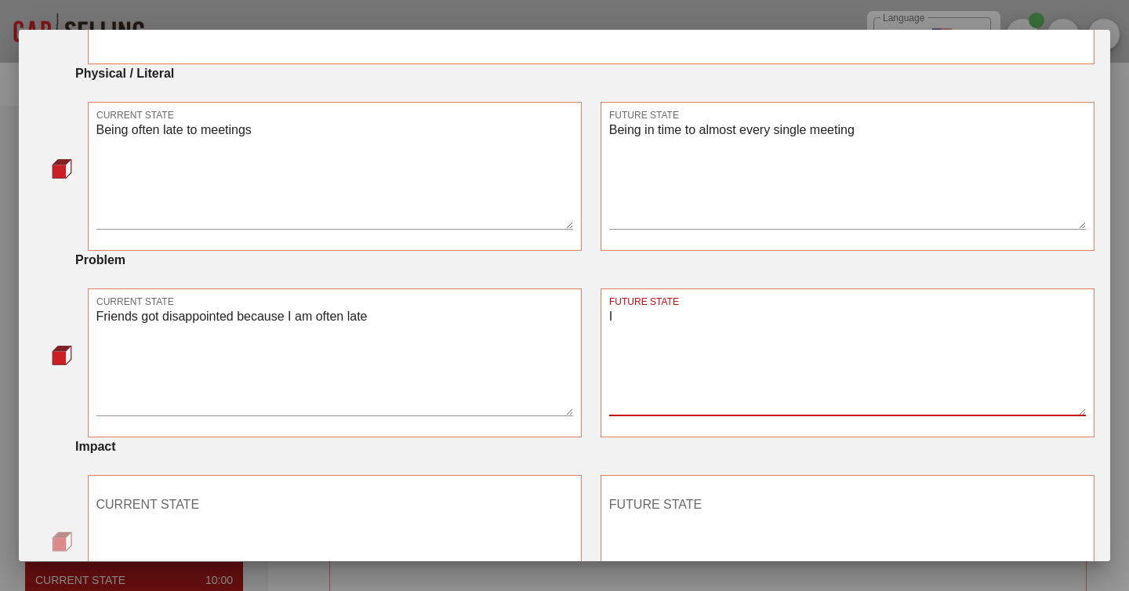
type textarea "I"
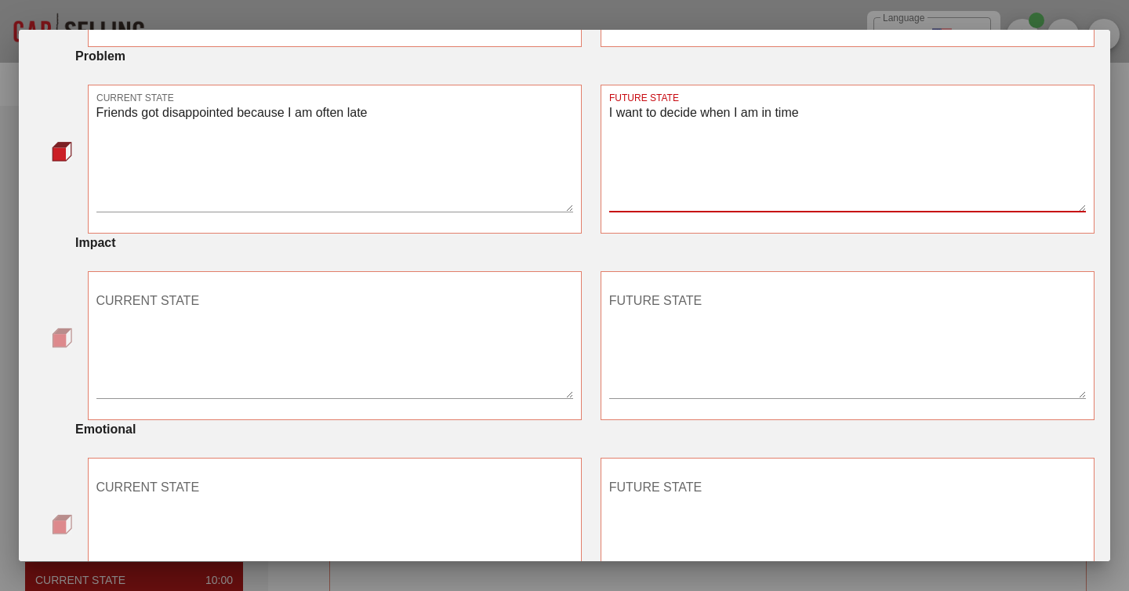
scroll to position [431, 0]
type textarea "I want to decide when I am in time"
click at [144, 380] on textarea "CURRENT STATE" at bounding box center [334, 344] width 477 height 110
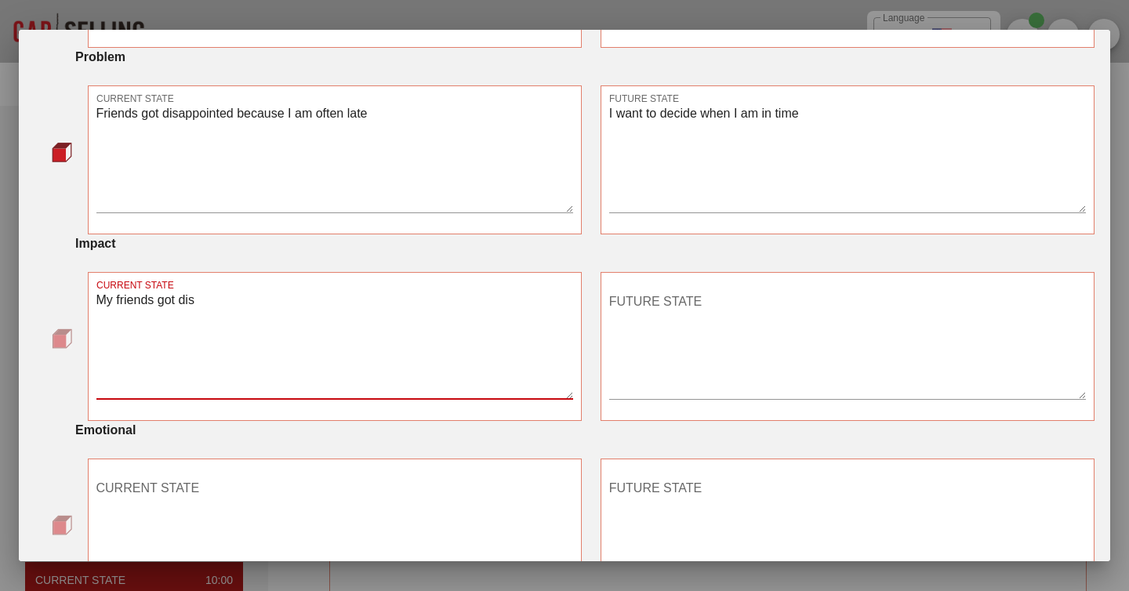
type textarea "My friends got dis"
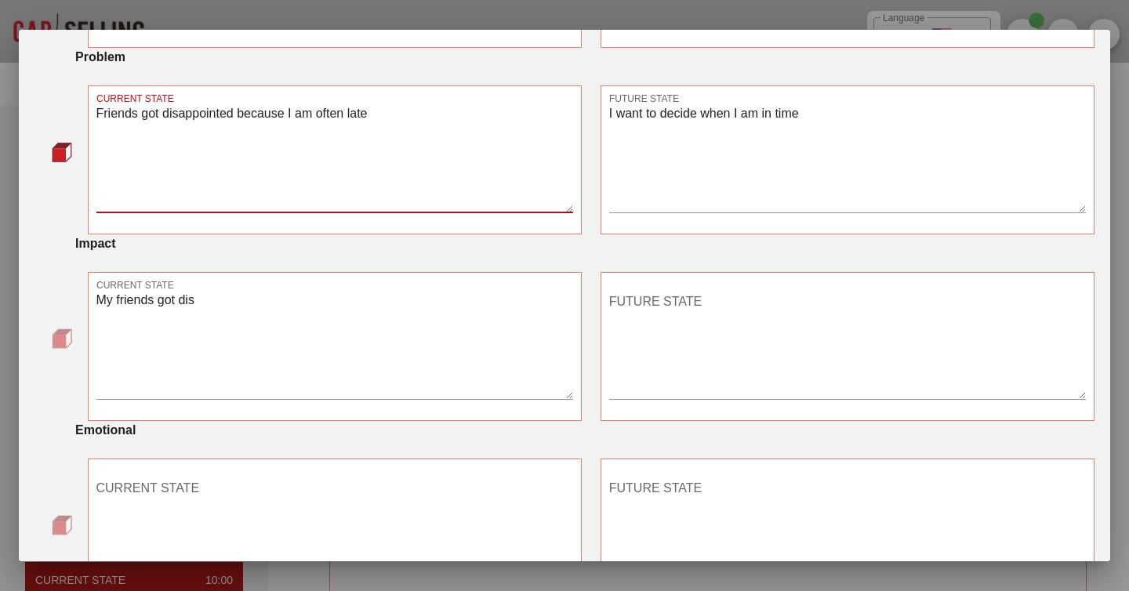
click at [215, 133] on textarea "Friends got disappointed because I am often late" at bounding box center [334, 158] width 477 height 110
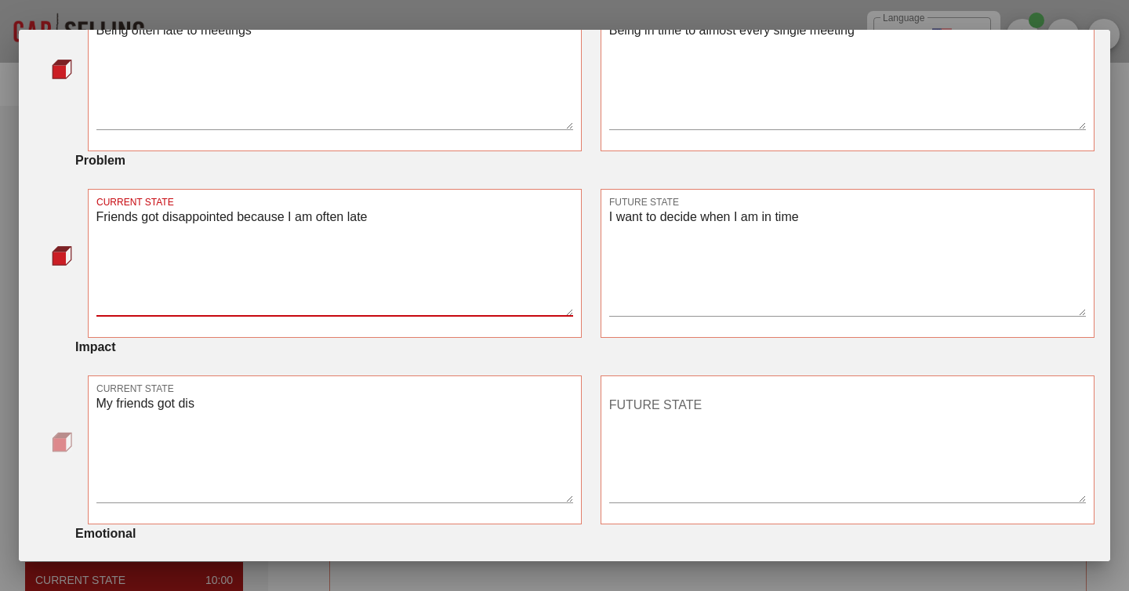
click at [404, 231] on textarea "Friends got disappointed because I am often late" at bounding box center [334, 261] width 477 height 110
drag, startPoint x: 429, startPoint y: 239, endPoint x: 89, endPoint y: 238, distance: 339.6
click at [89, 238] on div "CURRENT STATE Friends got disappointed because I am often late to meet" at bounding box center [335, 263] width 494 height 149
type textarea "I often late over 10 mins"
click at [730, 231] on textarea "I want to decide when I am in time" at bounding box center [847, 261] width 477 height 110
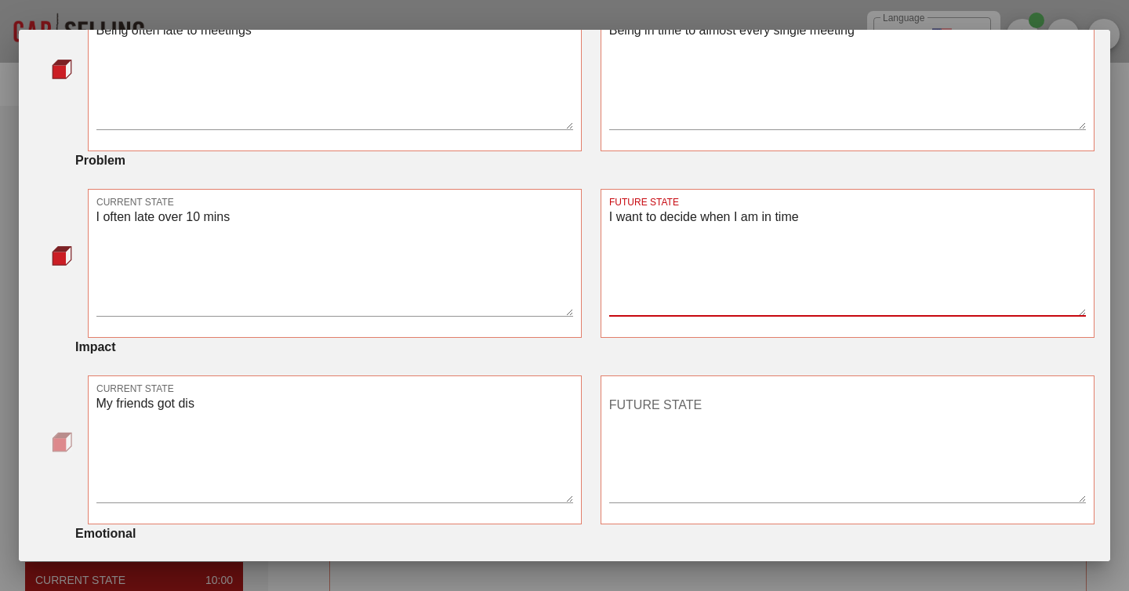
click at [730, 231] on textarea "I want to decide when I am in time" at bounding box center [847, 261] width 477 height 110
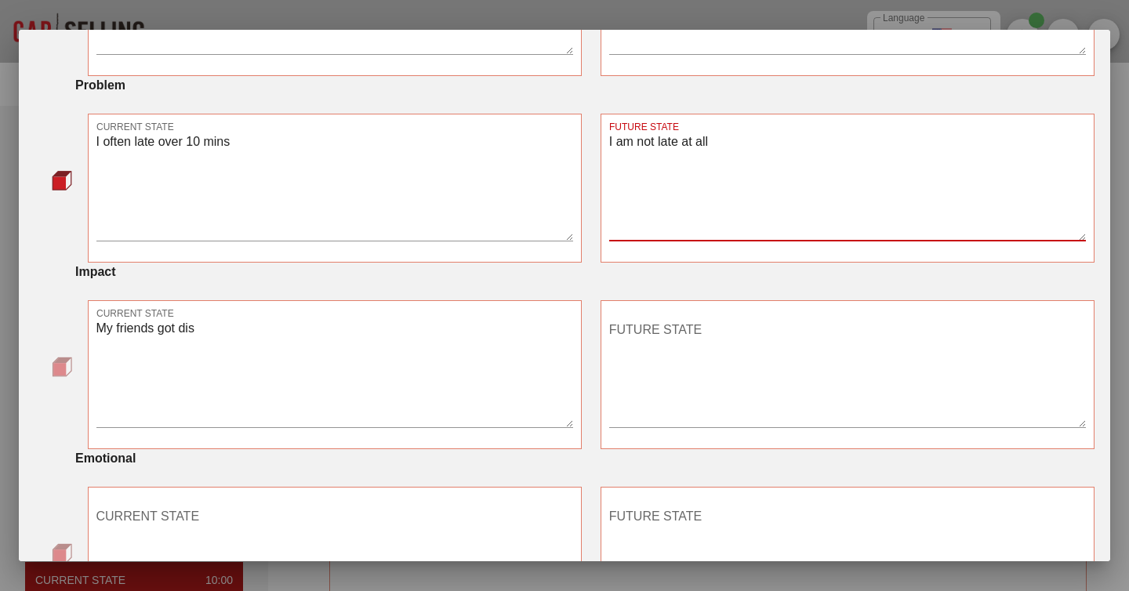
type textarea "I am not late at all"
click at [218, 344] on textarea "My friends got dis" at bounding box center [334, 373] width 477 height 110
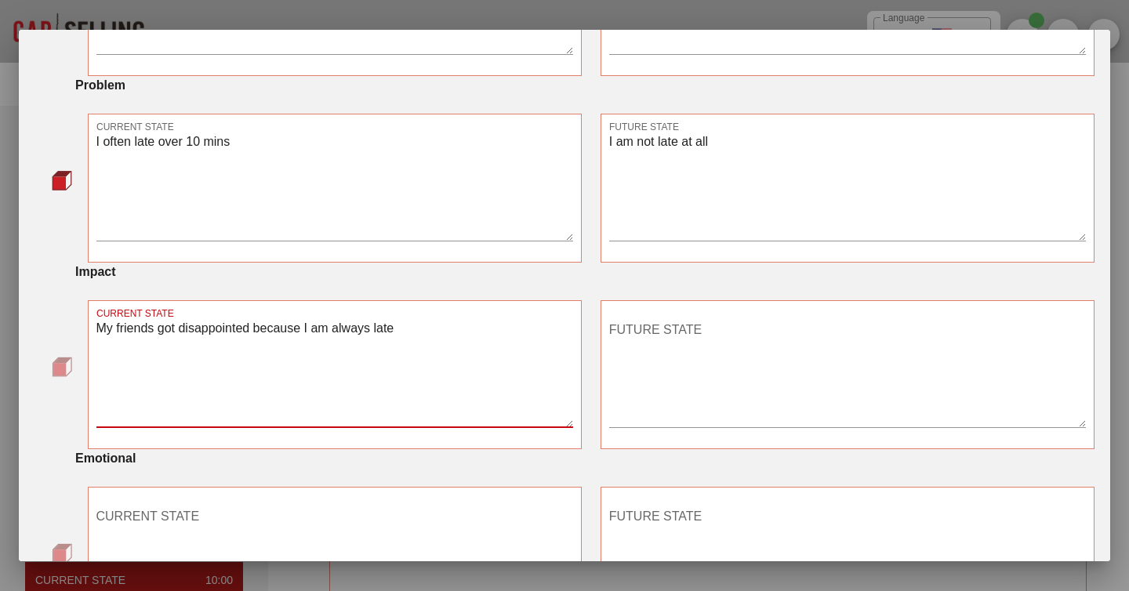
type textarea "My friends got disappointed because I am always late"
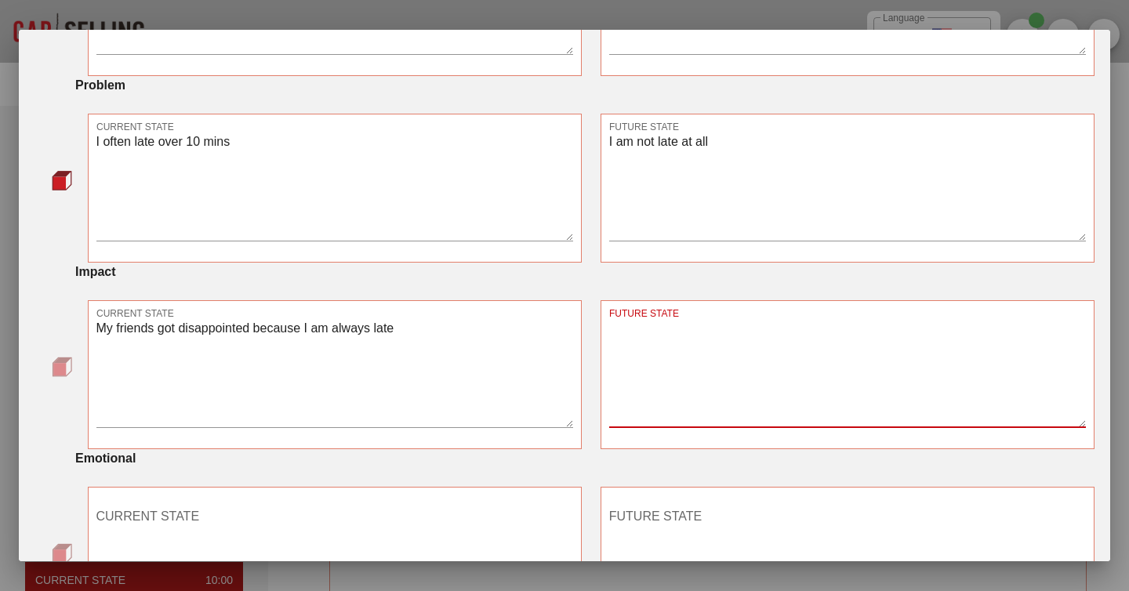
click at [618, 381] on textarea "FUTURE STATE" at bounding box center [847, 373] width 477 height 110
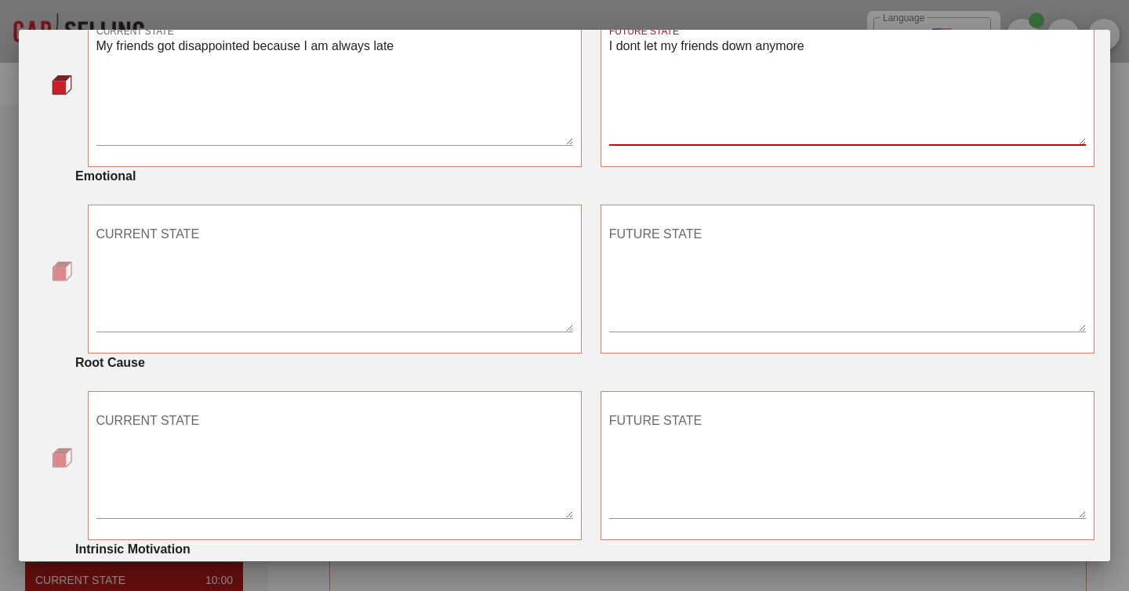
scroll to position [685, 0]
type textarea "I dont let my friends down anymore"
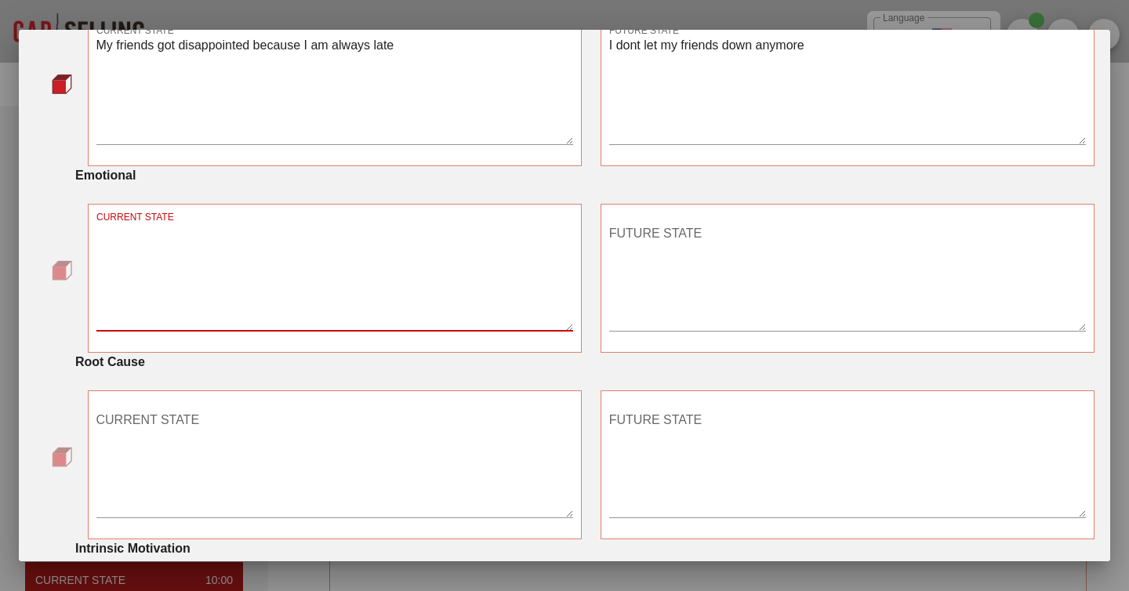
click at [200, 331] on textarea "CURRENT STATE" at bounding box center [334, 276] width 477 height 110
type textarea "m"
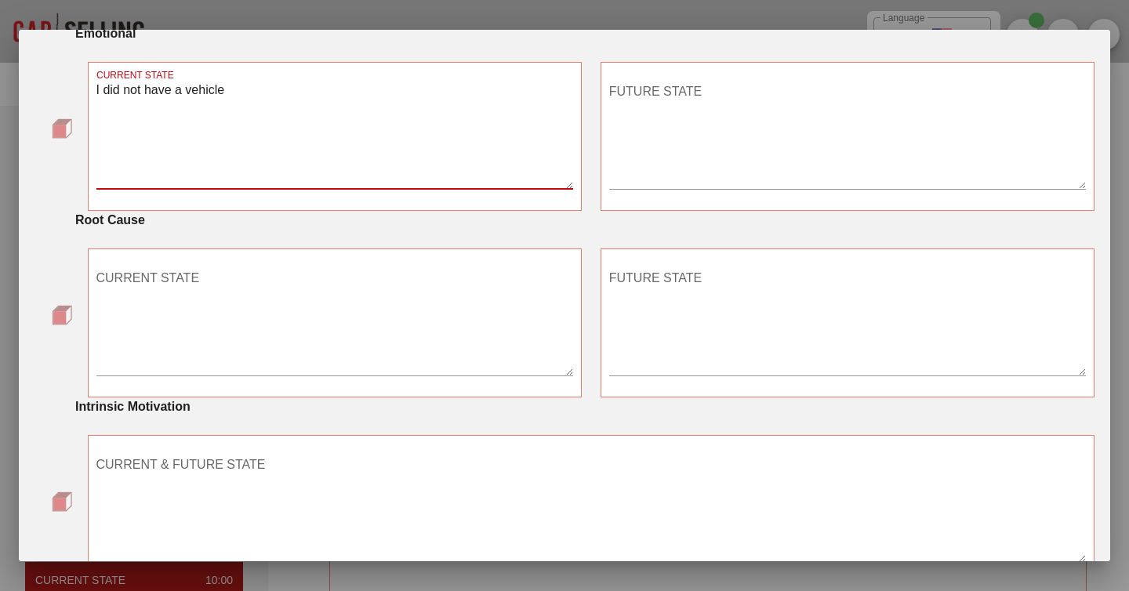
scroll to position [817, 0]
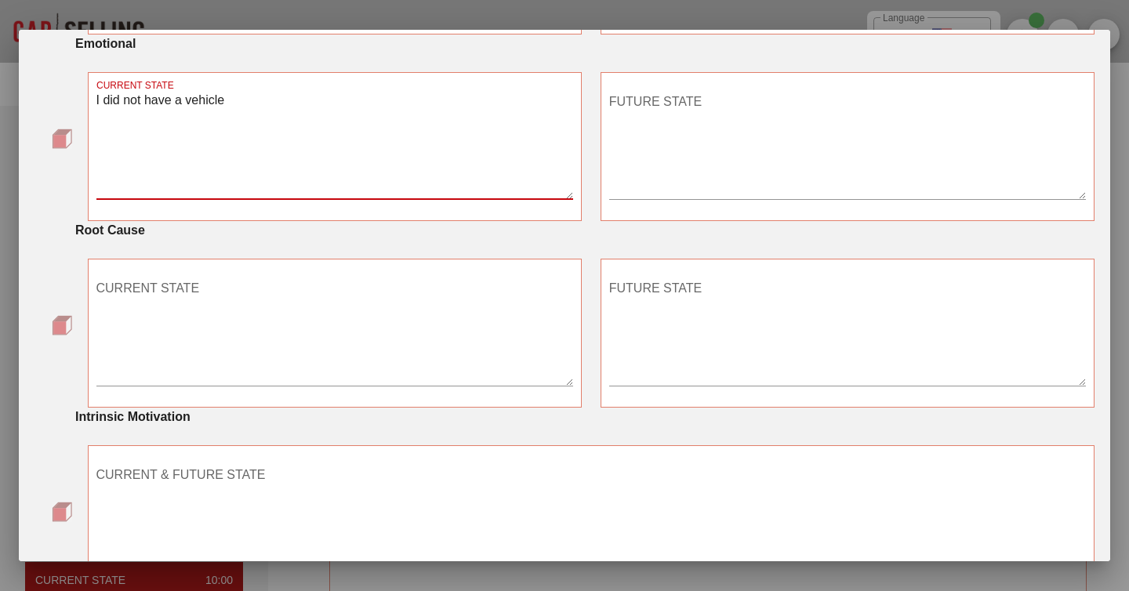
type textarea "I did not have a vehicle"
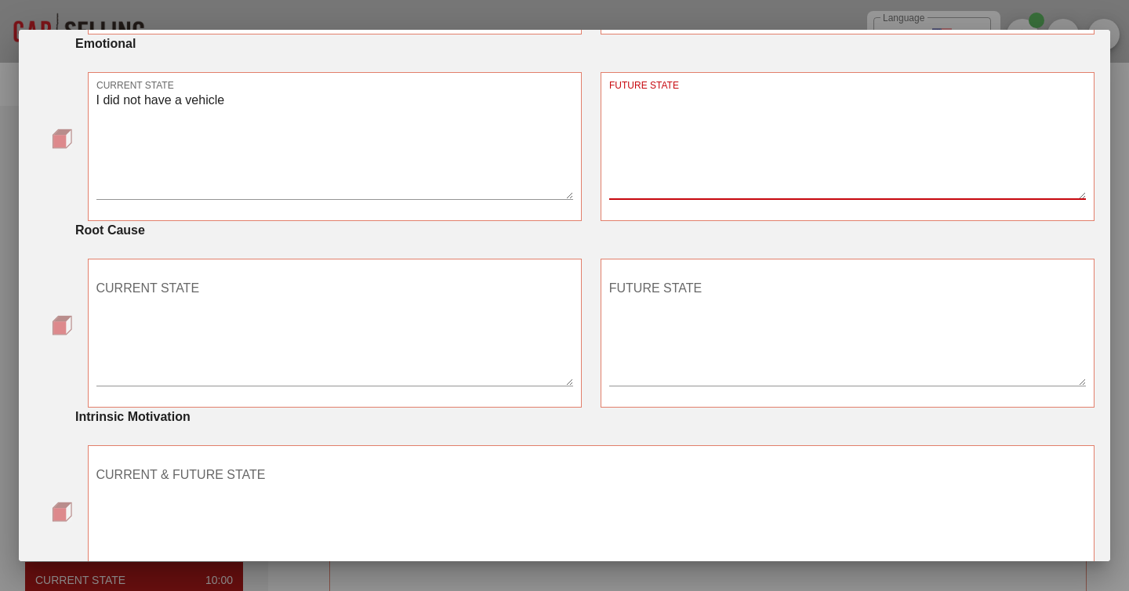
click at [664, 165] on textarea "FUTURE STATE" at bounding box center [847, 144] width 477 height 110
type textarea "I"
type textarea "Having a vehicle"
click at [232, 322] on textarea "CURRENT STATE" at bounding box center [334, 331] width 477 height 110
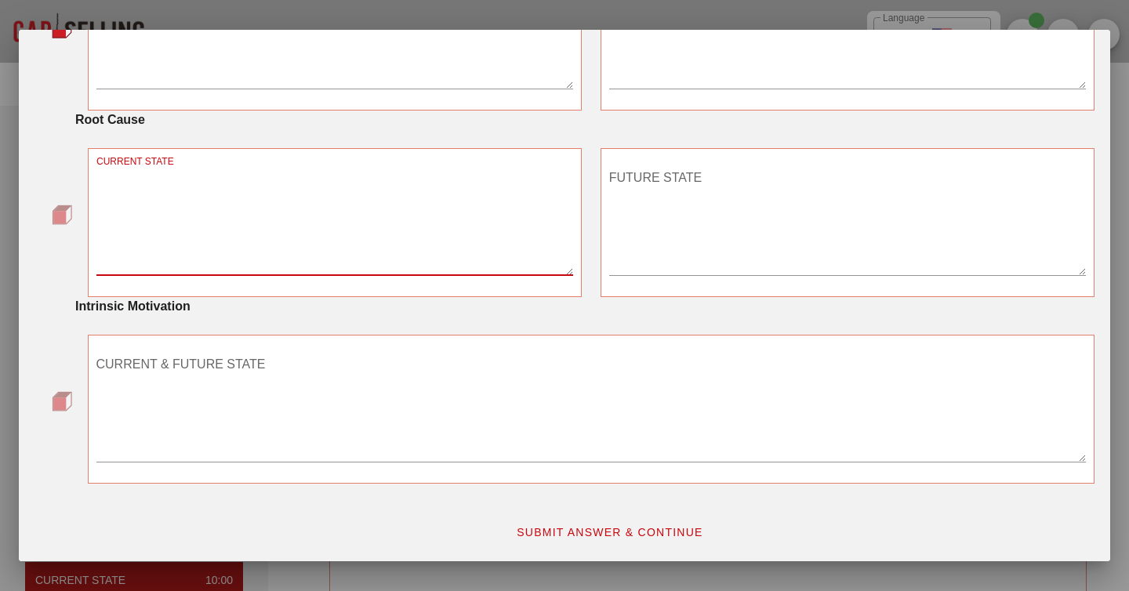
scroll to position [947, 0]
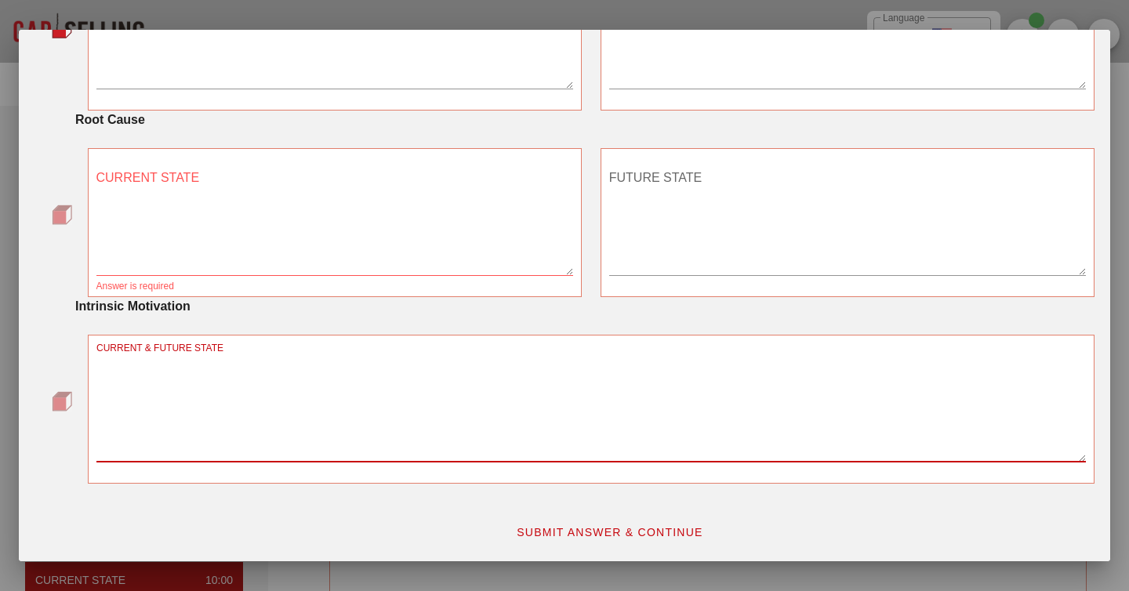
click at [175, 414] on textarea "CURRENT & FUTURE STATE" at bounding box center [591, 407] width 990 height 110
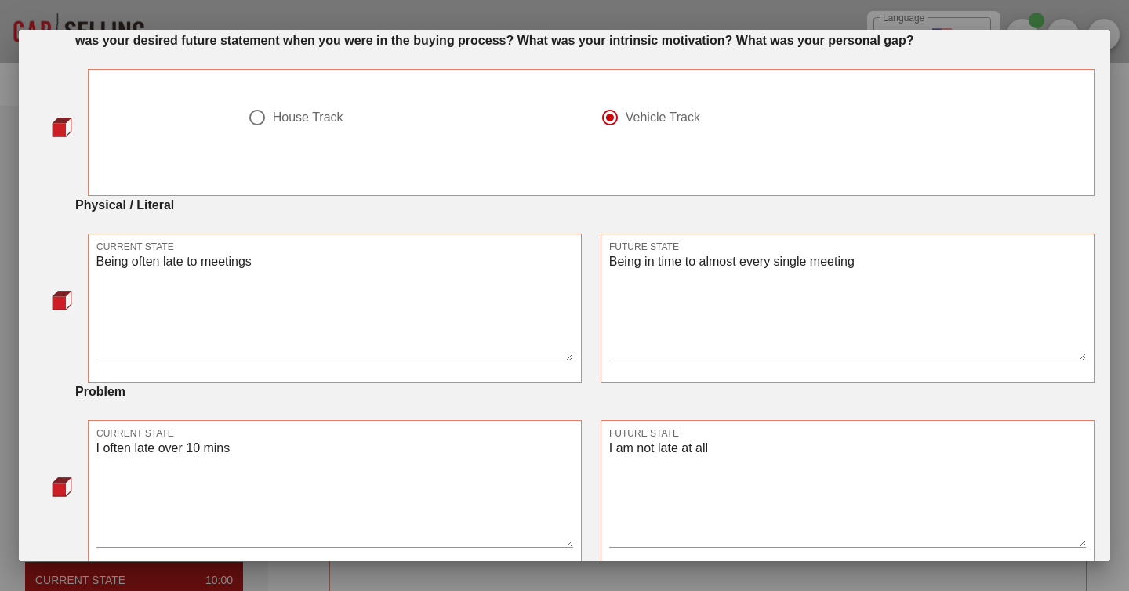
scroll to position [96, 0]
click at [180, 287] on textarea "Being often late to meetings" at bounding box center [334, 306] width 477 height 110
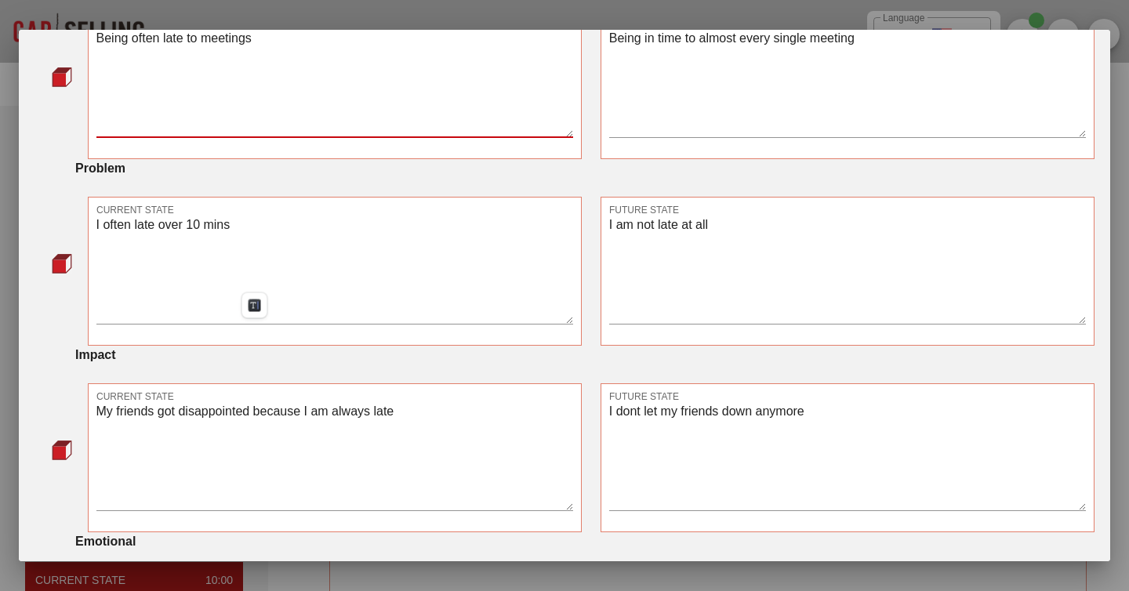
scroll to position [320, 0]
click at [96, 242] on textarea "I often late over 10 mins" at bounding box center [334, 268] width 477 height 110
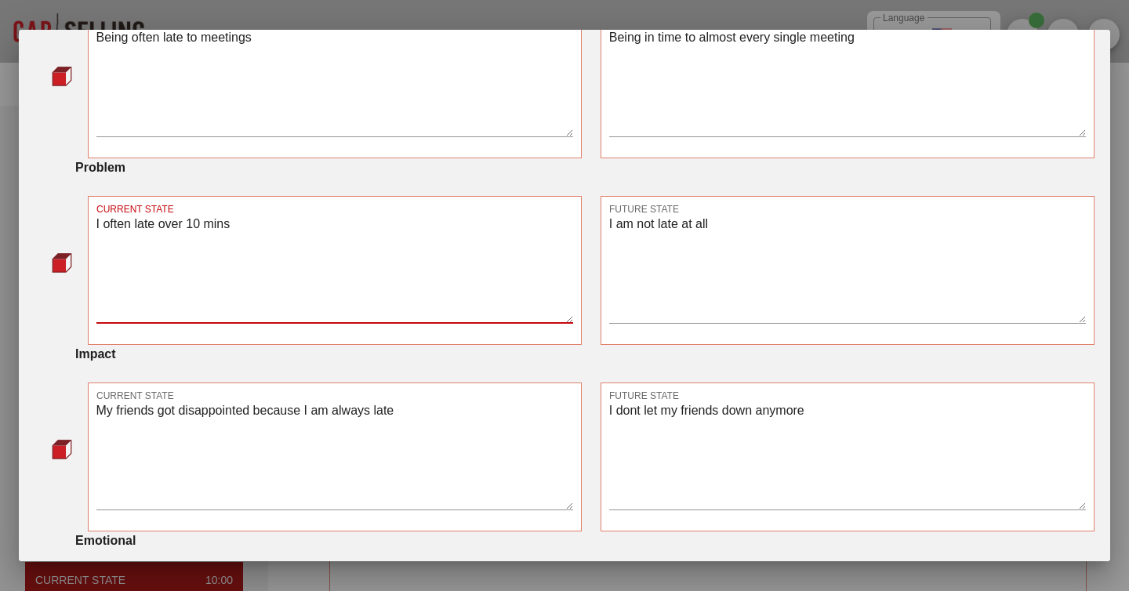
paste textarea "Keenan"
drag, startPoint x: 301, startPoint y: 249, endPoint x: 145, endPoint y: 248, distance: 156.1
click at [145, 248] on textarea "Keenan I often late over 10 mins" at bounding box center [334, 268] width 477 height 110
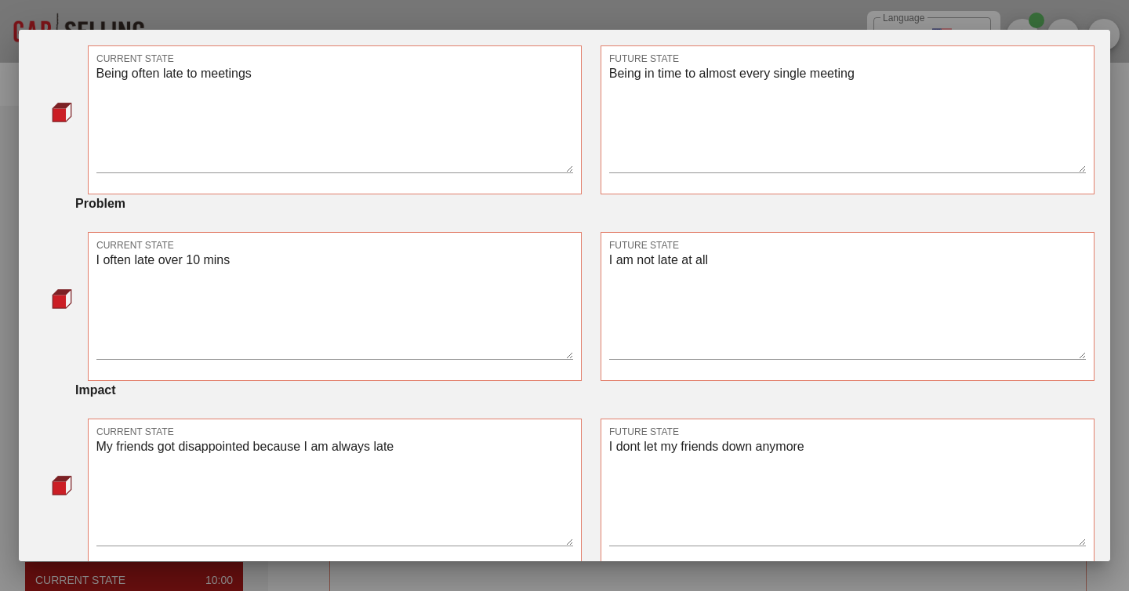
scroll to position [270, 0]
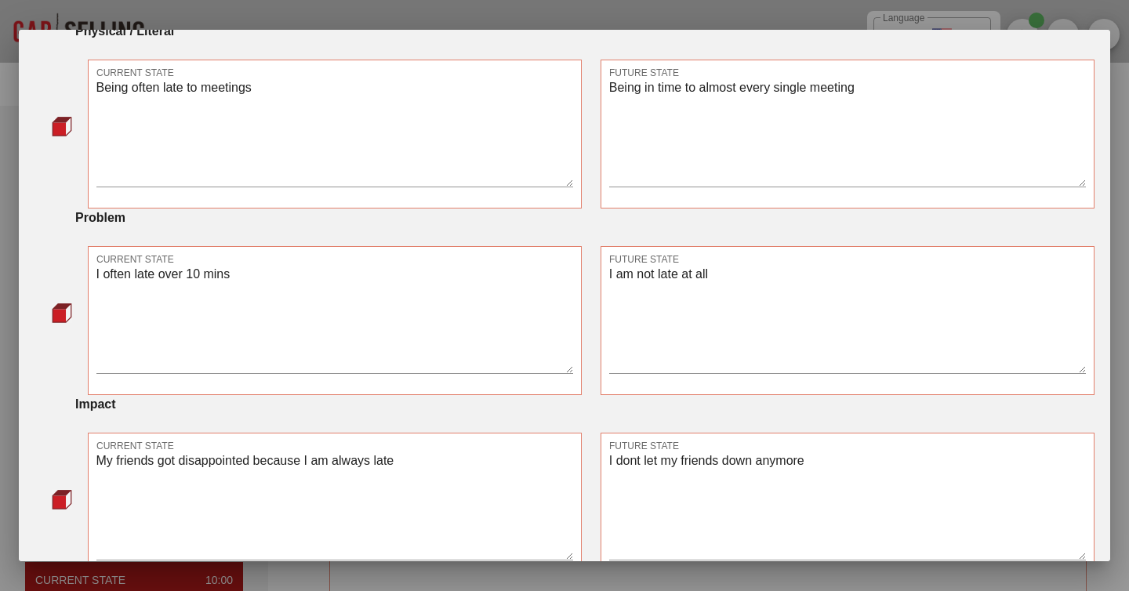
click at [184, 105] on textarea "Being often late to meetings" at bounding box center [334, 132] width 477 height 110
click at [95, 294] on div "CURRENT STATE I often late over 10 mins" at bounding box center [335, 320] width 494 height 149
click at [98, 294] on textarea "I often late over 10 mins" at bounding box center [334, 318] width 477 height 110
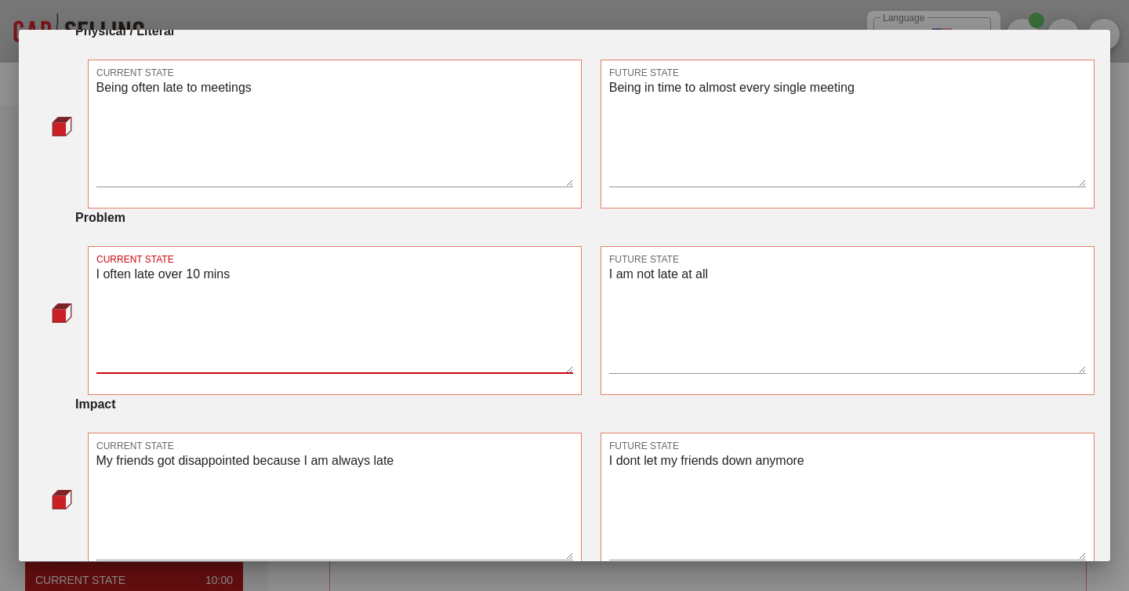
paste textarea "Being often late to meetings"
click at [140, 337] on textarea "Being often late to meetings I often late over 10 mins" at bounding box center [334, 318] width 477 height 110
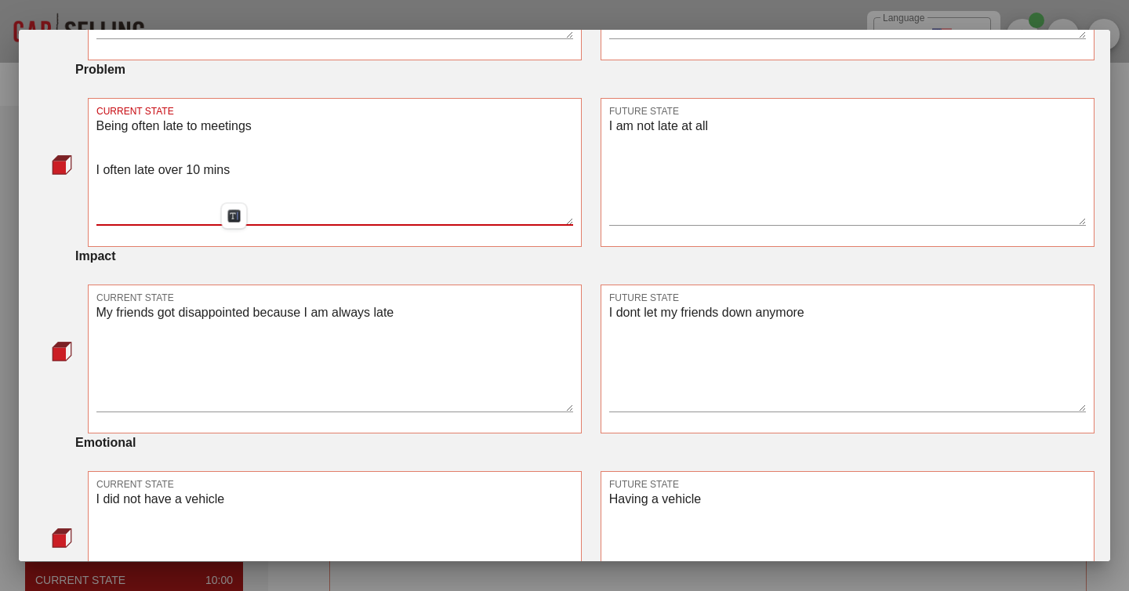
type textarea "Being often late to meetings I often late over 10 mins"
click at [176, 335] on textarea "My friends got disappointed because I am always late" at bounding box center [334, 357] width 477 height 110
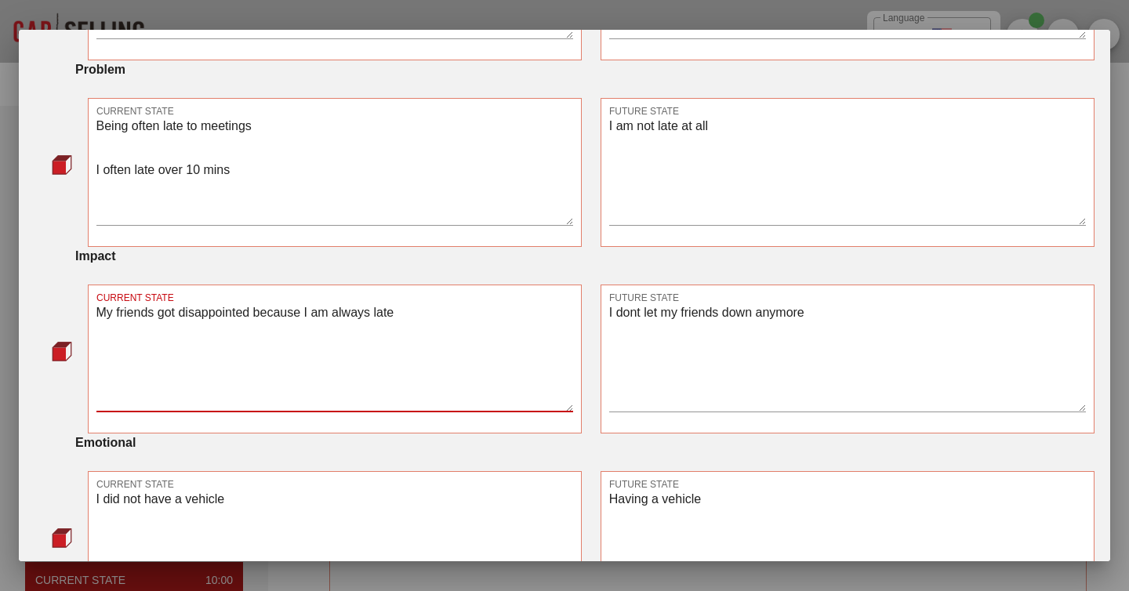
click at [176, 335] on textarea "My friends got disappointed because I am always late" at bounding box center [334, 357] width 477 height 110
click at [98, 332] on textarea "My friends got disappointed because I am always late" at bounding box center [334, 357] width 477 height 110
paste textarea "I often late over 10 mins"
click at [105, 334] on textarea "I often late over 10 mins My friends got disappointed because I am always late" at bounding box center [334, 357] width 477 height 110
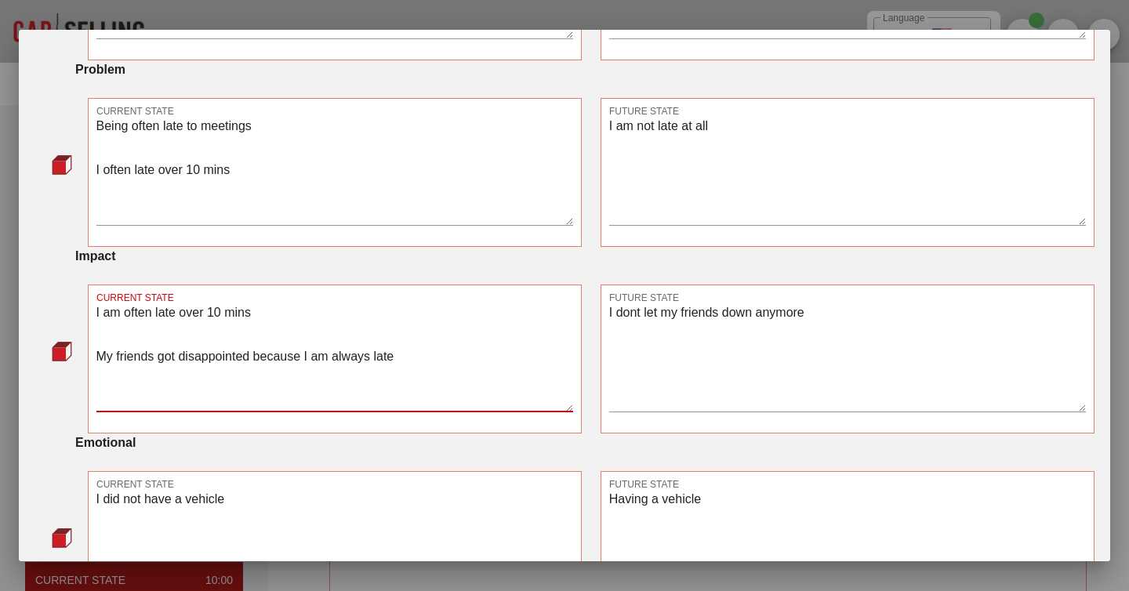
click at [193, 381] on textarea "I am often late over 10 mins My friends got disappointed because I am always la…" at bounding box center [334, 357] width 477 height 110
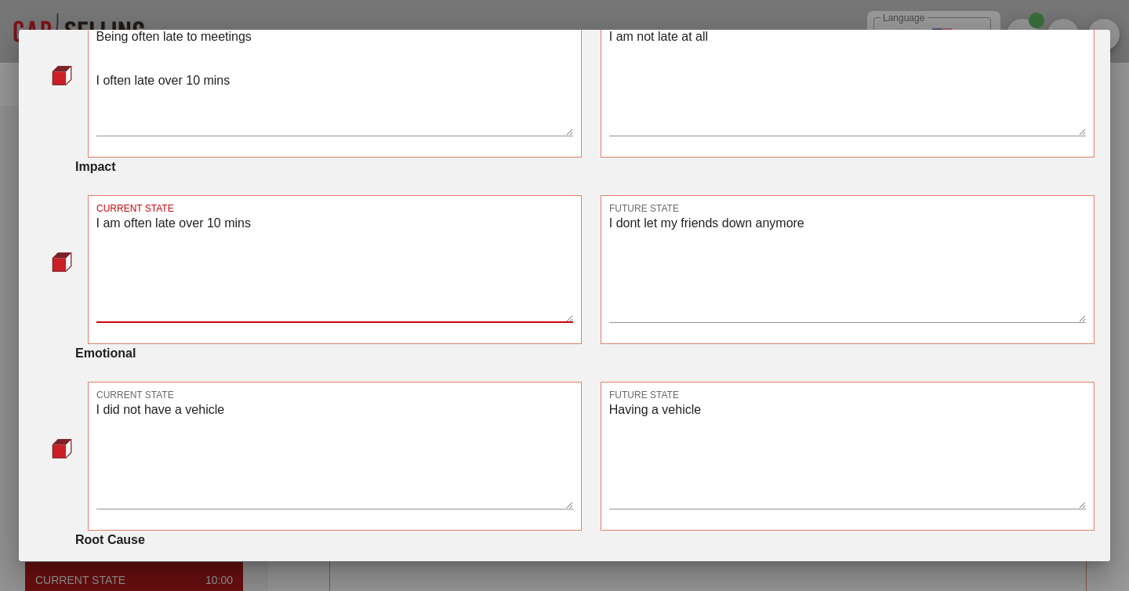
scroll to position [512, 0]
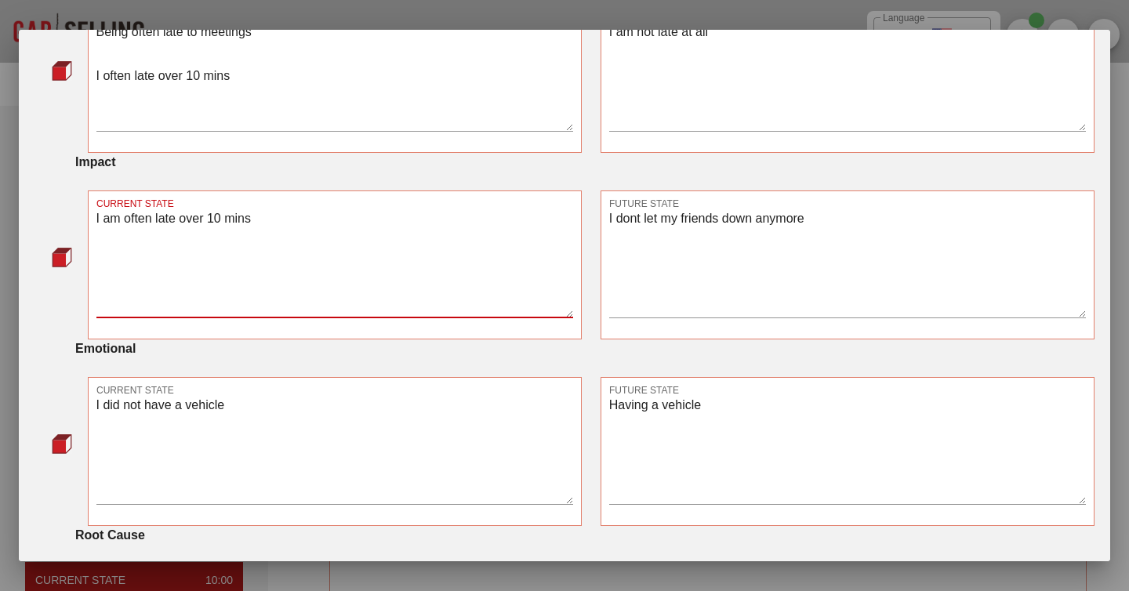
type textarea "I am often late over 10 mins"
click at [97, 424] on textarea "I did not have a vehicle" at bounding box center [334, 449] width 477 height 110
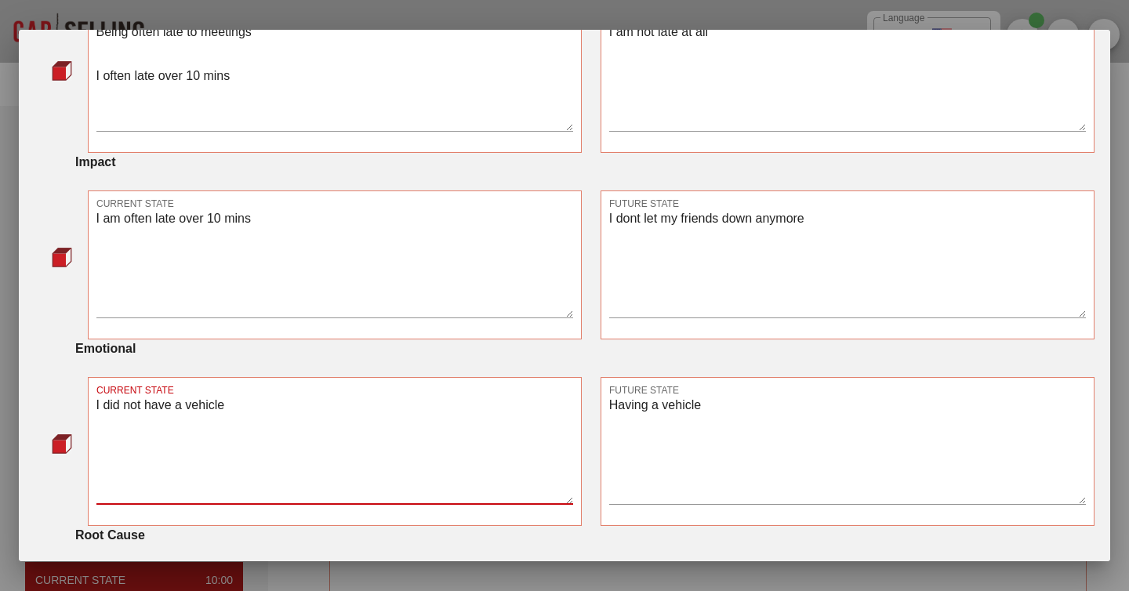
paste textarea "My friends got disappointed because I am always late"
click at [224, 421] on textarea "My friends got disappointed because I am always late I did not have a vehicle" at bounding box center [334, 449] width 477 height 110
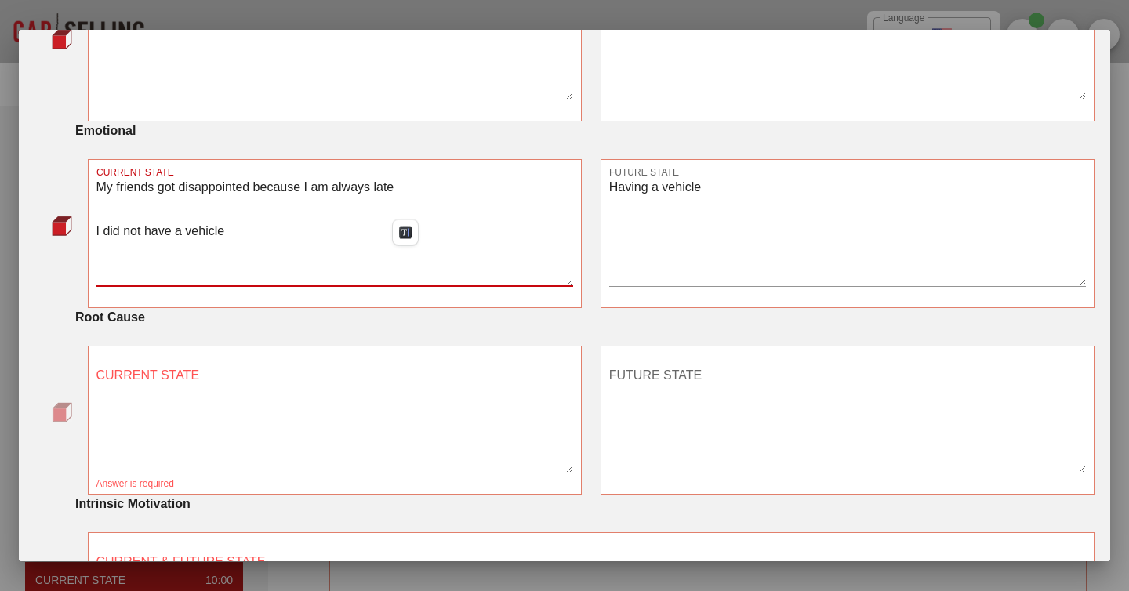
scroll to position [731, 0]
click at [176, 252] on textarea "My friends got disappointed because I am always late I did not have a vehicle" at bounding box center [334, 231] width 477 height 110
type textarea "My friends got disappointed because I am always late I did not have a vehicle"
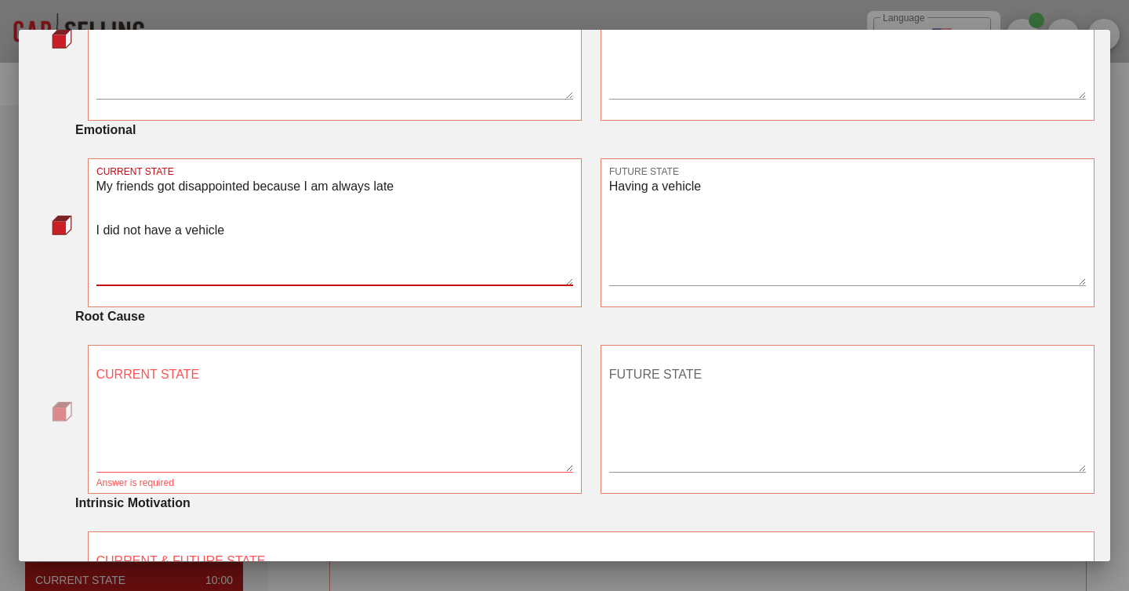
click at [150, 465] on textarea "CURRENT STATE" at bounding box center [334, 417] width 477 height 110
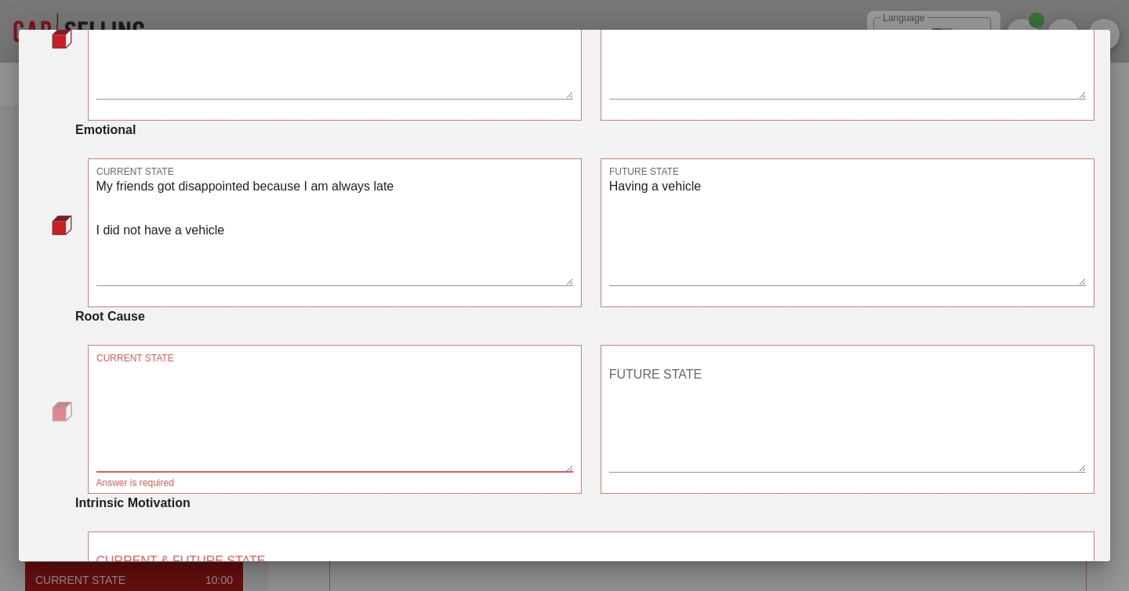
paste textarea "I did not have a vehicle"
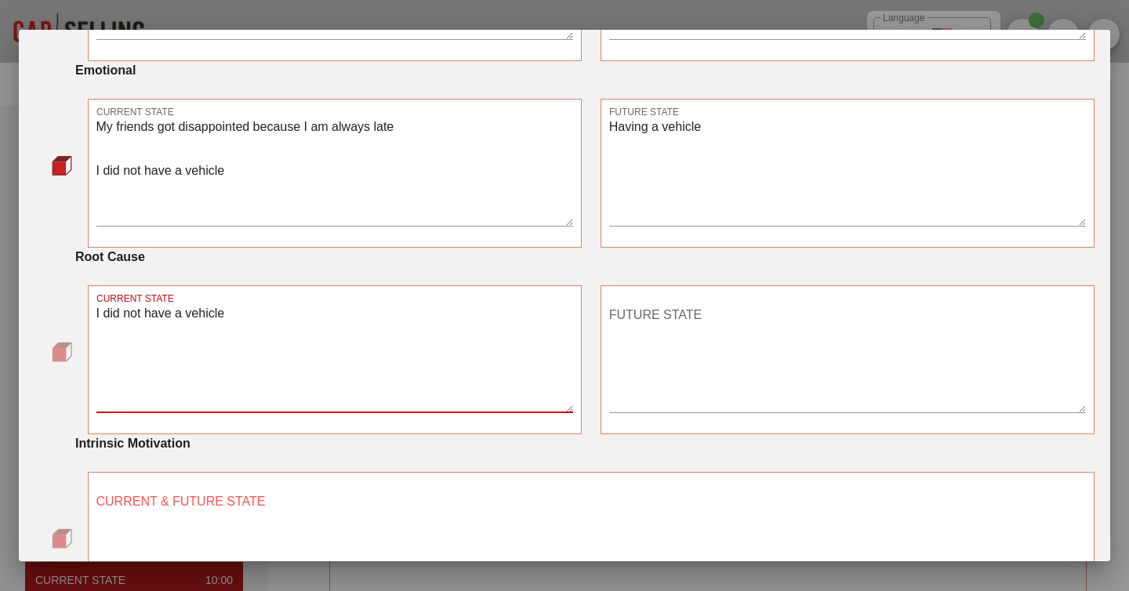
scroll to position [787, 0]
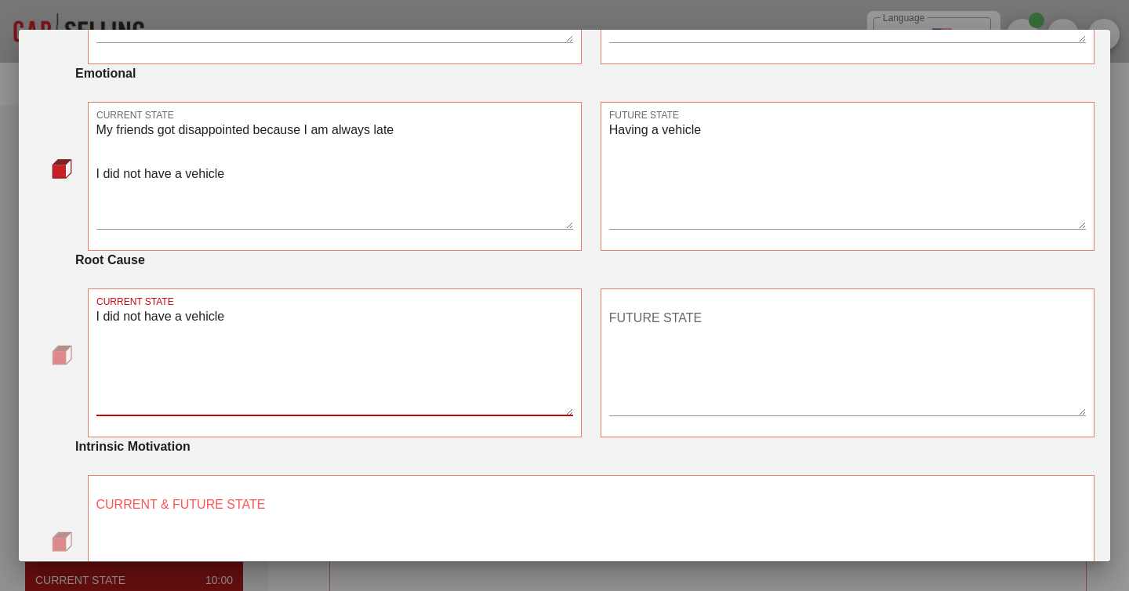
type textarea "I did not have a vehicle"
click at [154, 189] on textarea "My friends got disappointed because I am always late I did not have a vehicle" at bounding box center [334, 174] width 477 height 110
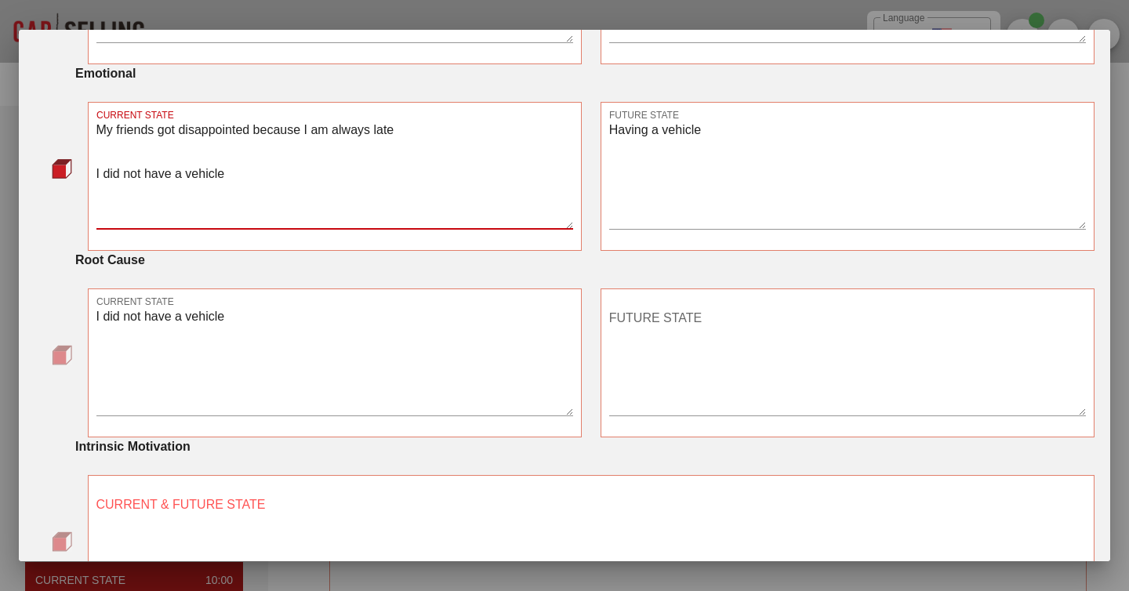
click at [154, 189] on textarea "My friends got disappointed because I am always late I did not have a vehicle" at bounding box center [334, 174] width 477 height 110
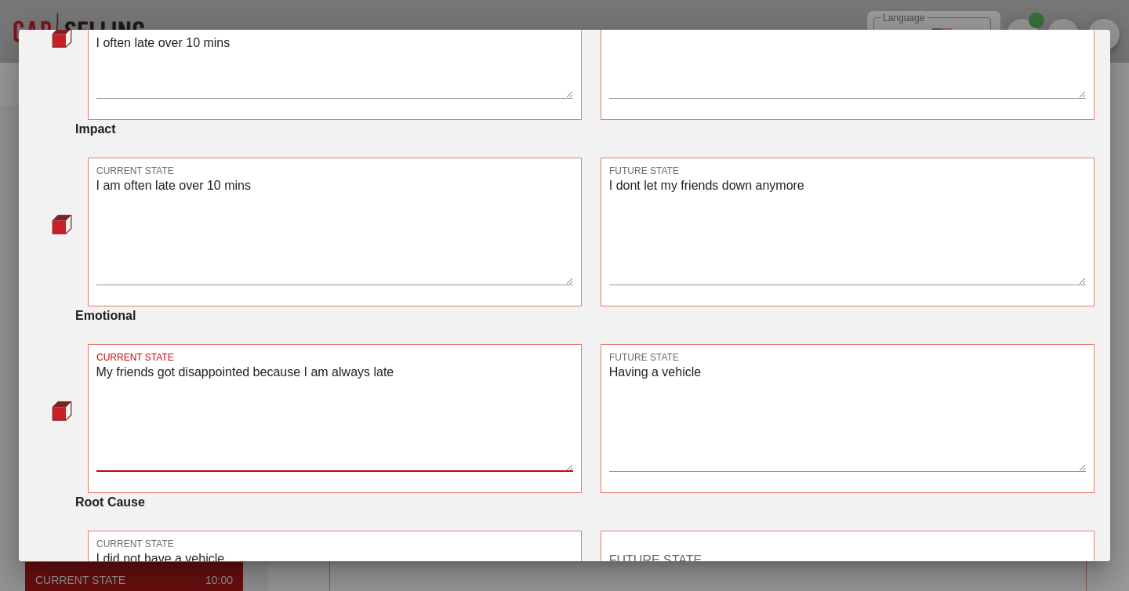
scroll to position [551, 0]
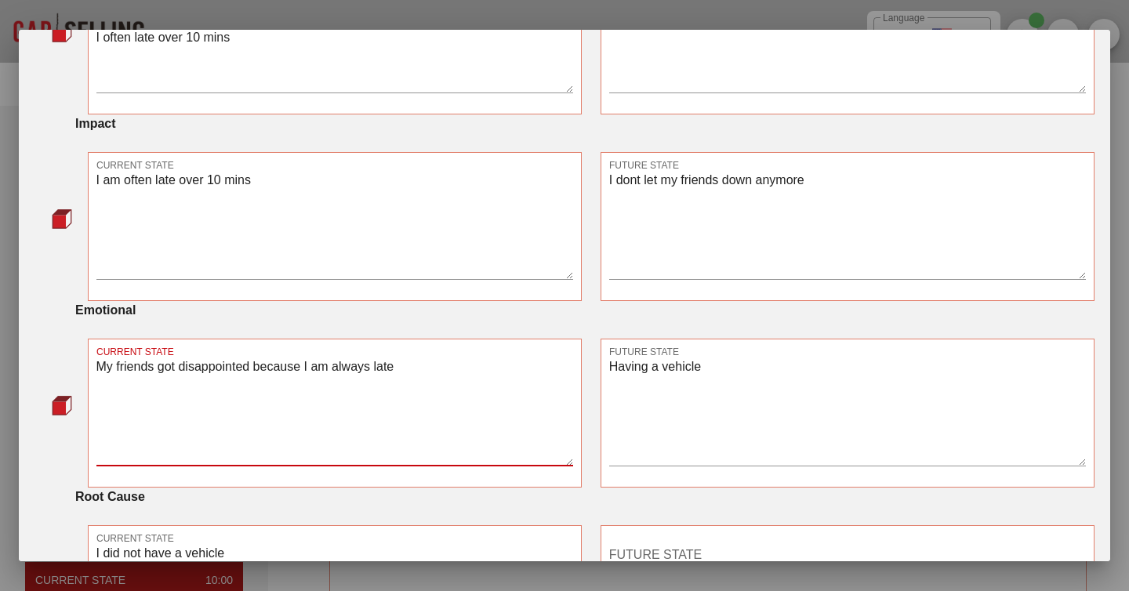
type textarea "My friends got disappointed because I am always late"
click at [155, 202] on textarea "I am often late over 10 mins" at bounding box center [334, 224] width 477 height 110
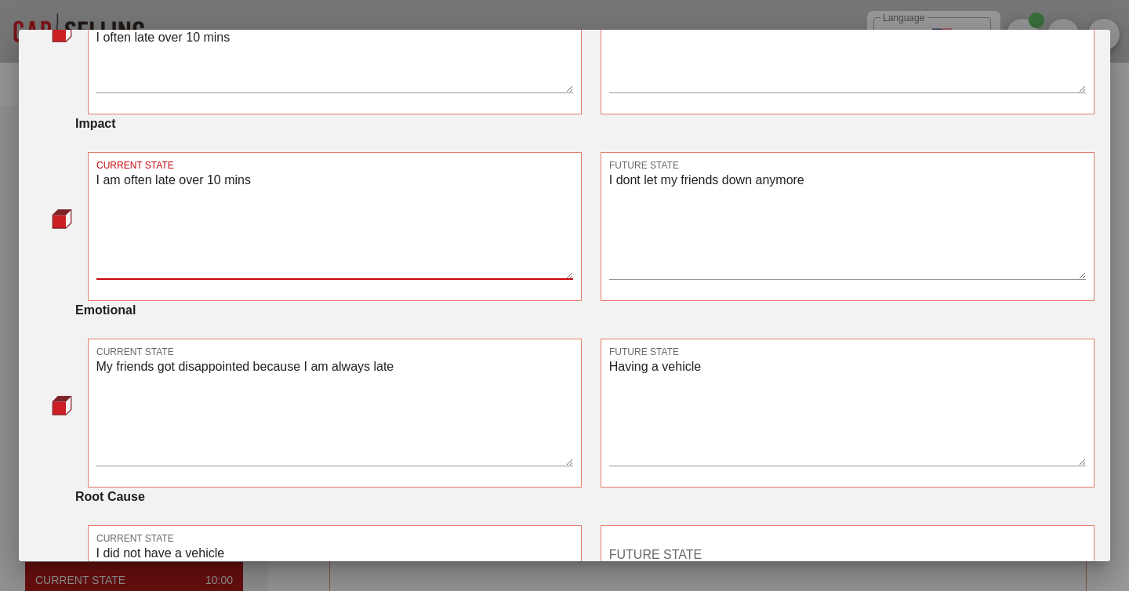
click at [155, 202] on textarea "I am often late over 10 mins" at bounding box center [334, 224] width 477 height 110
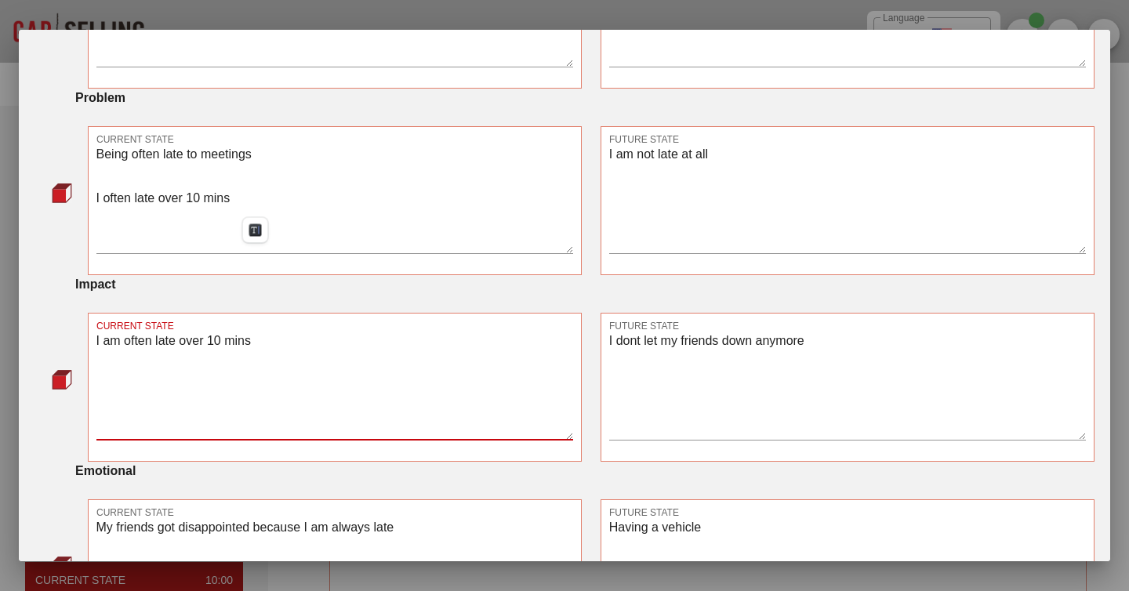
scroll to position [377, 0]
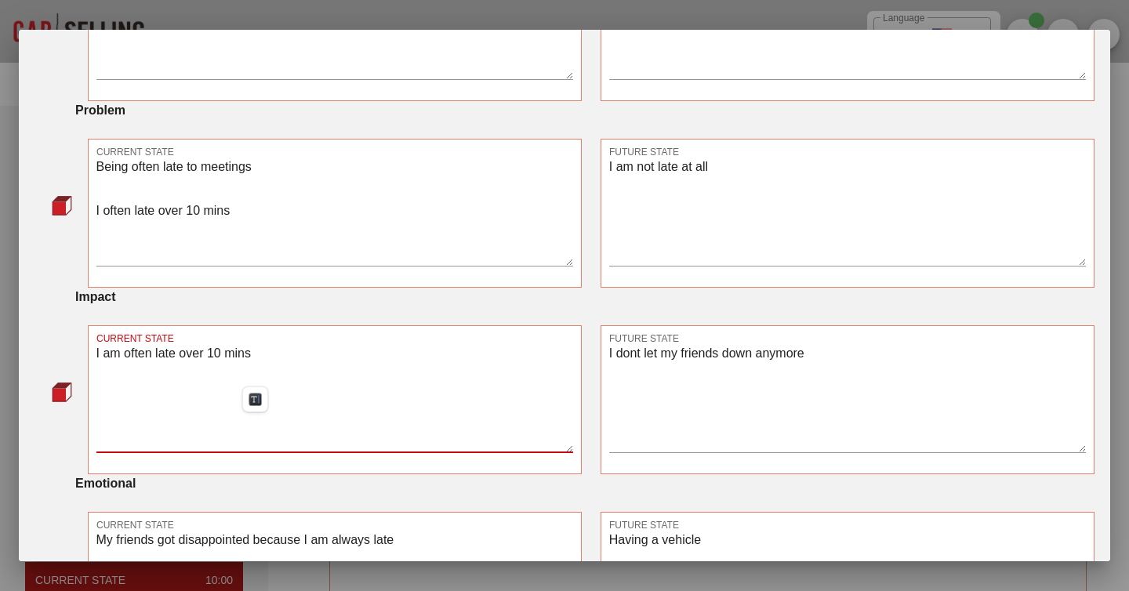
click at [152, 235] on textarea "Being often late to meetings I often late over 10 mins" at bounding box center [334, 211] width 477 height 110
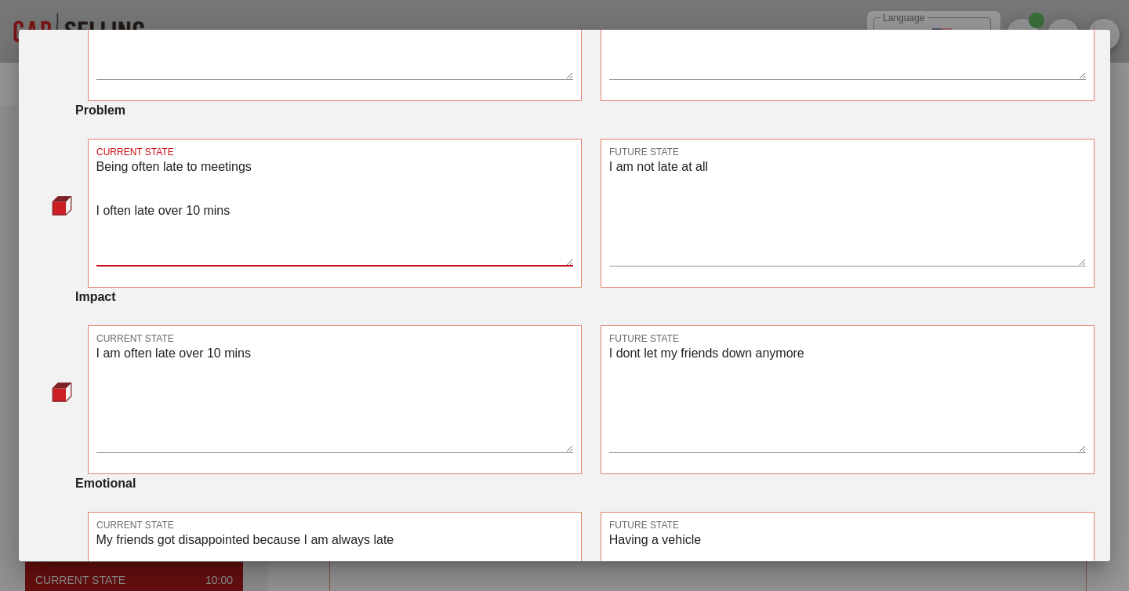
click at [152, 235] on textarea "Being often late to meetings I often late over 10 mins" at bounding box center [334, 211] width 477 height 110
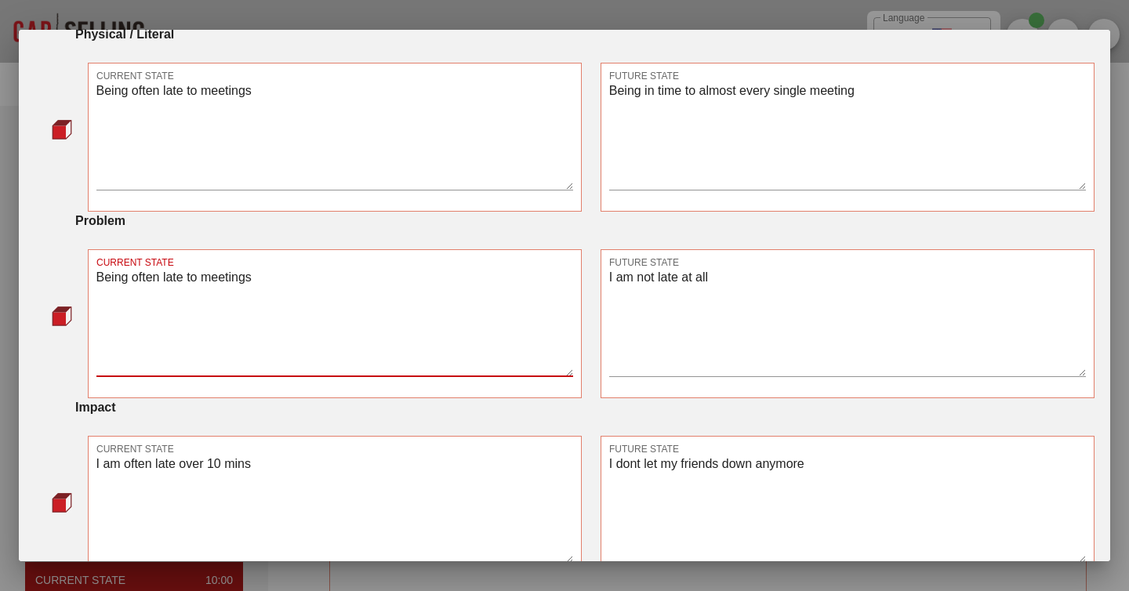
scroll to position [251, 0]
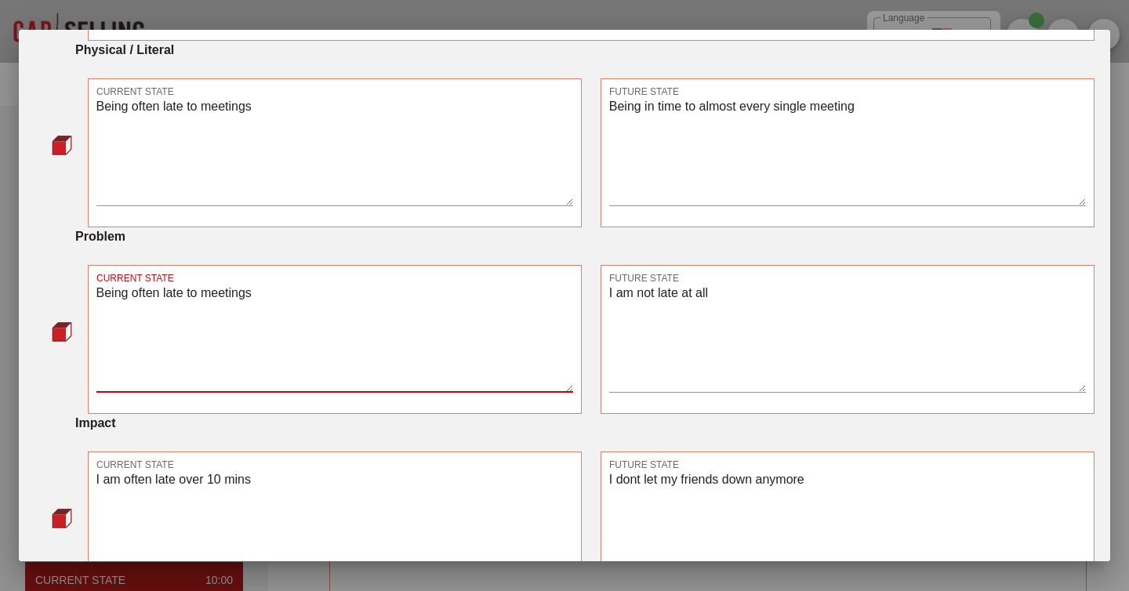
type textarea "Being often late to meetings"
click at [194, 131] on textarea "Being often late to meetings" at bounding box center [334, 151] width 477 height 110
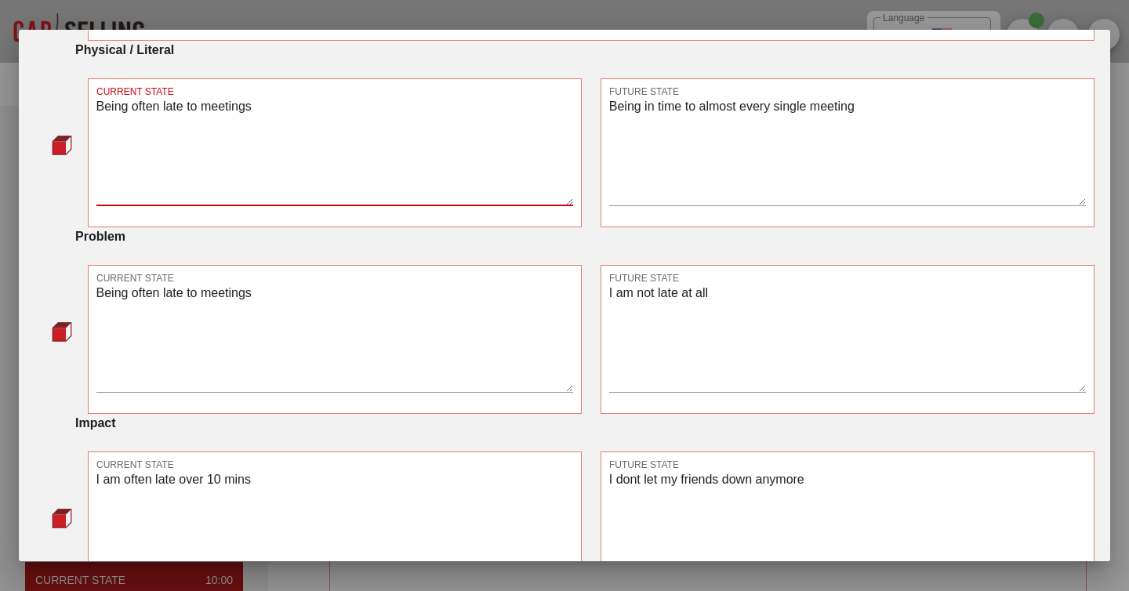
click at [194, 131] on textarea "Being often late to meetings" at bounding box center [334, 151] width 477 height 110
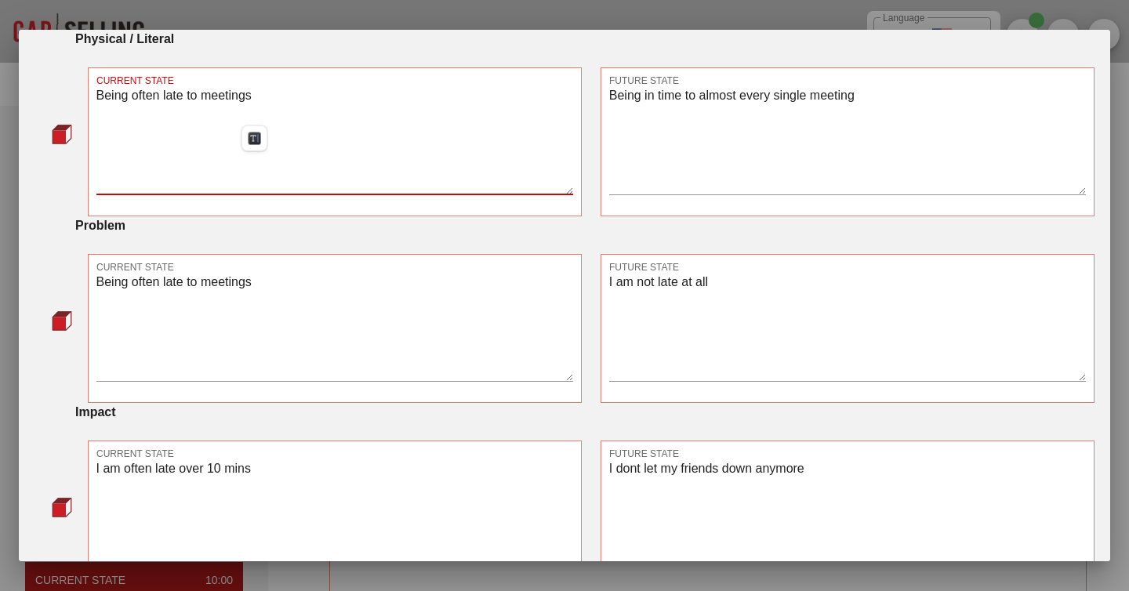
scroll to position [265, 0]
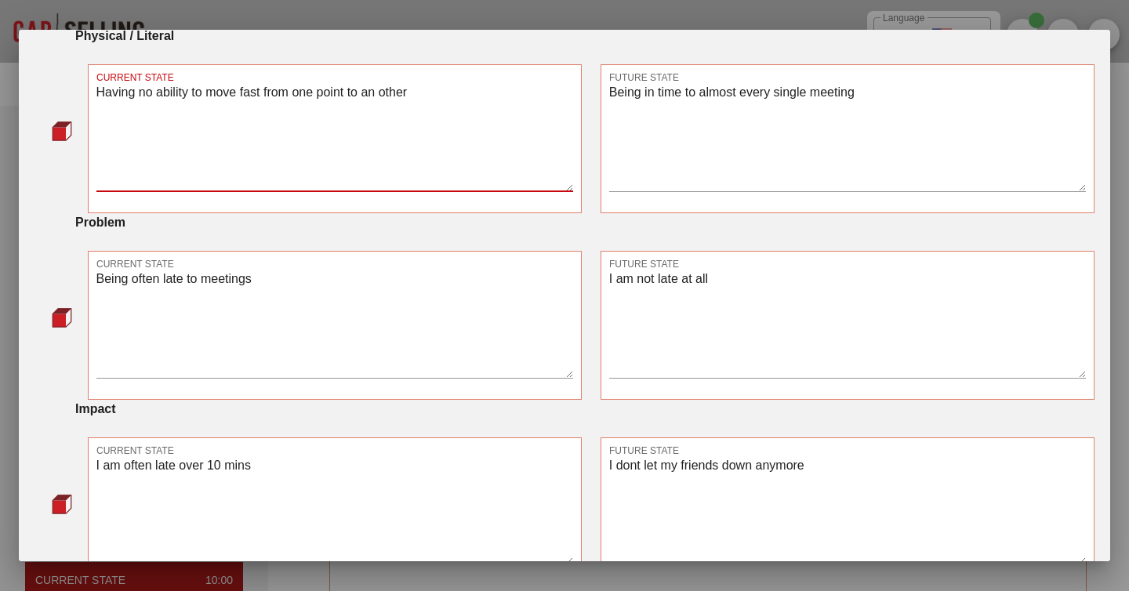
type textarea "Having no ability to move fast from one point to an other"
click at [674, 114] on textarea "Being in time to almost every single meeting" at bounding box center [847, 137] width 477 height 110
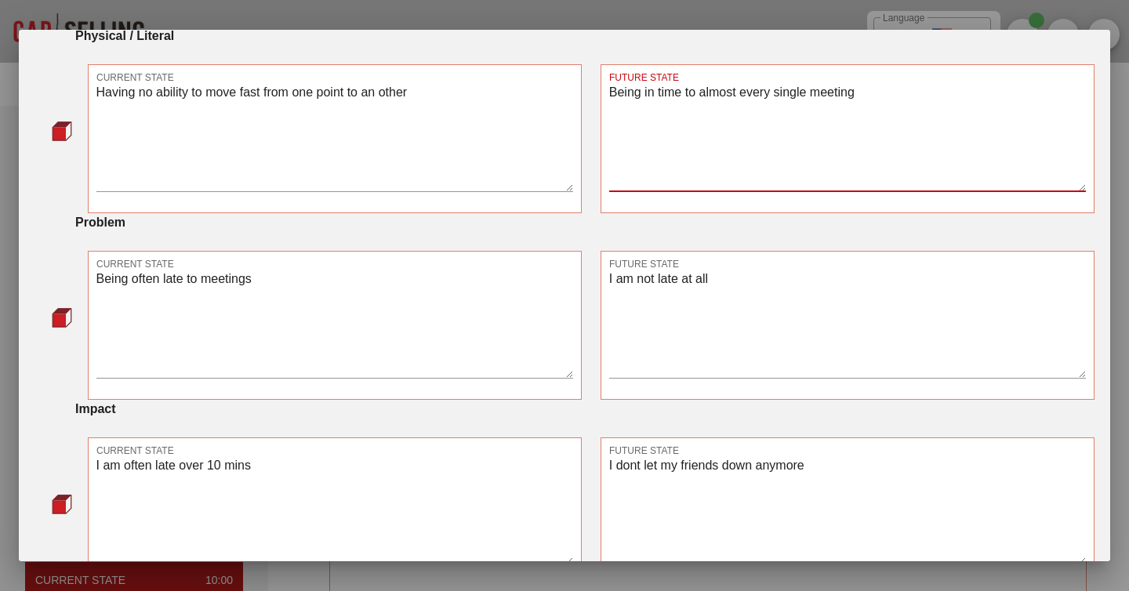
click at [674, 114] on textarea "Being in time to almost every single meeting" at bounding box center [847, 137] width 477 height 110
type textarea "Being in time to almost every single meeting"
click at [631, 111] on textarea "Being in time to almost every single meeting" at bounding box center [847, 137] width 477 height 110
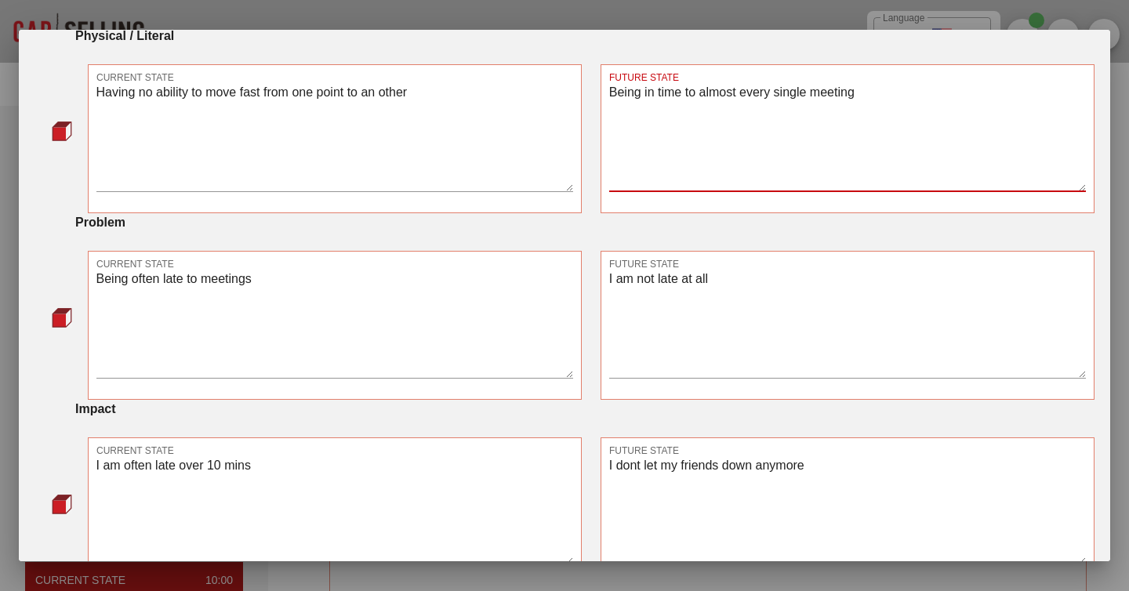
click at [631, 111] on textarea "Being in time to almost every single meeting" at bounding box center [847, 137] width 477 height 110
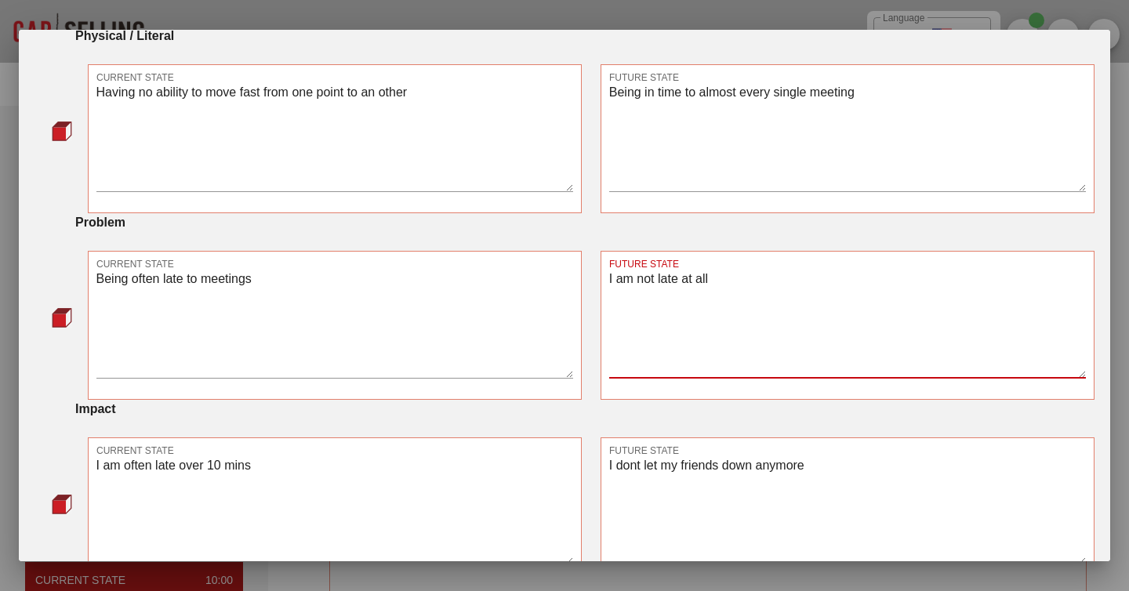
click at [610, 297] on textarea "I am not late at all" at bounding box center [847, 323] width 477 height 110
paste textarea "Being in time to almost every single meeting"
click at [674, 322] on textarea "Being in time to almost every single meeting I am not late at all" at bounding box center [847, 323] width 477 height 110
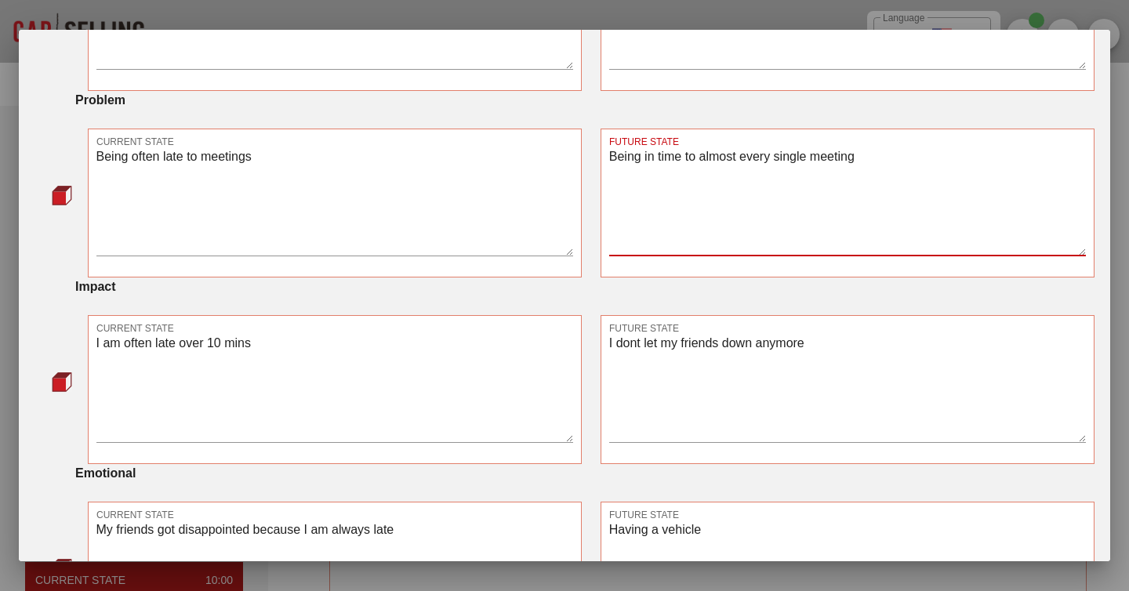
scroll to position [388, 0]
type textarea "Being in time to almost every single meeting"
click at [608, 358] on div "FUTURE STATE I dont let my friends down anymore" at bounding box center [848, 388] width 494 height 149
click at [608, 362] on div "FUTURE STATE I dont let my friends down anymore" at bounding box center [848, 388] width 494 height 149
click at [610, 362] on textarea "I dont let my friends down anymore" at bounding box center [847, 387] width 477 height 110
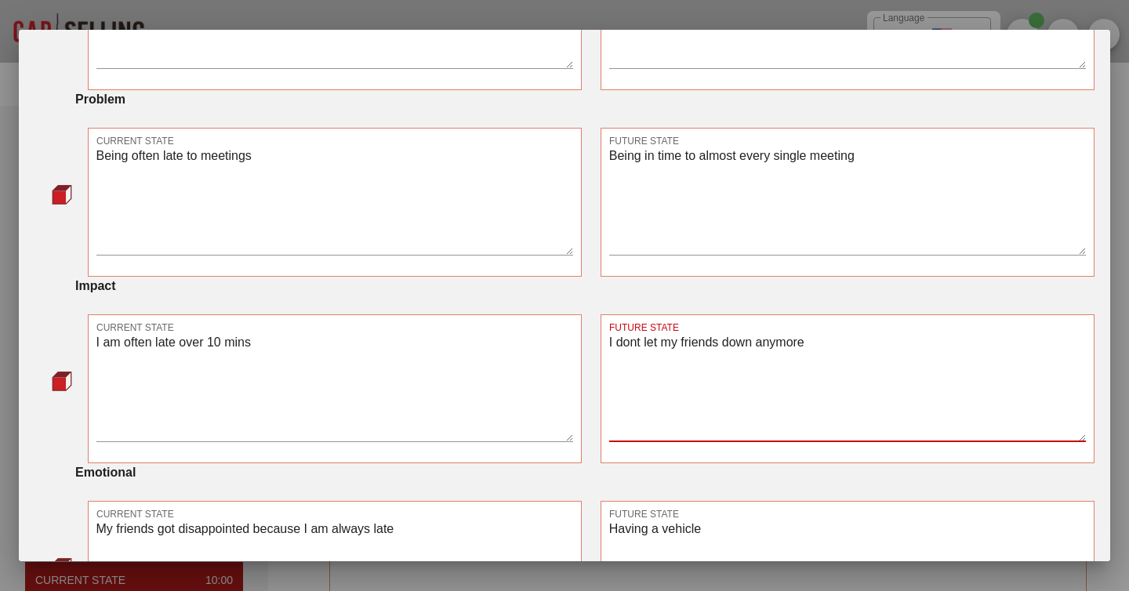
paste textarea "I am not late at all"
click at [661, 402] on textarea "I am not late at all I dont let my friends down anymore" at bounding box center [847, 387] width 477 height 110
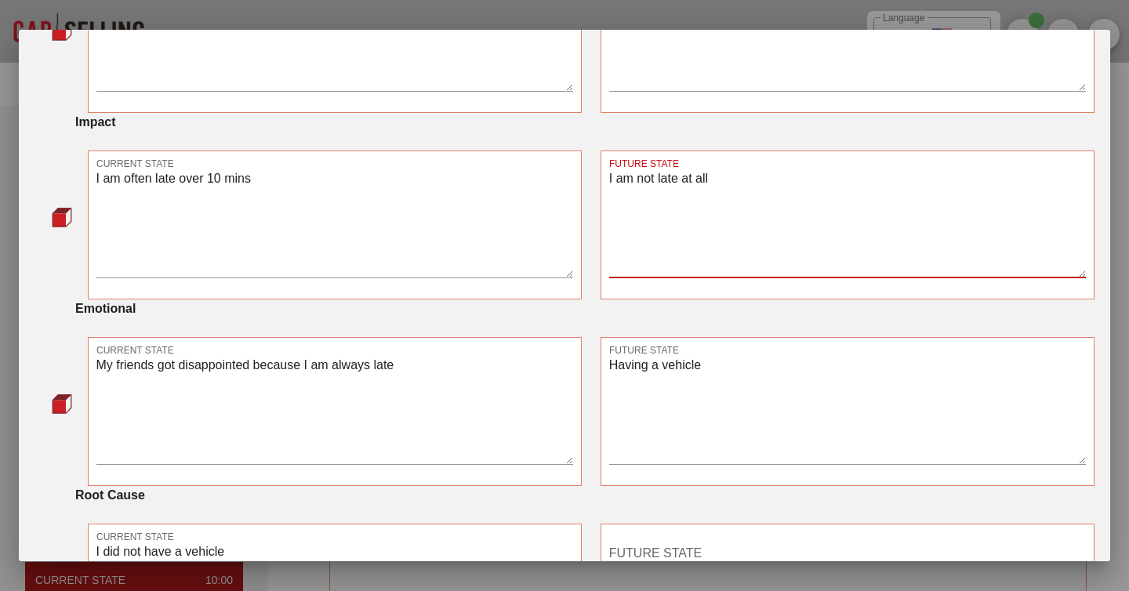
scroll to position [569, 0]
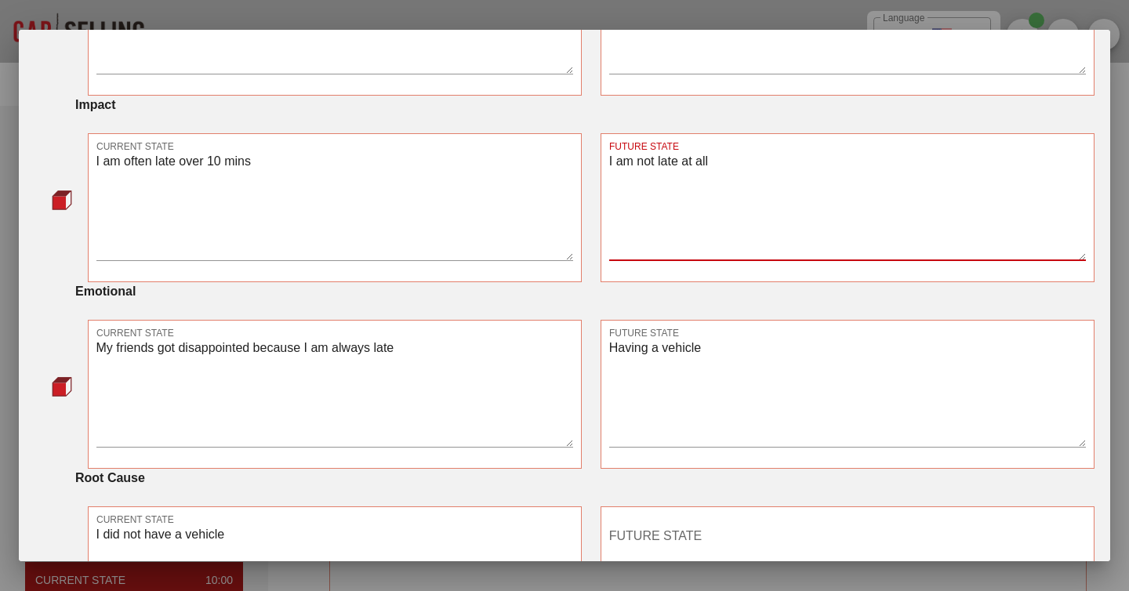
type textarea "I am not late at all"
click at [611, 364] on textarea "Having a vehicle" at bounding box center [847, 392] width 477 height 110
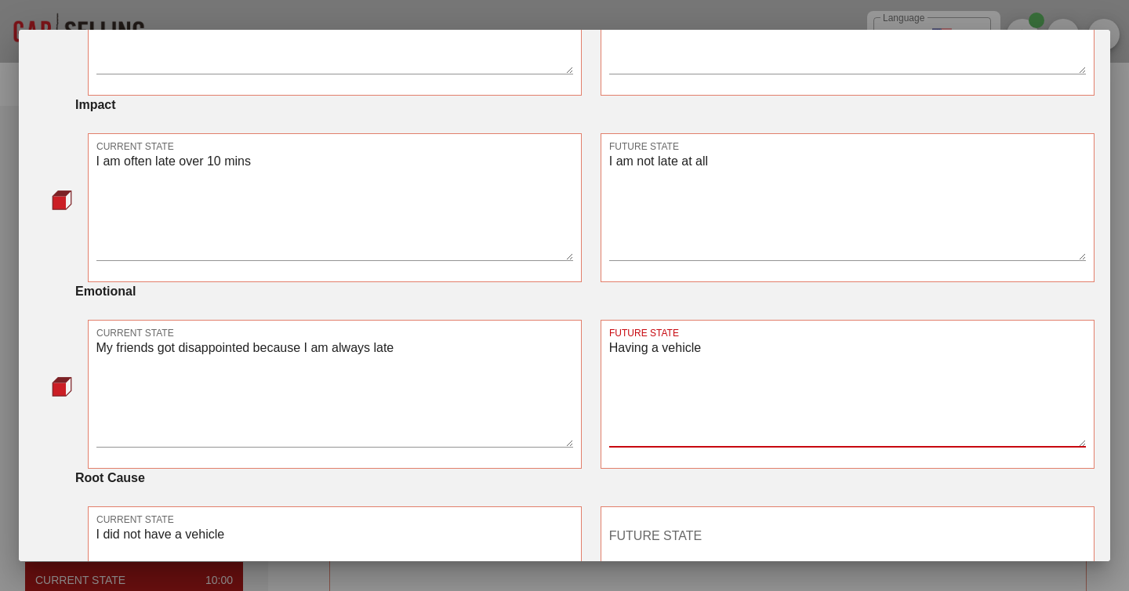
paste textarea "I dont let my friends down anymore"
click at [635, 415] on textarea "I dont let my friends down anymore Having a vehicle" at bounding box center [847, 392] width 477 height 110
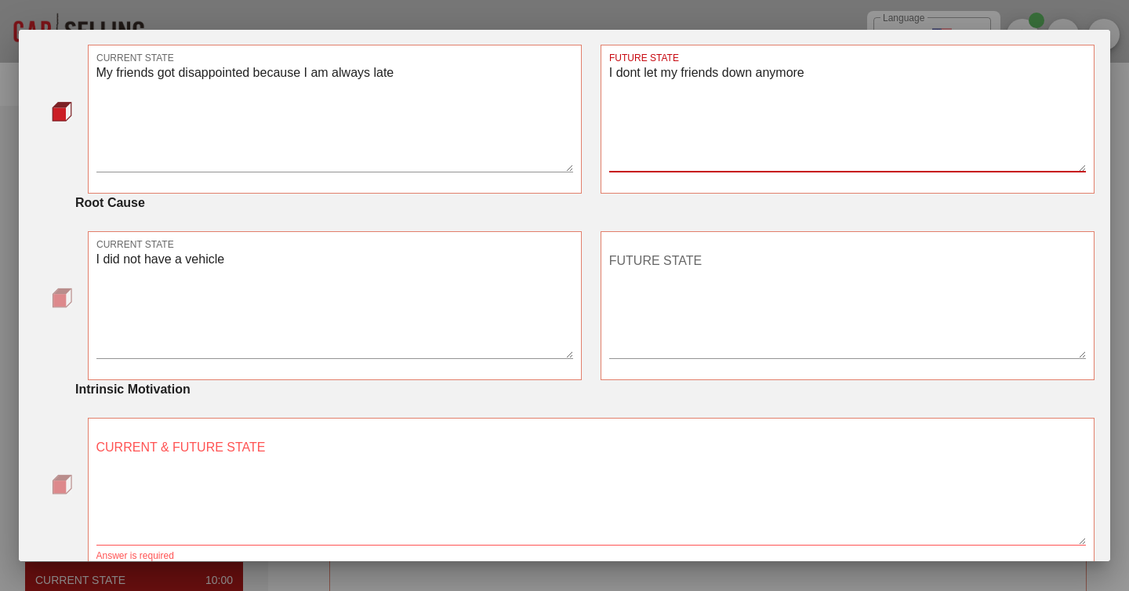
scroll to position [848, 0]
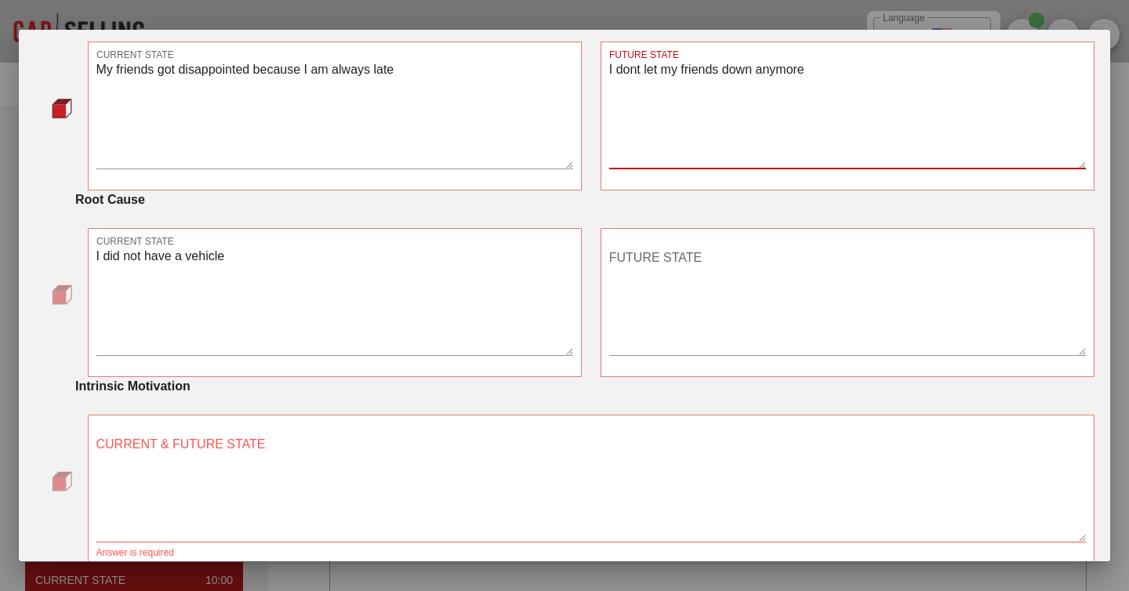
type textarea "I dont let my friends down anymore"
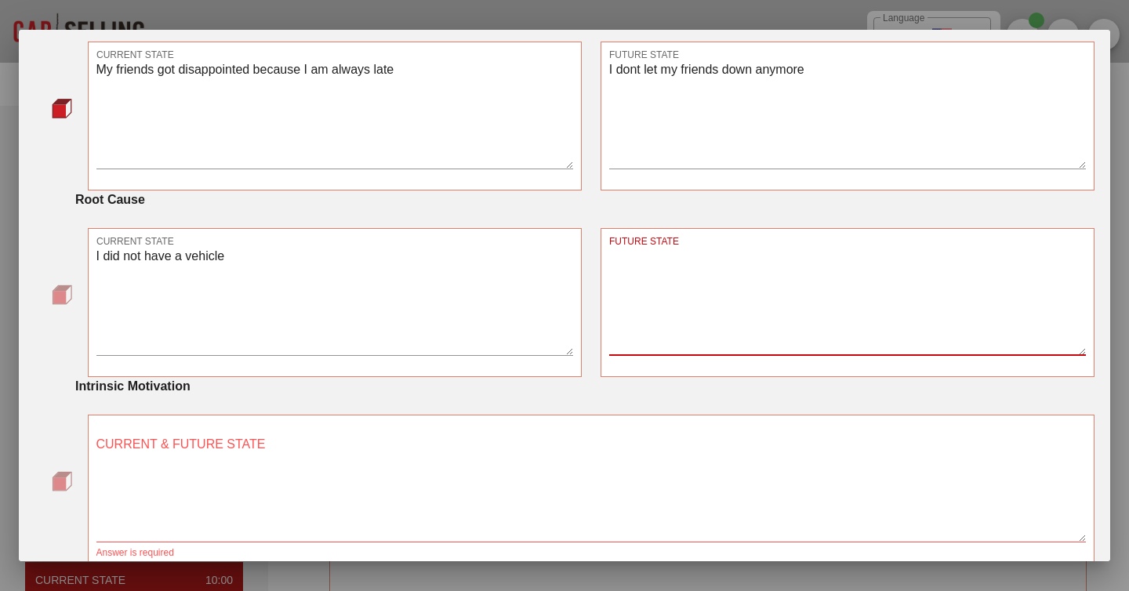
click at [655, 336] on textarea "FUTURE STATE" at bounding box center [847, 300] width 477 height 110
paste textarea "Having a vehicle"
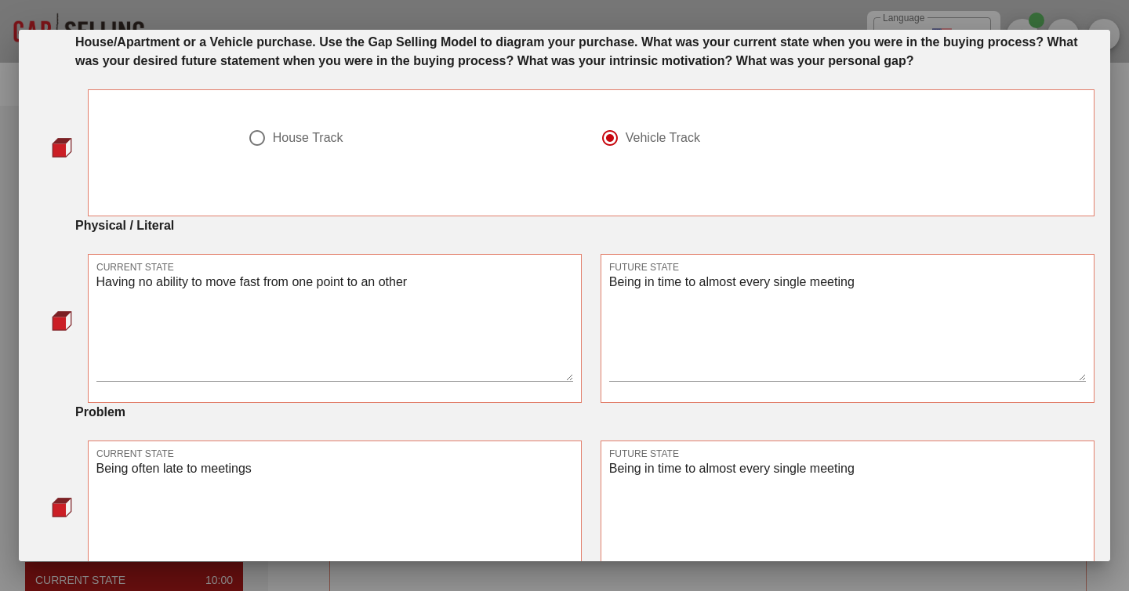
scroll to position [78, 0]
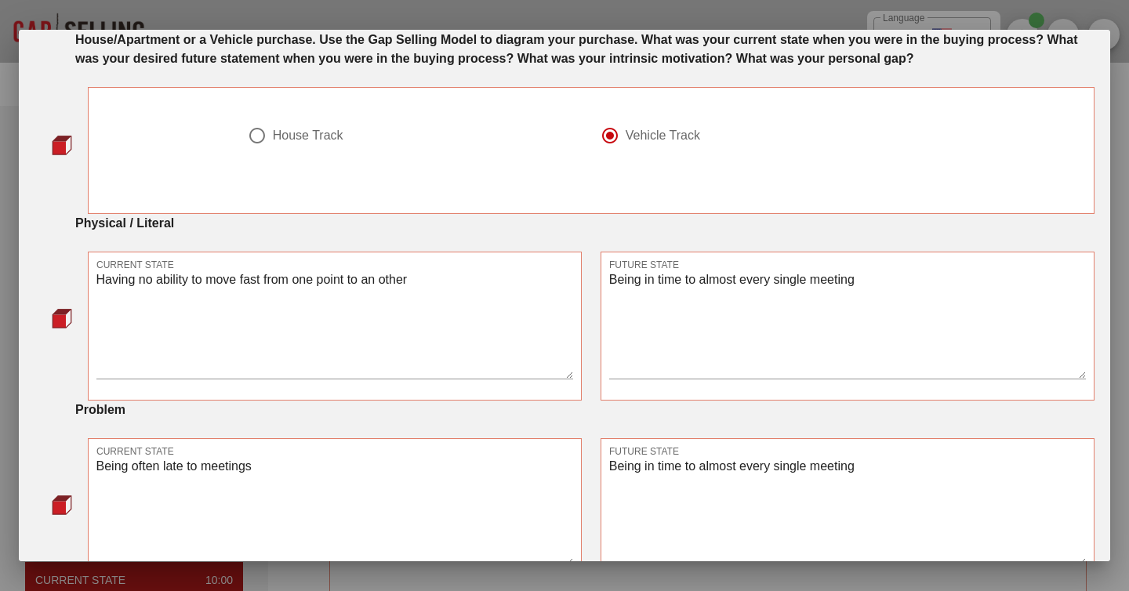
type textarea "Having a vehicle"
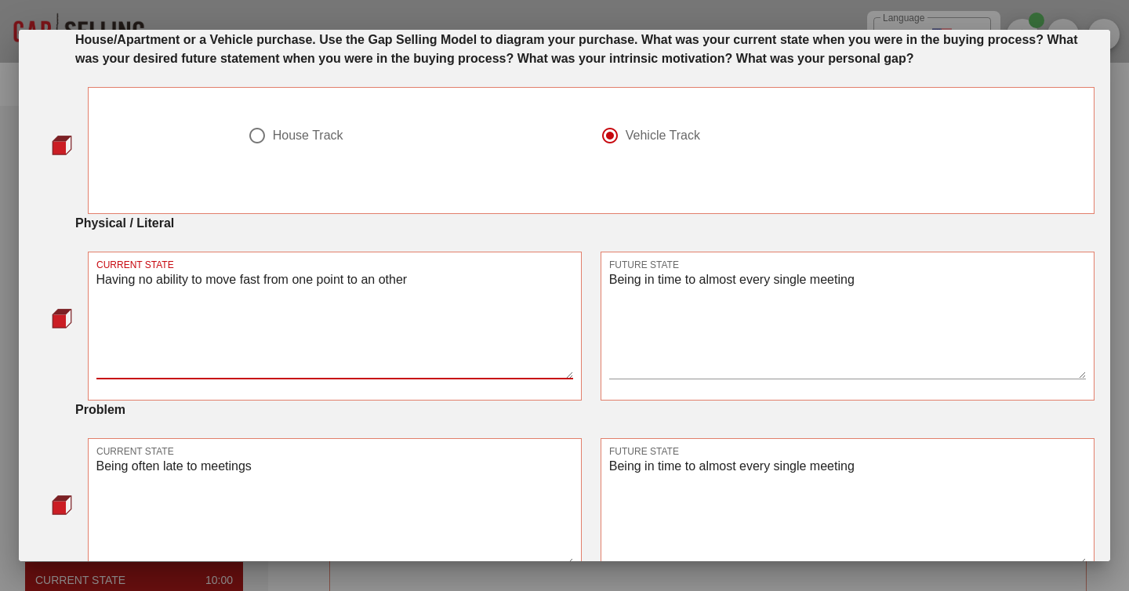
click at [278, 301] on textarea "Having no ability to move fast from one point to an other" at bounding box center [334, 324] width 477 height 110
click at [689, 301] on textarea "Being in time to almost every single meeting" at bounding box center [847, 324] width 477 height 110
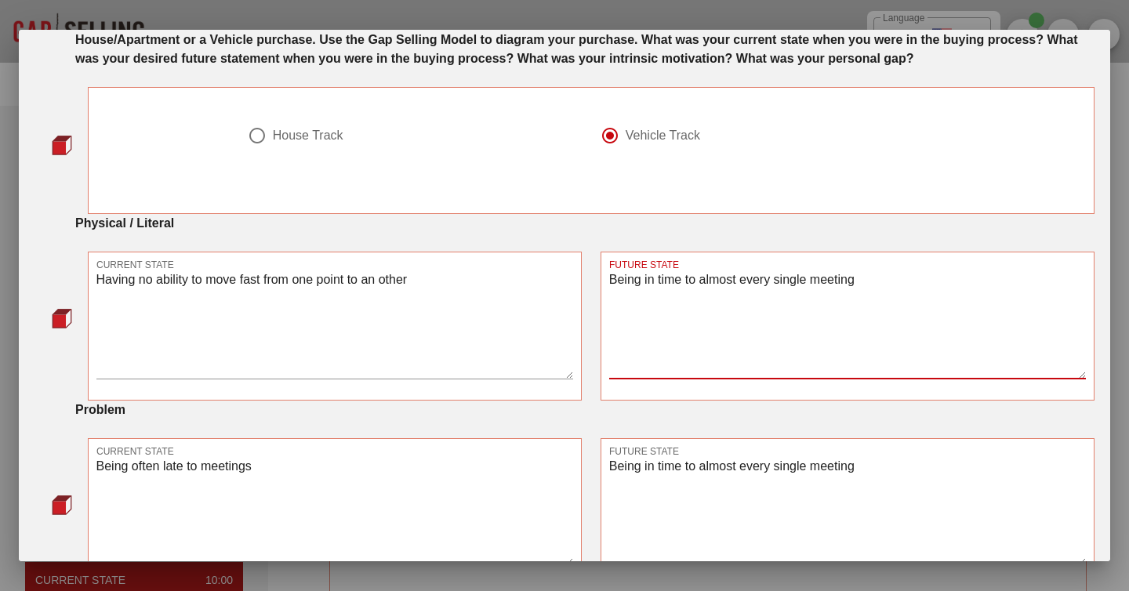
click at [689, 301] on textarea "Being in time to almost every single meeting" at bounding box center [847, 324] width 477 height 110
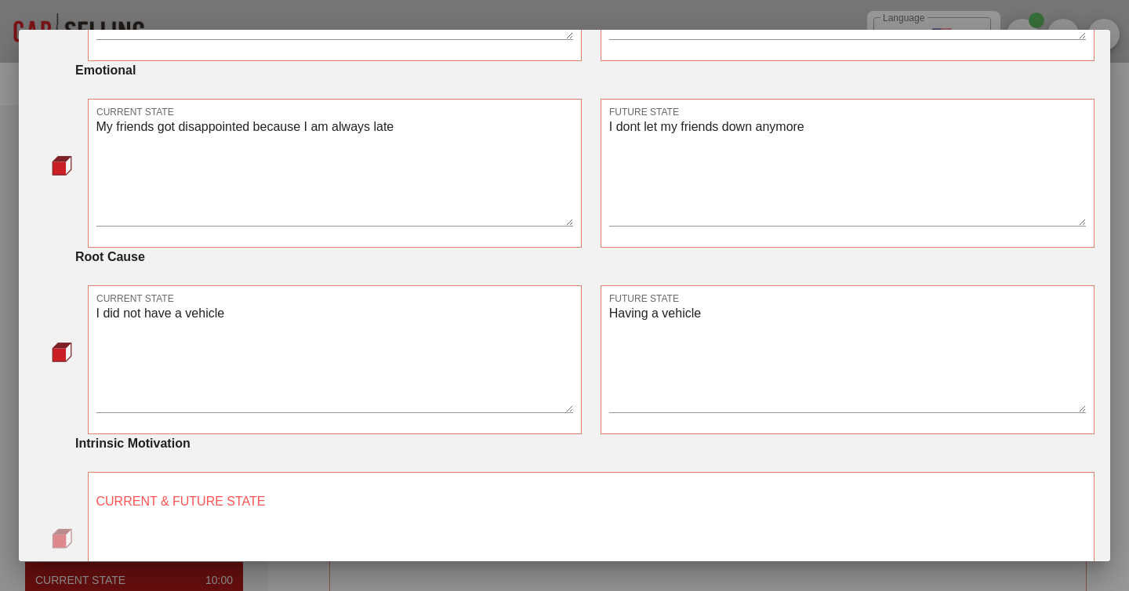
scroll to position [787, 0]
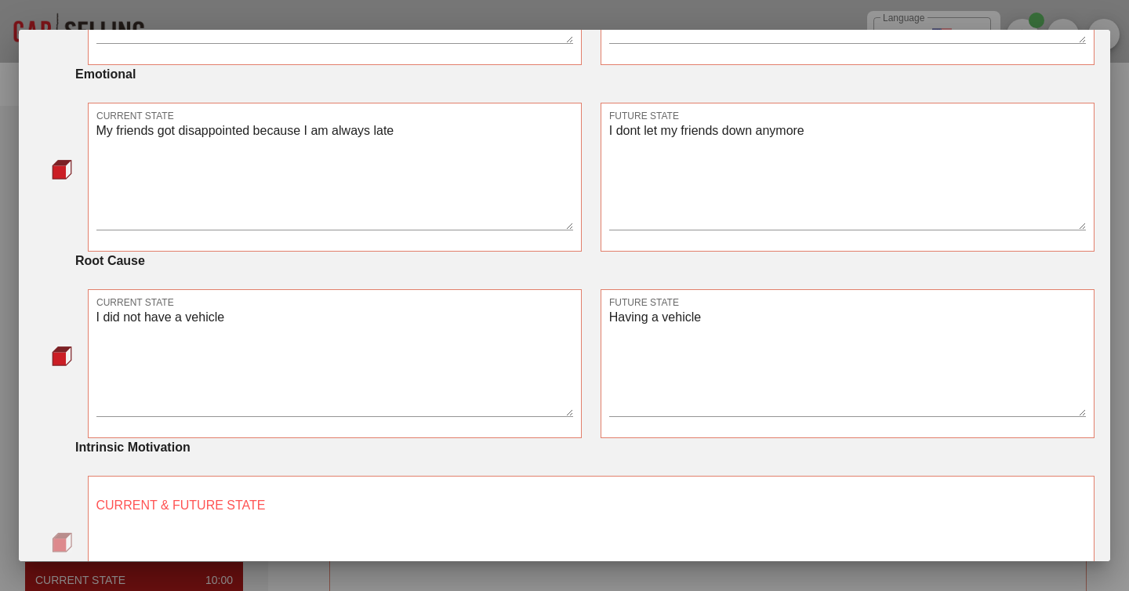
type textarea "Having a vehicle, which brings me super fast from one point to an other in Vien…"
click at [635, 147] on textarea "I dont let my friends down anymore" at bounding box center [847, 175] width 477 height 110
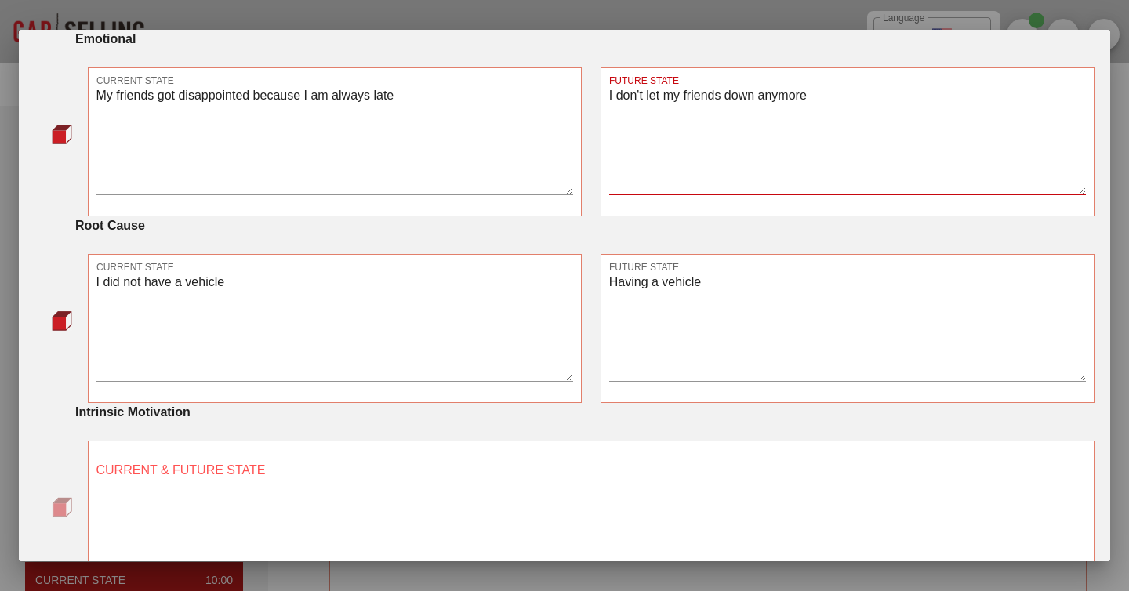
scroll to position [947, 0]
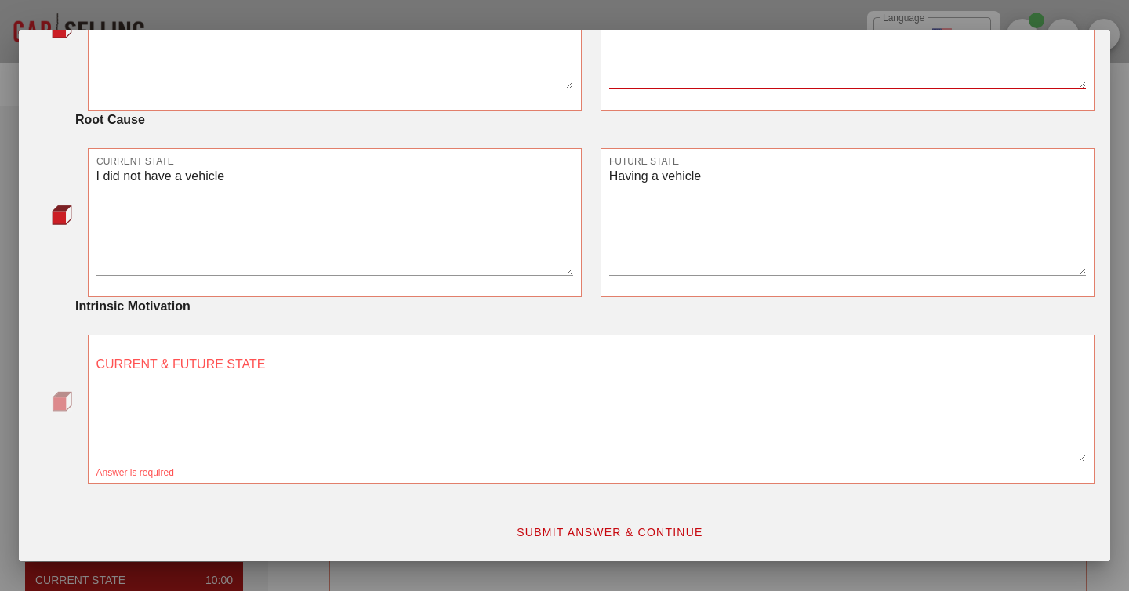
type textarea "I don't let my friends down anymore"
click at [216, 366] on textarea "CURRENT & FUTURE STATE" at bounding box center [591, 407] width 990 height 110
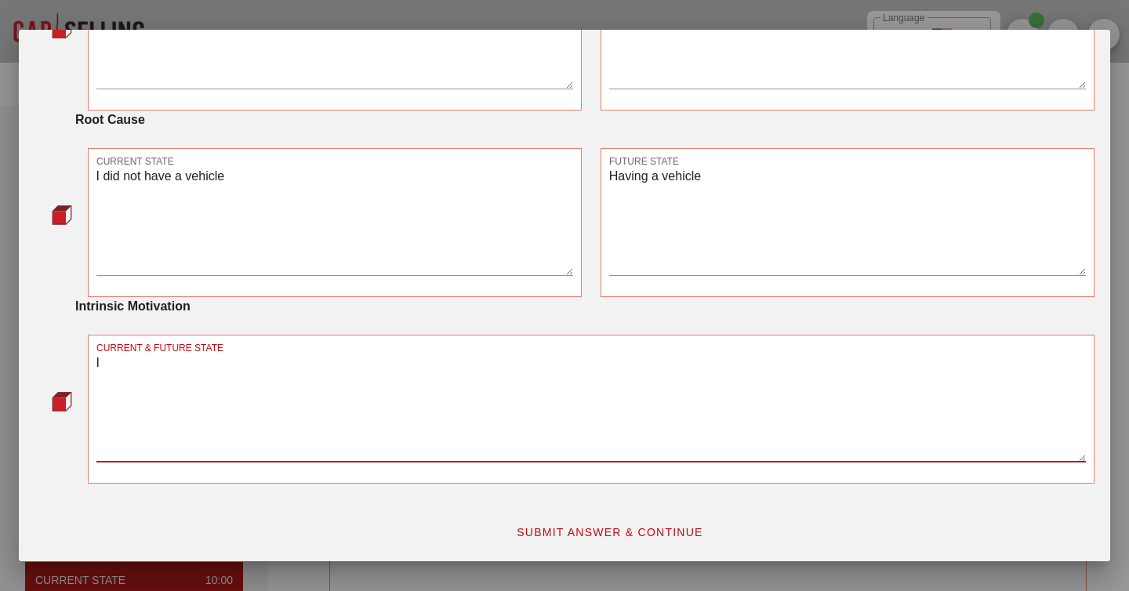
type textarea "I"
drag, startPoint x: 270, startPoint y: 364, endPoint x: 187, endPoint y: 364, distance: 83.1
click at [187, 364] on textarea "Currently I was not able to b" at bounding box center [591, 407] width 990 height 110
click at [115, 363] on textarea "Currently I was feeling bad" at bounding box center [591, 407] width 990 height 110
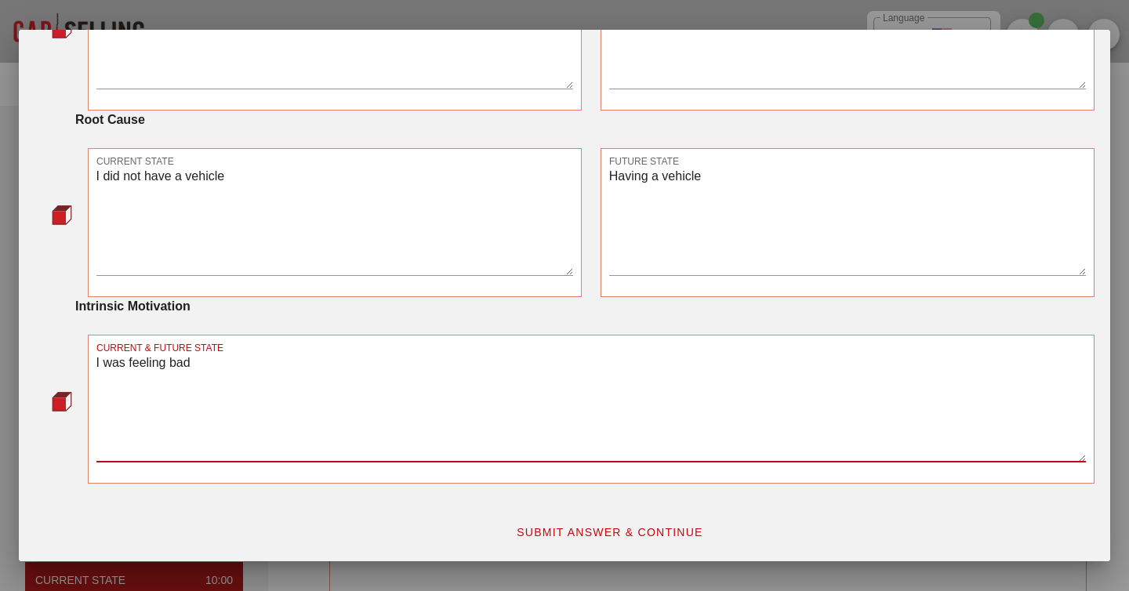
click at [238, 362] on textarea "I was feeling bad" at bounding box center [591, 407] width 990 height 110
click at [326, 364] on textarea "I was feeling bad that I was not able to be fast from one point" at bounding box center [591, 407] width 990 height 110
click at [519, 355] on textarea "I was feeling bad that I was not able to navigate fast from one point" at bounding box center [591, 407] width 990 height 110
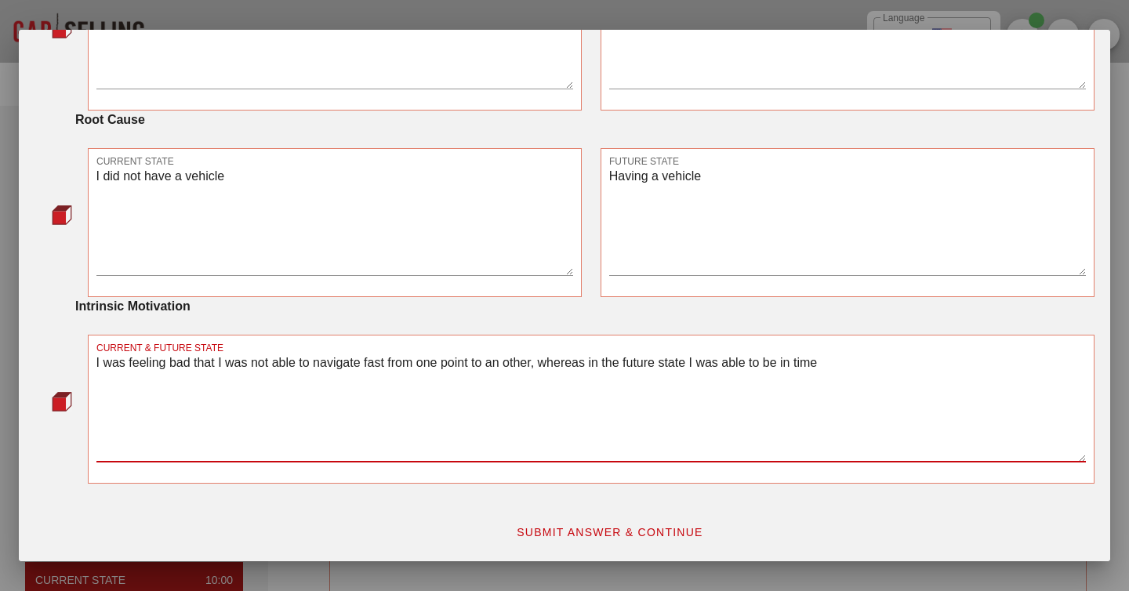
type textarea "I was feeling bad that I was not able to navigate fast from one point to an oth…"
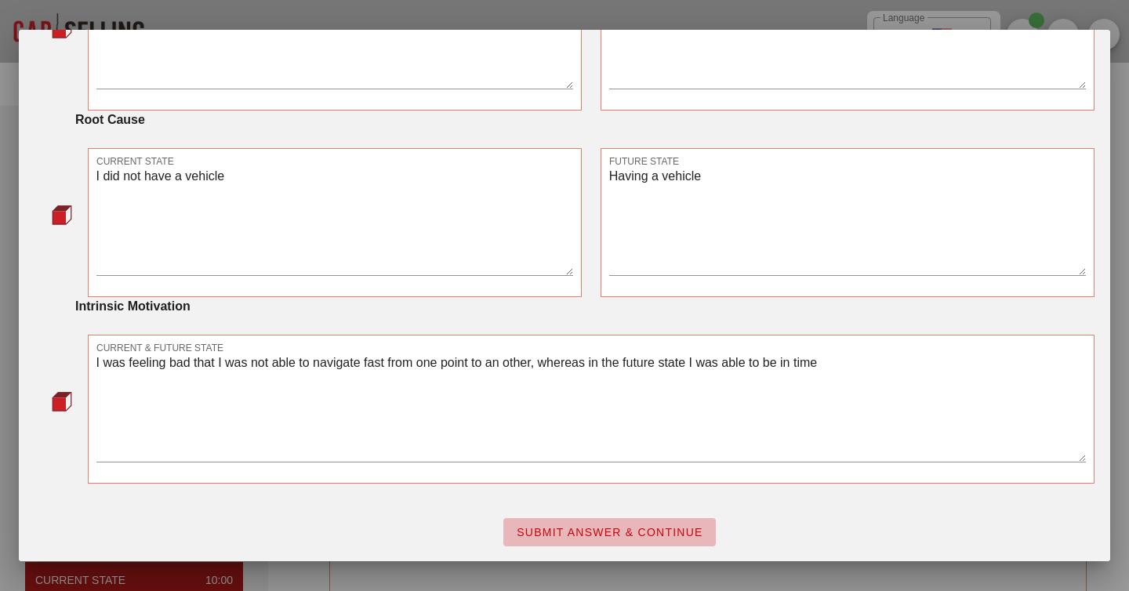
click at [595, 536] on span "SUBMIT ANSWER & CONTINUE" at bounding box center [609, 532] width 187 height 13
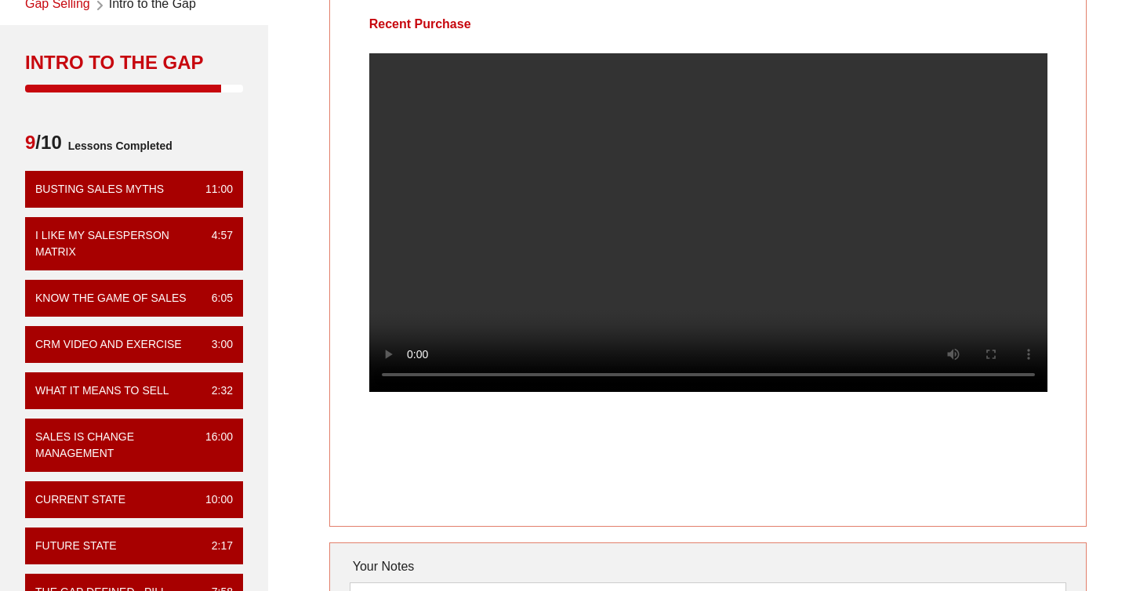
scroll to position [82, 0]
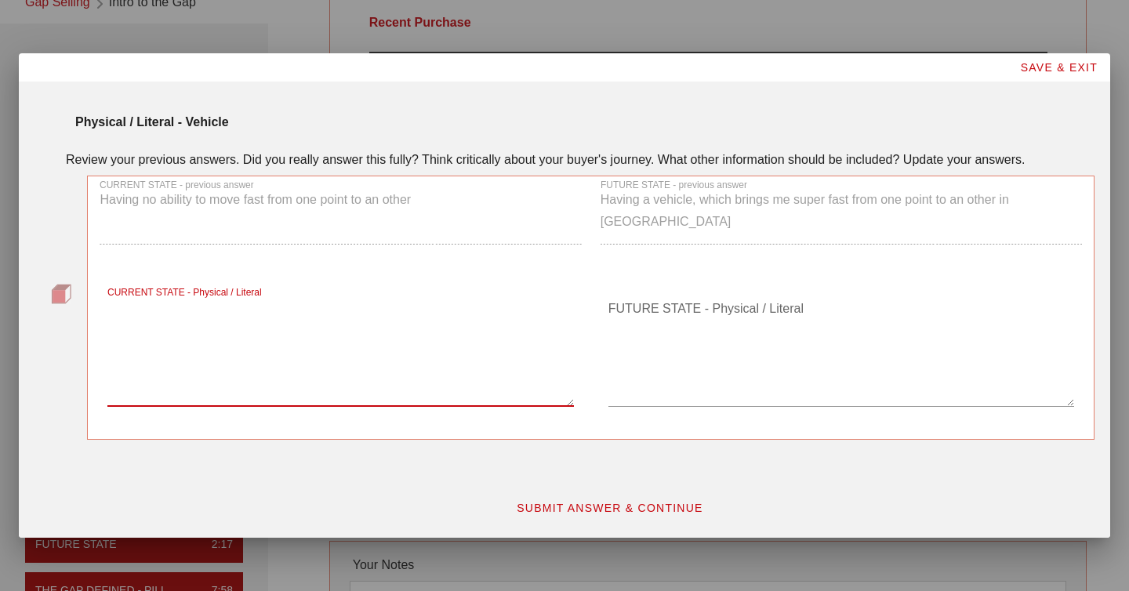
click at [251, 374] on textarea "CURRENT STATE - Physical / Literal" at bounding box center [340, 351] width 466 height 110
type textarea "I was only having my feet to come from one point to an other"
click at [649, 321] on textarea "FUTURE STATE - Physical / Literal" at bounding box center [842, 351] width 466 height 110
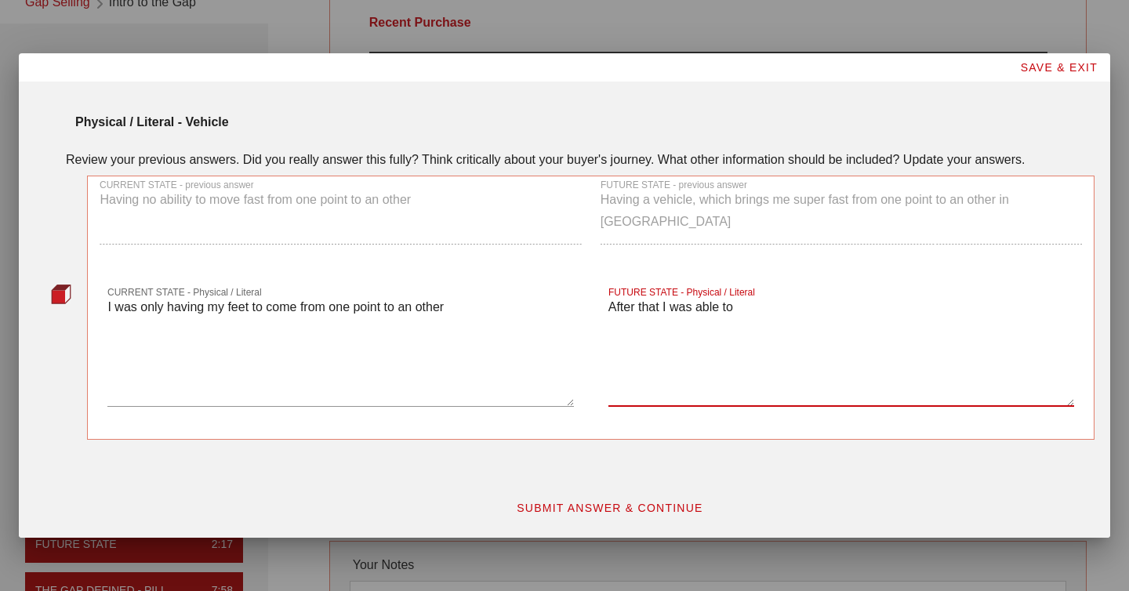
click at [646, 307] on textarea "After that I was able to" at bounding box center [842, 351] width 466 height 110
type textarea "L"
type textarea "I am able to navigate sth through the city easily"
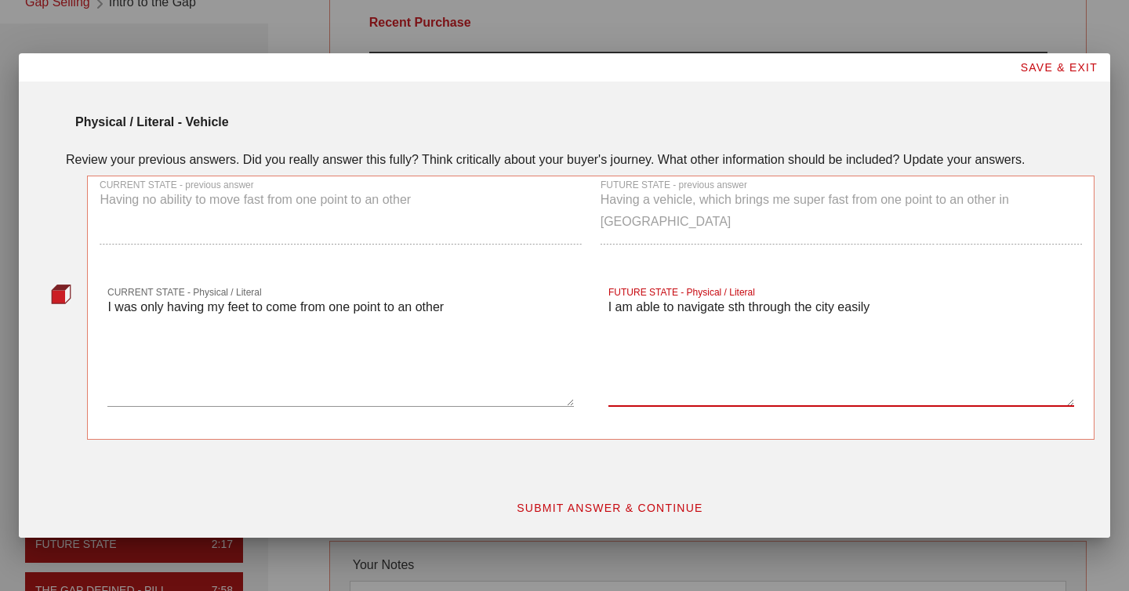
click at [566, 498] on button "SUBMIT ANSWER & CONTINUE" at bounding box center [609, 508] width 213 height 28
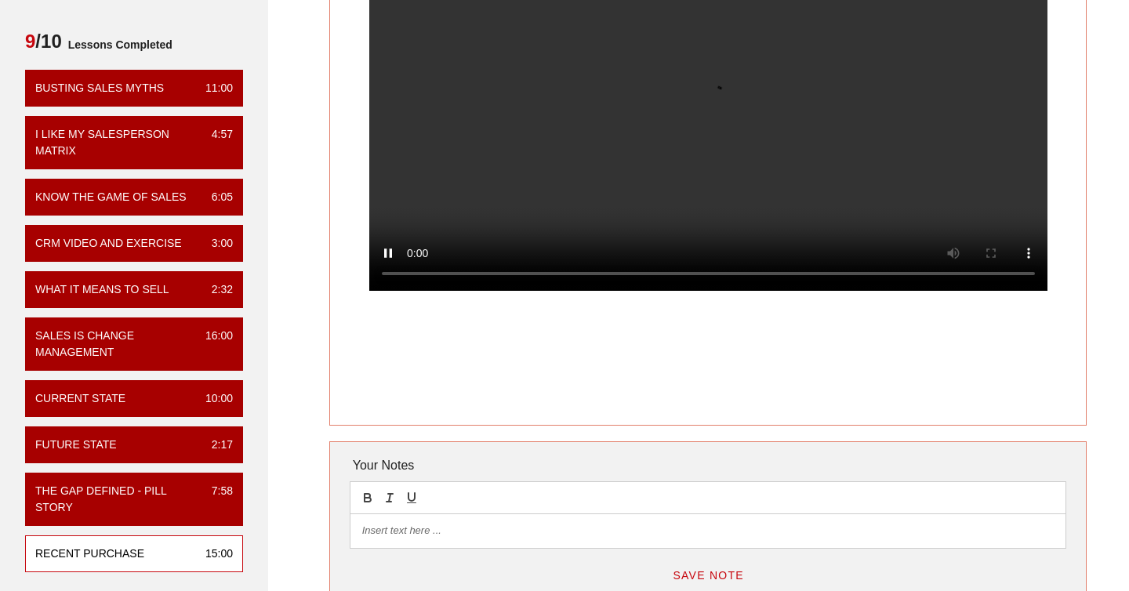
scroll to position [175, 0]
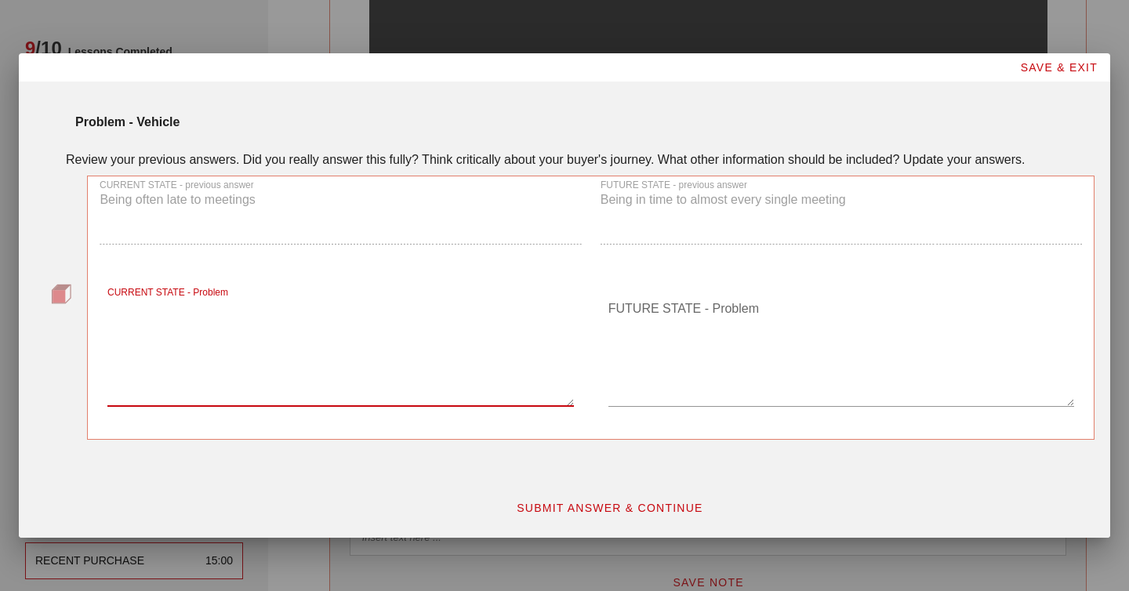
click at [209, 403] on textarea "CURRENT STATE - Problem" at bounding box center [340, 351] width 466 height 110
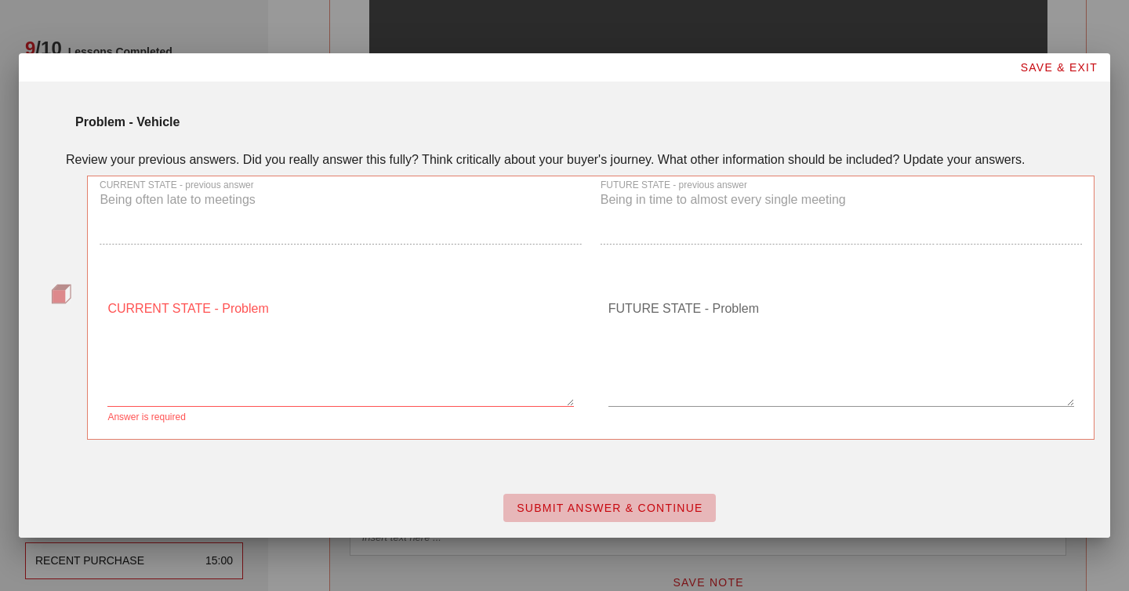
click at [601, 502] on span "SUBMIT ANSWER & CONTINUE" at bounding box center [609, 508] width 187 height 13
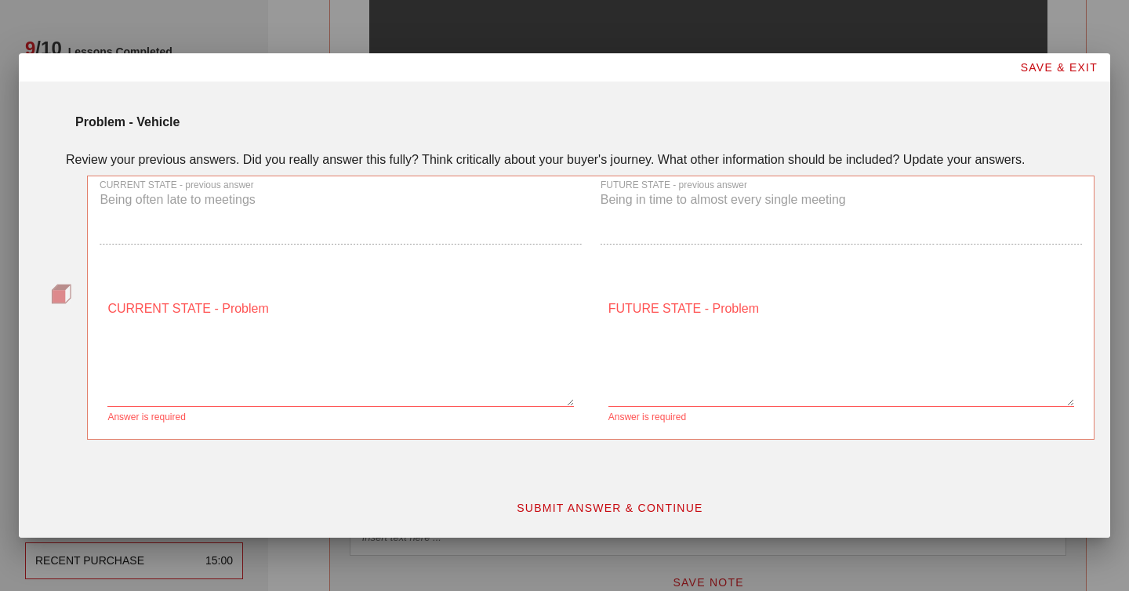
click at [384, 391] on textarea "CURRENT STATE - Problem" at bounding box center [340, 351] width 466 height 110
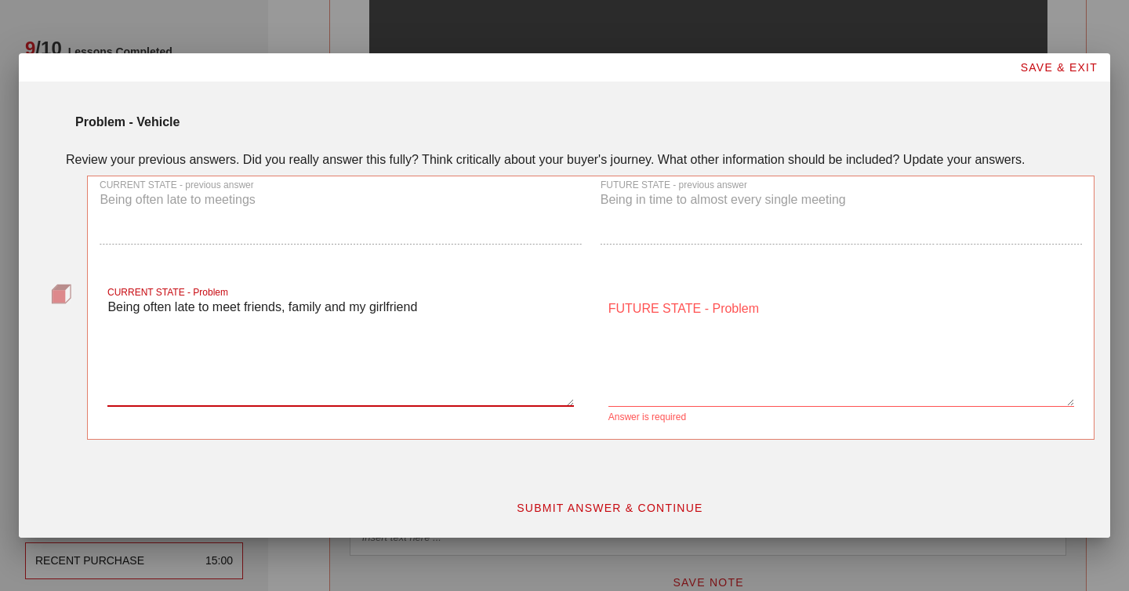
type textarea "Being often late to meet friends, family and my girlfriend"
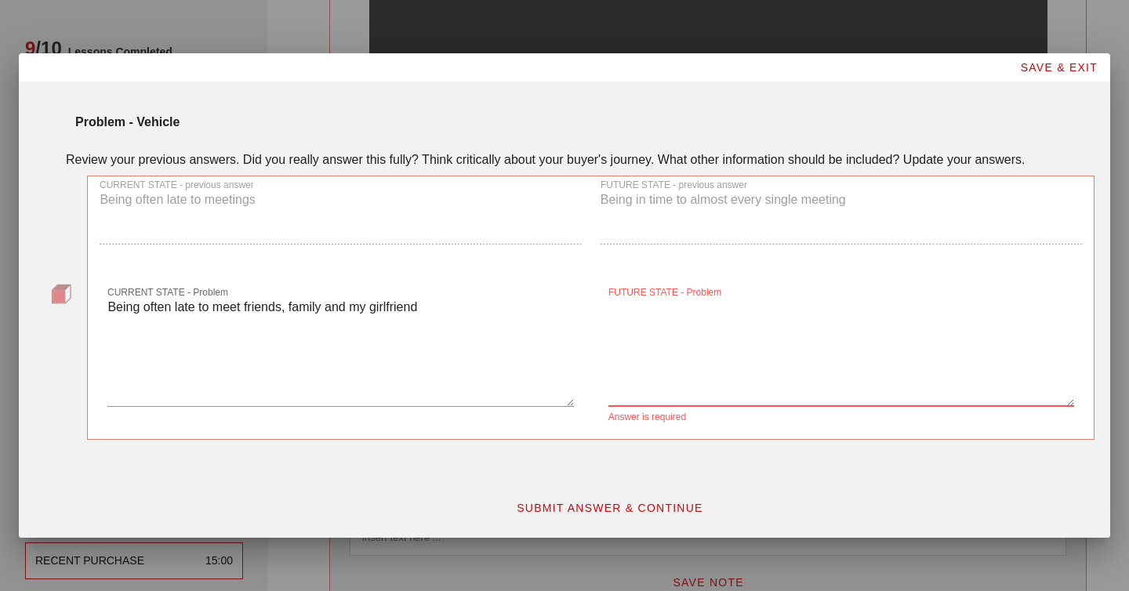
click at [680, 318] on textarea "FUTURE STATE - Problem" at bounding box center [842, 351] width 466 height 110
type textarea "Being always in time"
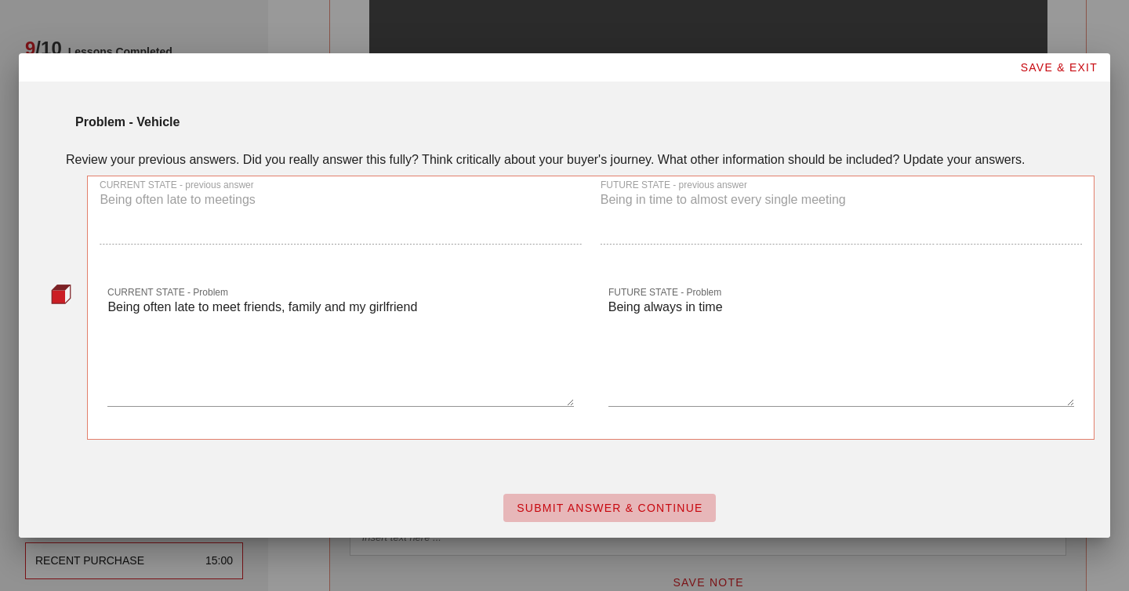
click at [628, 507] on span "SUBMIT ANSWER & CONTINUE" at bounding box center [609, 508] width 187 height 13
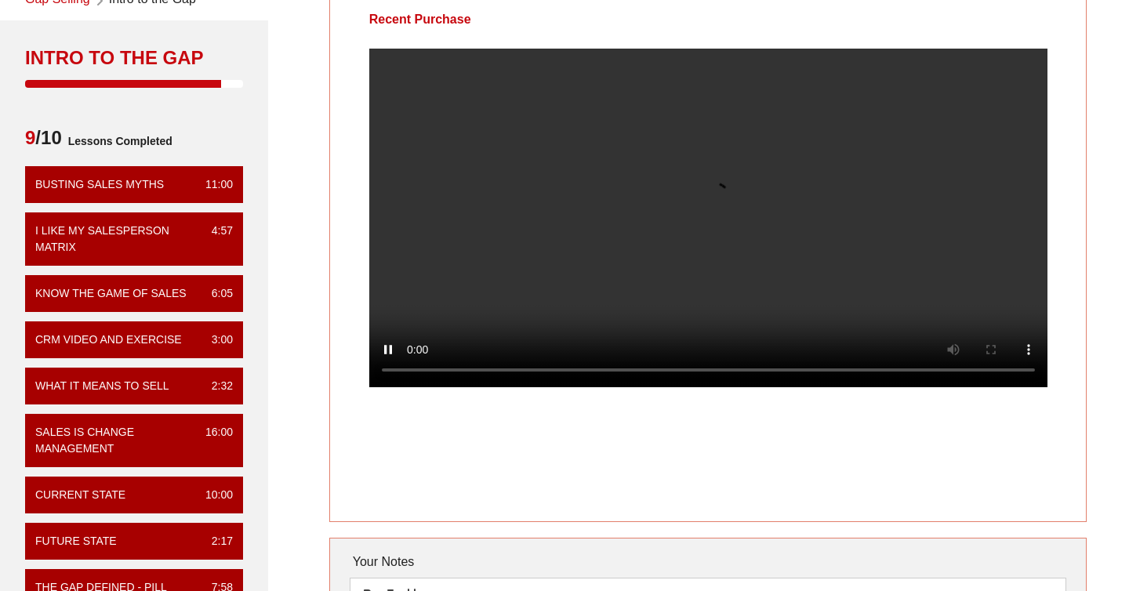
scroll to position [57, 0]
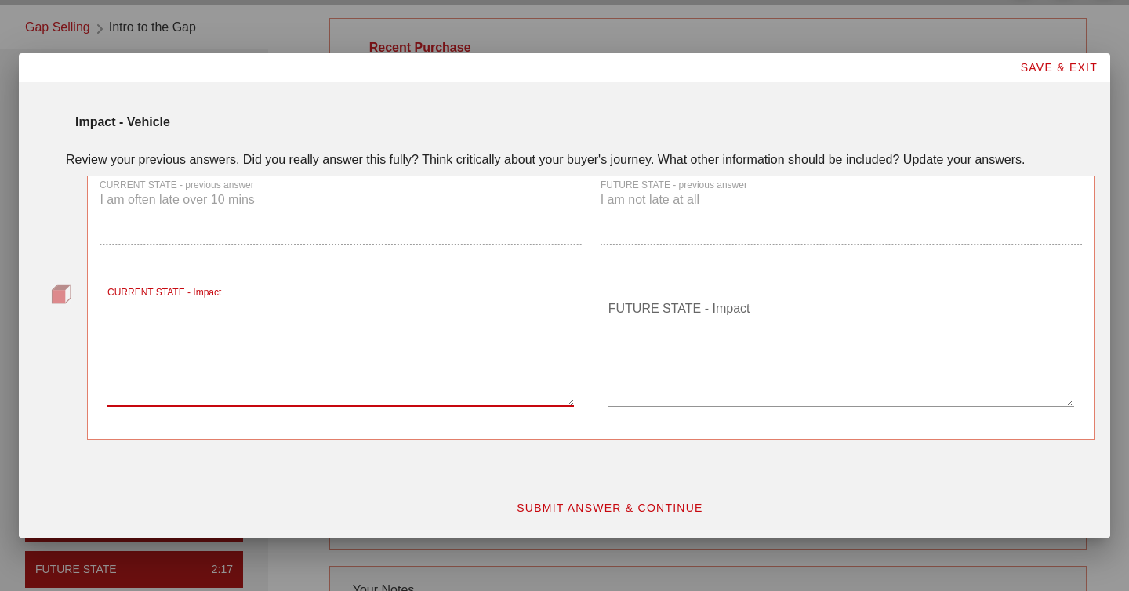
click at [259, 356] on textarea "CURRENT STATE - Impact" at bounding box center [340, 351] width 466 height 110
type textarea "I"
type textarea "p"
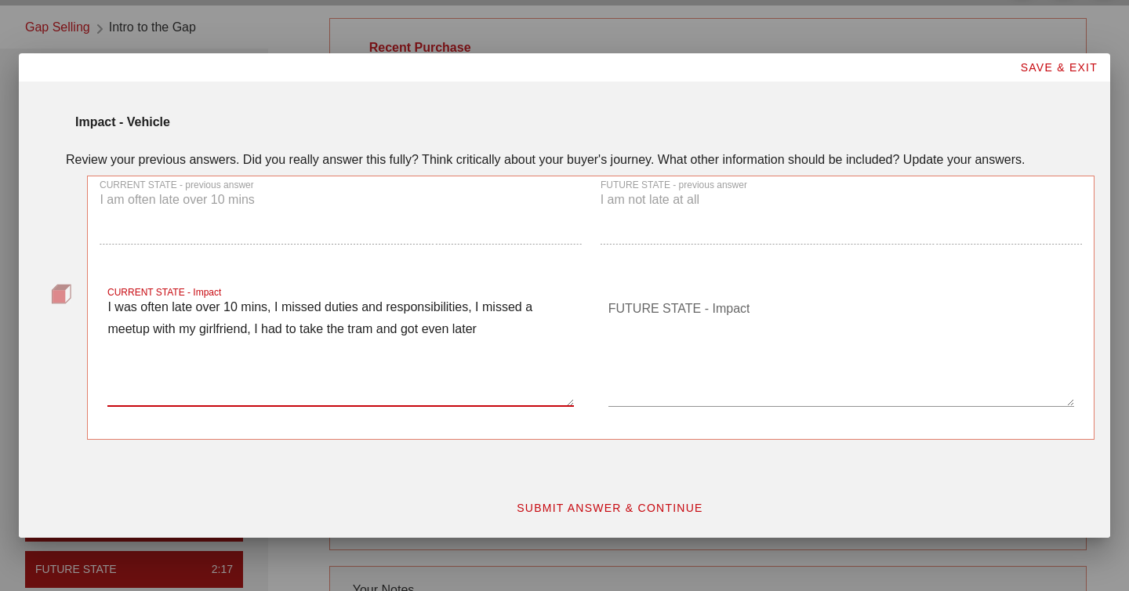
type textarea "I was often late over 10 mins, I missed duties and responsibilities, I missed a…"
click at [677, 333] on textarea "FUTURE STATE - Impact" at bounding box center [842, 351] width 466 height 110
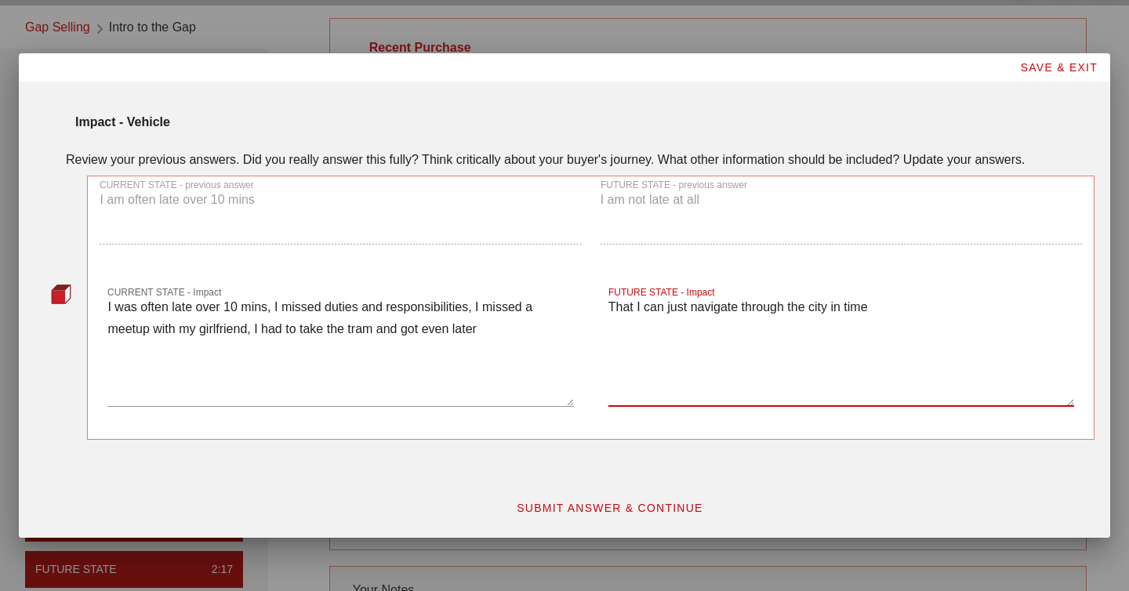
type textarea "That I can just navigate through the city in time"
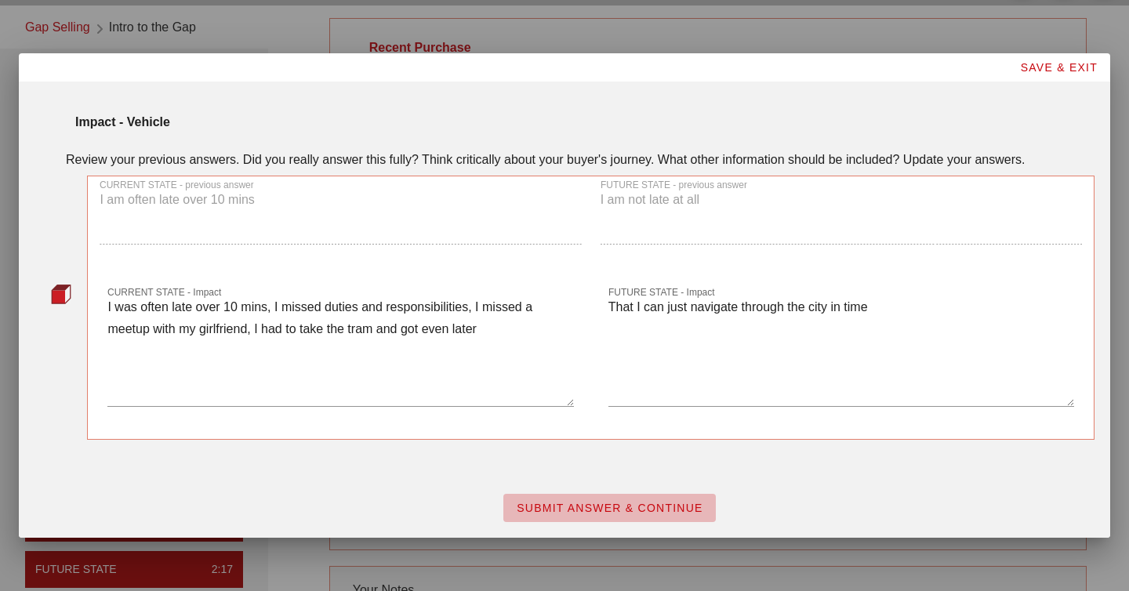
click at [612, 505] on span "SUBMIT ANSWER & CONTINUE" at bounding box center [609, 508] width 187 height 13
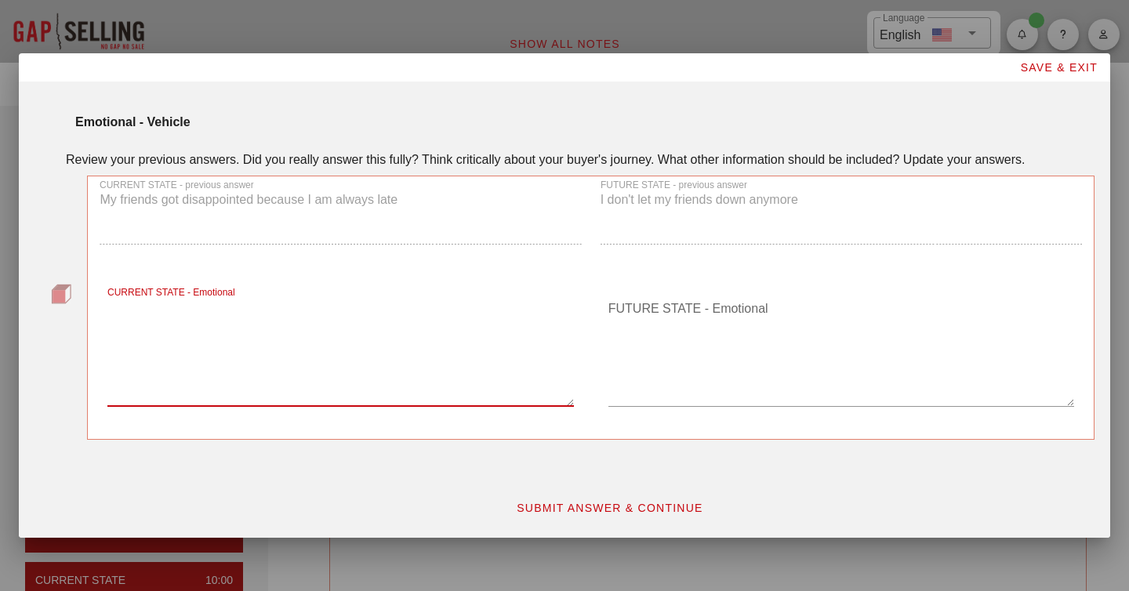
click at [309, 328] on textarea "CURRENT STATE - Emotional" at bounding box center [340, 351] width 466 height 110
type textarea "I felt embarrassed, idiotic, irritated"
click at [691, 341] on textarea "FUTURE STATE - Emotional" at bounding box center [842, 351] width 466 height 110
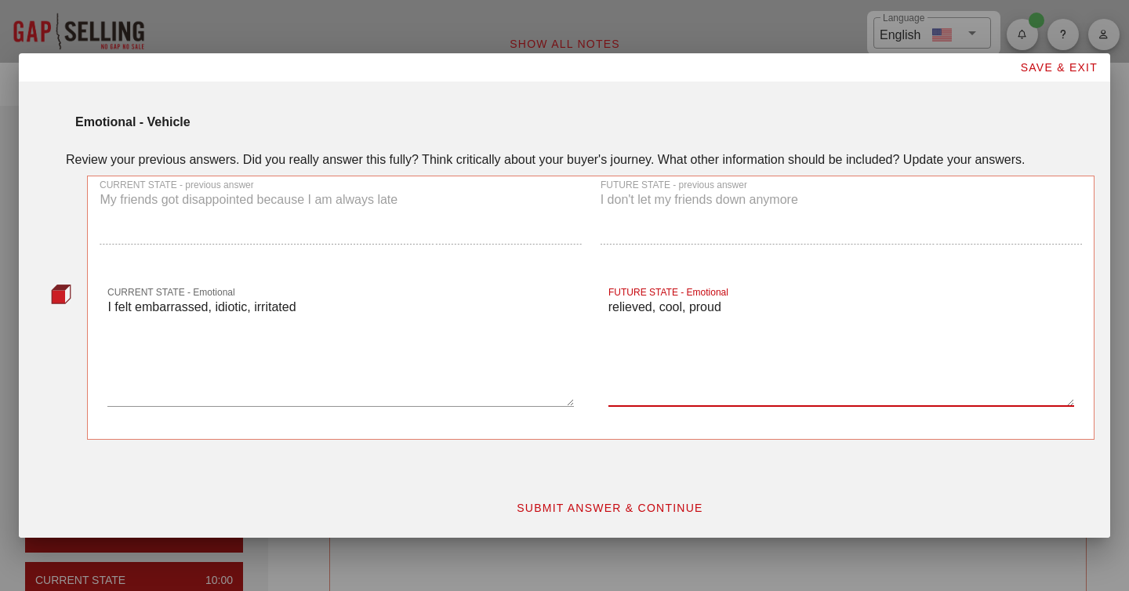
type textarea "relieved, cool, proud"
click at [638, 503] on span "SUBMIT ANSWER & CONTINUE" at bounding box center [609, 508] width 187 height 13
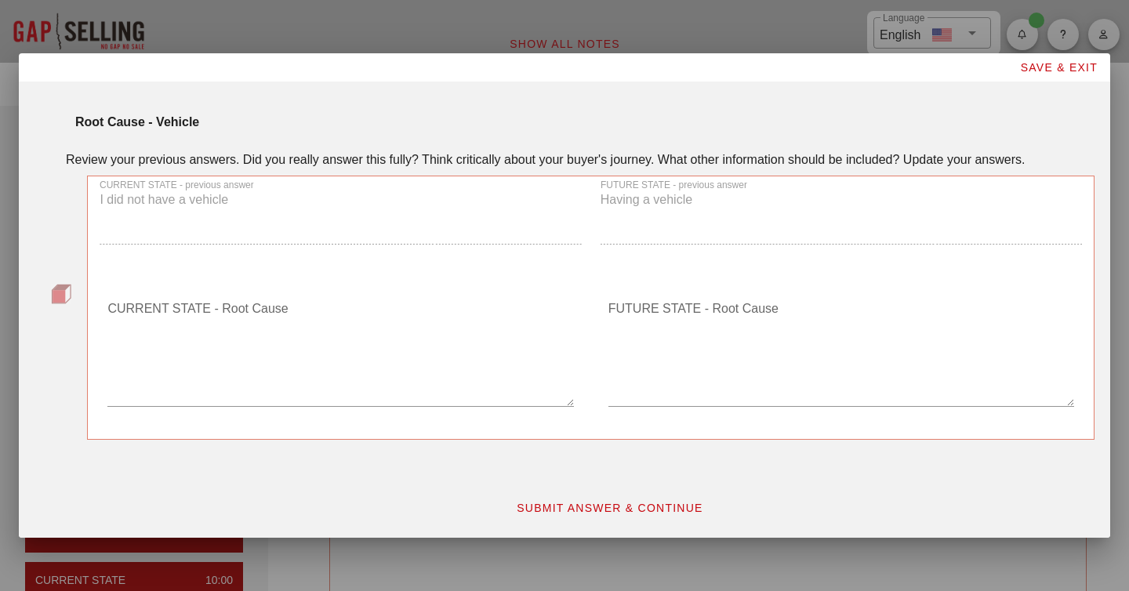
click at [379, 390] on textarea "CURRENT STATE - Root Cause" at bounding box center [340, 351] width 466 height 110
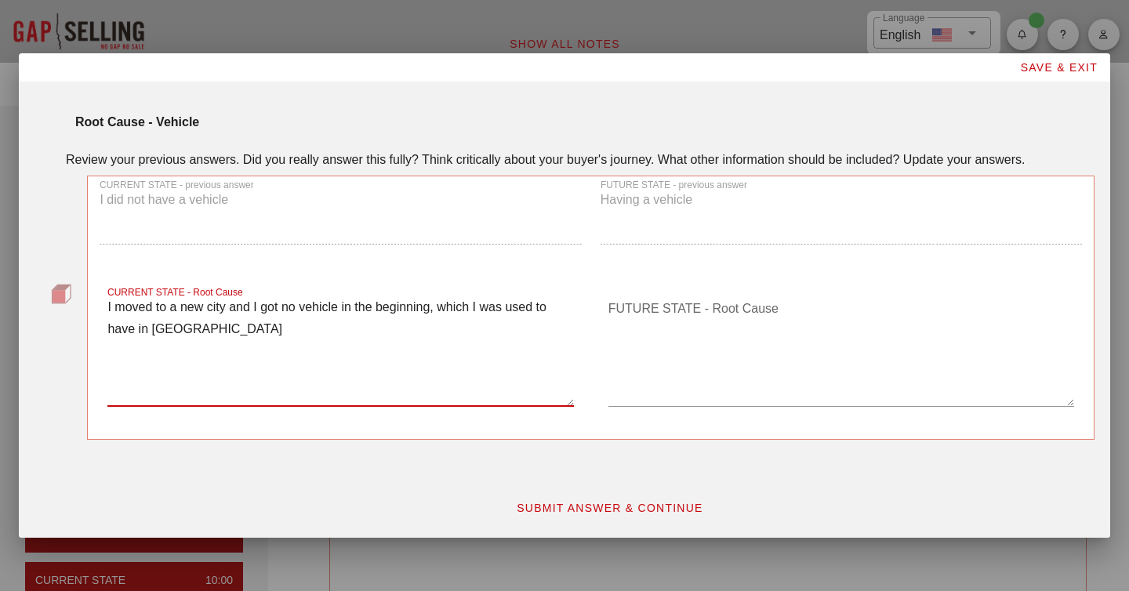
type textarea "I moved to a new city and I got no vehicle in the beginning, which I was used t…"
click at [782, 359] on textarea "FUTURE STATE - Root Cause" at bounding box center [842, 351] width 466 height 110
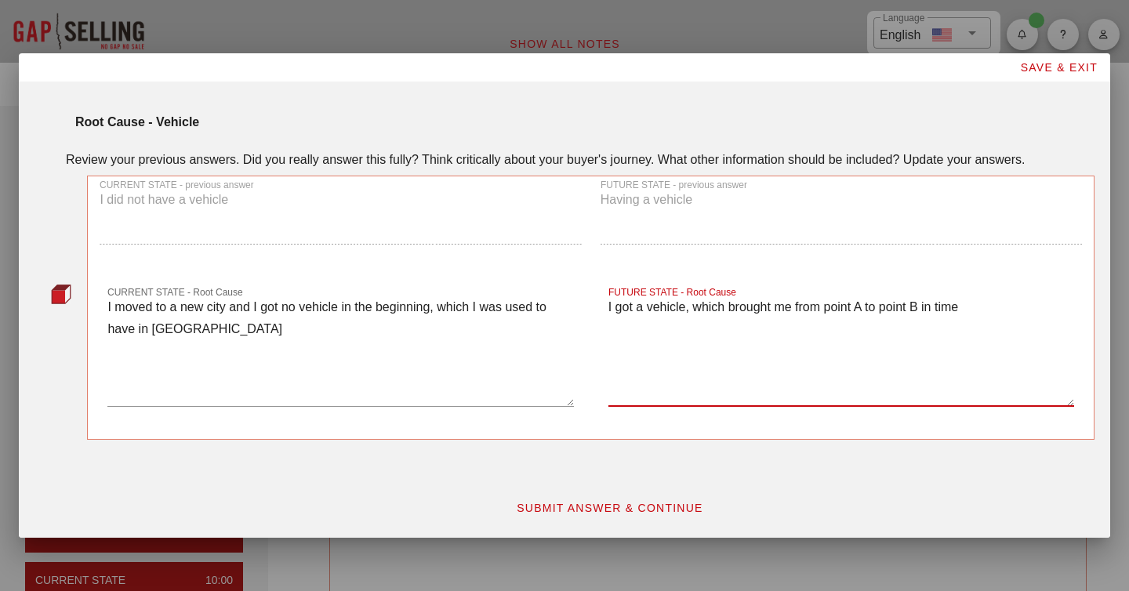
type textarea "I got a vehicle, which brought me from point A to point B in time"
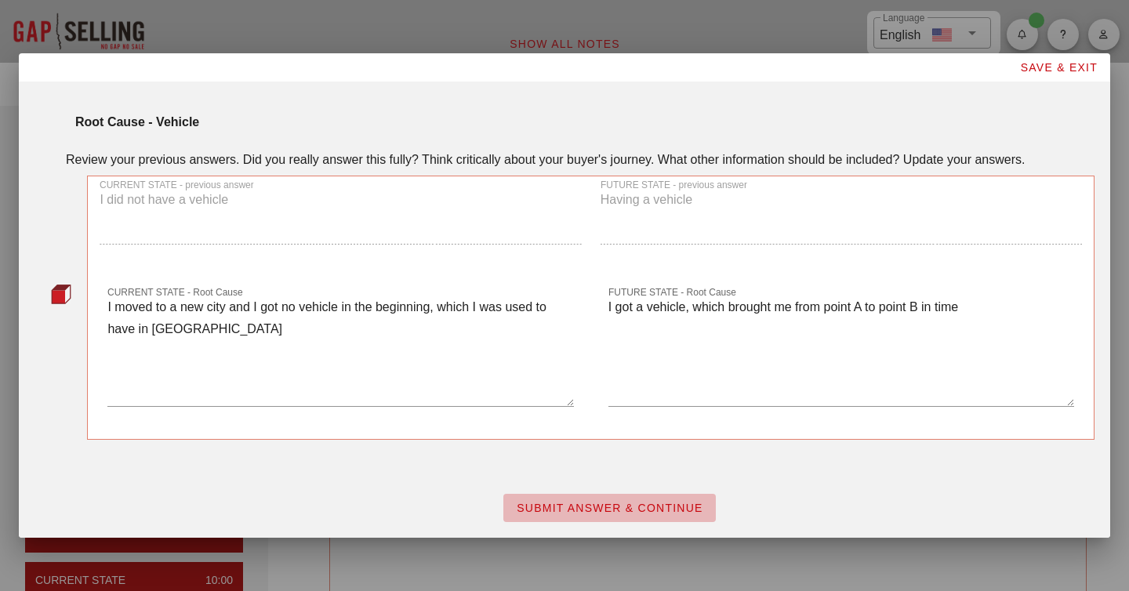
click at [663, 503] on span "SUBMIT ANSWER & CONTINUE" at bounding box center [609, 508] width 187 height 13
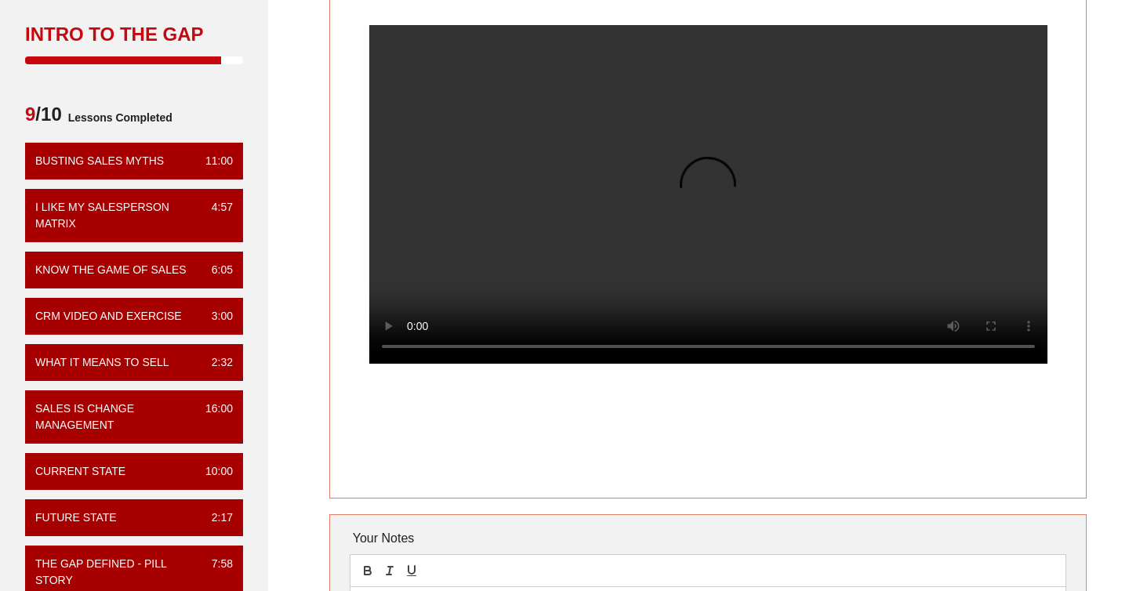
scroll to position [70, 0]
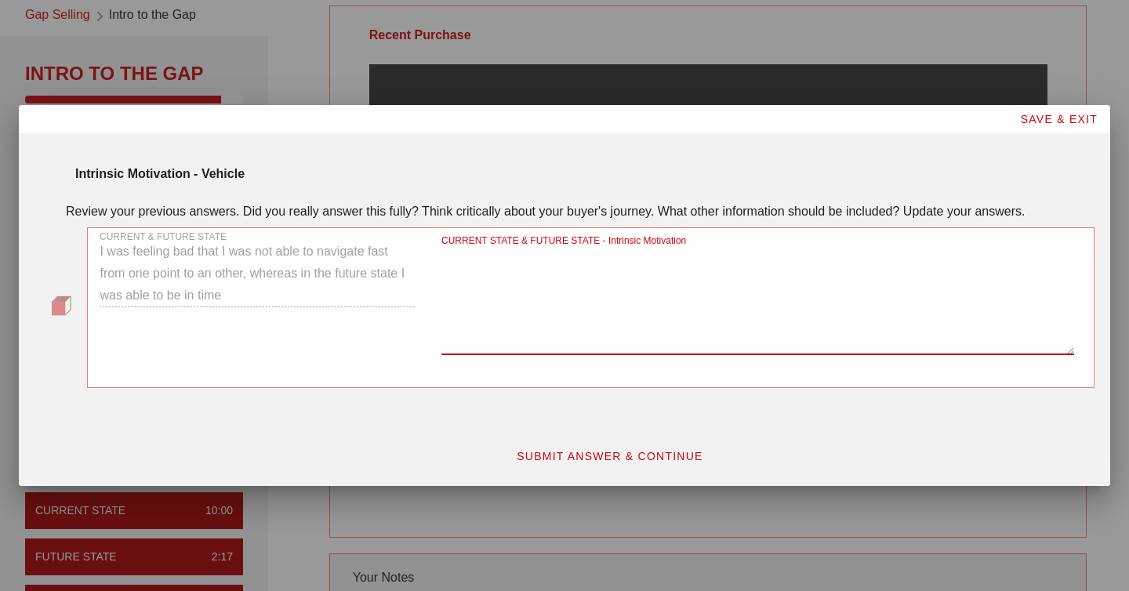
click at [511, 336] on textarea "CURRENT STATE & FUTURE STATE - Intrinsic Motivation" at bounding box center [758, 300] width 633 height 110
click at [202, 289] on div "CURRENT & FUTURE STATE I was feeling bad that I was not able to navigate fast f…" at bounding box center [257, 302] width 334 height 166
click at [495, 263] on textarea "I was" at bounding box center [758, 300] width 633 height 110
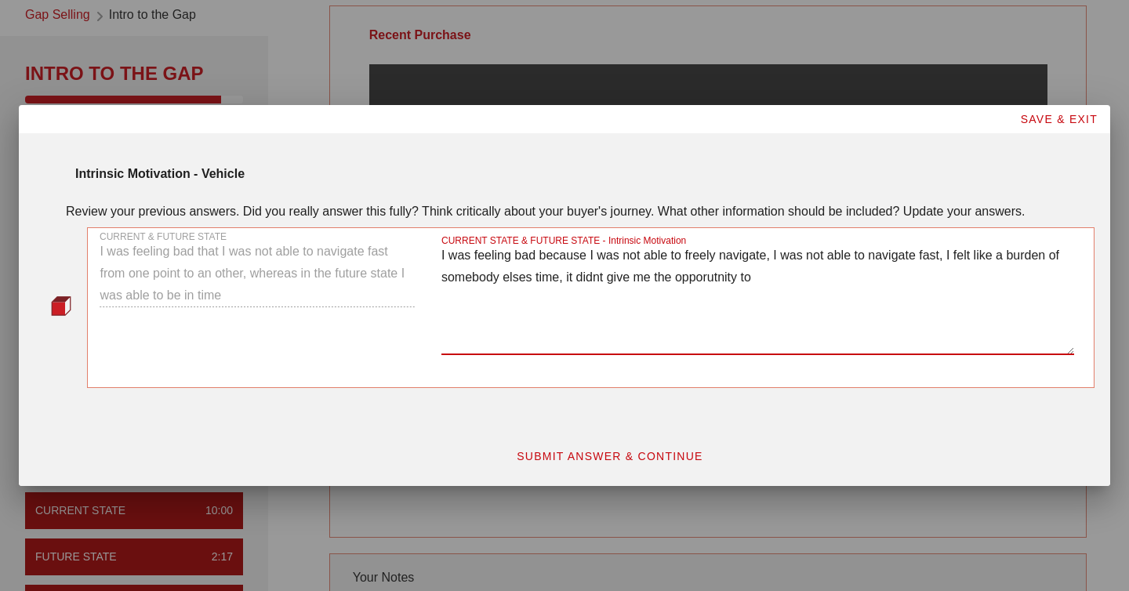
click at [734, 278] on textarea "I was feeling bad because I was not able to freely navigate, I was not able to …" at bounding box center [758, 300] width 633 height 110
click at [812, 281] on textarea "I was feeling bad because I was not able to freely navigate, I was not able to …" at bounding box center [758, 300] width 633 height 110
type textarea "I was feeling bad because I was not able to freely navigate, I was not able to …"
click at [653, 470] on button "SUBMIT ANSWER & CONTINUE" at bounding box center [609, 456] width 213 height 28
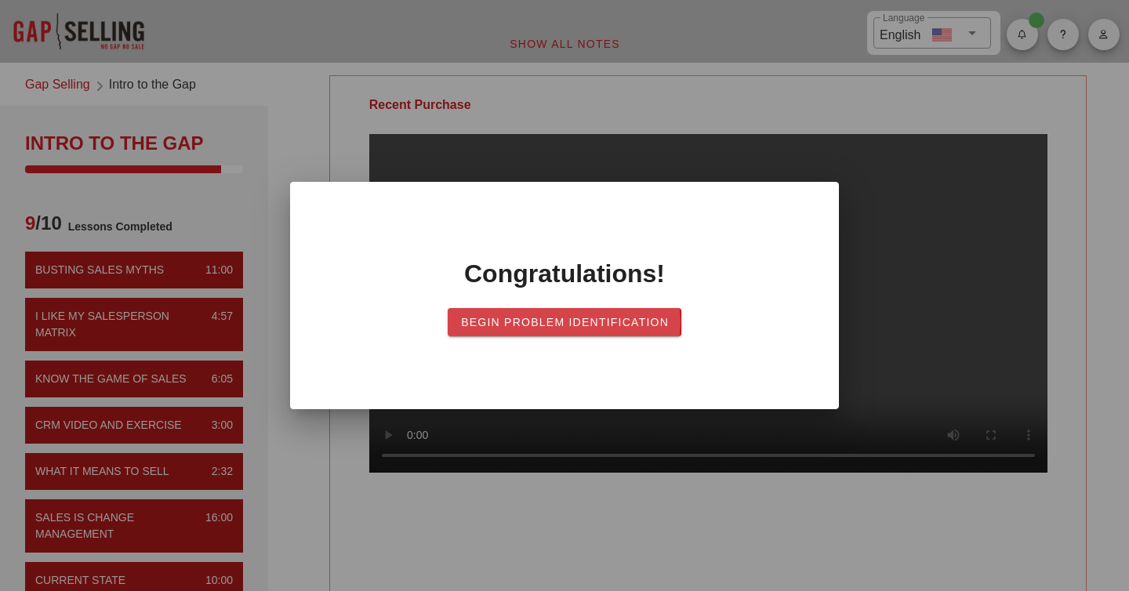
click at [557, 322] on span "Begin Problem Identification" at bounding box center [564, 322] width 209 height 13
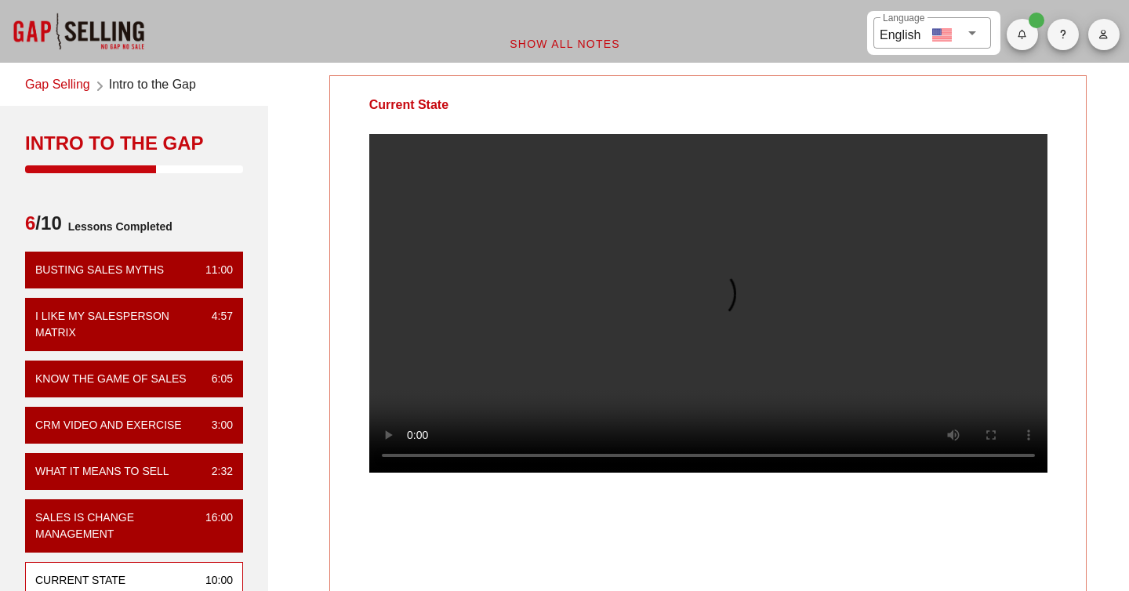
scroll to position [173, 0]
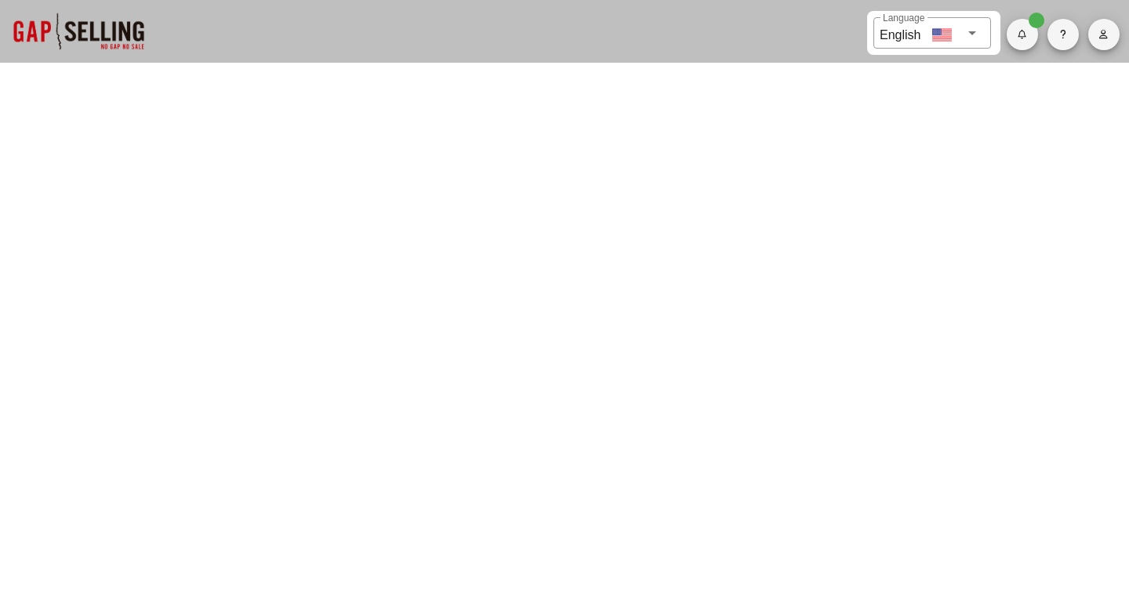
click at [95, 25] on div at bounding box center [78, 31] width 157 height 63
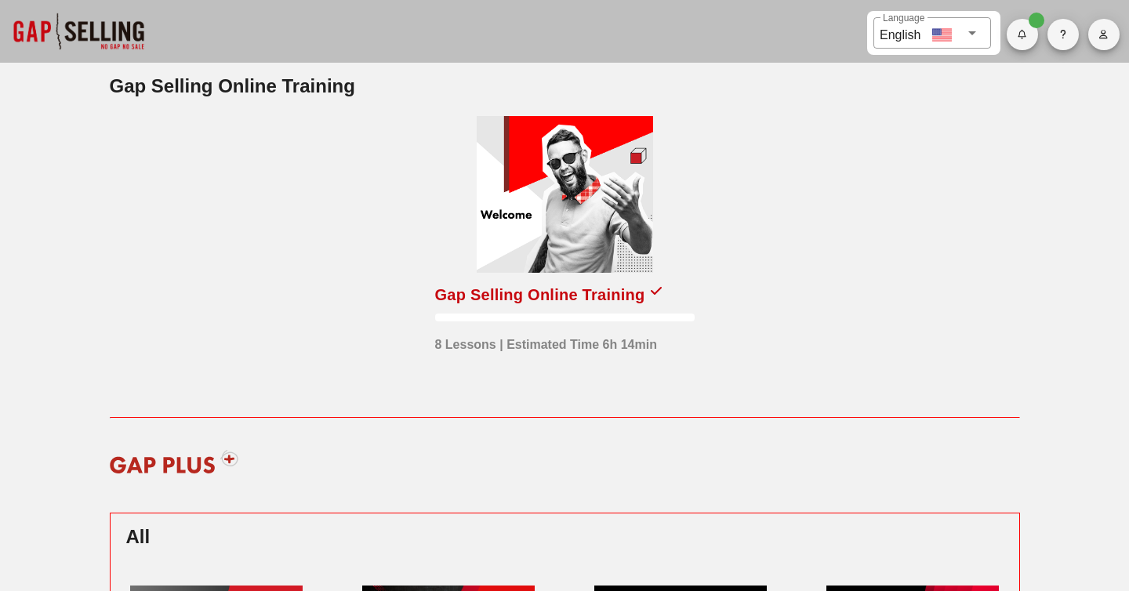
click at [588, 295] on div "Gap Selling Online Training" at bounding box center [540, 294] width 210 height 25
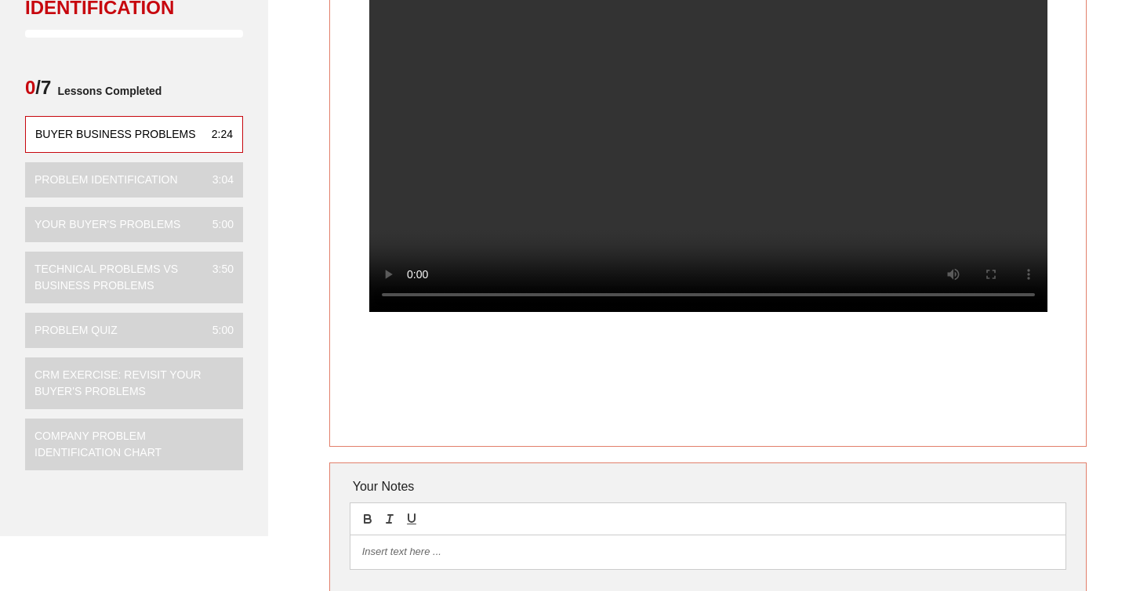
scroll to position [12, 0]
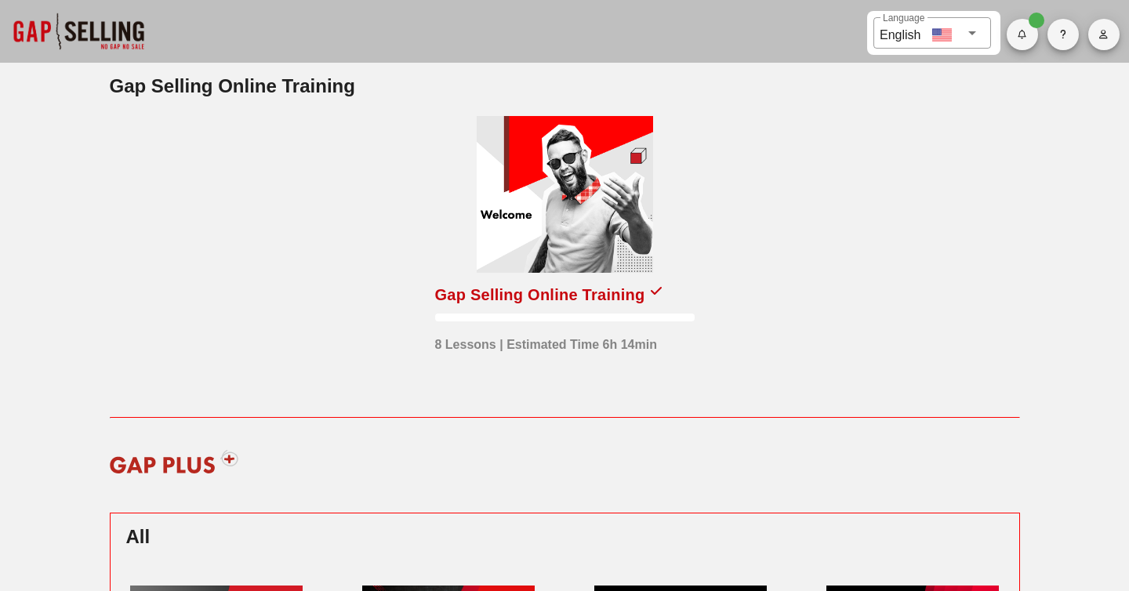
click at [602, 234] on div at bounding box center [565, 194] width 176 height 157
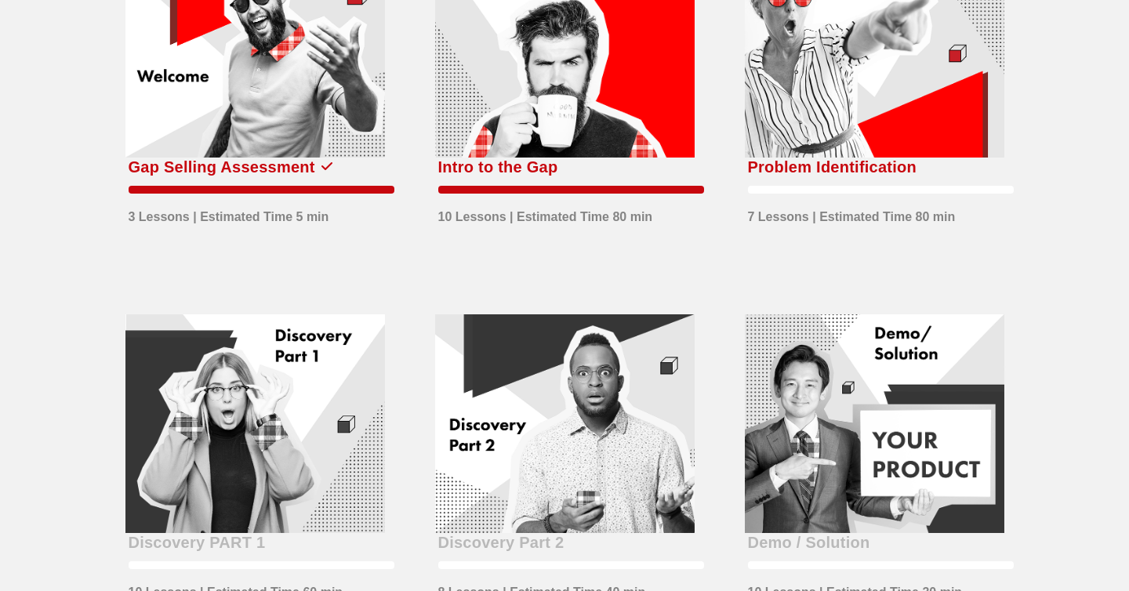
scroll to position [261, 0]
